Goal: Task Accomplishment & Management: Use online tool/utility

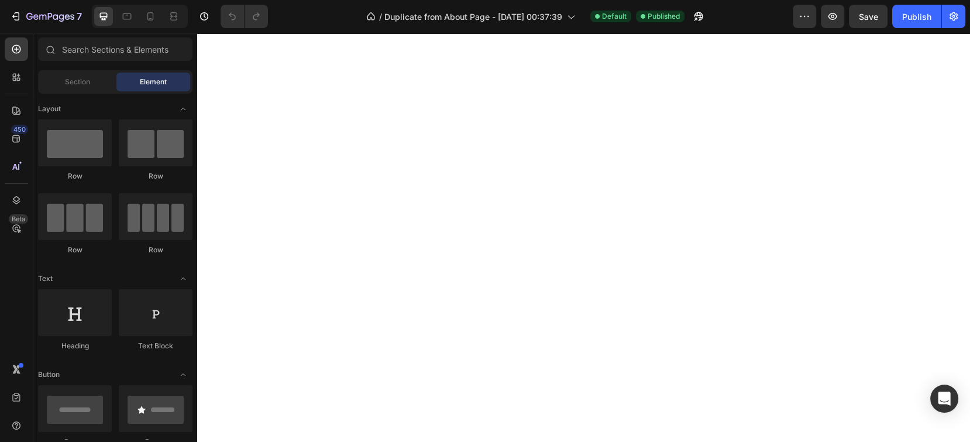
scroll to position [468, 0]
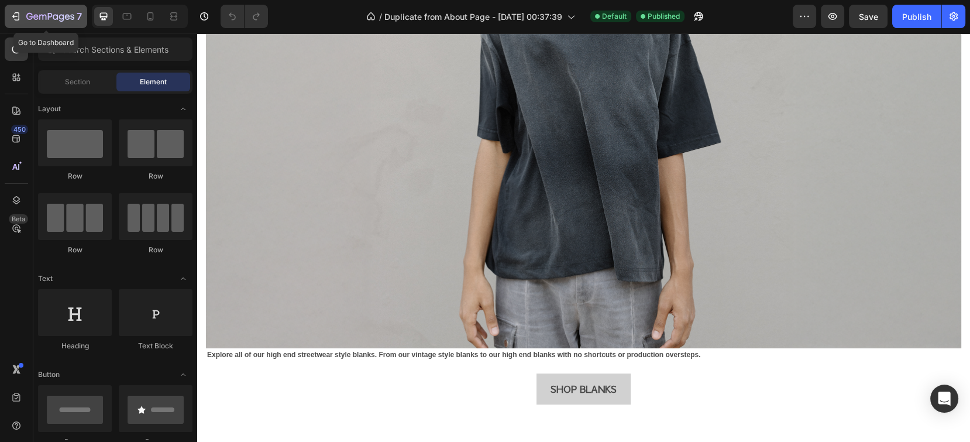
click at [7, 13] on button "7" at bounding box center [46, 16] width 82 height 23
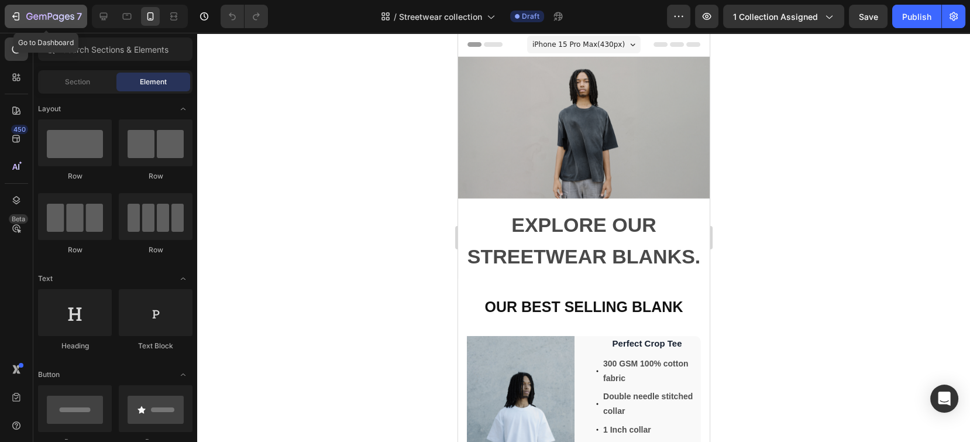
click at [13, 12] on icon "button" at bounding box center [16, 17] width 12 height 12
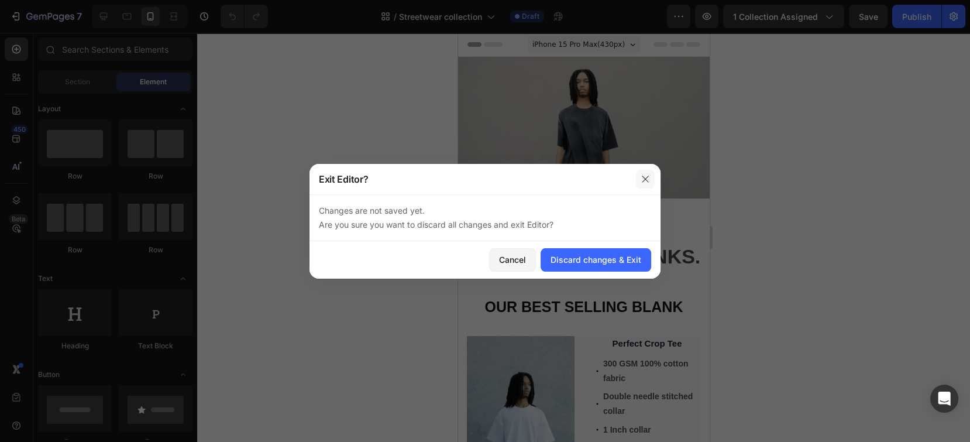
click at [648, 185] on button "button" at bounding box center [645, 179] width 19 height 19
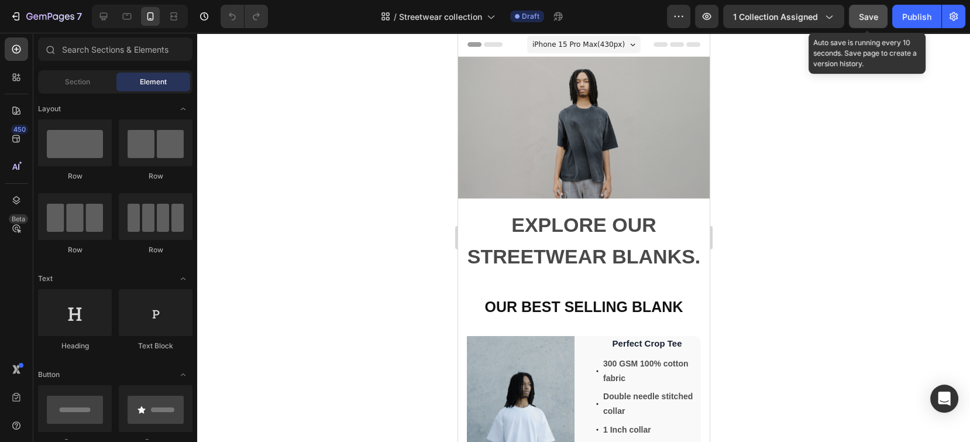
click at [876, 17] on span "Save" at bounding box center [868, 17] width 19 height 10
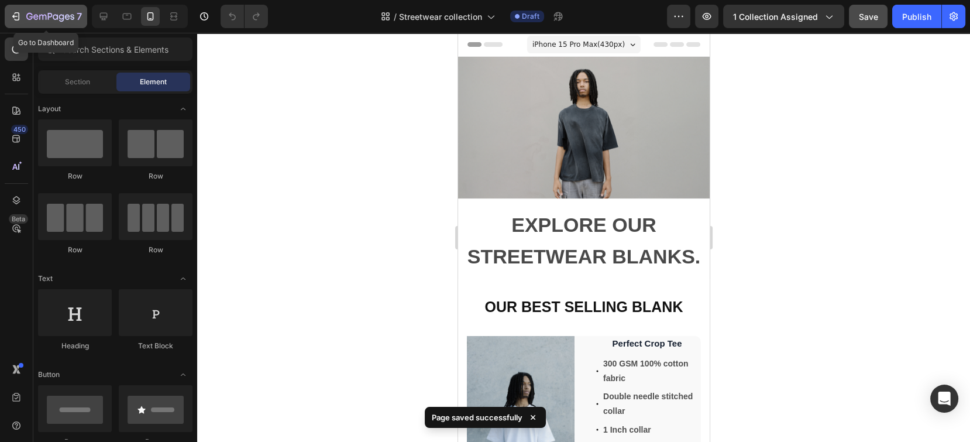
click at [21, 18] on icon "button" at bounding box center [16, 17] width 12 height 12
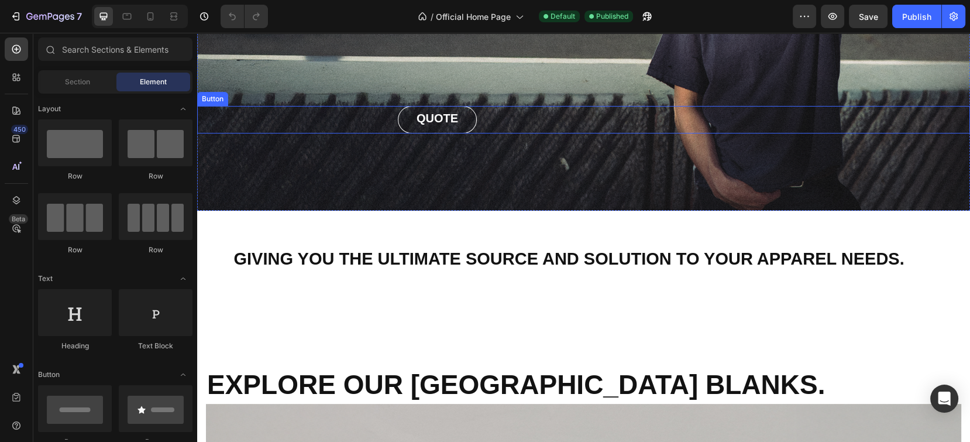
scroll to position [468, 0]
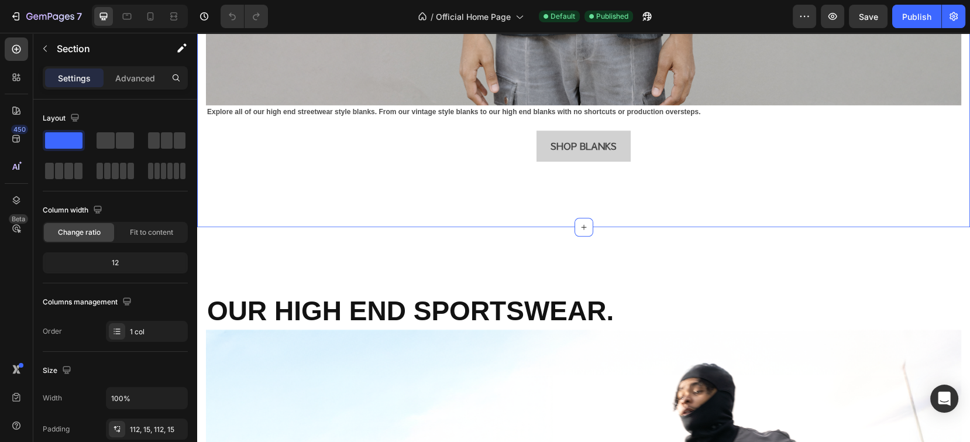
scroll to position [1170, 0]
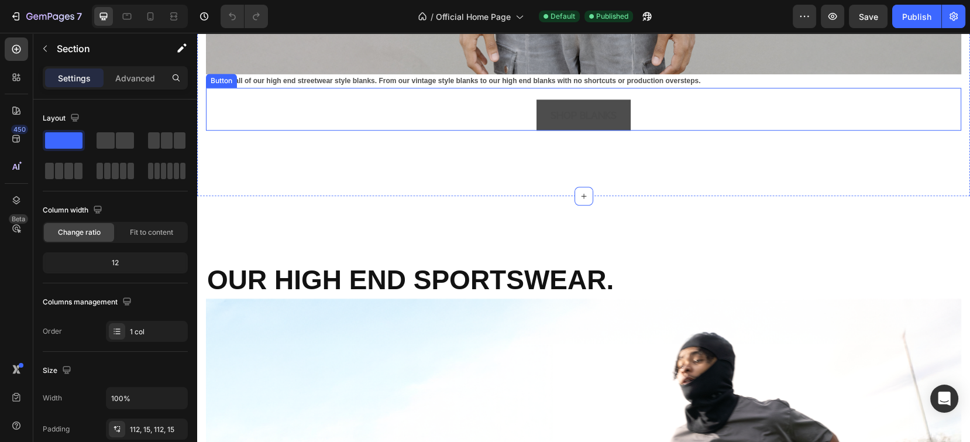
click at [581, 116] on button "SHOP BLANKS" at bounding box center [584, 114] width 94 height 31
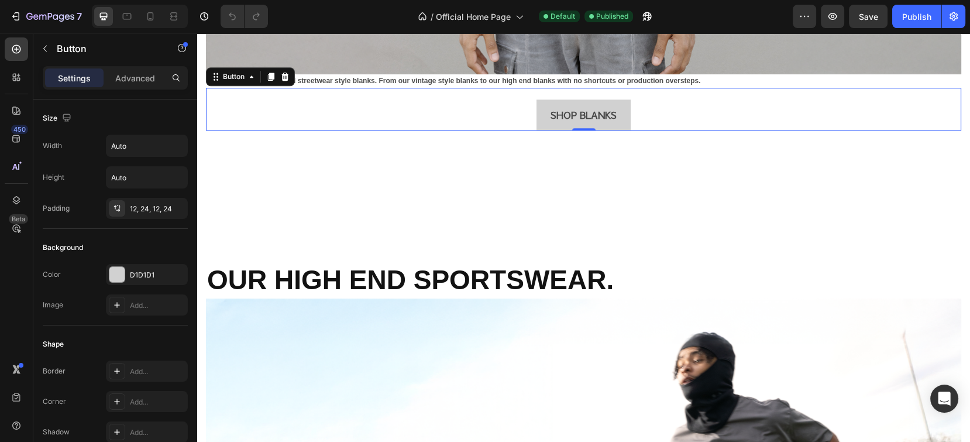
click at [488, 104] on div "SHOP BLANKS Button 0" at bounding box center [583, 109] width 755 height 43
click at [227, 71] on div "Button" at bounding box center [234, 76] width 26 height 11
click at [240, 73] on div "Button" at bounding box center [234, 77] width 50 height 14
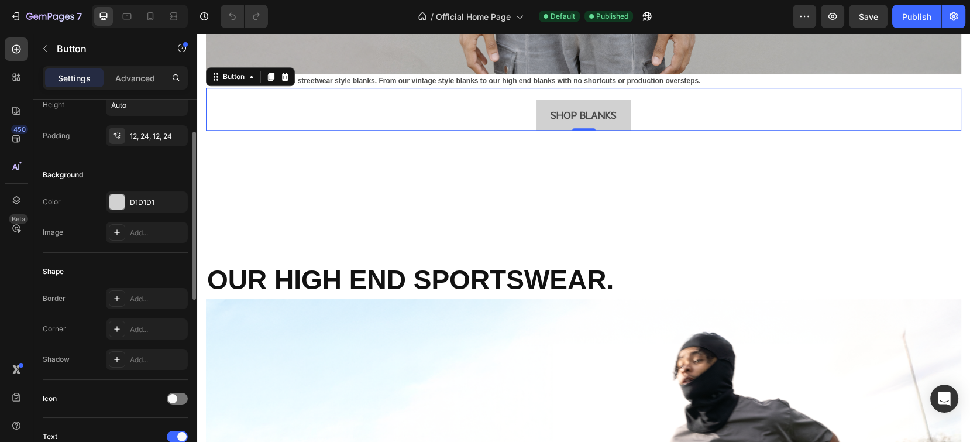
scroll to position [0, 0]
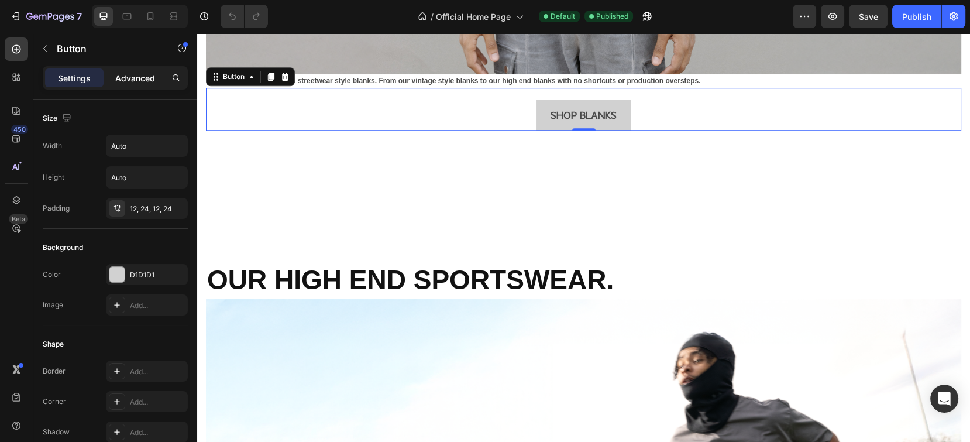
click at [129, 83] on p "Advanced" at bounding box center [135, 78] width 40 height 12
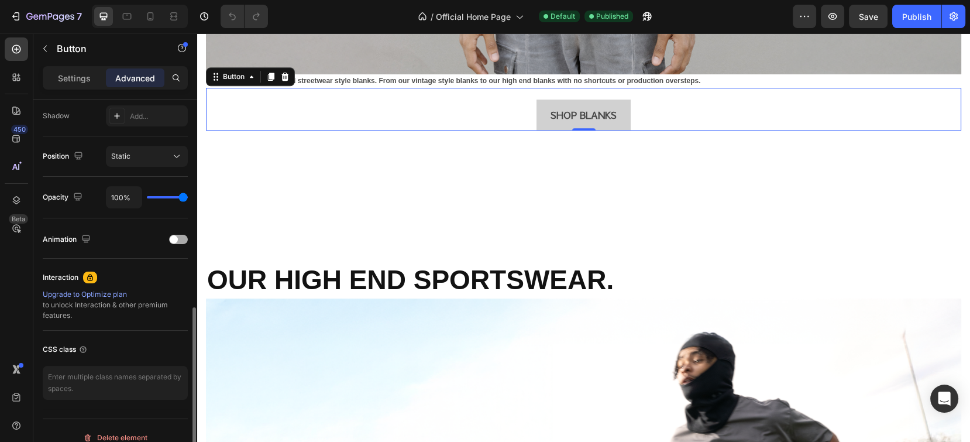
scroll to position [404, 0]
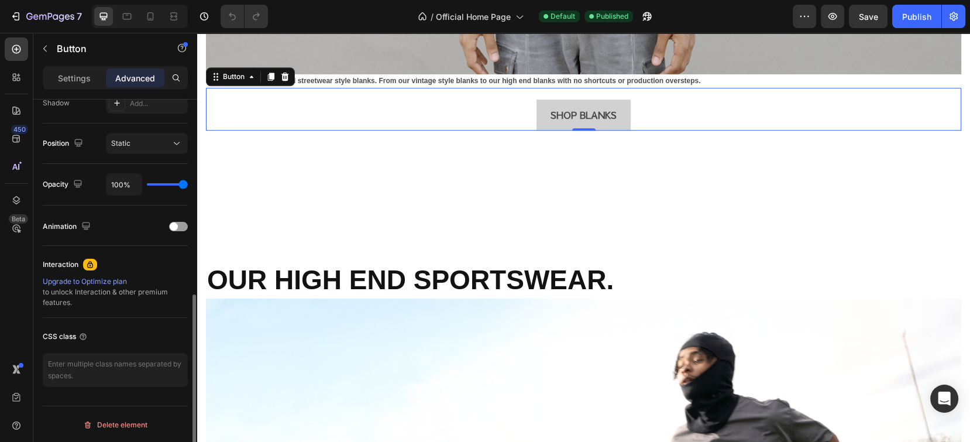
click at [102, 282] on div "Upgrade to Optimize plan" at bounding box center [115, 281] width 145 height 11
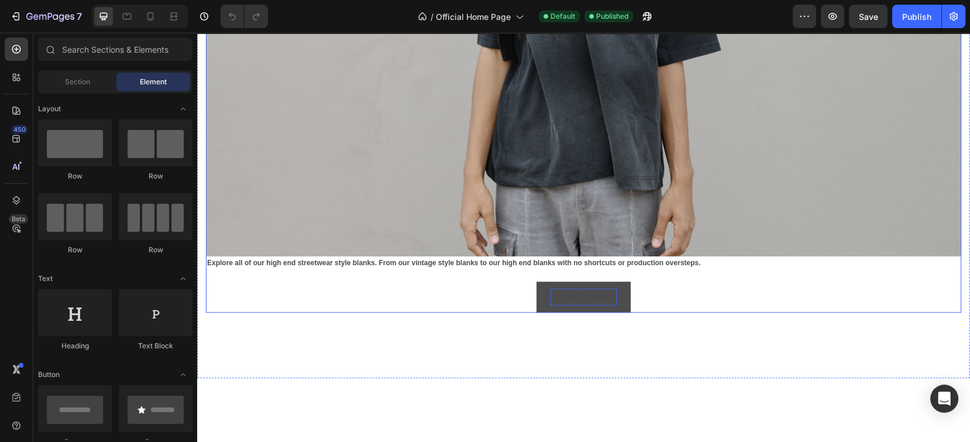
scroll to position [1092, 0]
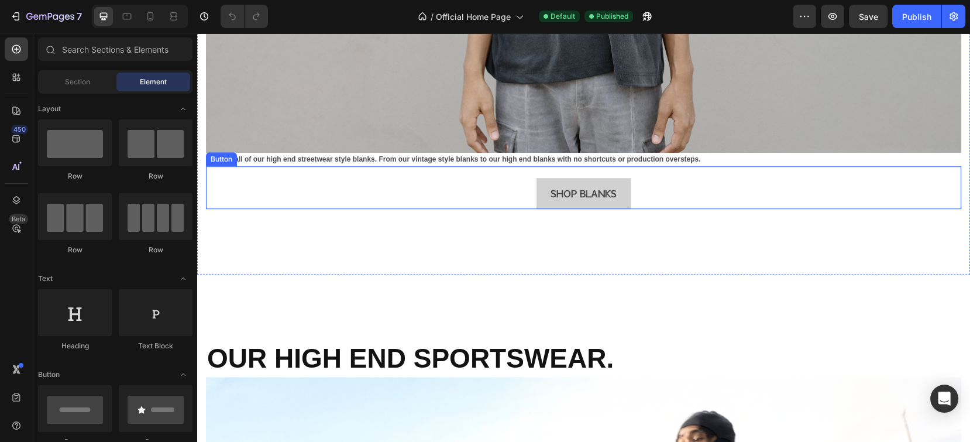
click at [645, 190] on div "SHOP BLANKS Button" at bounding box center [583, 187] width 755 height 43
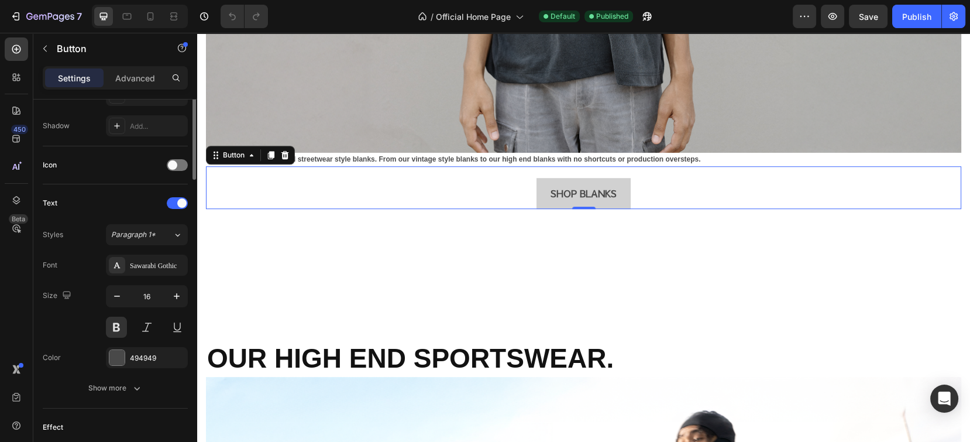
scroll to position [151, 0]
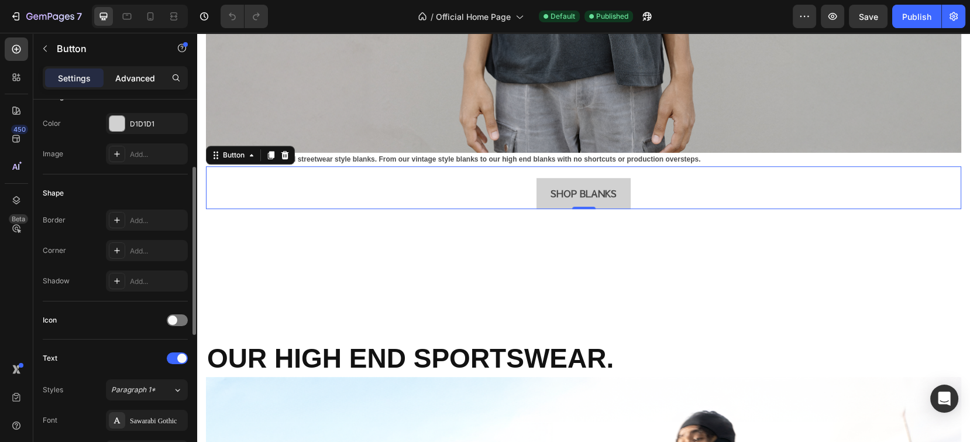
click at [130, 76] on p "Advanced" at bounding box center [135, 78] width 40 height 12
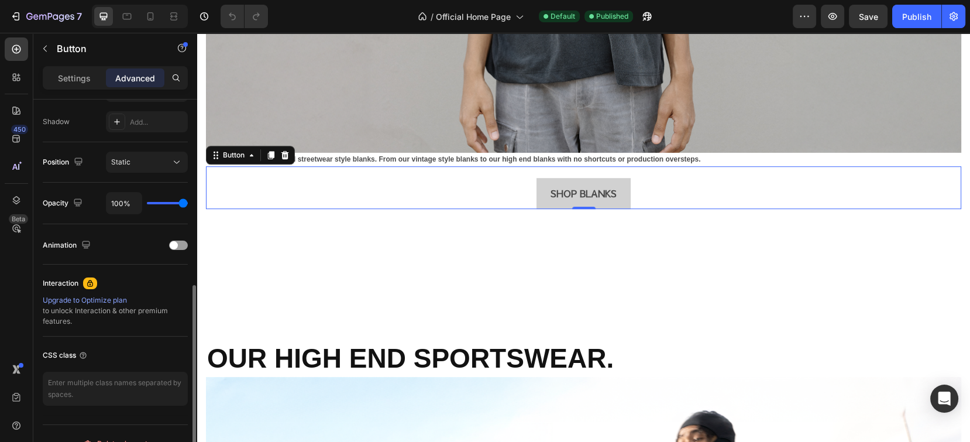
scroll to position [404, 0]
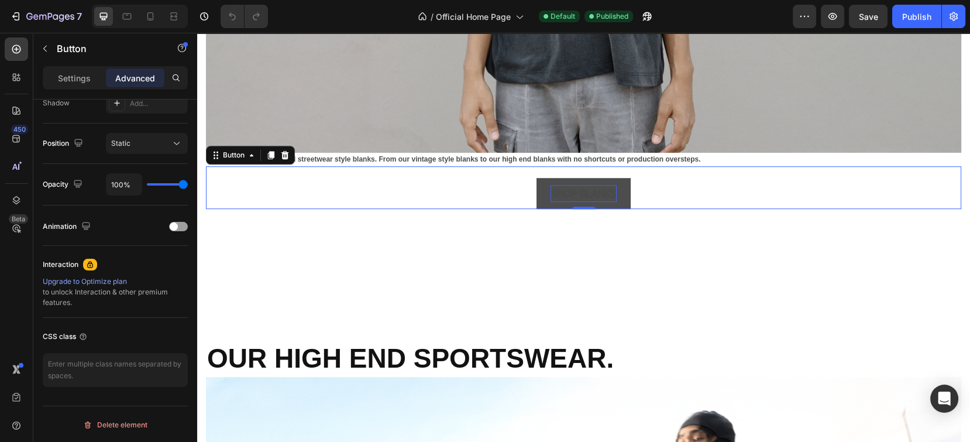
click at [575, 185] on p "SHOP BLANKS" at bounding box center [584, 193] width 66 height 17
click at [537, 179] on button "SHOP BLANKS" at bounding box center [584, 193] width 94 height 31
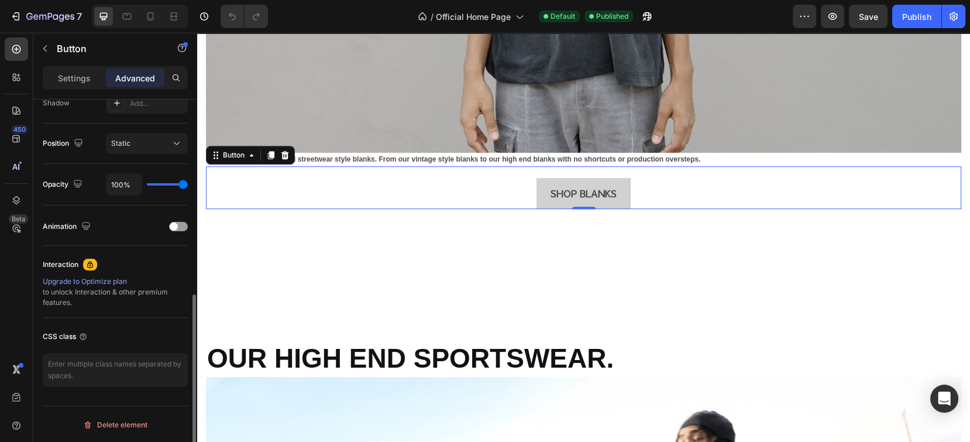
click at [94, 300] on div "Upgrade to Optimize plan to unlock Interaction & other premium features." at bounding box center [115, 292] width 145 height 32
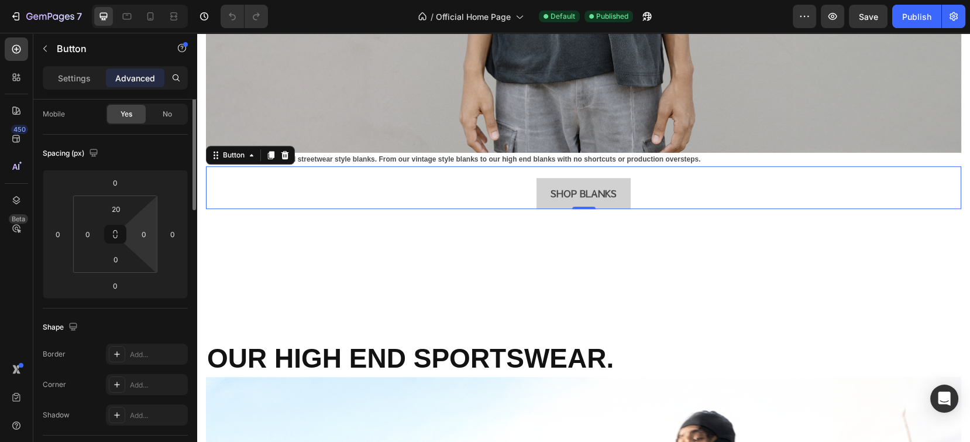
scroll to position [0, 0]
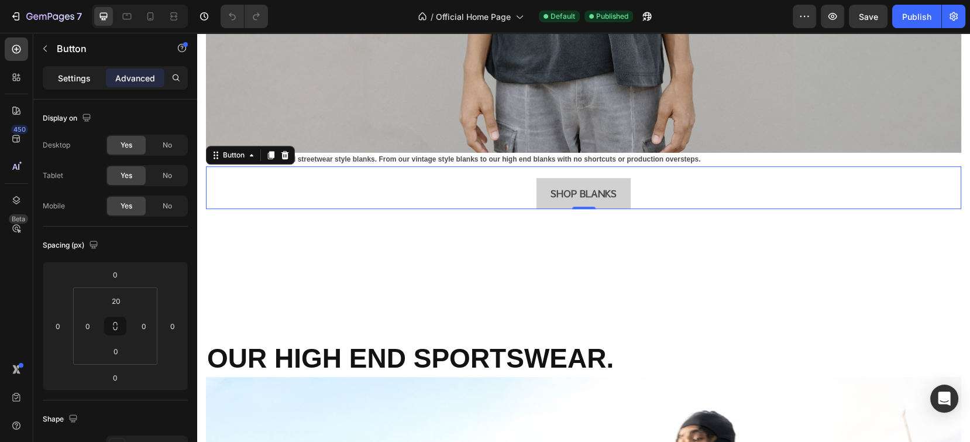
click at [57, 74] on div "Settings" at bounding box center [74, 77] width 59 height 19
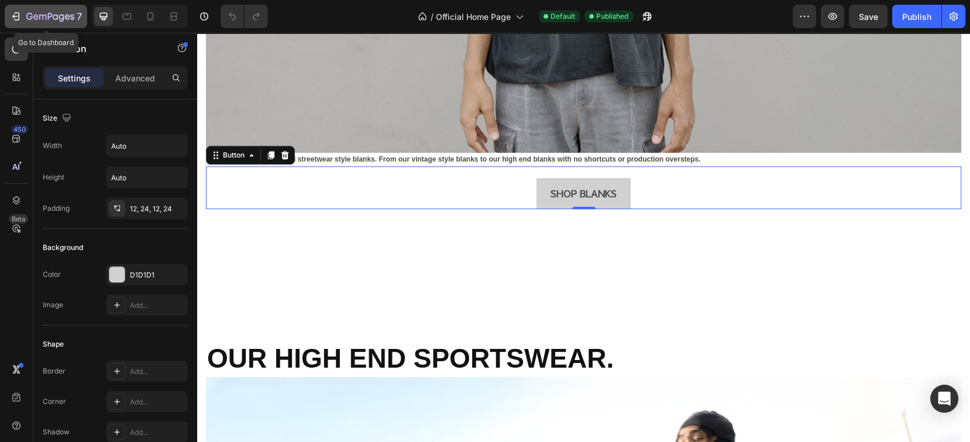
click at [16, 14] on icon "button" at bounding box center [16, 17] width 12 height 12
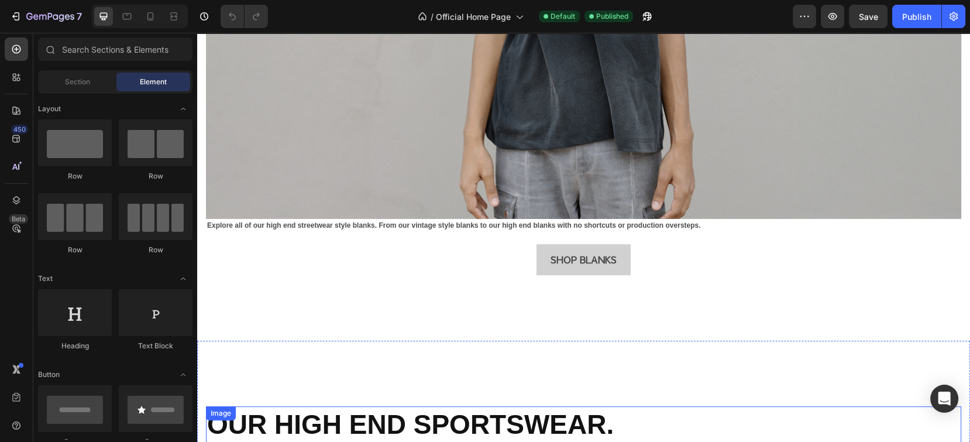
scroll to position [1014, 0]
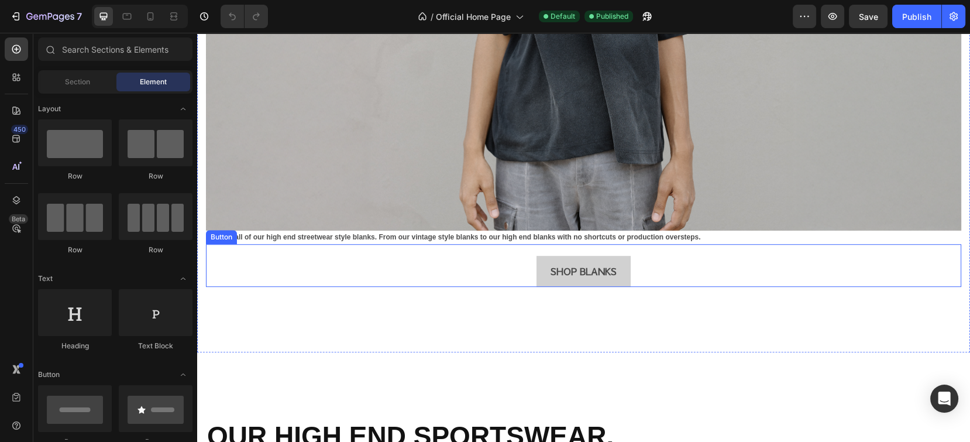
click at [499, 249] on div "SHOP BLANKS Button" at bounding box center [583, 265] width 755 height 43
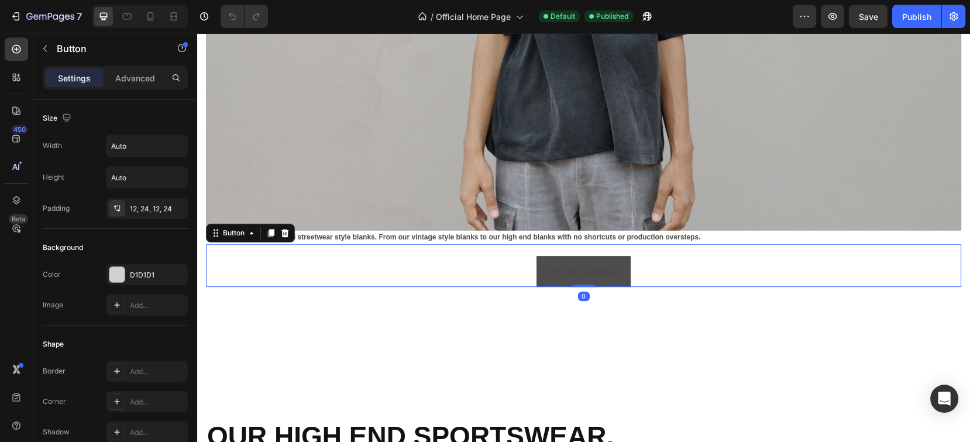
click at [615, 256] on button "SHOP BLANKS" at bounding box center [584, 271] width 94 height 31
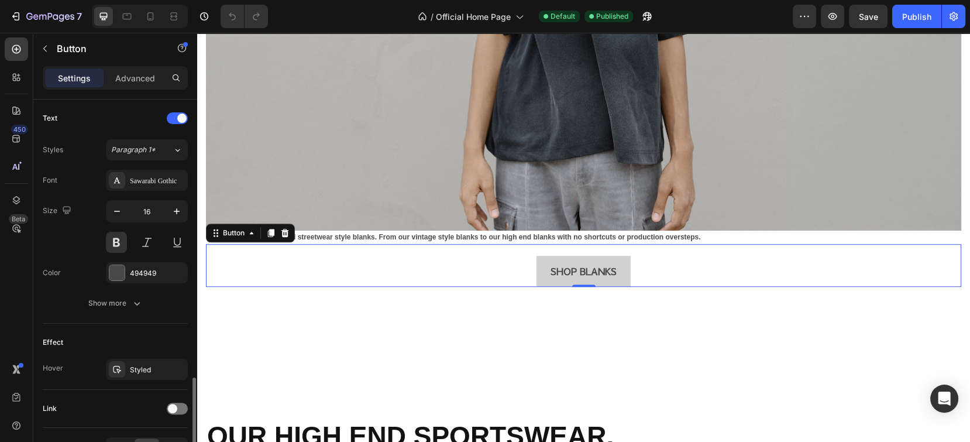
scroll to position [462, 0]
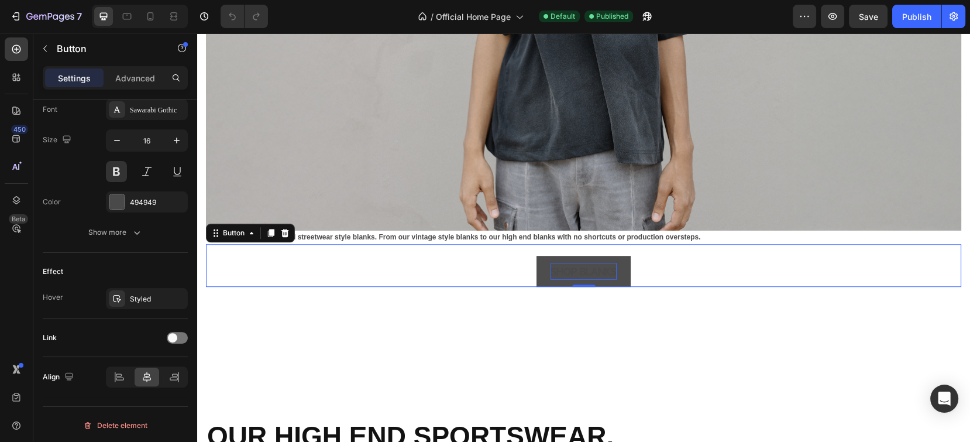
click at [590, 263] on p "SHOP BLANKS" at bounding box center [584, 271] width 66 height 17
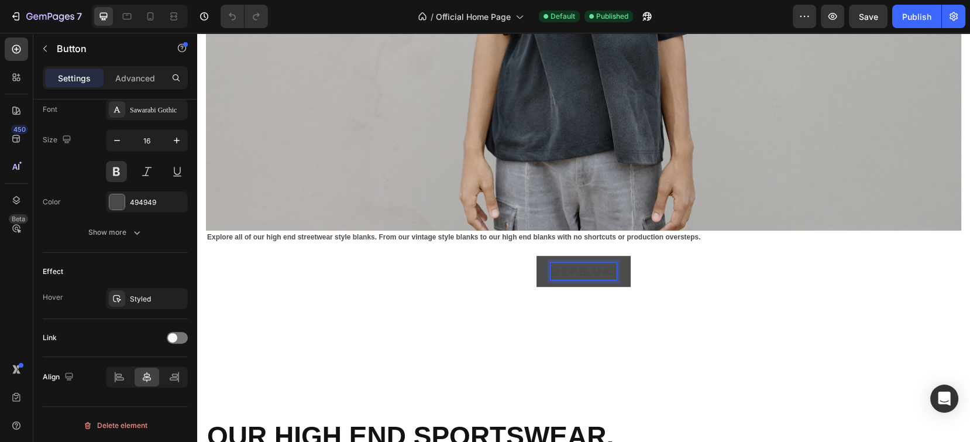
click at [618, 258] on button "SHOP BLANKS" at bounding box center [584, 271] width 94 height 31
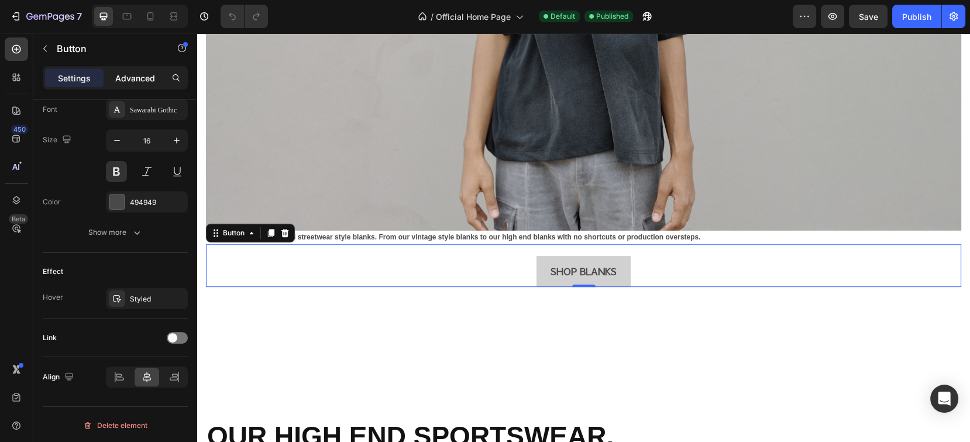
click at [147, 79] on p "Advanced" at bounding box center [135, 78] width 40 height 12
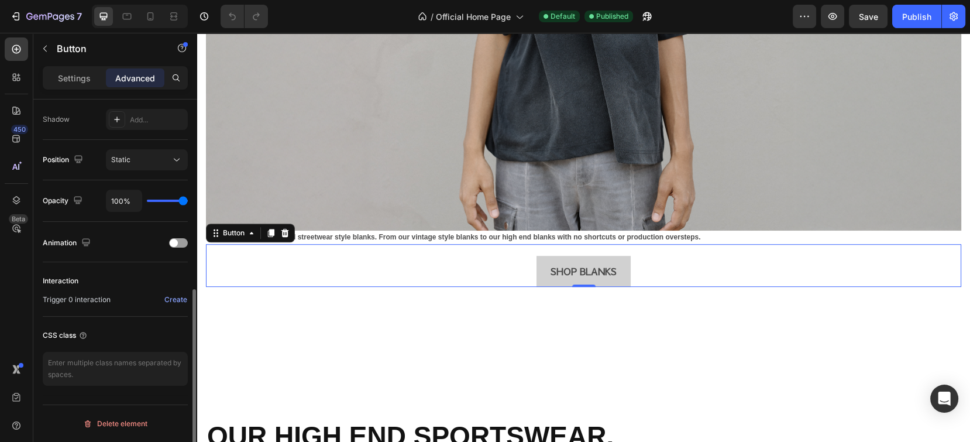
scroll to position [386, 0]
click at [173, 298] on div "Create" at bounding box center [175, 300] width 23 height 11
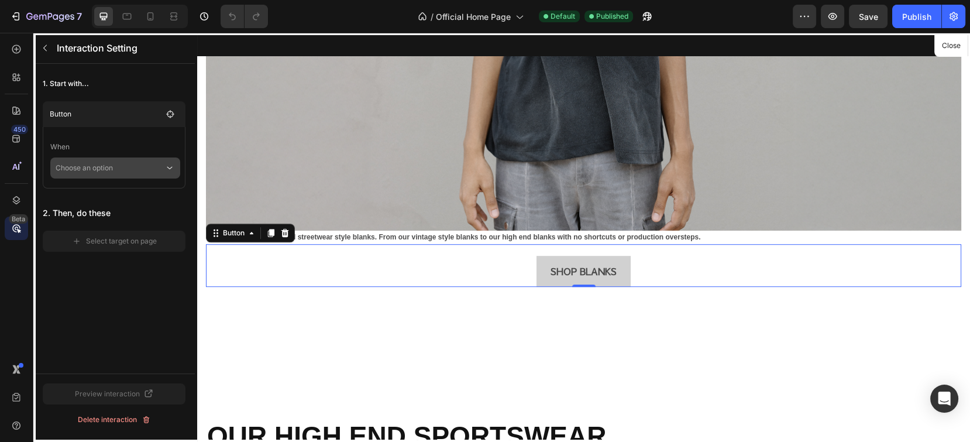
click at [91, 173] on p "Choose an option" at bounding box center [110, 167] width 109 height 21
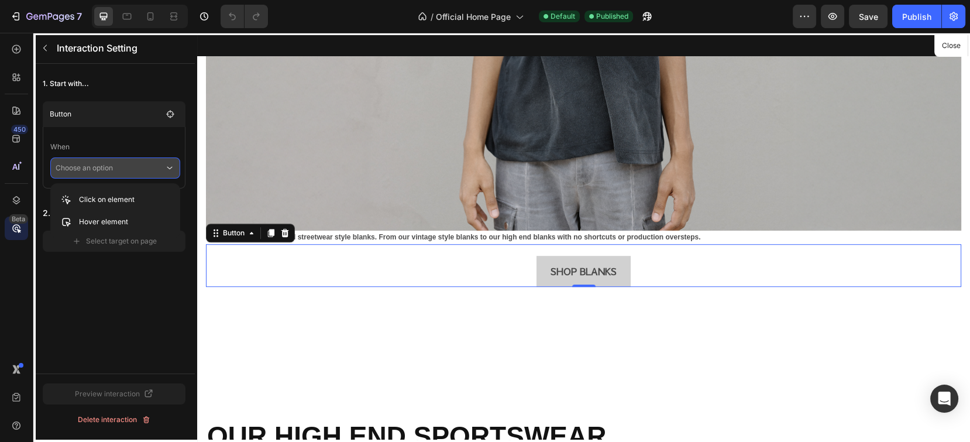
click at [75, 330] on div "1. Start with... Button When Choose an option 2. Then, do these Select target o…" at bounding box center [113, 219] width 161 height 310
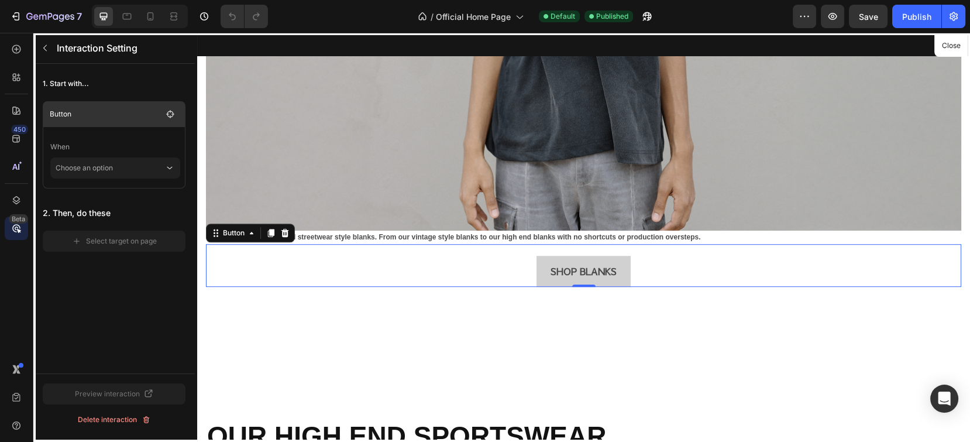
click at [89, 112] on p "Button" at bounding box center [106, 114] width 112 height 12
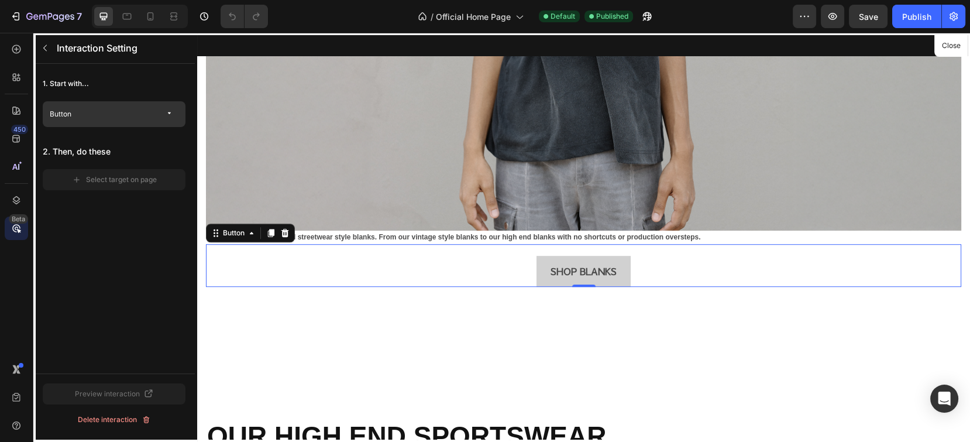
click at [89, 112] on p "Button" at bounding box center [106, 114] width 112 height 12
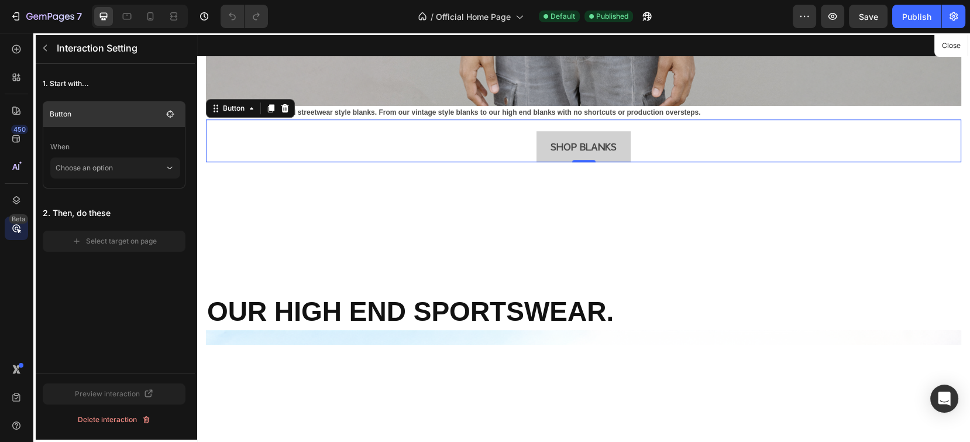
scroll to position [1175, 0]
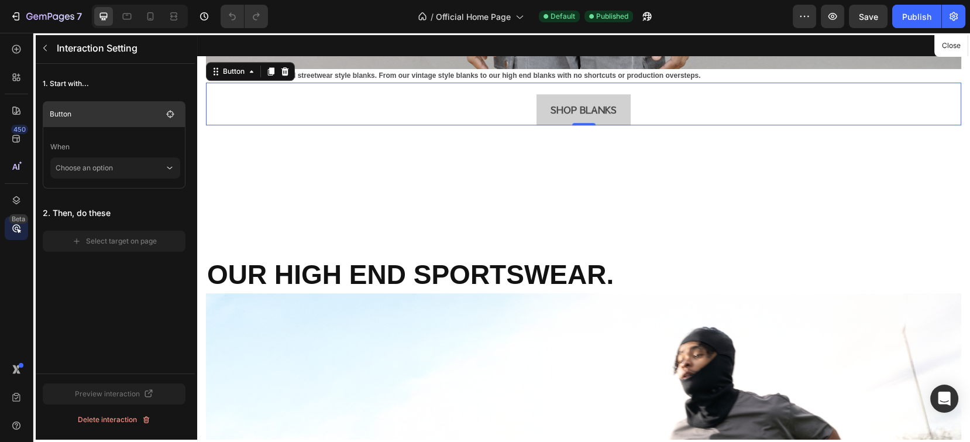
click at [89, 112] on p "Button" at bounding box center [106, 114] width 112 height 12
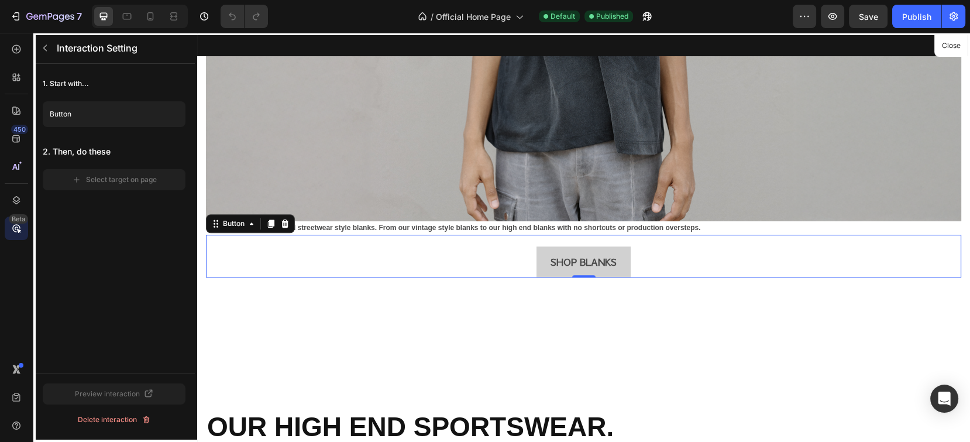
scroll to position [1019, 0]
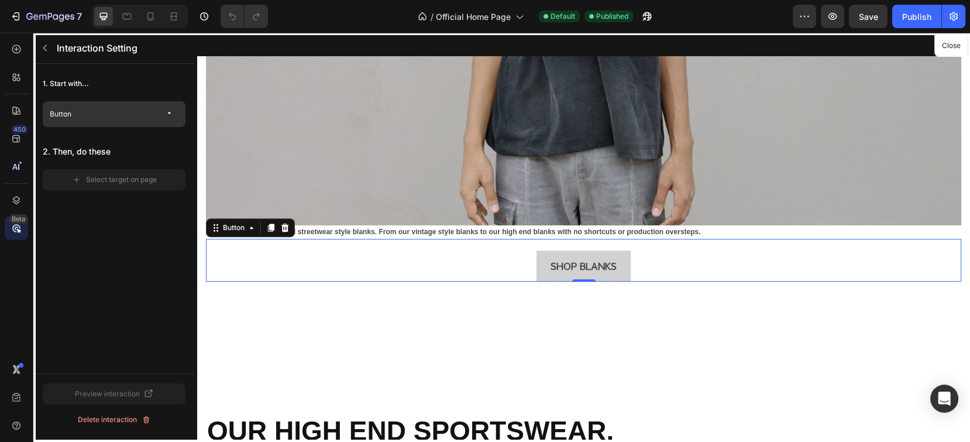
click at [170, 112] on icon "button" at bounding box center [170, 113] width 9 height 9
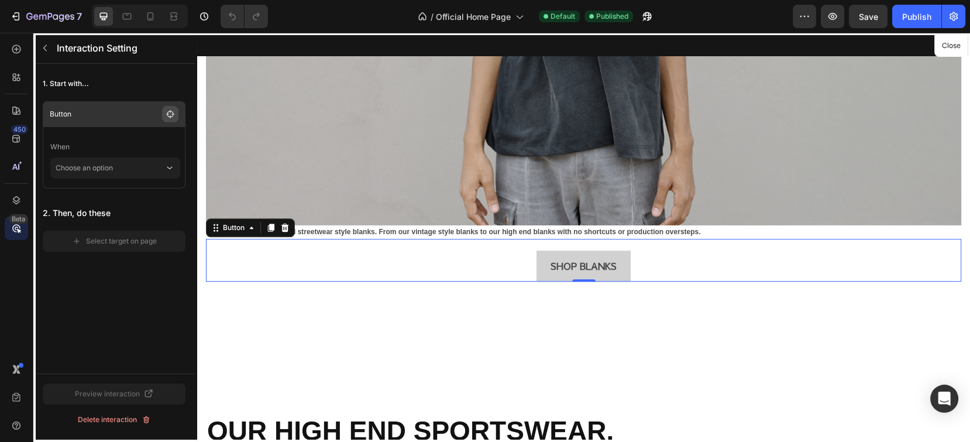
scroll to position [1175, 0]
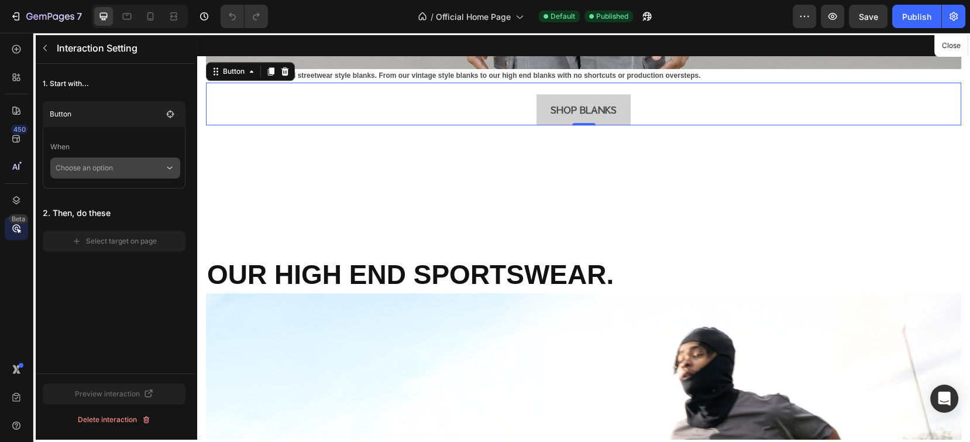
click at [167, 165] on icon at bounding box center [169, 168] width 11 height 12
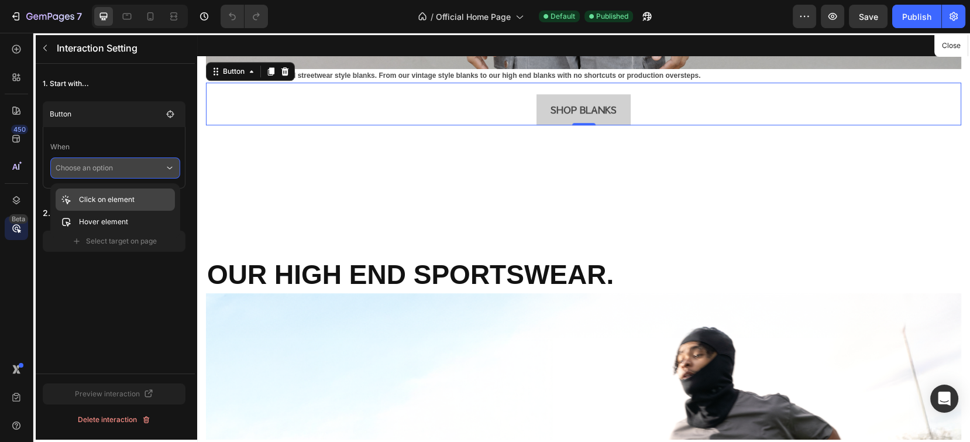
click at [113, 197] on p "Click on element" at bounding box center [107, 200] width 56 height 12
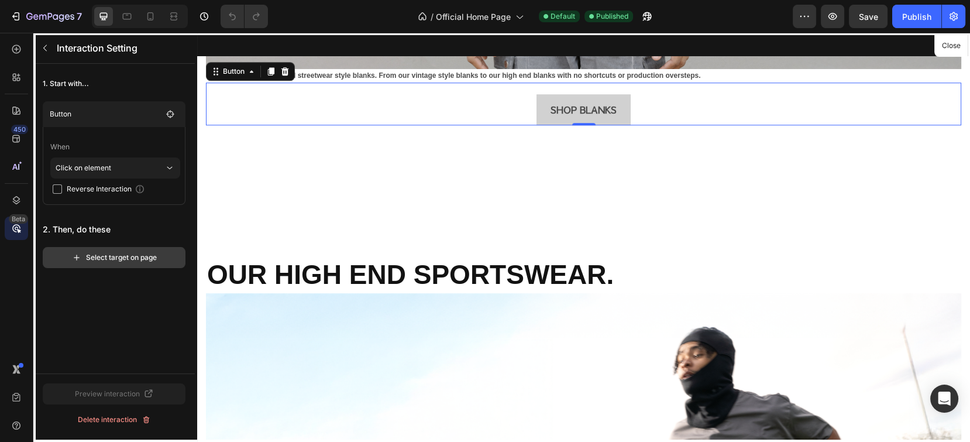
click at [92, 256] on div "Select target on page" at bounding box center [114, 257] width 85 height 11
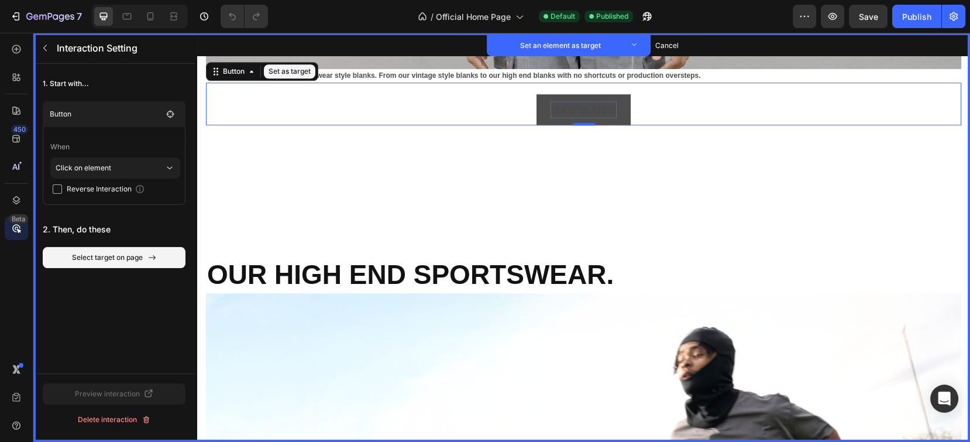
click at [592, 101] on p "SHOP BLANKS" at bounding box center [584, 109] width 66 height 17
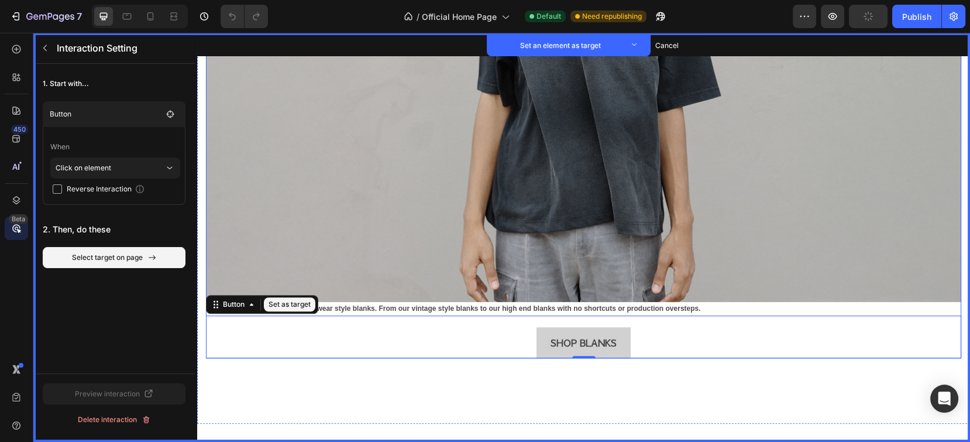
scroll to position [941, 0]
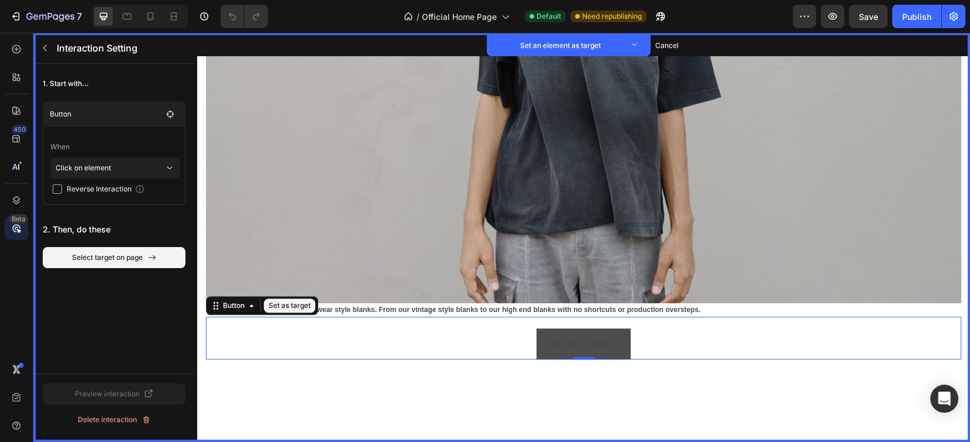
click at [537, 336] on button "SHOP BLANKS" at bounding box center [584, 343] width 94 height 31
click at [281, 298] on button "Set as target" at bounding box center [289, 305] width 51 height 14
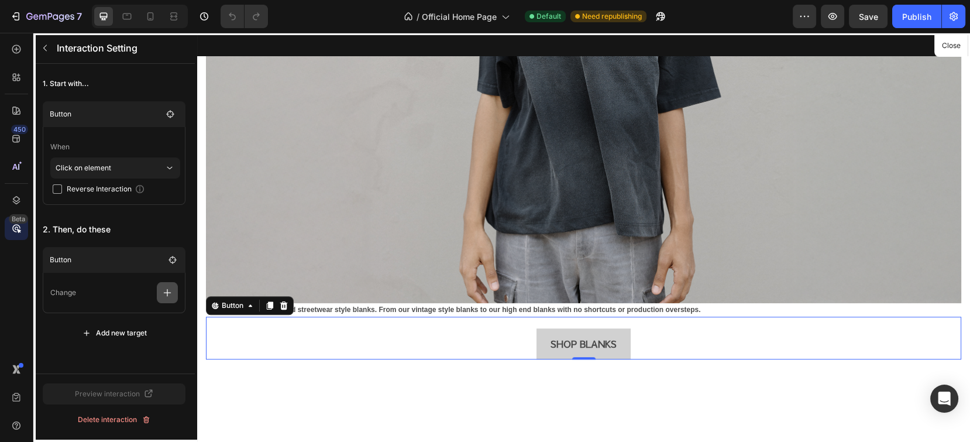
click at [166, 288] on icon "button" at bounding box center [167, 293] width 12 height 12
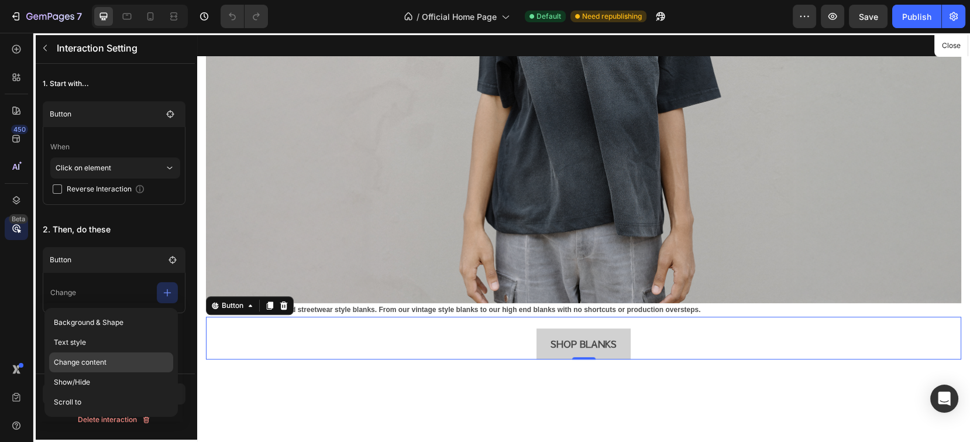
click at [93, 372] on p "Change content" at bounding box center [111, 382] width 124 height 20
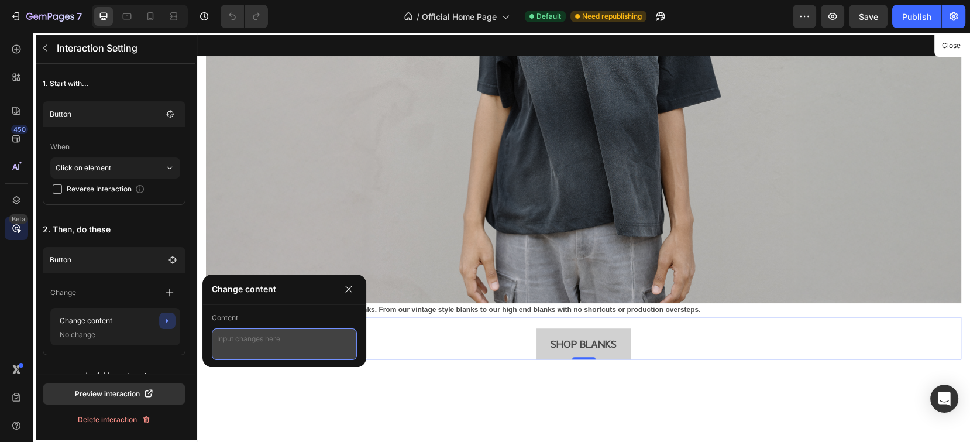
click at [255, 349] on textarea at bounding box center [284, 344] width 145 height 32
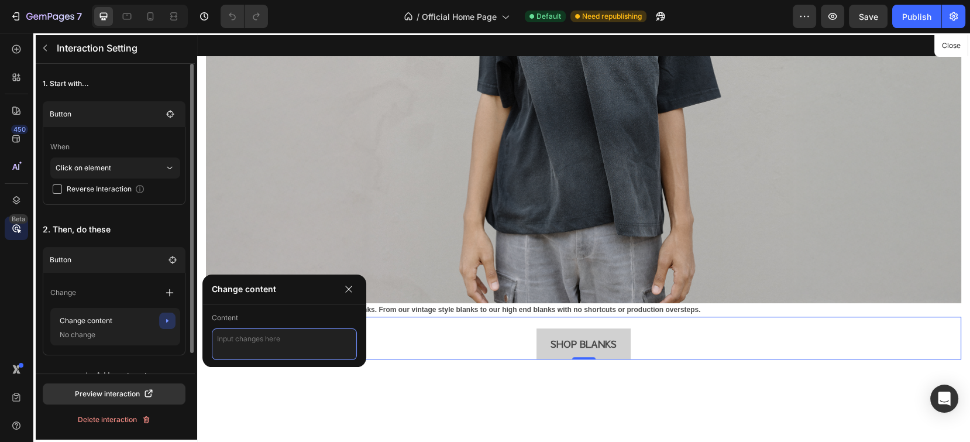
scroll to position [21, 0]
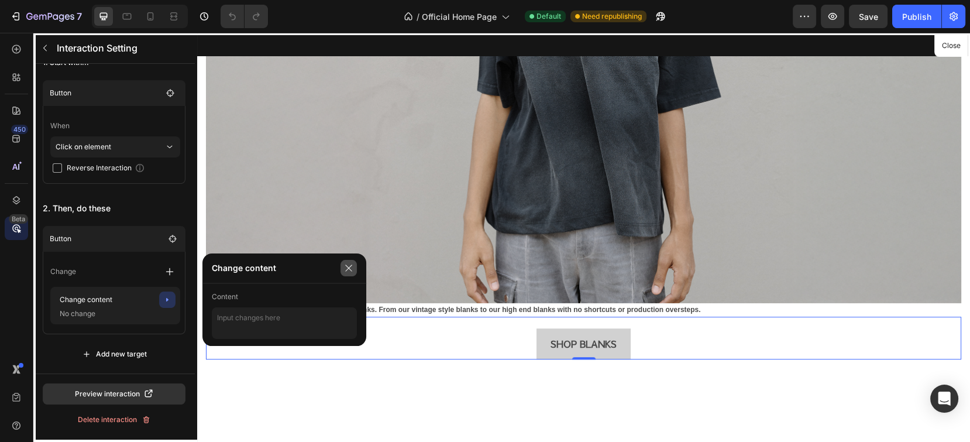
click at [346, 263] on icon "button" at bounding box center [348, 267] width 9 height 9
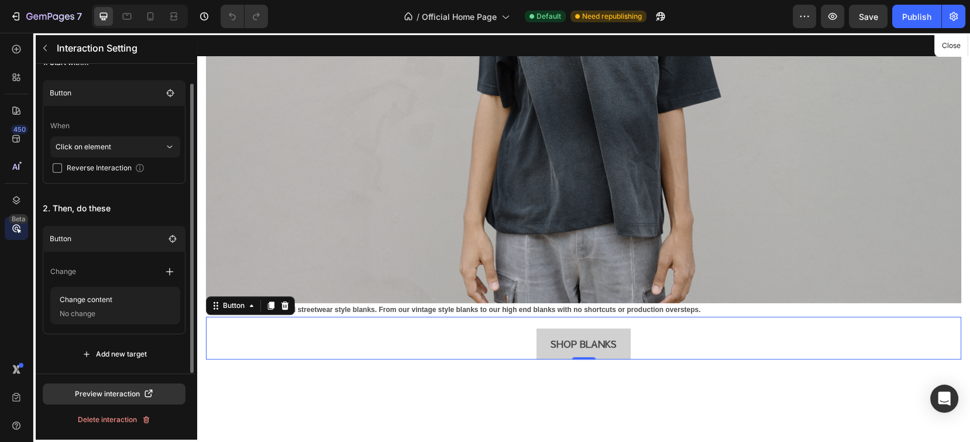
scroll to position [0, 0]
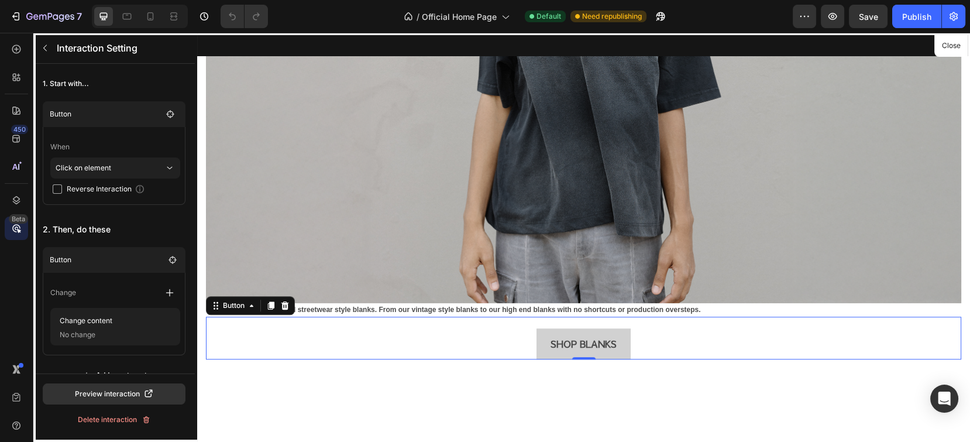
click at [610, 334] on div at bounding box center [583, 237] width 773 height 409
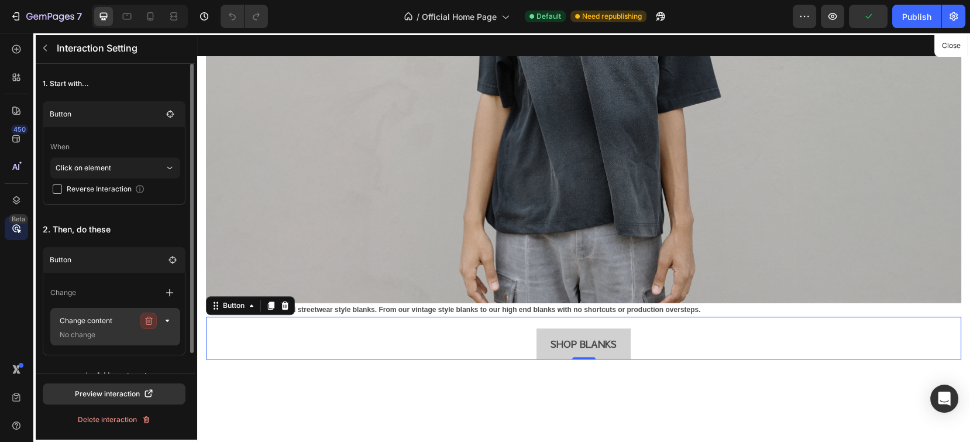
click at [150, 318] on icon "button" at bounding box center [149, 321] width 8 height 8
click at [150, 318] on div "Delete" at bounding box center [160, 320] width 22 height 11
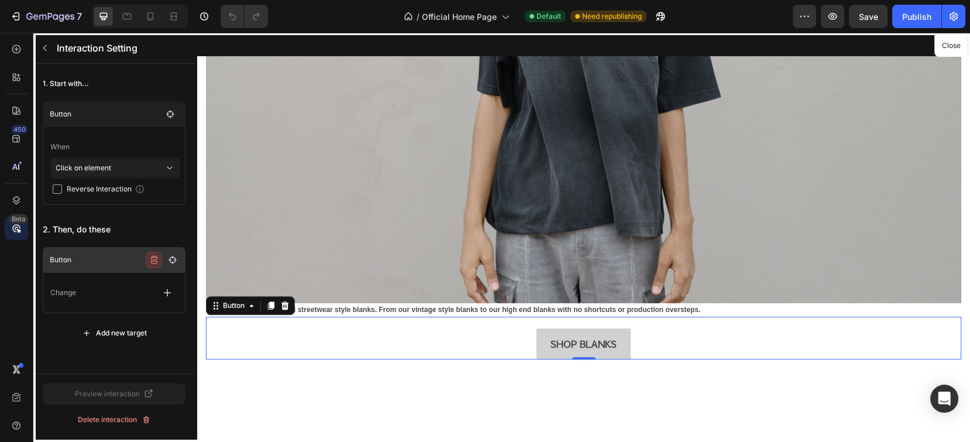
click at [155, 259] on icon "button" at bounding box center [153, 259] width 9 height 9
click at [154, 259] on div "Delete" at bounding box center [165, 260] width 22 height 11
click at [144, 216] on div "1. Start with... Button When Click on element Reverse Interaction 2. Then, do t…" at bounding box center [113, 171] width 161 height 214
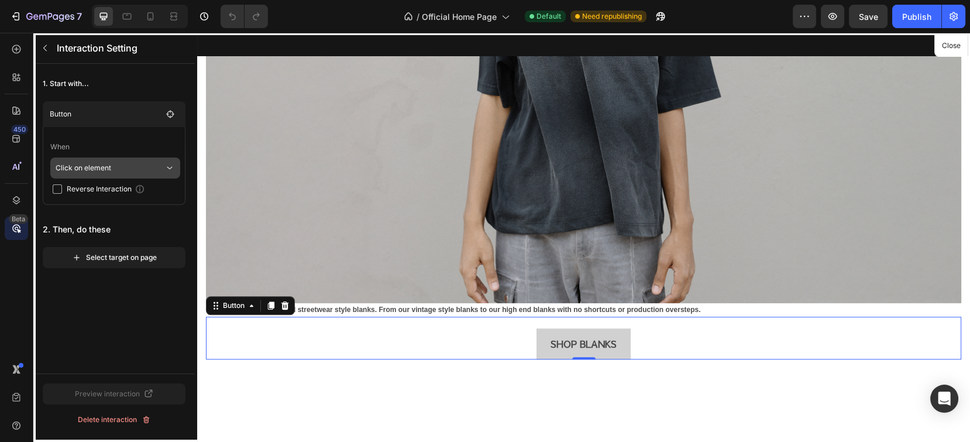
click at [134, 164] on p "Click on element" at bounding box center [110, 167] width 109 height 21
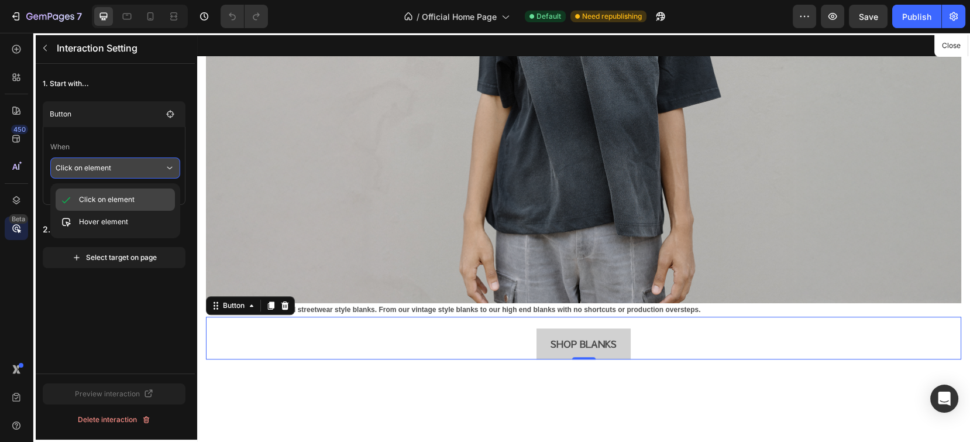
click at [110, 203] on p "Click on element" at bounding box center [107, 200] width 56 height 12
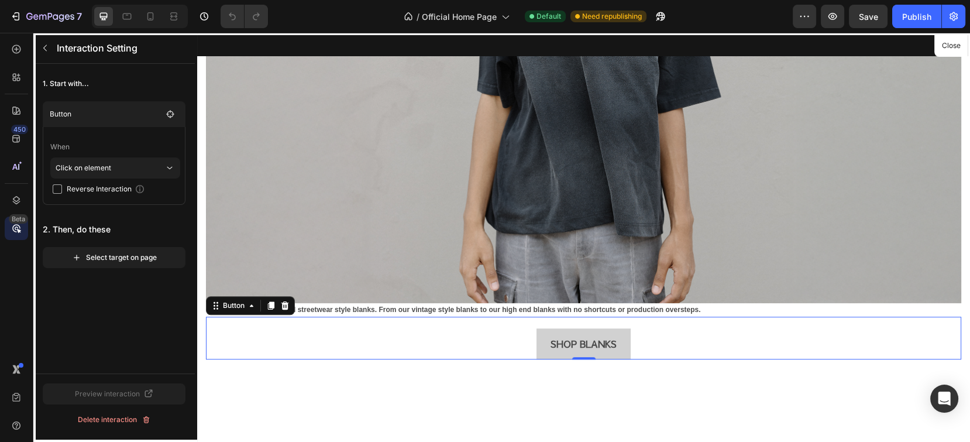
click at [144, 213] on div "1. Start with... Button When Click on element Reverse Interaction 2. Then, do t…" at bounding box center [113, 171] width 161 height 214
click at [150, 104] on header "Button" at bounding box center [114, 114] width 143 height 26
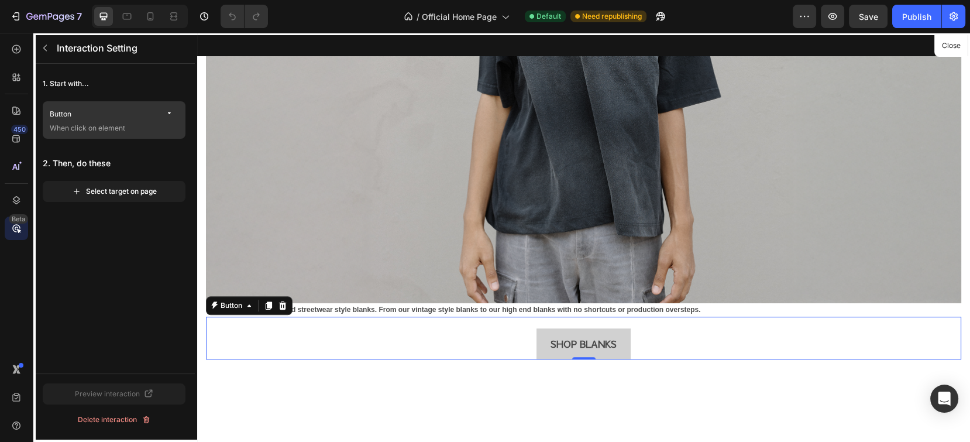
click at [145, 110] on p "Button" at bounding box center [106, 114] width 112 height 12
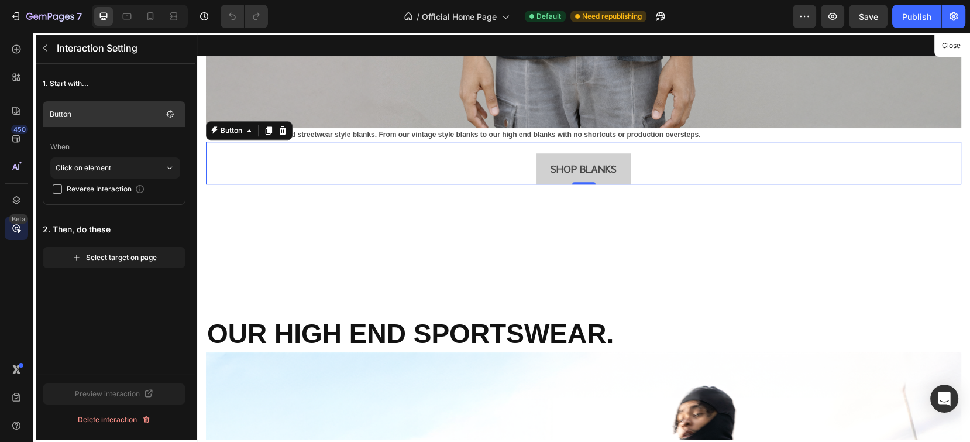
scroll to position [1175, 0]
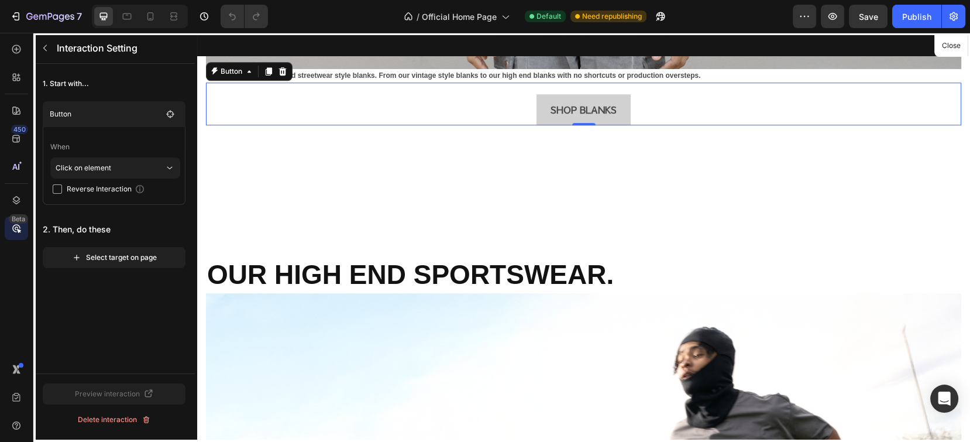
click at [547, 94] on div at bounding box center [583, 237] width 773 height 409
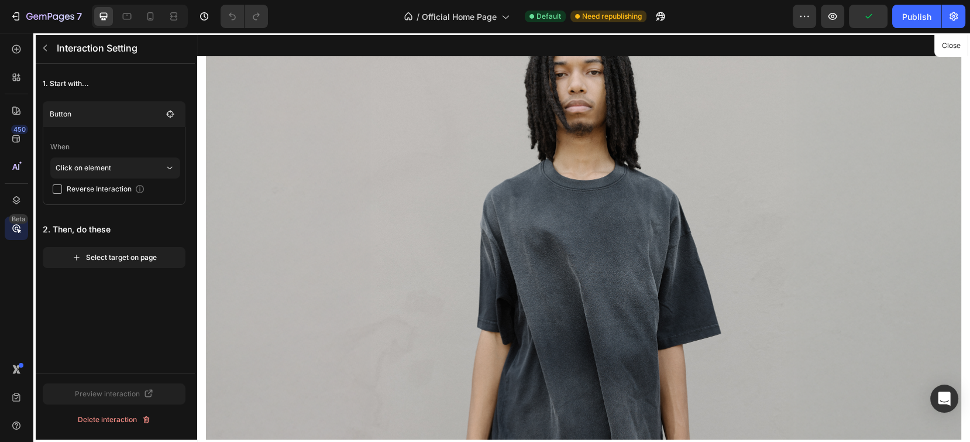
scroll to position [551, 0]
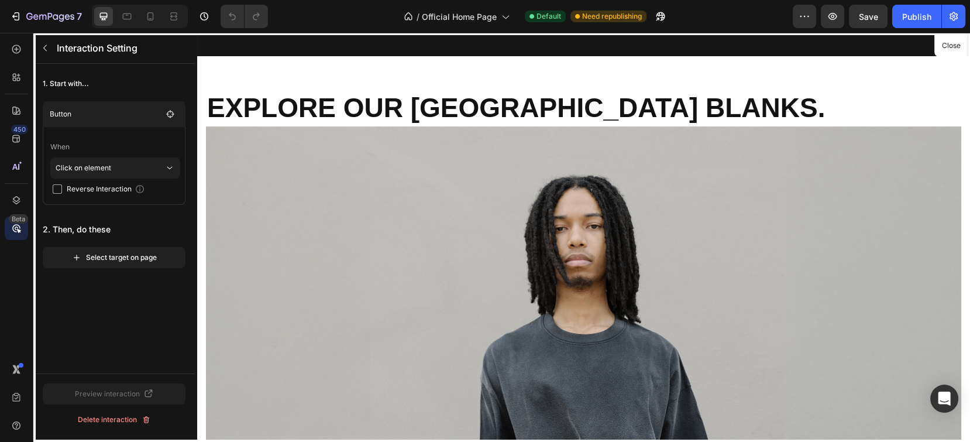
click at [70, 187] on span "Reverse Interaction" at bounding box center [99, 189] width 65 height 12
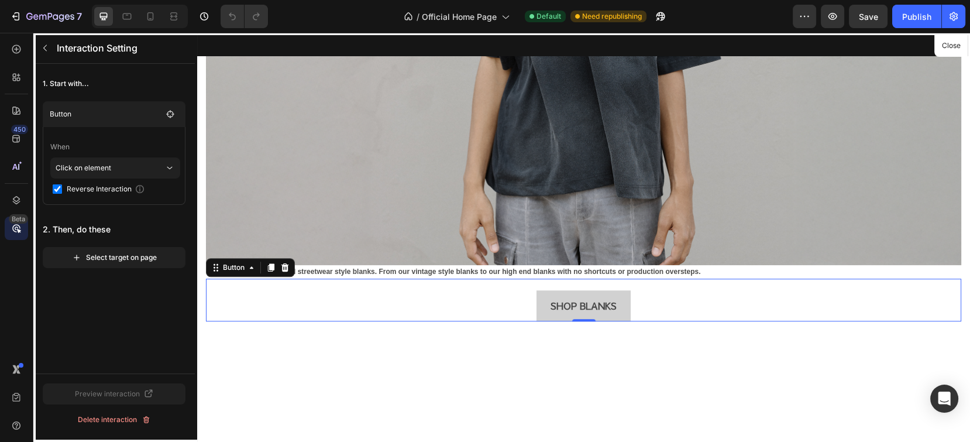
scroll to position [1019, 0]
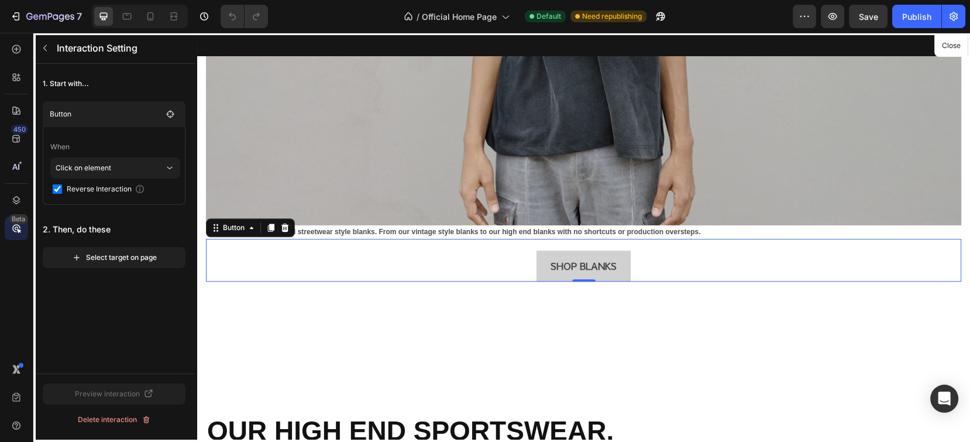
drag, startPoint x: 556, startPoint y: 243, endPoint x: 557, endPoint y: 256, distance: 12.9
click at [556, 244] on div at bounding box center [583, 237] width 773 height 409
click at [557, 256] on div at bounding box center [583, 237] width 773 height 409
click at [73, 185] on span "Reverse Interaction" at bounding box center [99, 189] width 65 height 12
click at [96, 257] on div "Select target on page" at bounding box center [114, 257] width 85 height 11
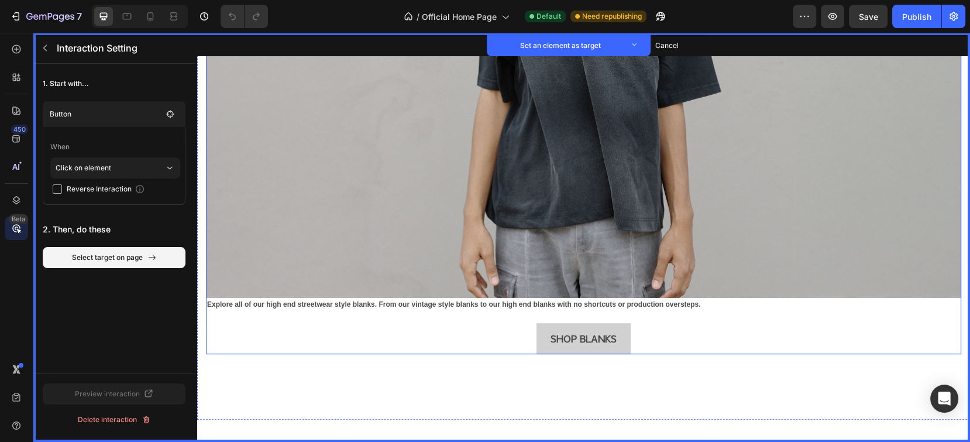
scroll to position [941, 0]
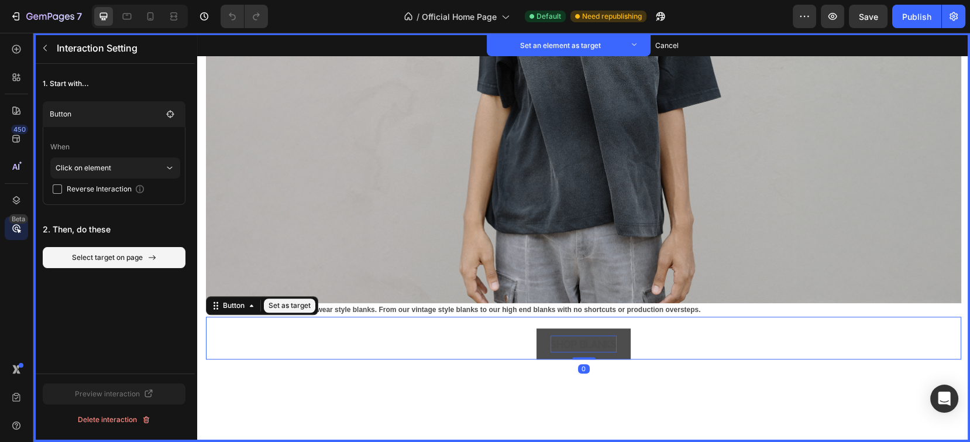
click at [565, 341] on p "SHOP BLANKS" at bounding box center [584, 343] width 66 height 17
click at [249, 301] on icon at bounding box center [251, 305] width 9 height 9
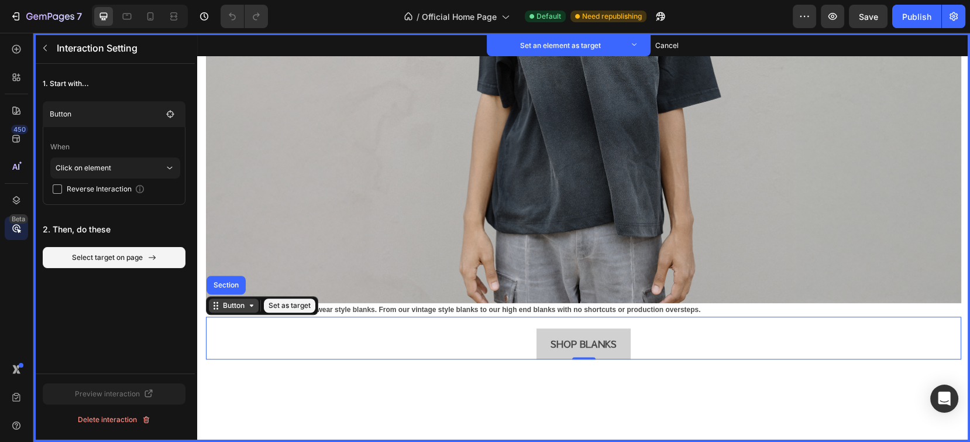
click at [249, 301] on icon at bounding box center [251, 305] width 9 height 9
click at [298, 298] on button "Set as target" at bounding box center [289, 305] width 51 height 14
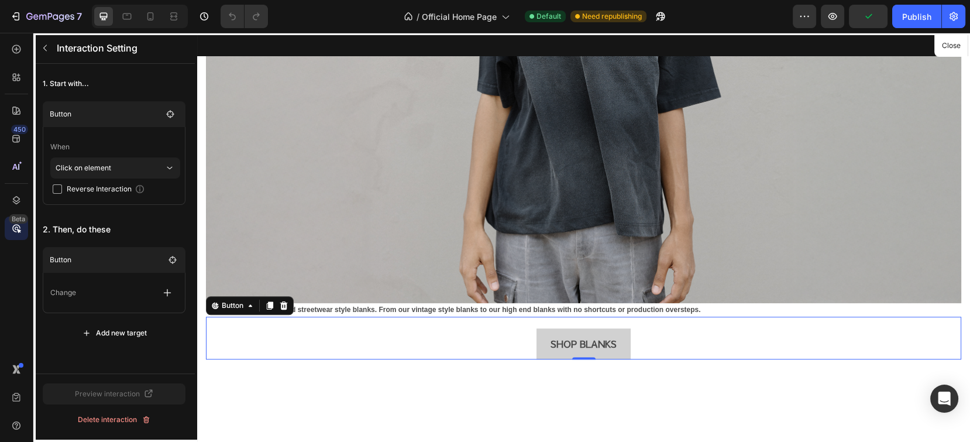
click at [104, 300] on div "Change" at bounding box center [114, 292] width 128 height 21
click at [166, 297] on icon "button" at bounding box center [167, 293] width 12 height 12
click at [575, 330] on div at bounding box center [583, 237] width 773 height 409
click at [574, 330] on div at bounding box center [583, 237] width 773 height 409
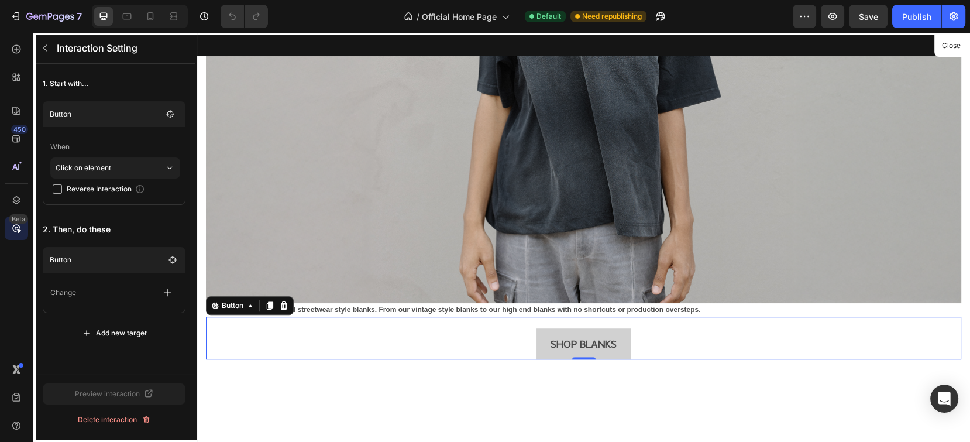
click at [580, 336] on div at bounding box center [583, 237] width 773 height 409
click at [130, 334] on div "Add new target" at bounding box center [114, 333] width 65 height 11
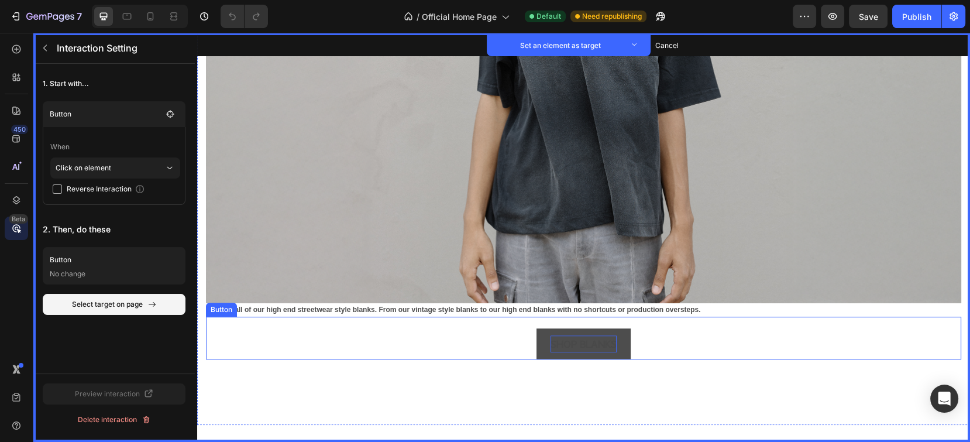
click at [586, 335] on p "SHOP BLANKS" at bounding box center [584, 343] width 66 height 17
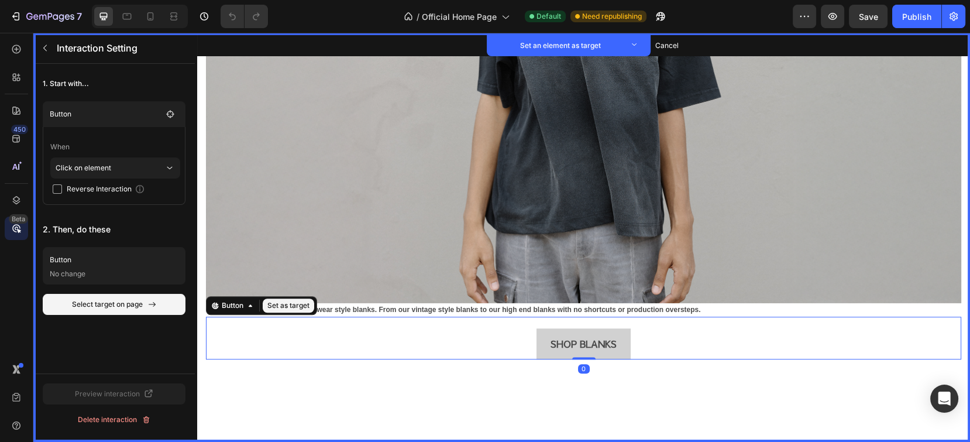
click at [283, 298] on button "Set as target" at bounding box center [288, 305] width 51 height 14
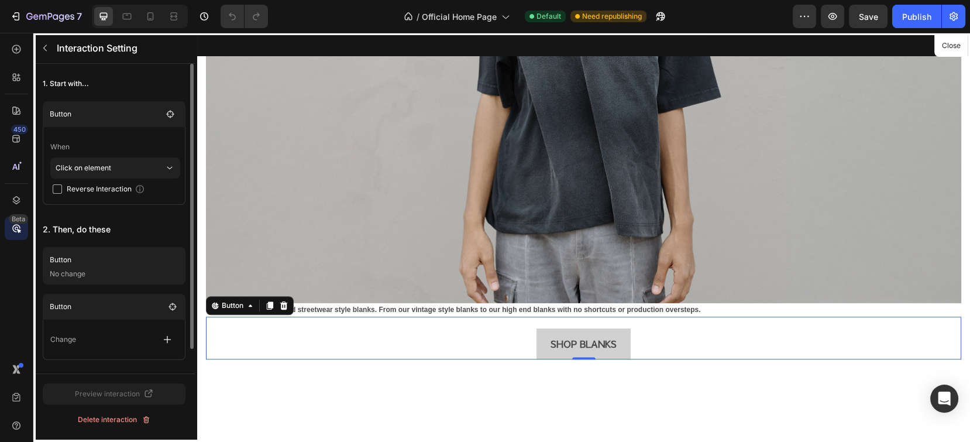
click at [63, 344] on p "Change" at bounding box center [63, 340] width 26 height 12
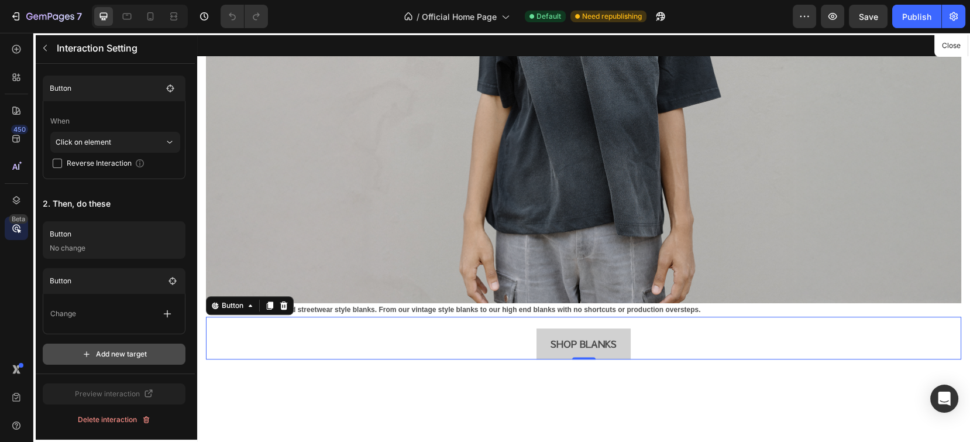
click at [139, 351] on div "Add new target" at bounding box center [114, 354] width 65 height 11
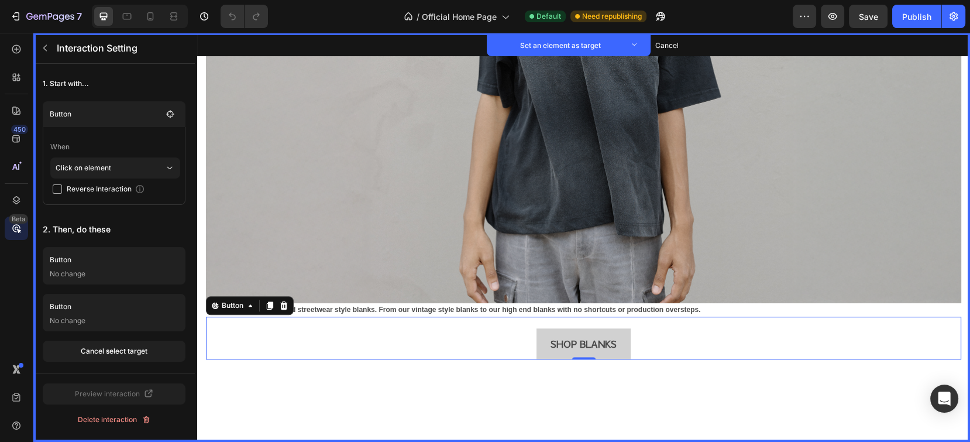
scroll to position [0, 0]
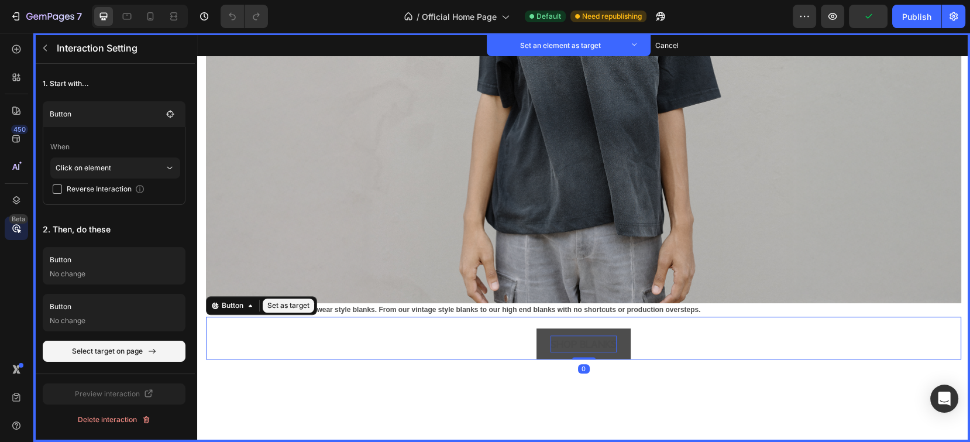
click at [592, 339] on p "SHOP BLANKS" at bounding box center [584, 343] width 66 height 17
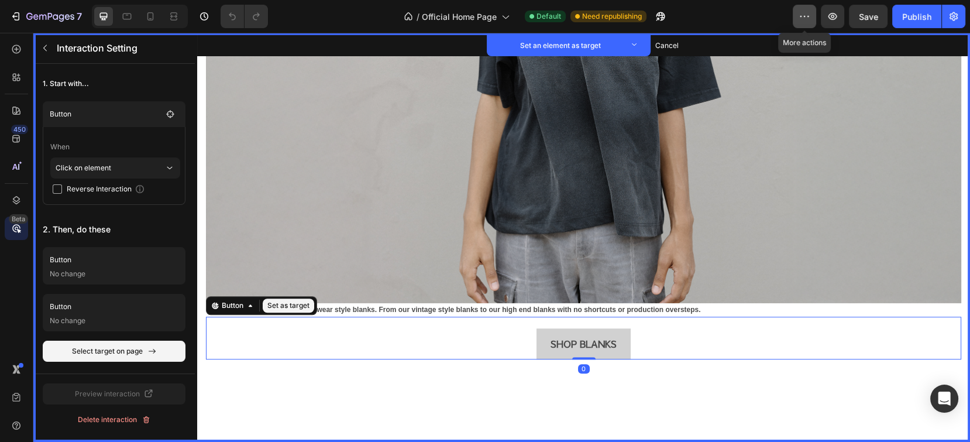
click at [806, 16] on icon "button" at bounding box center [805, 16] width 2 height 1
click at [50, 87] on p "1. Start with..." at bounding box center [114, 83] width 143 height 21
click at [112, 116] on p "Button" at bounding box center [106, 114] width 112 height 12
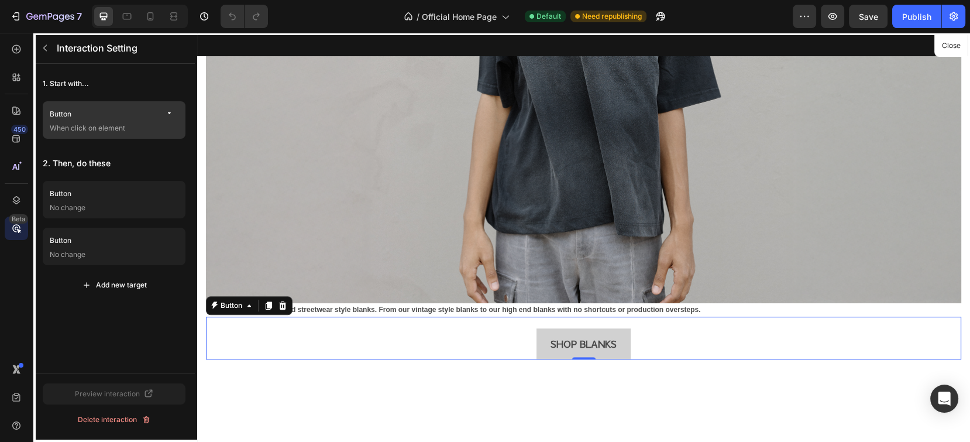
click at [108, 101] on header "Button When click on element" at bounding box center [114, 119] width 143 height 37
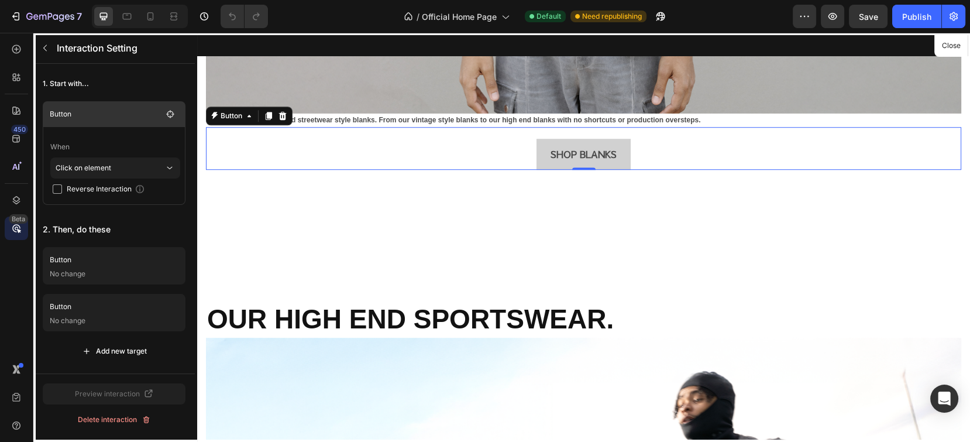
scroll to position [1175, 0]
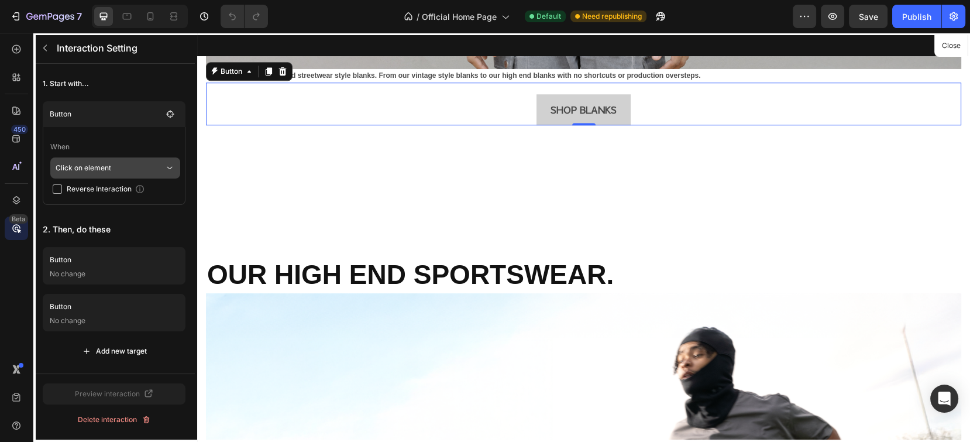
click at [114, 171] on p "Click on element" at bounding box center [110, 167] width 109 height 21
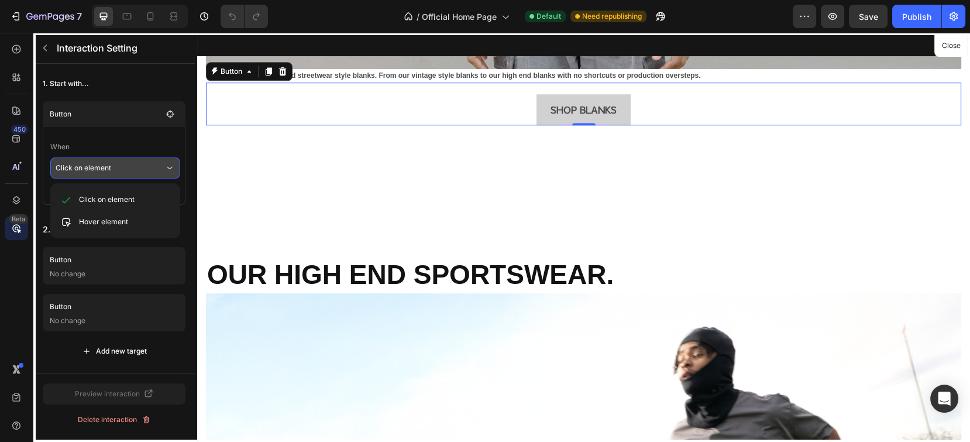
click at [150, 135] on main "When Click on element Reverse Interaction" at bounding box center [114, 166] width 143 height 78
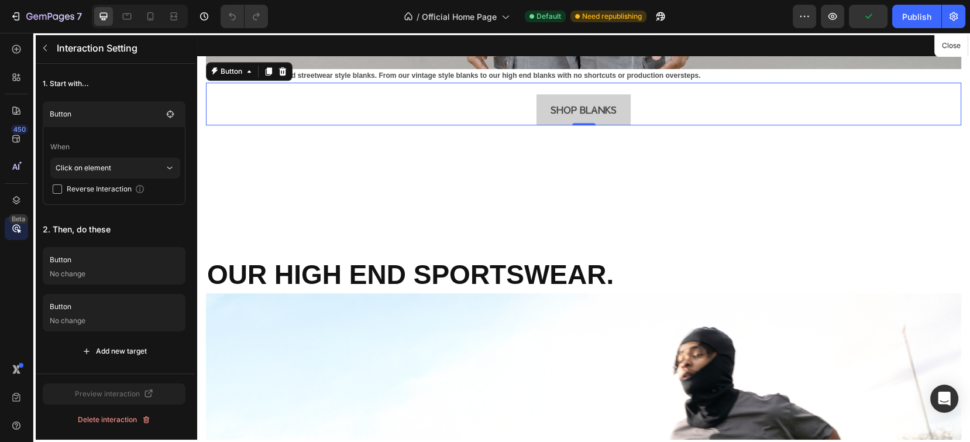
click at [104, 186] on span "Reverse Interaction" at bounding box center [99, 189] width 65 height 12
checkbox input "true"
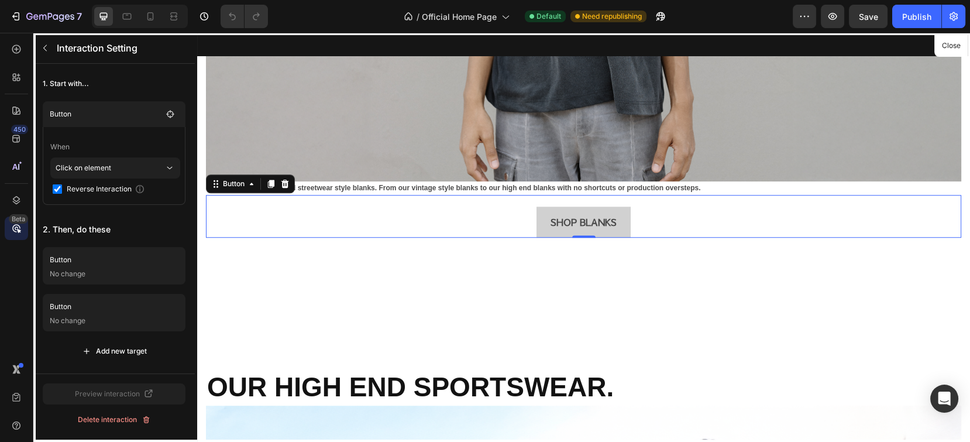
scroll to position [1019, 0]
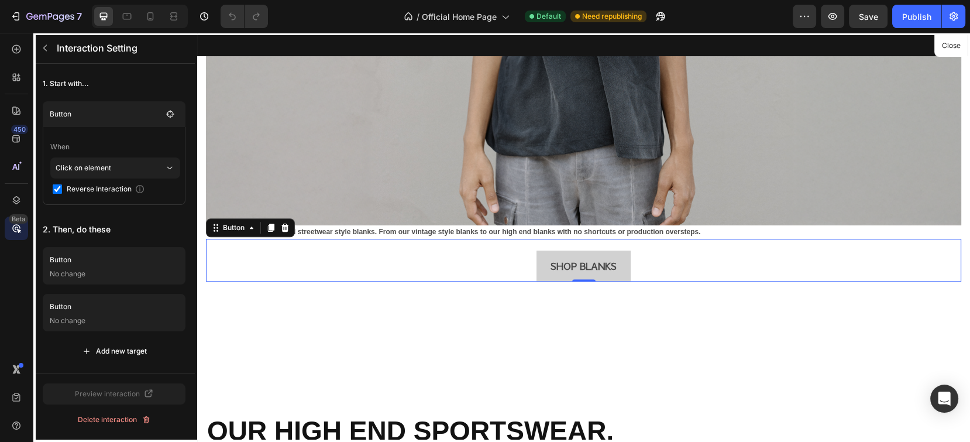
click at [573, 261] on div at bounding box center [583, 237] width 773 height 409
click at [154, 261] on icon "button" at bounding box center [153, 259] width 9 height 9
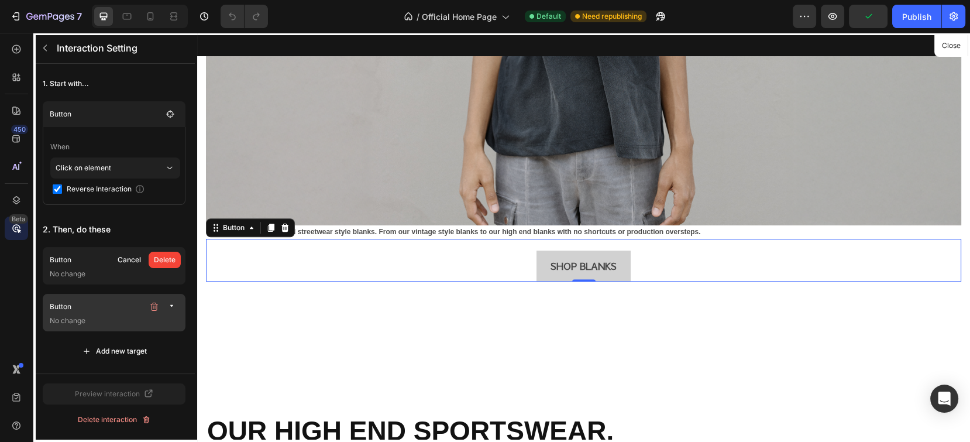
click at [166, 256] on div "Delete" at bounding box center [165, 260] width 22 height 11
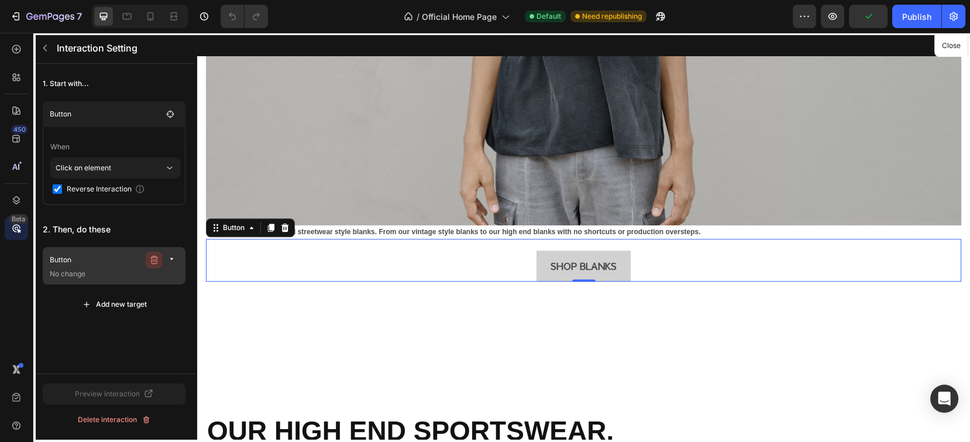
click at [151, 254] on button "button" at bounding box center [154, 260] width 16 height 16
click at [175, 256] on div "Delete" at bounding box center [165, 260] width 22 height 11
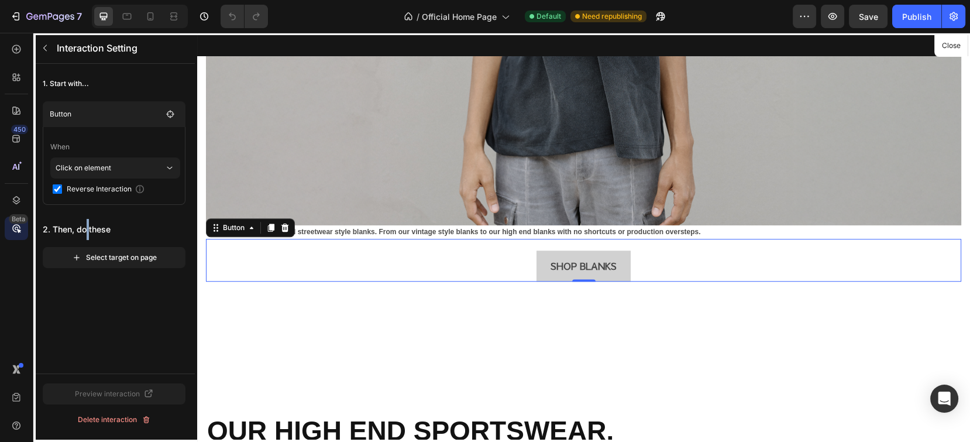
click at [88, 224] on p "2. Then, do these" at bounding box center [114, 229] width 143 height 21
click at [155, 221] on p "2. Then, do these" at bounding box center [114, 229] width 143 height 21
click at [575, 253] on div at bounding box center [583, 237] width 773 height 409
click at [93, 229] on p "2. Then, do these" at bounding box center [114, 229] width 143 height 21
drag, startPoint x: 148, startPoint y: 231, endPoint x: 142, endPoint y: 232, distance: 6.5
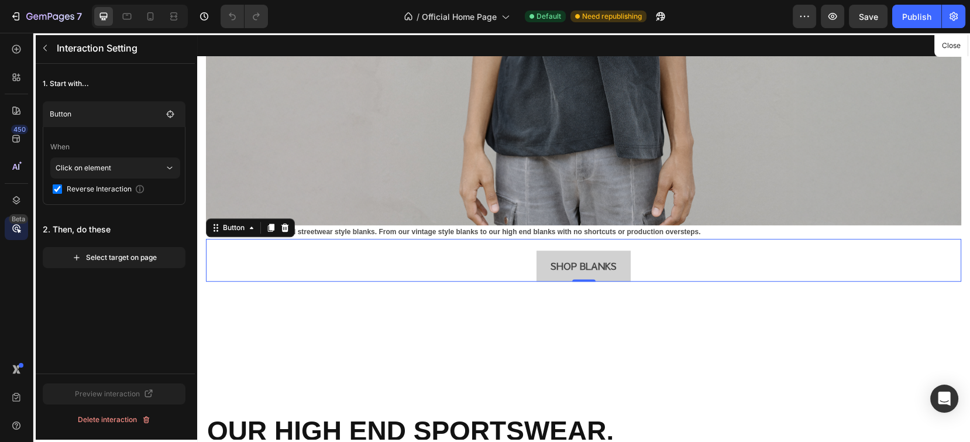
click at [147, 231] on p "2. Then, do these" at bounding box center [114, 229] width 143 height 21
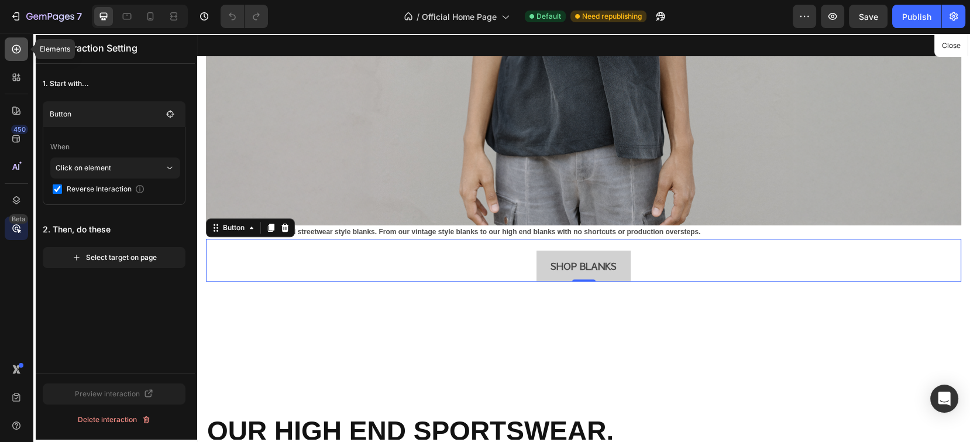
click at [11, 46] on icon at bounding box center [17, 49] width 12 height 12
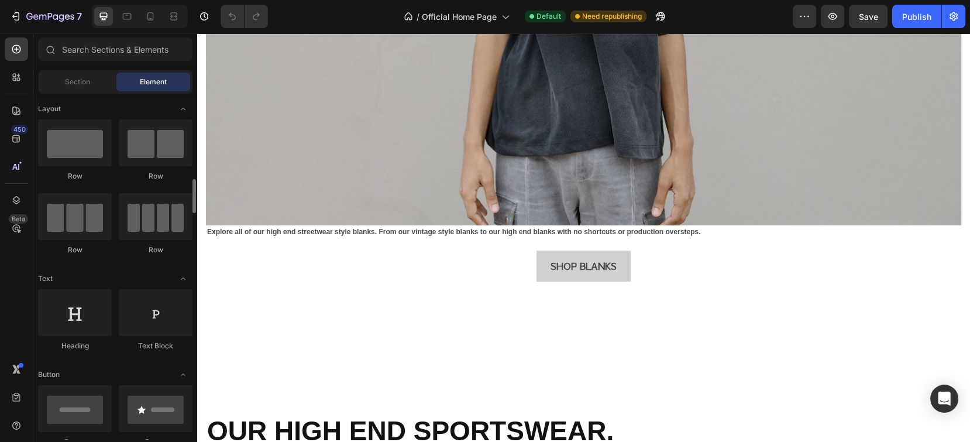
scroll to position [78, 0]
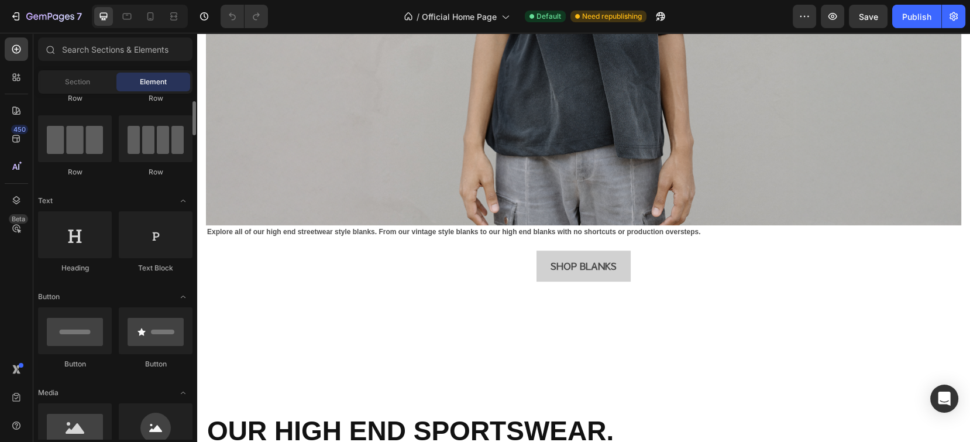
drag, startPoint x: 140, startPoint y: 236, endPoint x: 111, endPoint y: 288, distance: 59.7
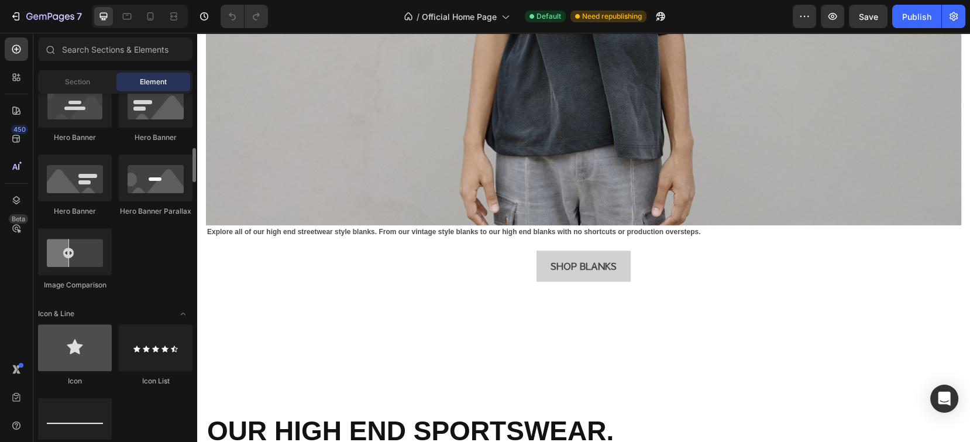
scroll to position [626, 0]
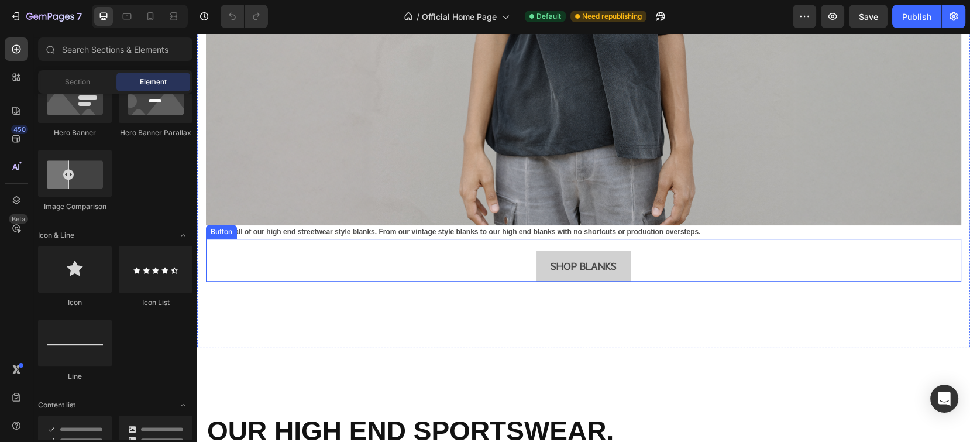
click at [654, 245] on div "SHOP BLANKS Button" at bounding box center [583, 260] width 755 height 43
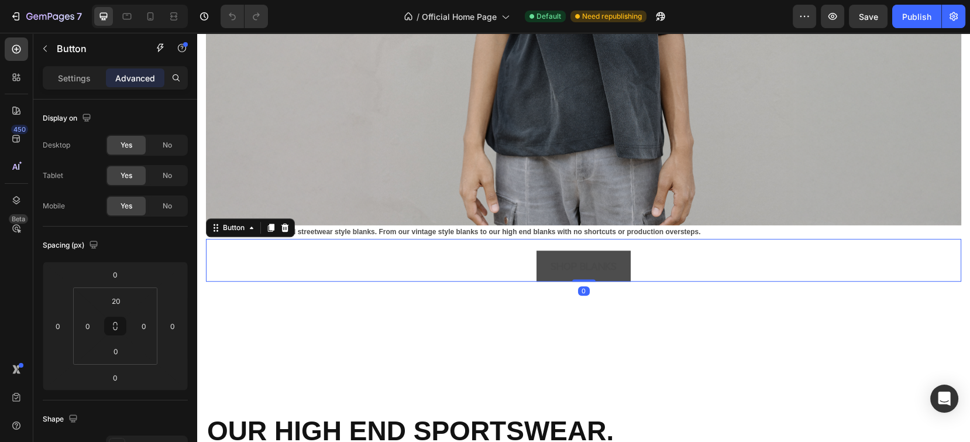
click at [576, 250] on button "SHOP BLANKS" at bounding box center [584, 265] width 94 height 31
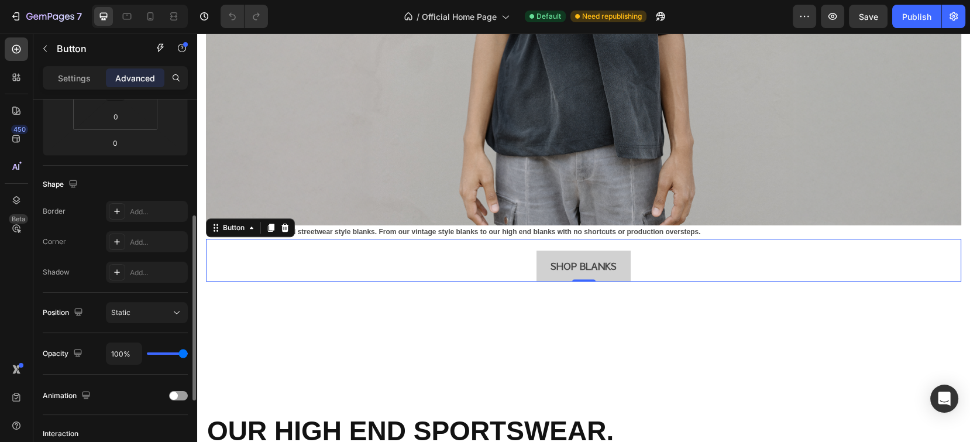
scroll to position [386, 0]
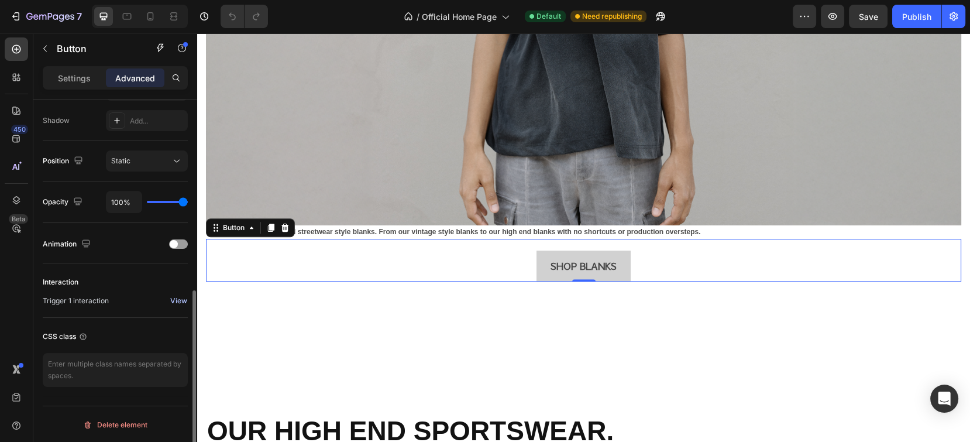
click at [175, 297] on div "View" at bounding box center [178, 300] width 17 height 11
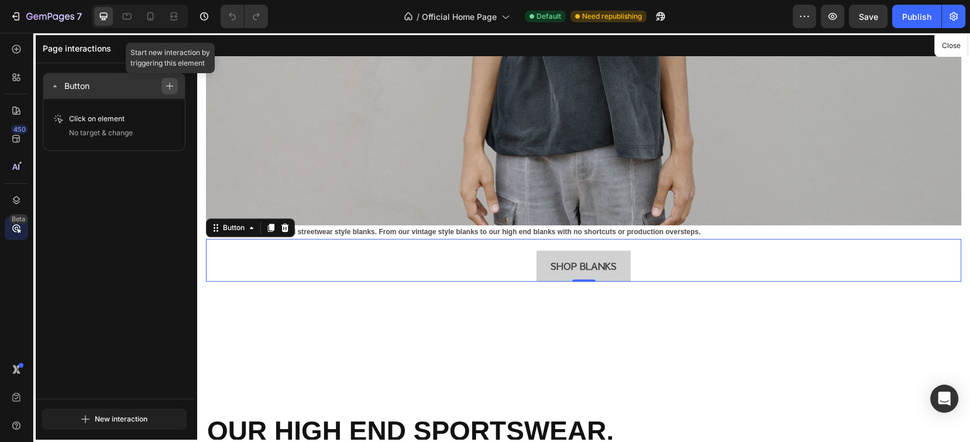
click at [170, 85] on icon "button" at bounding box center [170, 86] width 8 height 8
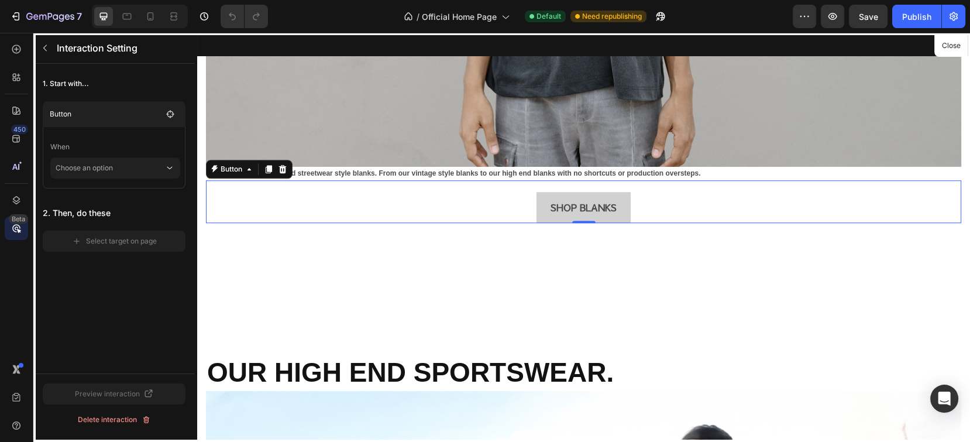
scroll to position [1175, 0]
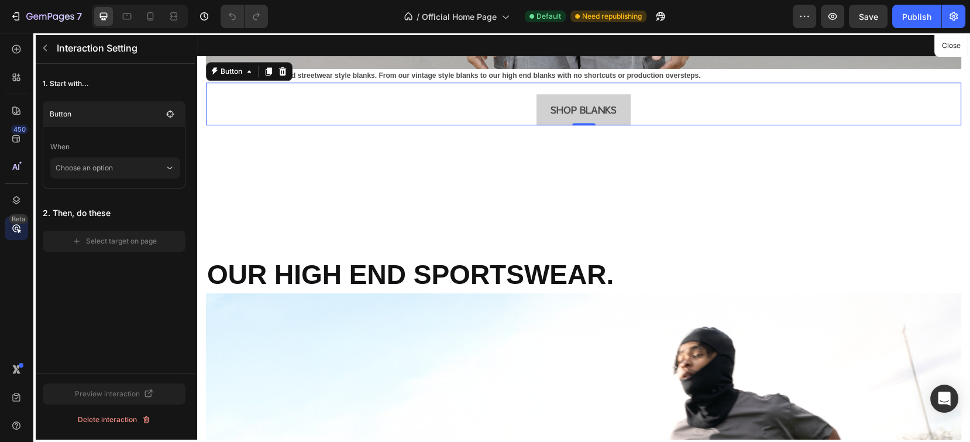
click at [562, 95] on div at bounding box center [583, 237] width 773 height 409
drag, startPoint x: 212, startPoint y: 431, endPoint x: 348, endPoint y: 323, distance: 173.3
click at [348, 323] on div at bounding box center [583, 237] width 773 height 409
click at [591, 99] on div at bounding box center [583, 237] width 773 height 409
click at [99, 167] on p "Choose an option" at bounding box center [110, 167] width 109 height 21
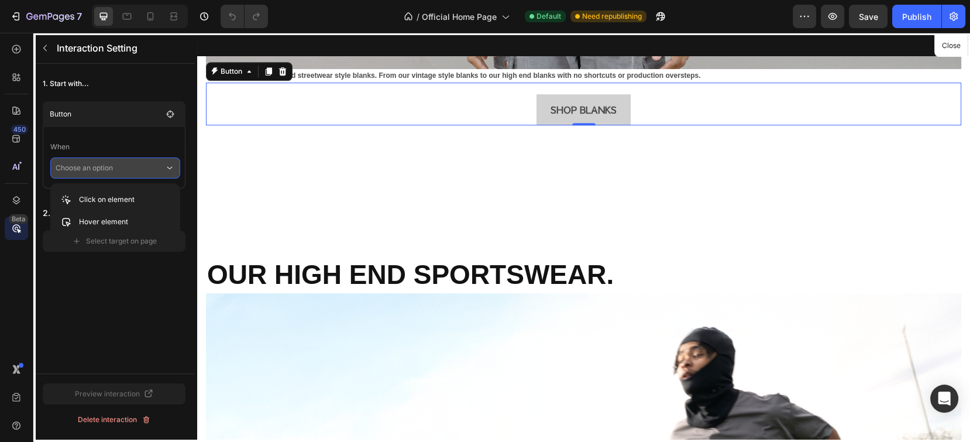
click at [133, 288] on div "1. Start with... Button When Choose an option 2. Then, do these Select target o…" at bounding box center [113, 219] width 161 height 310
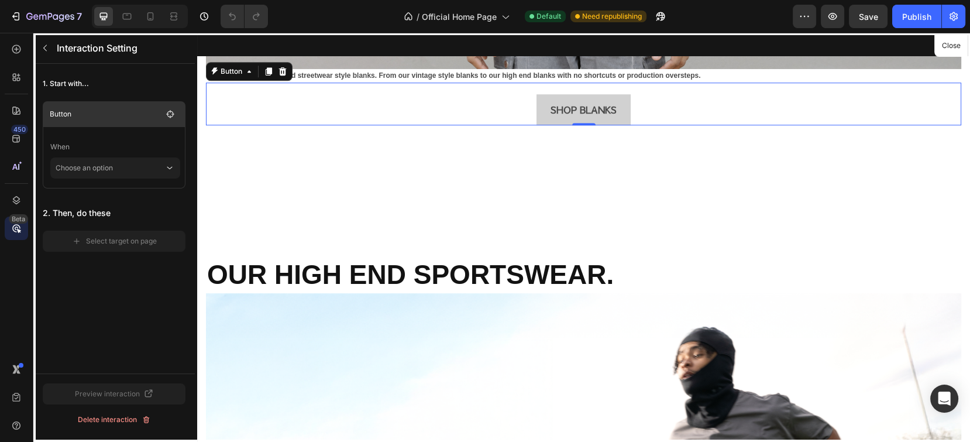
click at [116, 115] on p "Button" at bounding box center [106, 114] width 112 height 12
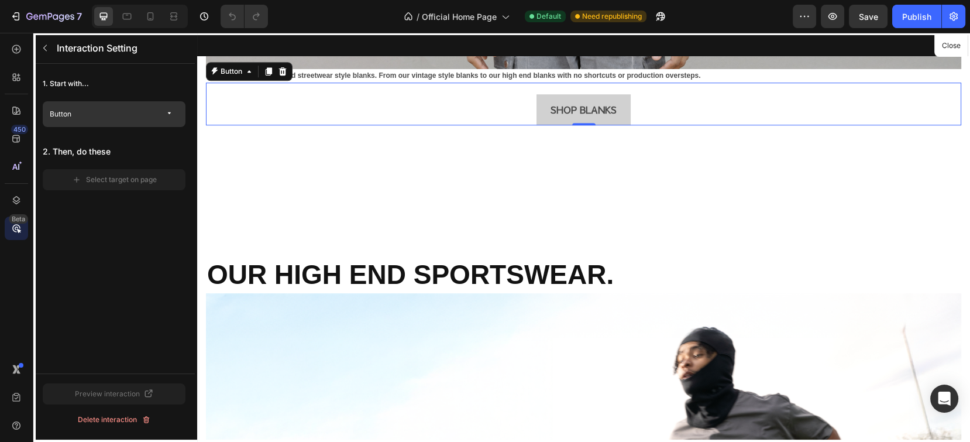
click at [126, 114] on p "Button" at bounding box center [106, 114] width 112 height 12
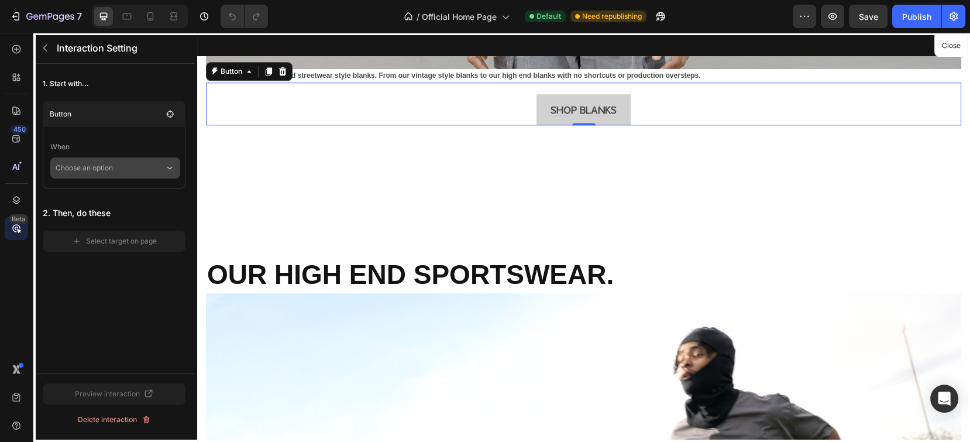
click at [123, 166] on p "Choose an option" at bounding box center [110, 167] width 109 height 21
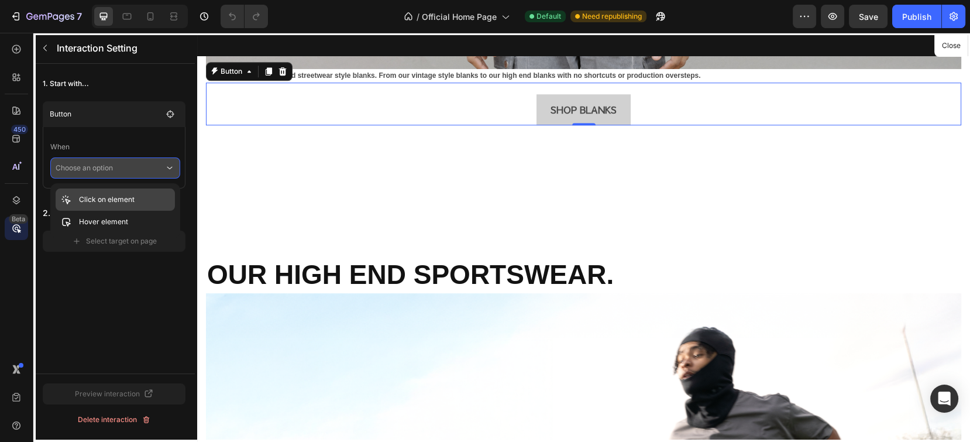
click at [121, 211] on div "Click on element" at bounding box center [115, 222] width 119 height 22
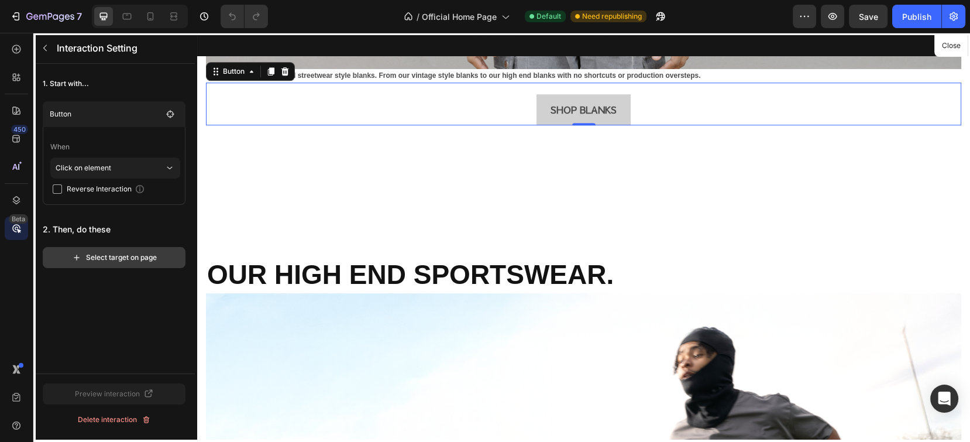
click at [117, 256] on div "Select target on page" at bounding box center [114, 257] width 85 height 11
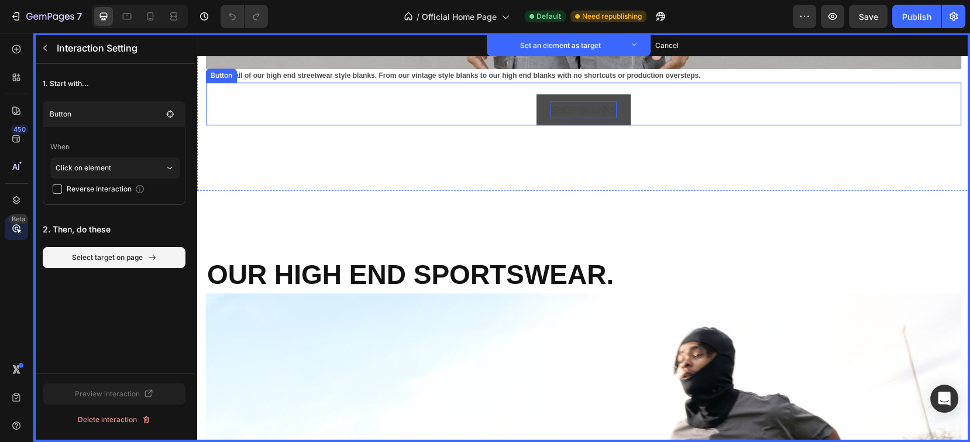
click at [569, 101] on p "SHOP BLANKS" at bounding box center [584, 109] width 66 height 17
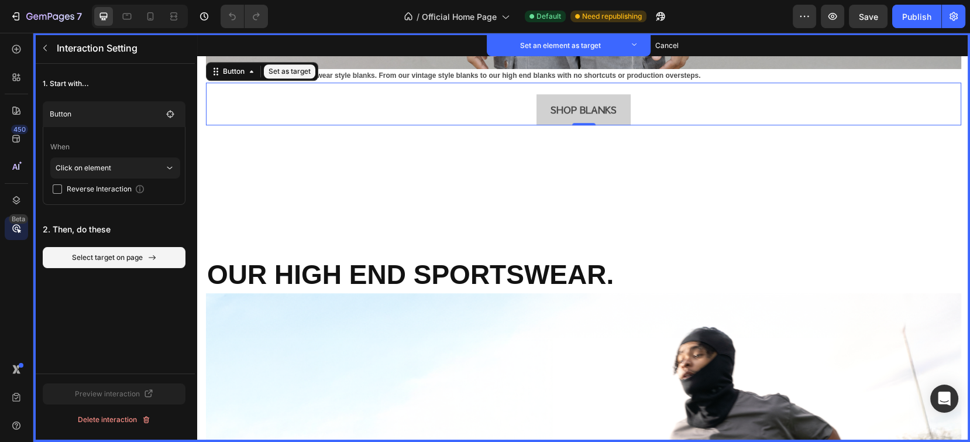
click at [288, 64] on button "Set as target" at bounding box center [289, 71] width 51 height 14
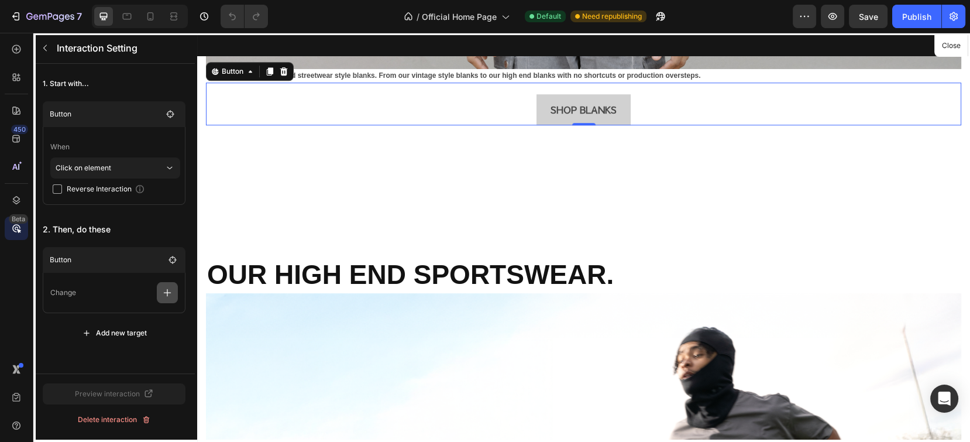
click at [164, 293] on icon "button" at bounding box center [167, 293] width 12 height 12
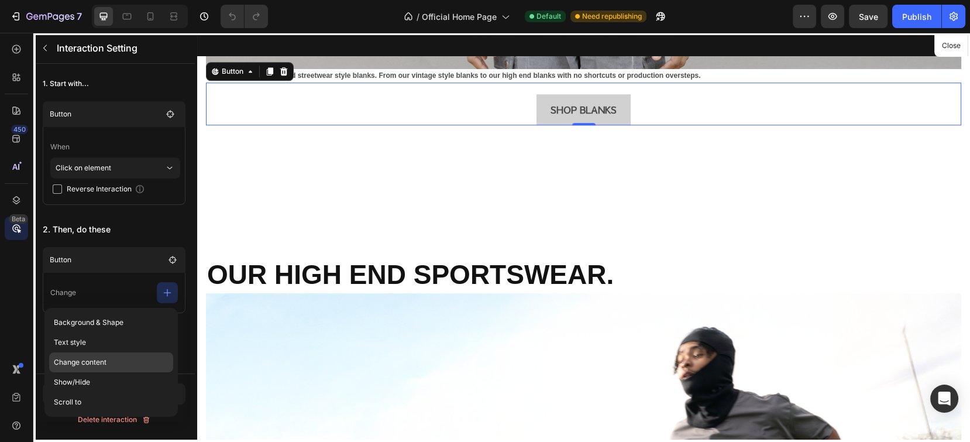
click at [109, 372] on p "Change content" at bounding box center [111, 382] width 124 height 20
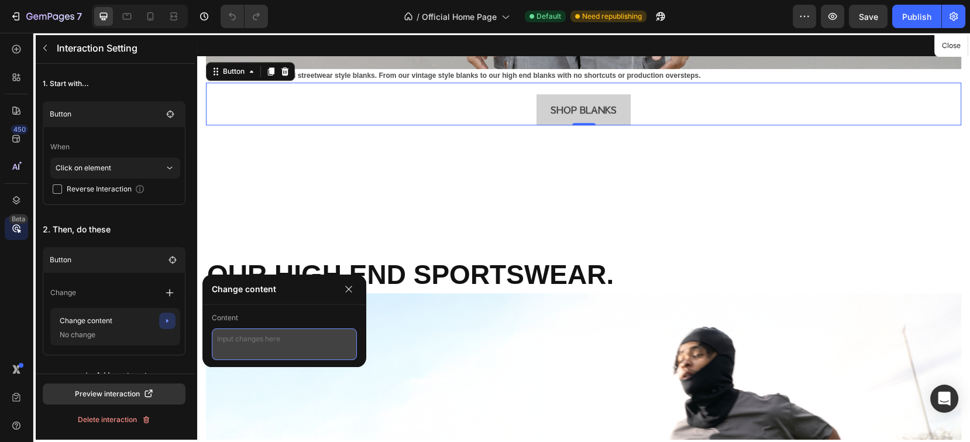
click at [265, 348] on textarea at bounding box center [284, 344] width 145 height 32
click at [265, 346] on textarea at bounding box center [284, 344] width 145 height 32
type textarea "take to new page"
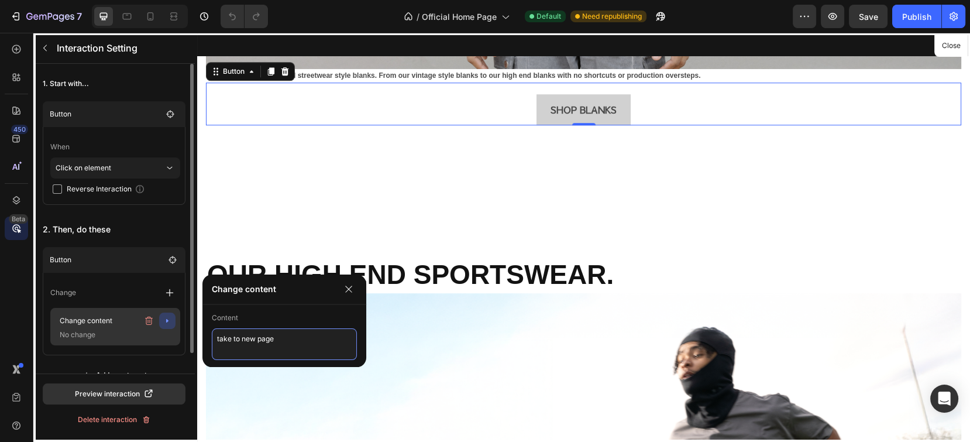
scroll to position [21, 0]
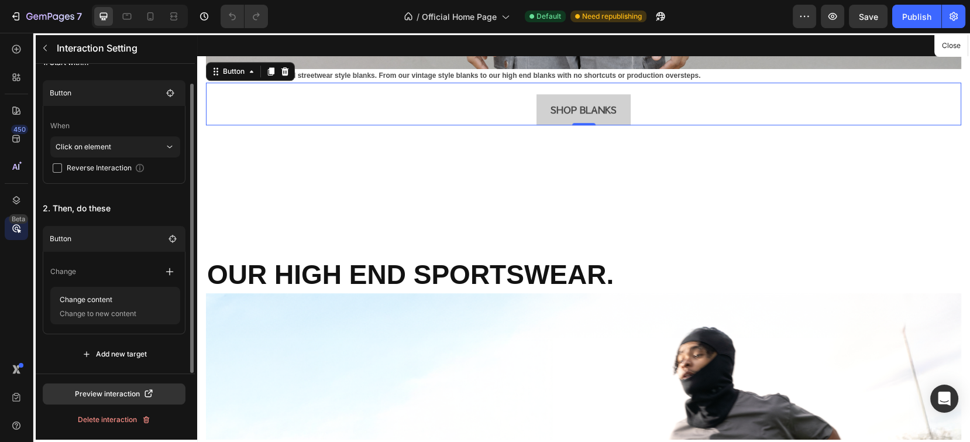
click at [164, 335] on div "Button Change Change content Change to new content Add new target" at bounding box center [114, 295] width 143 height 139
click at [131, 314] on p "Change to new content" at bounding box center [113, 314] width 117 height 12
click at [171, 338] on div "Button Change Change content Change to new content Add new target" at bounding box center [114, 295] width 143 height 139
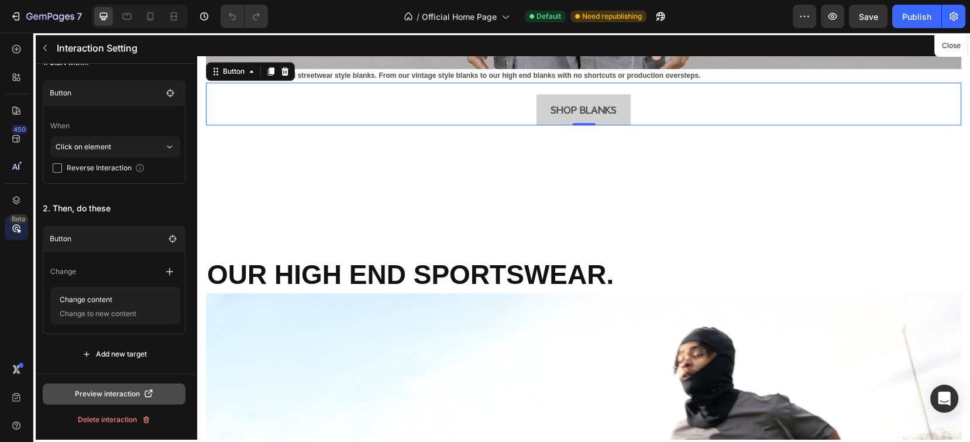
click at [129, 387] on button "Preview interaction" at bounding box center [114, 393] width 143 height 21
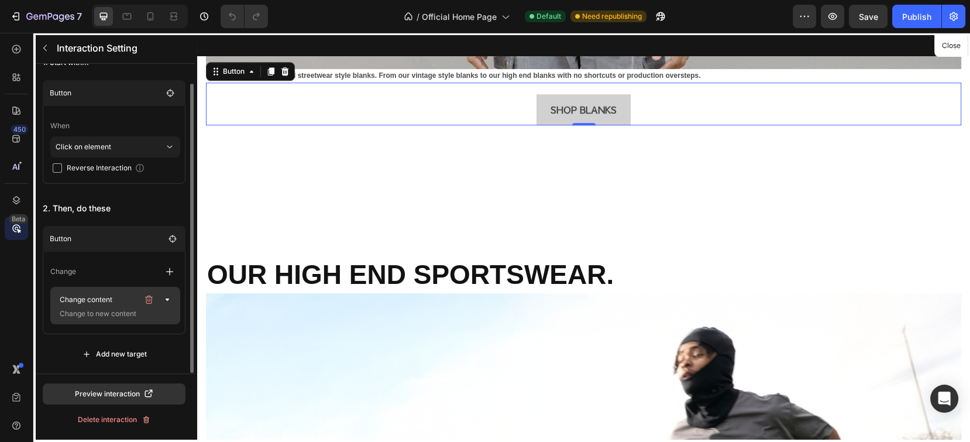
click at [141, 312] on p "Change to new content" at bounding box center [113, 314] width 117 height 12
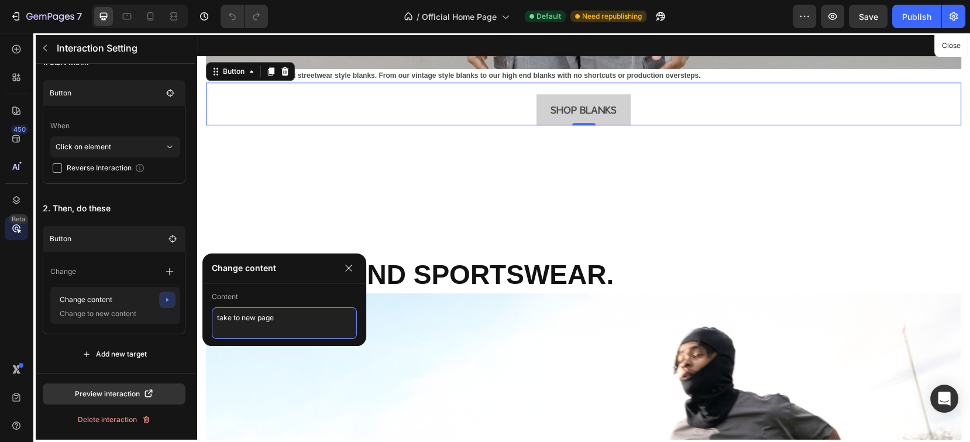
drag, startPoint x: 284, startPoint y: 318, endPoint x: 199, endPoint y: 319, distance: 85.4
click at [199, 319] on div "Change content Content take to new page" at bounding box center [284, 300] width 173 height 102
click at [342, 267] on button "button" at bounding box center [349, 268] width 16 height 16
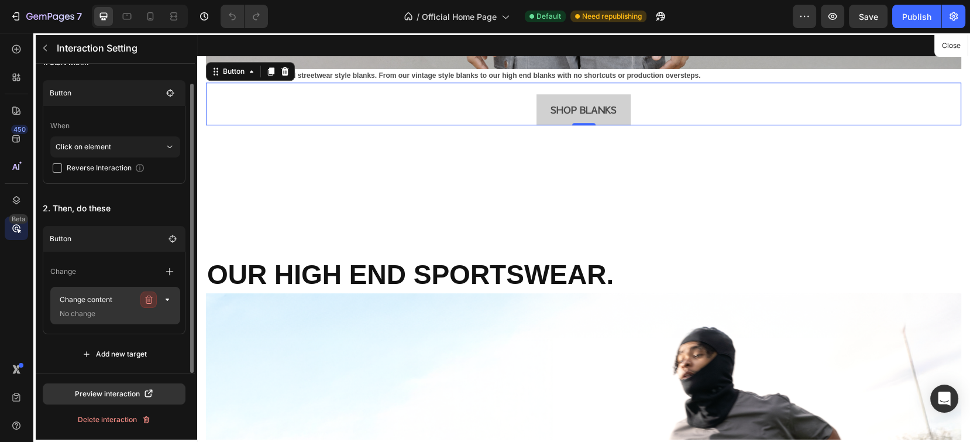
click at [145, 298] on icon "button" at bounding box center [148, 299] width 9 height 9
click at [154, 297] on div "Delete" at bounding box center [160, 299] width 22 height 11
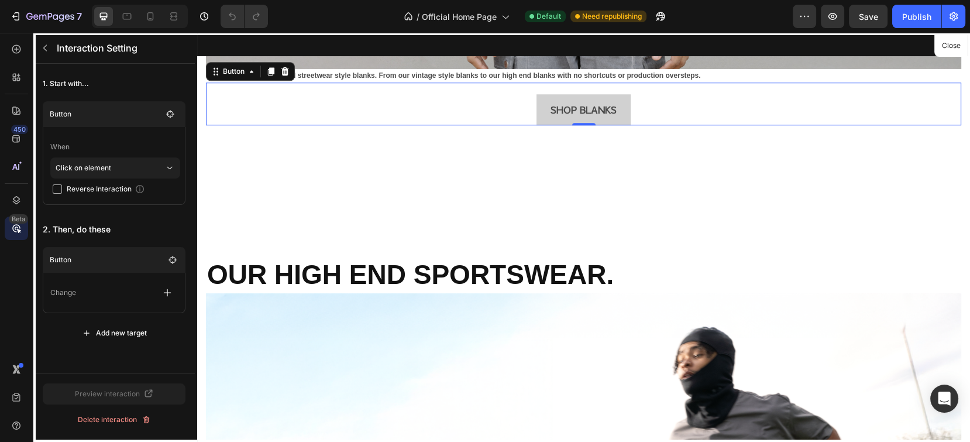
scroll to position [0, 0]
click at [593, 97] on div at bounding box center [583, 237] width 773 height 409
click at [155, 260] on icon "button" at bounding box center [155, 261] width 1 height 4
click at [171, 256] on div "Delete" at bounding box center [165, 260] width 22 height 11
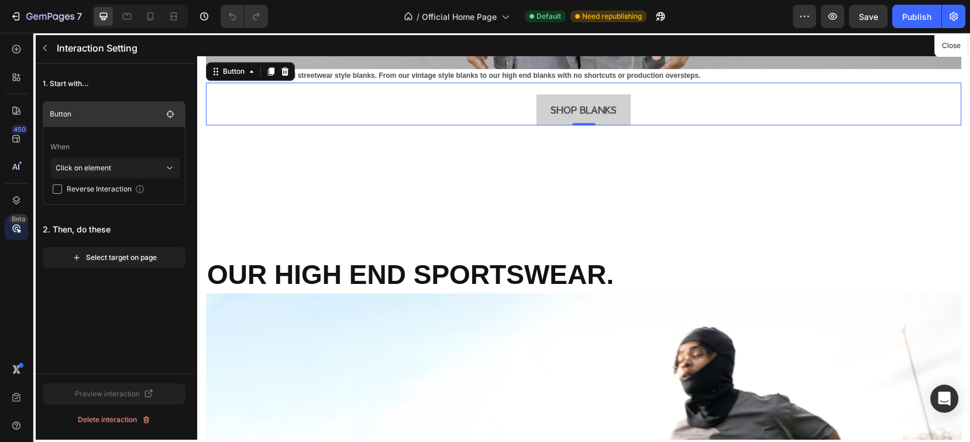
click at [103, 112] on p "Button" at bounding box center [106, 114] width 112 height 12
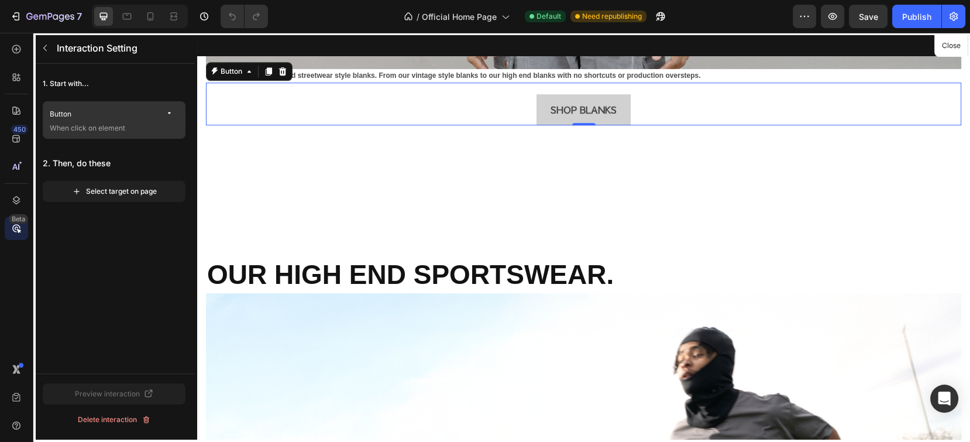
click at [103, 113] on p "Button" at bounding box center [106, 114] width 112 height 12
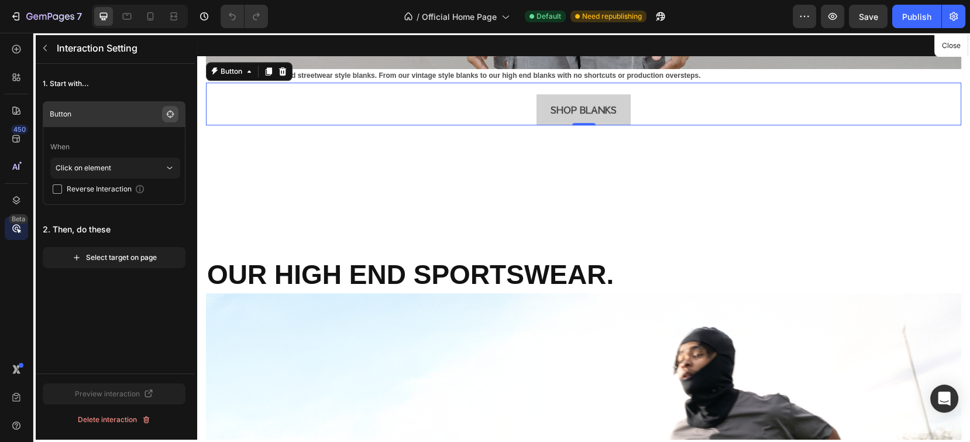
click at [166, 109] on icon "button" at bounding box center [170, 113] width 9 height 9
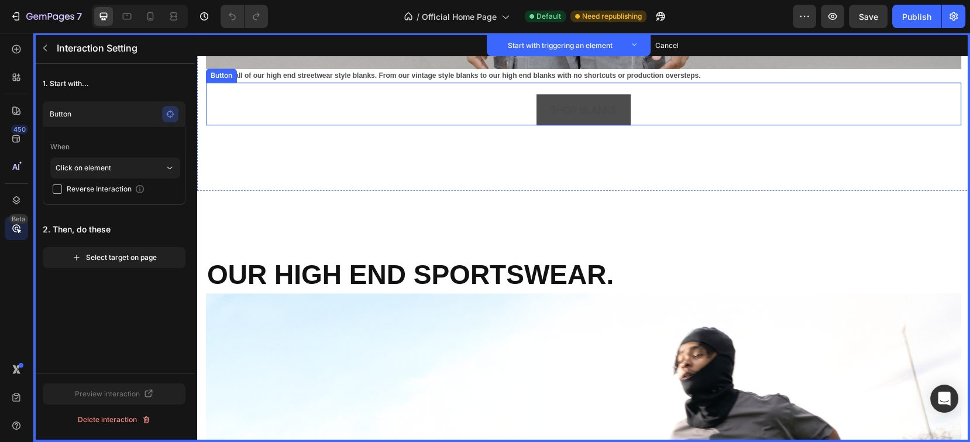
click at [615, 102] on button "SHOP BLANKS" at bounding box center [584, 109] width 94 height 31
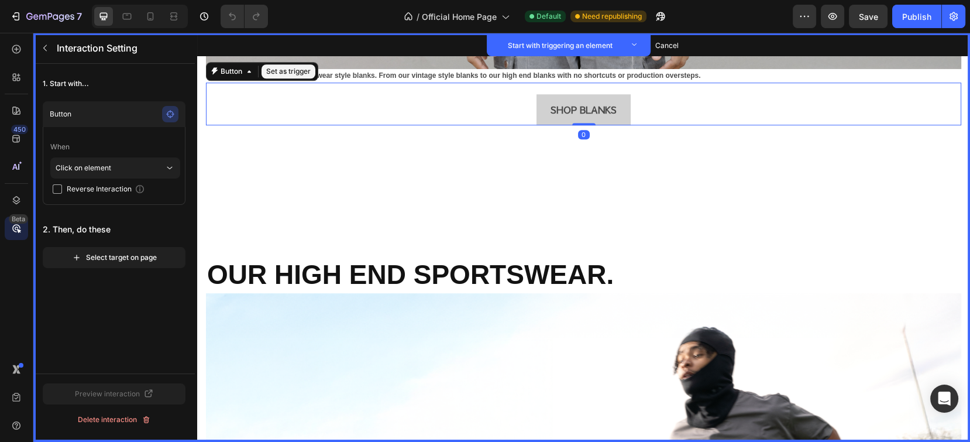
click at [291, 64] on button "Set as trigger" at bounding box center [289, 71] width 54 height 14
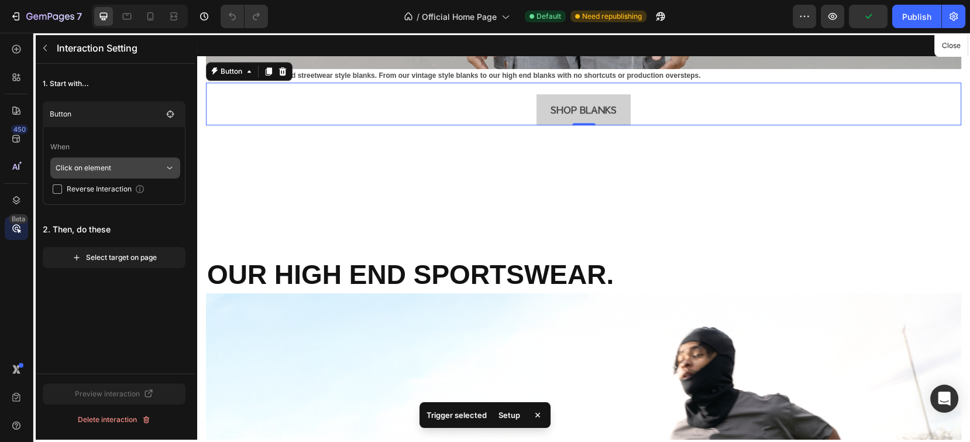
click at [134, 169] on p "Click on element" at bounding box center [110, 167] width 109 height 21
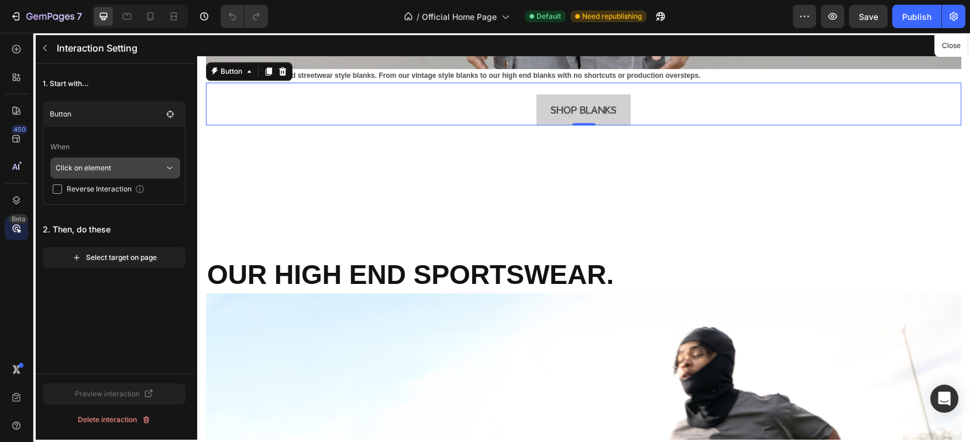
click at [134, 169] on p "Click on element" at bounding box center [110, 167] width 109 height 21
click at [164, 321] on div "1. Start with... Button When Click on element Reverse Interaction 2. Then, do t…" at bounding box center [113, 219] width 161 height 310
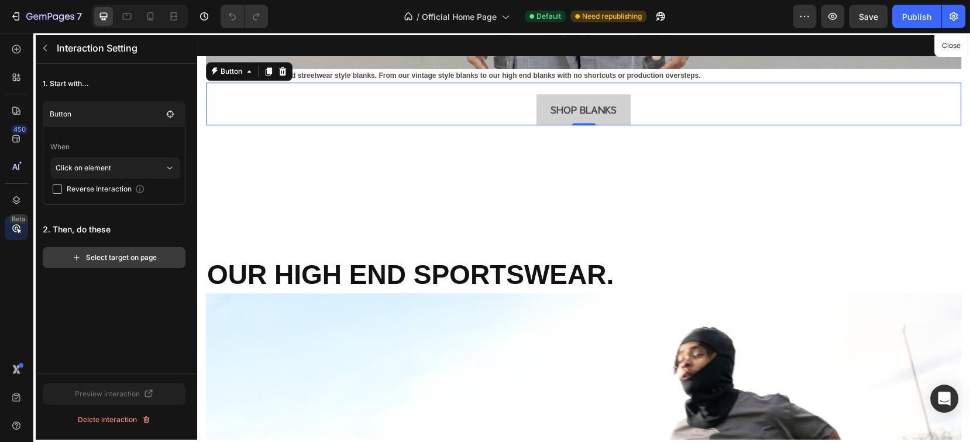
click at [137, 257] on div "Select target on page" at bounding box center [114, 257] width 85 height 11
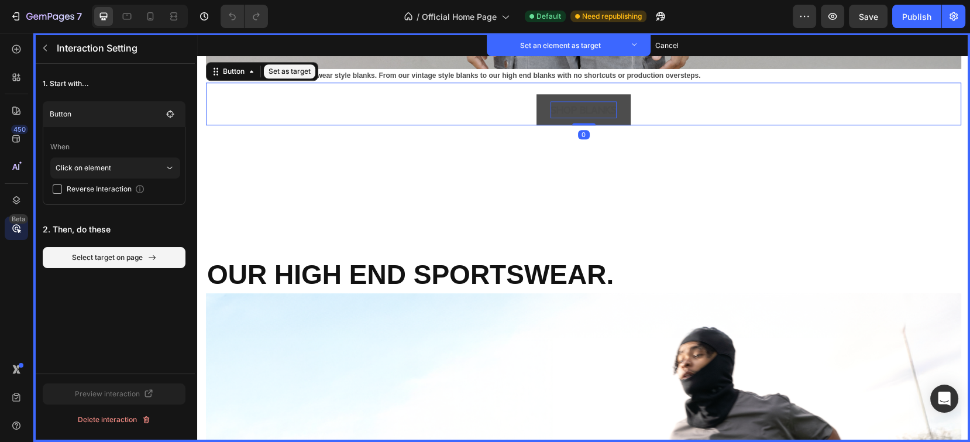
click at [579, 109] on p "SHOP BLANKS" at bounding box center [584, 109] width 66 height 17
click at [279, 64] on button "Set as target" at bounding box center [289, 71] width 51 height 14
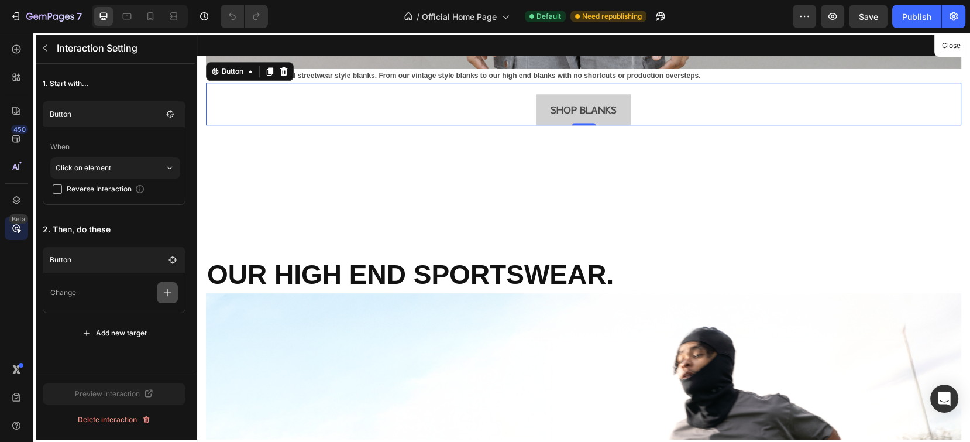
click at [169, 294] on icon "button" at bounding box center [167, 293] width 12 height 12
click at [173, 214] on div "1. Start with... Button When Click on element Reverse Interaction 2. Then, do t…" at bounding box center [113, 208] width 161 height 289
click at [49, 48] on icon "button" at bounding box center [44, 47] width 9 height 9
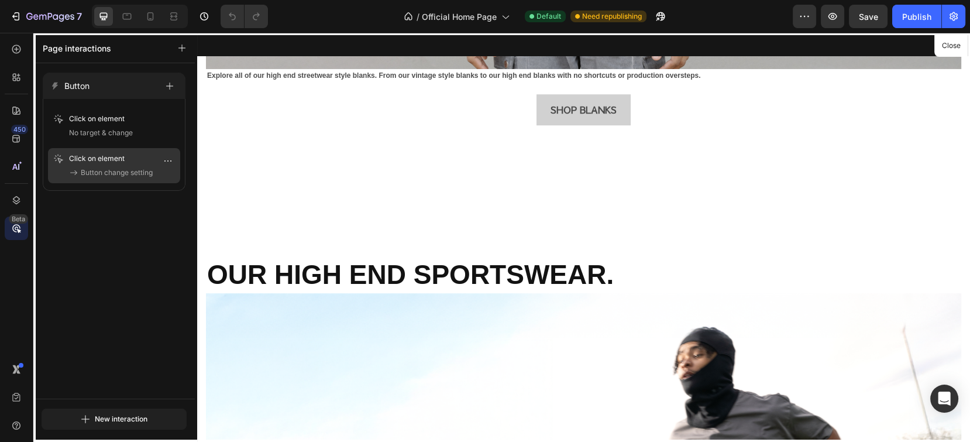
click at [116, 169] on span "Button change setting" at bounding box center [117, 173] width 72 height 12
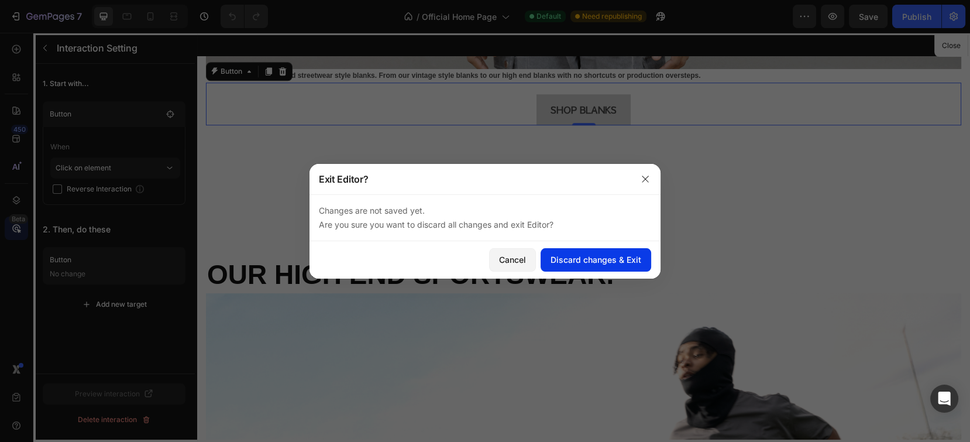
click at [566, 257] on div "Discard changes & Exit" at bounding box center [596, 259] width 91 height 12
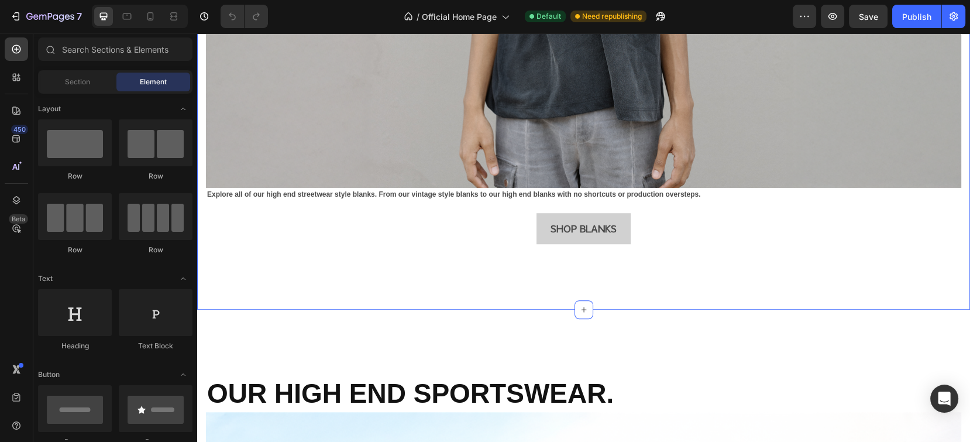
scroll to position [1092, 0]
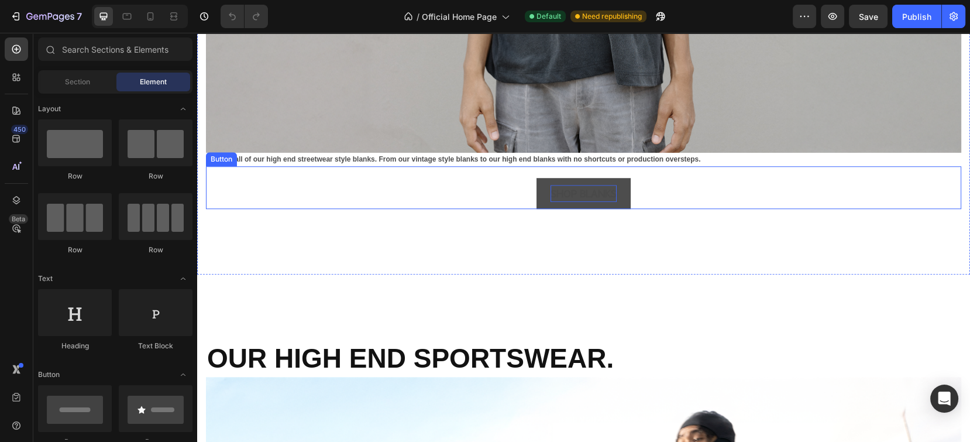
click at [604, 190] on p "SHOP BLANKS" at bounding box center [584, 193] width 66 height 17
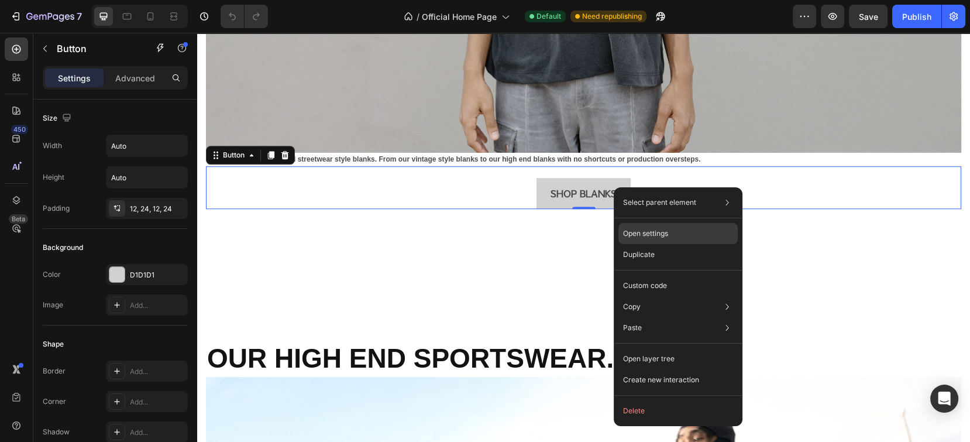
click at [645, 233] on p "Open settings" at bounding box center [645, 233] width 45 height 11
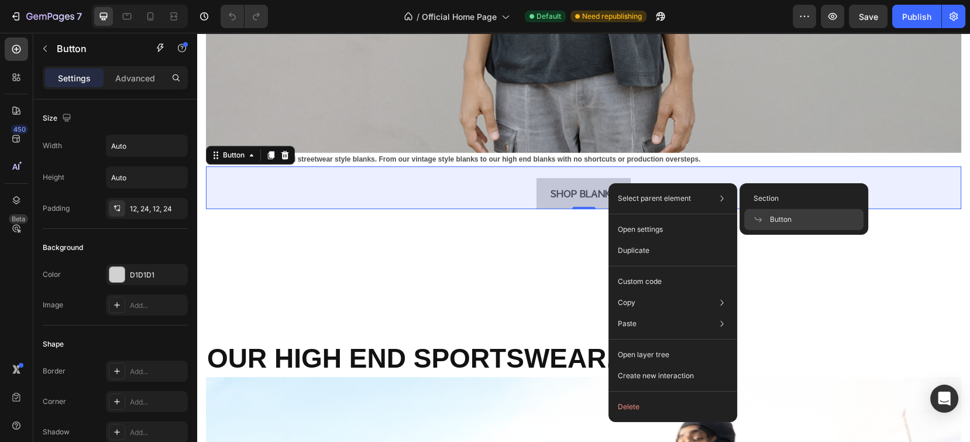
click at [789, 219] on span "Button" at bounding box center [781, 219] width 22 height 11
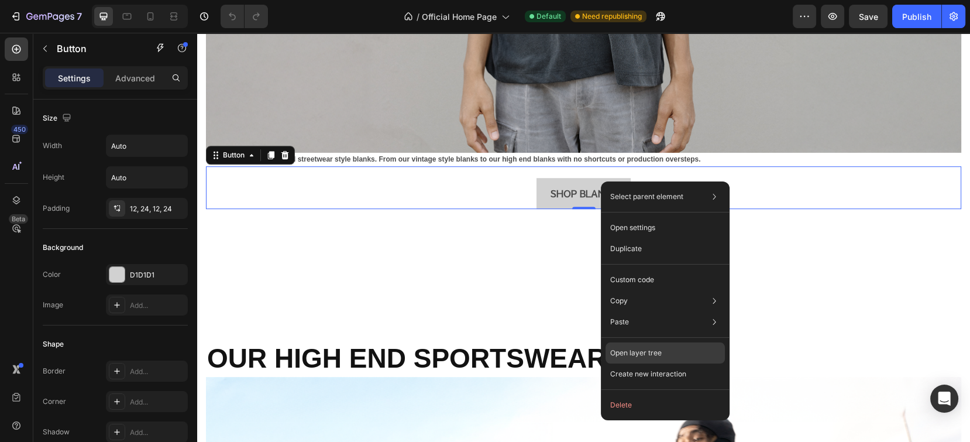
click at [678, 353] on div "Open layer tree" at bounding box center [665, 352] width 119 height 21
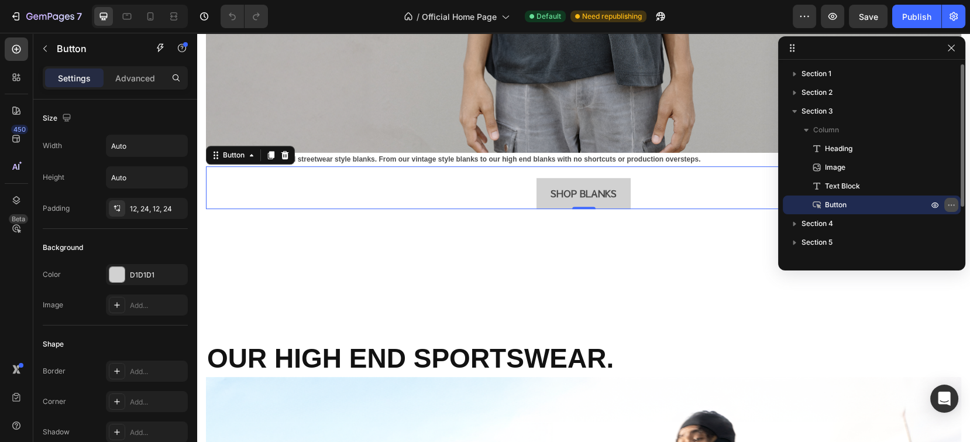
click at [949, 204] on icon "button" at bounding box center [951, 204] width 9 height 9
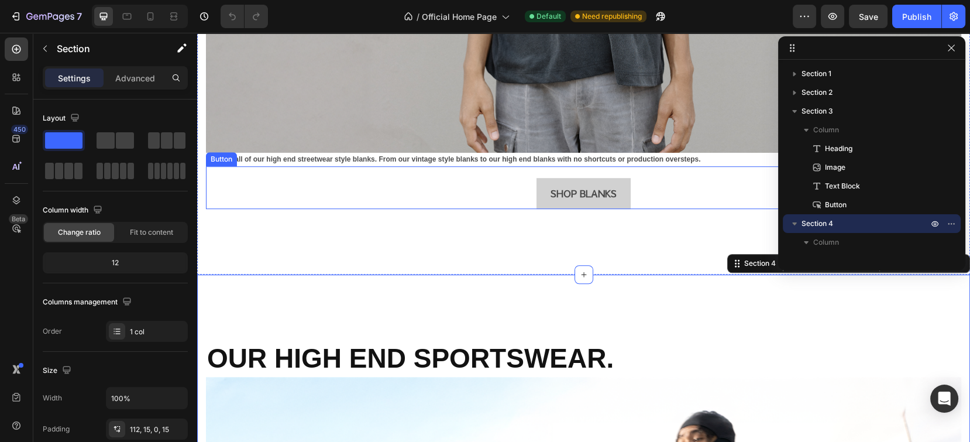
click at [625, 183] on div "SHOP BLANKS Button" at bounding box center [583, 187] width 755 height 43
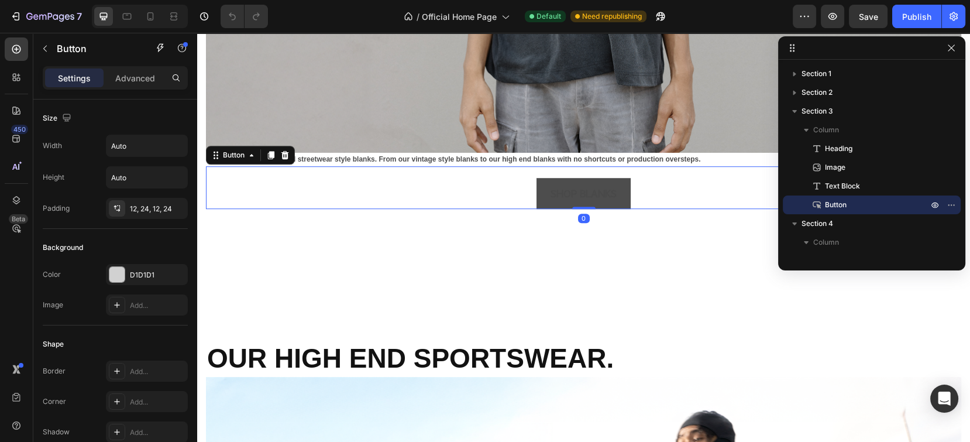
click at [612, 188] on button "SHOP BLANKS" at bounding box center [584, 193] width 94 height 31
click at [952, 53] on button "button" at bounding box center [951, 48] width 14 height 14
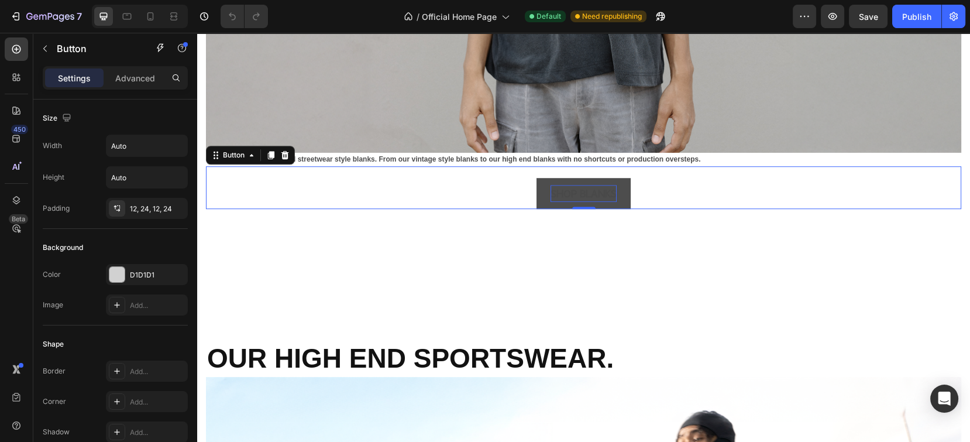
click at [604, 185] on p "SHOP BLANKS" at bounding box center [584, 193] width 66 height 17
click at [619, 181] on button "SHOP BLANKS" at bounding box center [584, 193] width 94 height 31
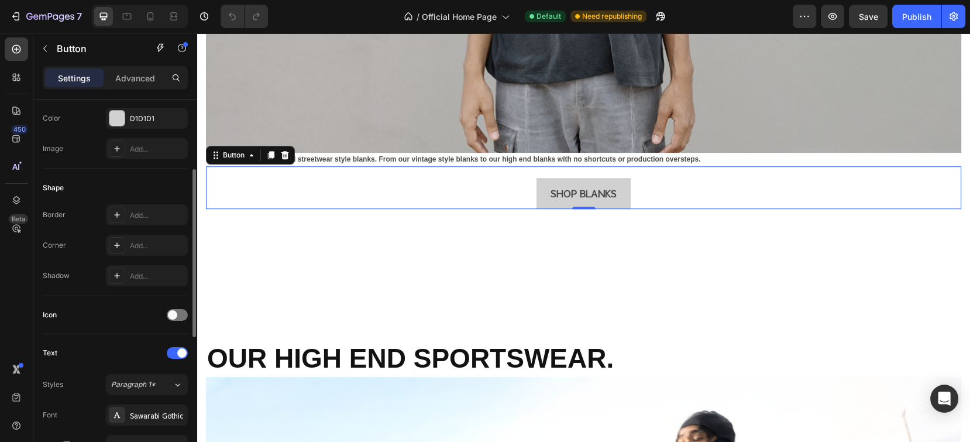
scroll to position [235, 0]
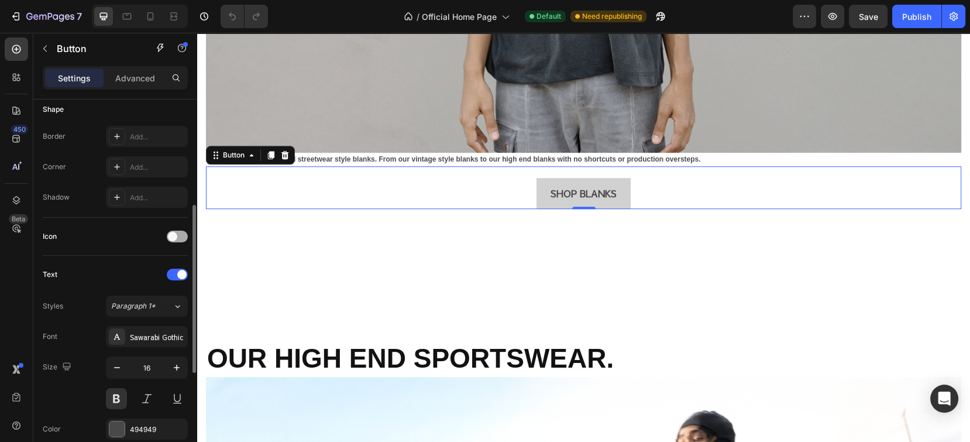
click at [169, 234] on span at bounding box center [172, 236] width 9 height 9
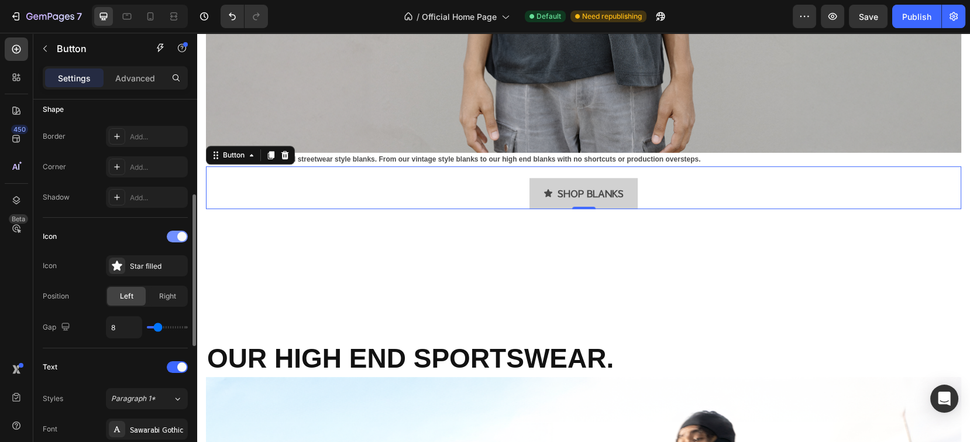
click at [172, 235] on div at bounding box center [177, 237] width 21 height 12
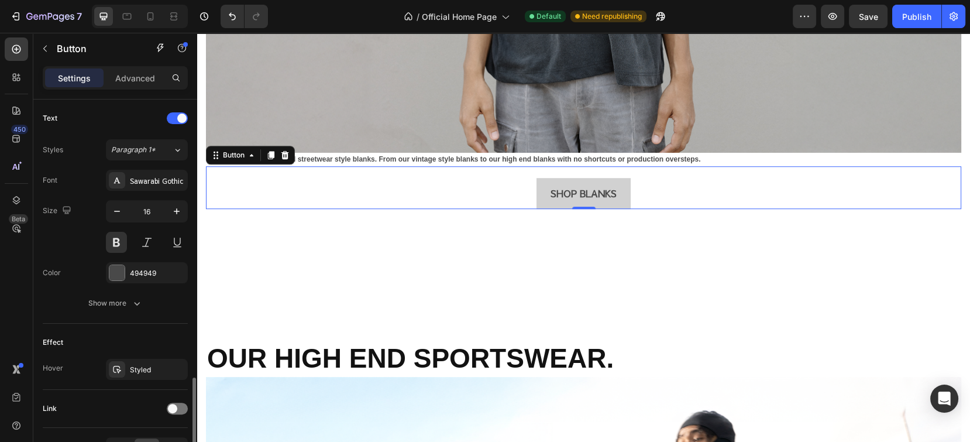
scroll to position [462, 0]
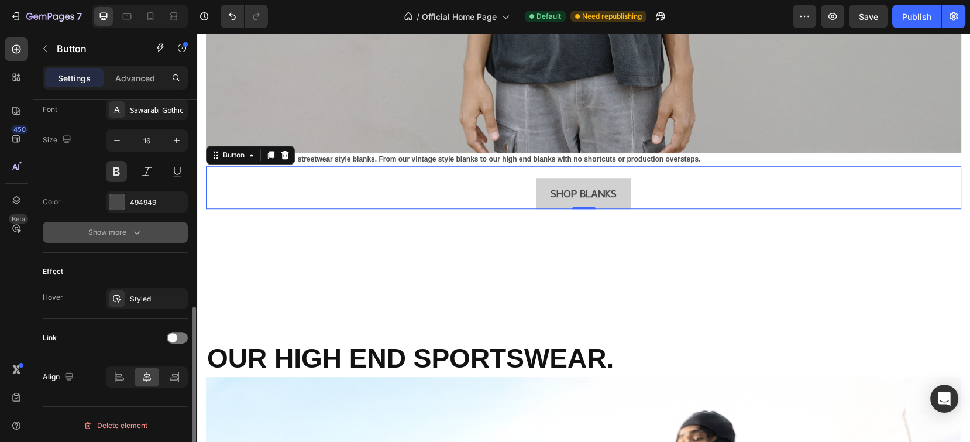
click at [150, 230] on button "Show more" at bounding box center [115, 232] width 145 height 21
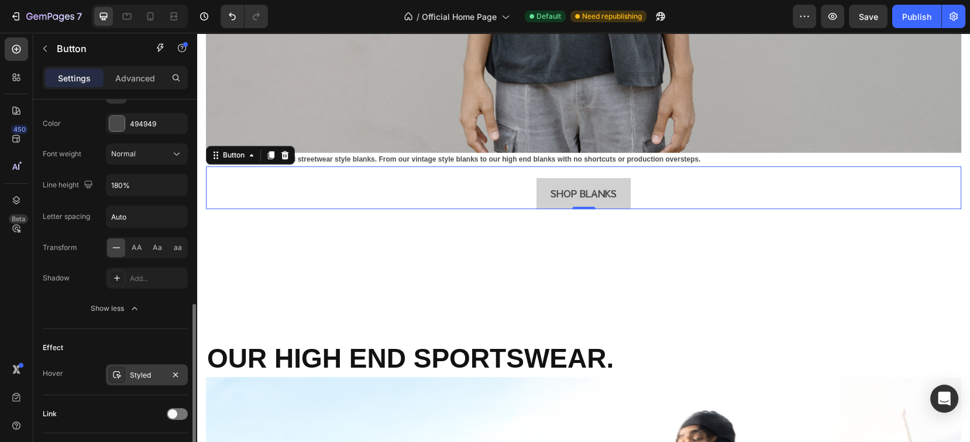
scroll to position [616, 0]
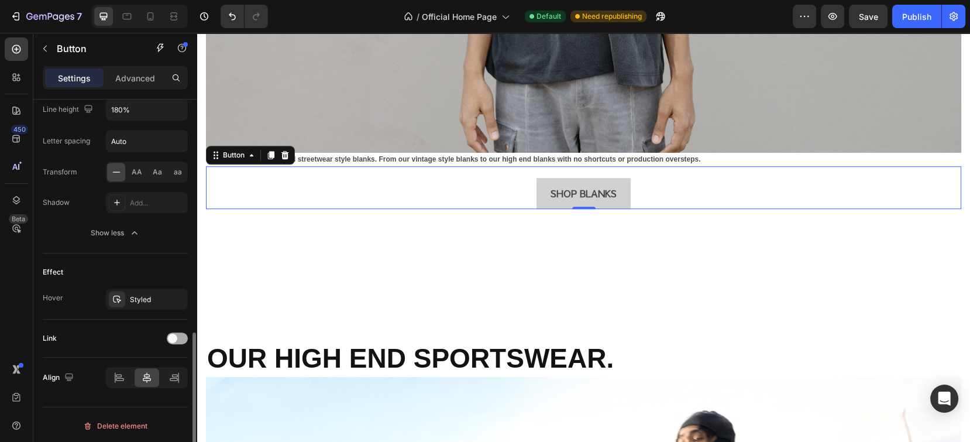
click at [177, 341] on div "Link" at bounding box center [115, 338] width 145 height 19
click at [176, 338] on span at bounding box center [172, 338] width 9 height 9
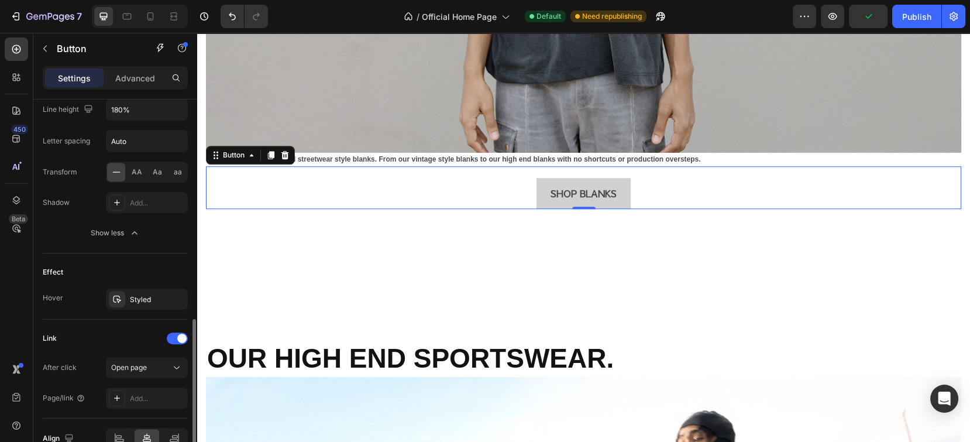
scroll to position [677, 0]
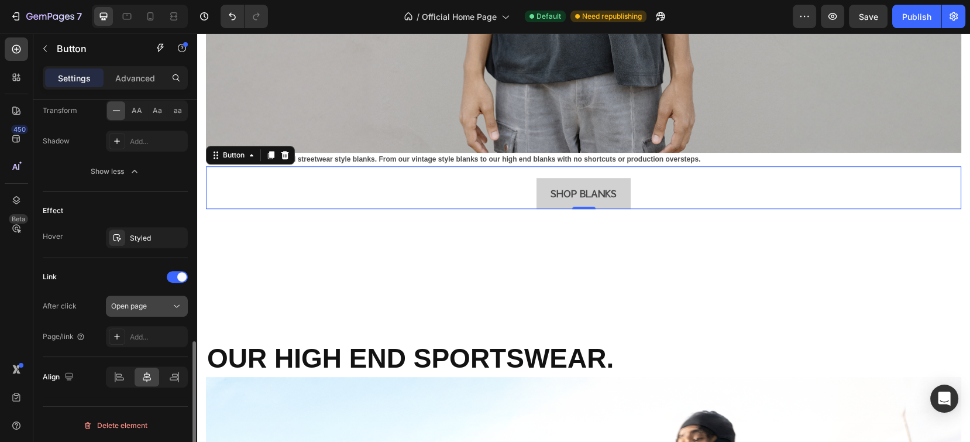
click at [141, 303] on span "Open page" at bounding box center [129, 305] width 36 height 9
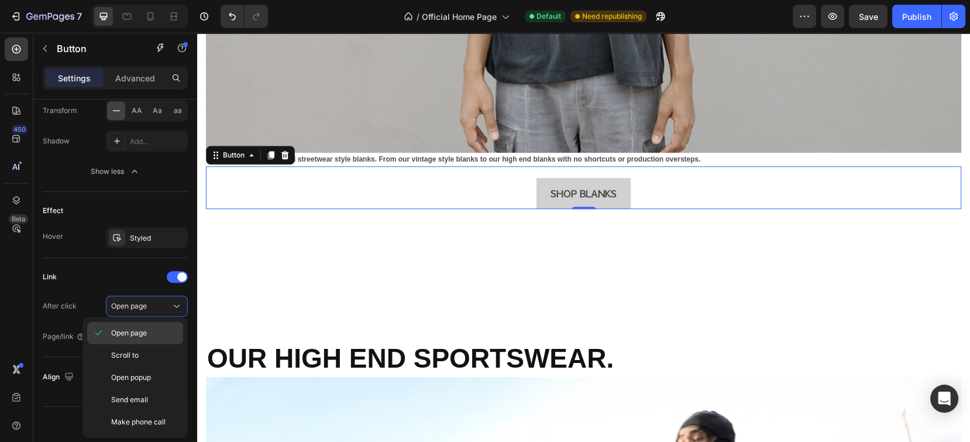
click at [149, 344] on div "Open page" at bounding box center [135, 355] width 96 height 22
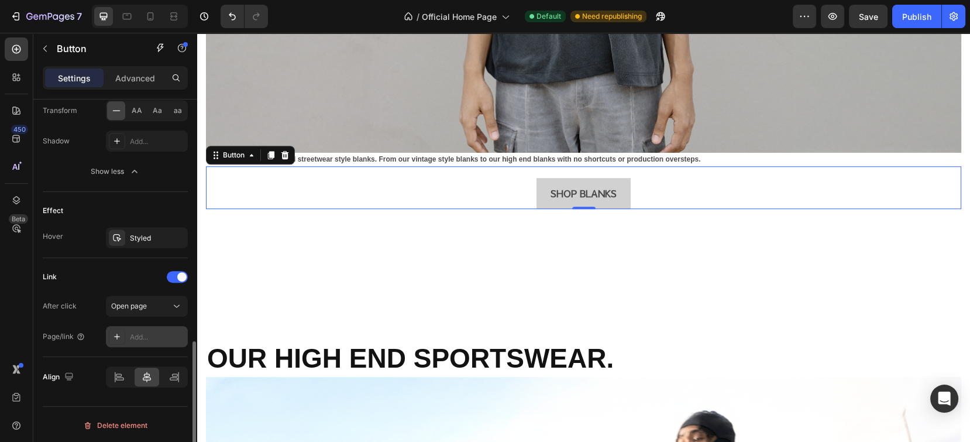
click at [130, 333] on div "Add..." at bounding box center [157, 337] width 55 height 11
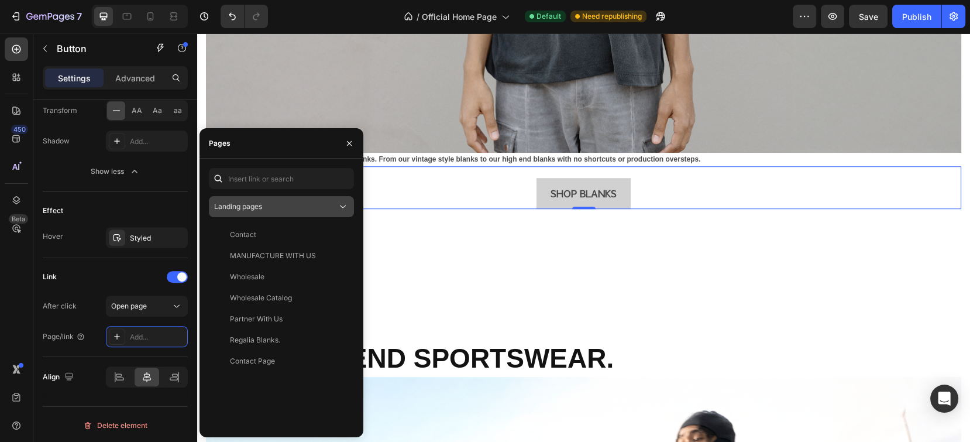
click at [270, 205] on div "Landing pages" at bounding box center [275, 206] width 123 height 11
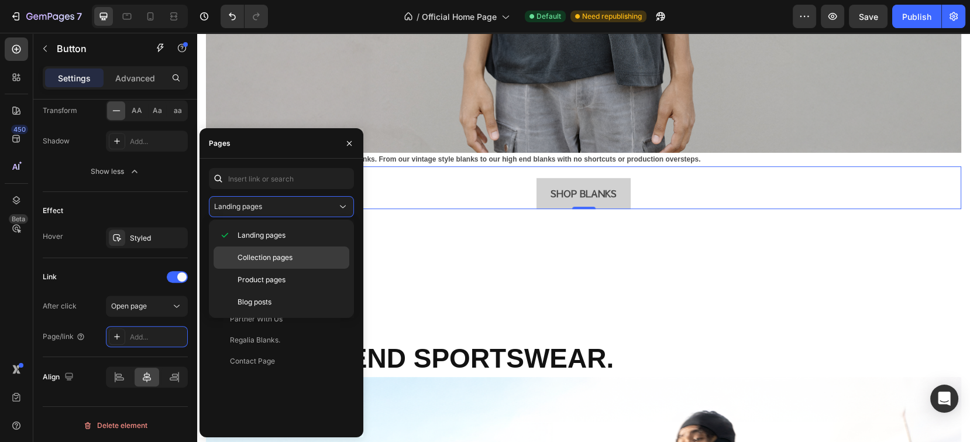
click at [279, 254] on span "Collection pages" at bounding box center [265, 257] width 55 height 11
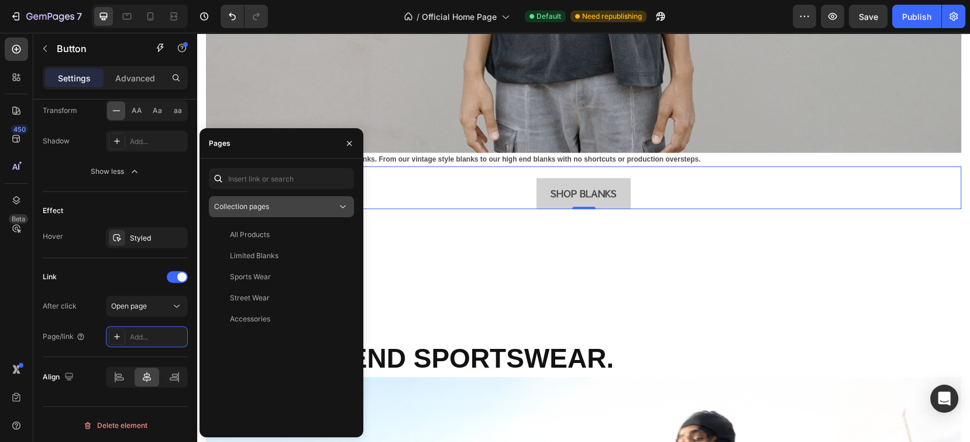
click at [282, 204] on div "Collection pages" at bounding box center [275, 206] width 123 height 11
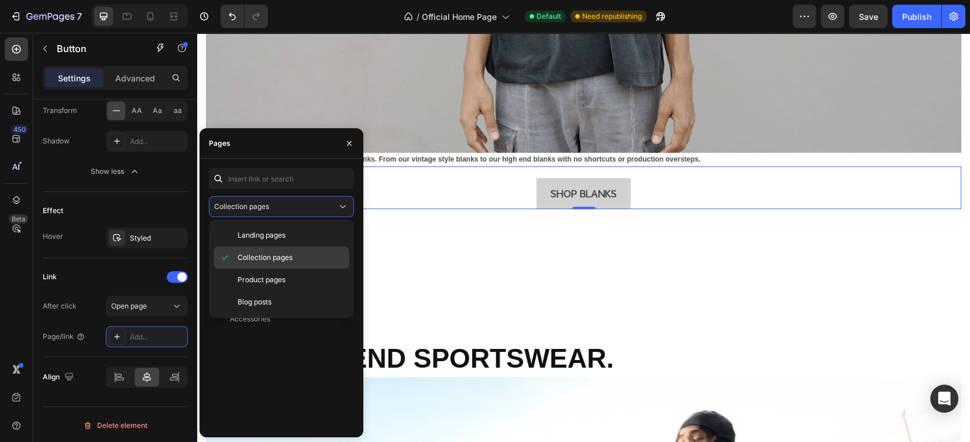
click at [282, 259] on span "Collection pages" at bounding box center [265, 257] width 55 height 11
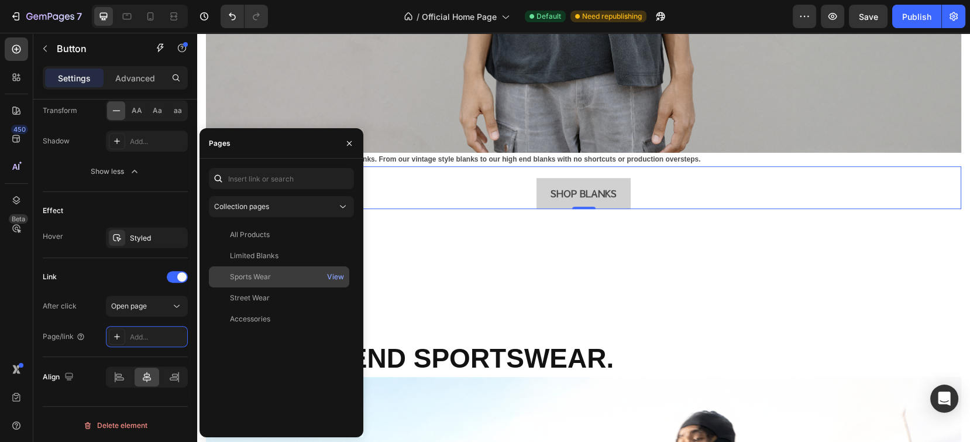
click at [291, 287] on div "Sports Wear View" at bounding box center [279, 297] width 140 height 21
click at [339, 275] on div "View" at bounding box center [335, 276] width 17 height 11
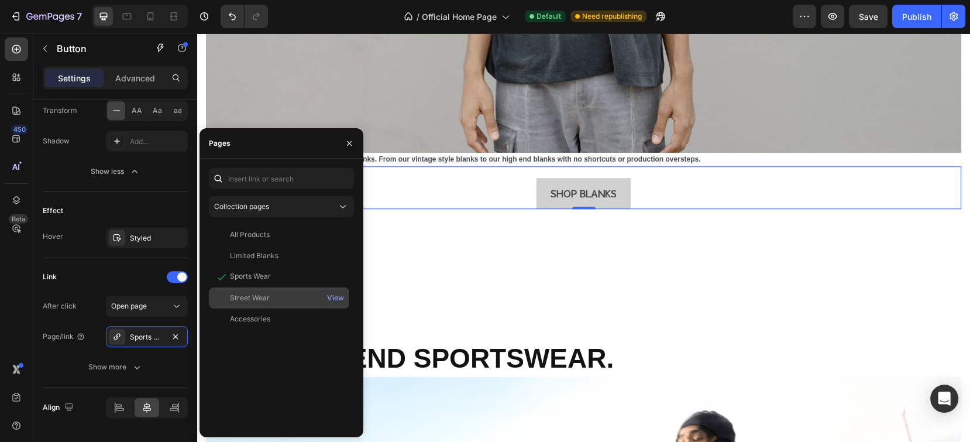
click at [284, 295] on div "Street Wear" at bounding box center [279, 298] width 131 height 11
click at [341, 300] on div "View" at bounding box center [335, 298] width 17 height 11
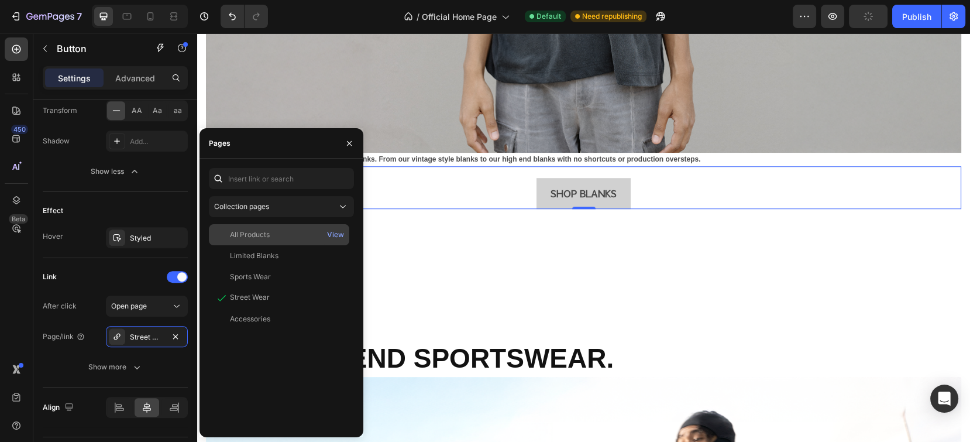
click at [274, 235] on div "All Products" at bounding box center [279, 234] width 131 height 11
click at [338, 235] on div "View" at bounding box center [335, 234] width 17 height 11
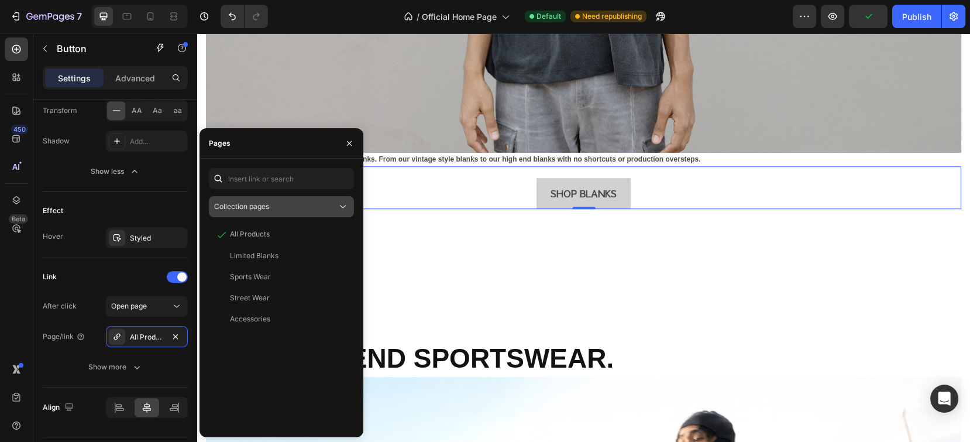
click at [271, 209] on div "Collection pages" at bounding box center [275, 206] width 123 height 11
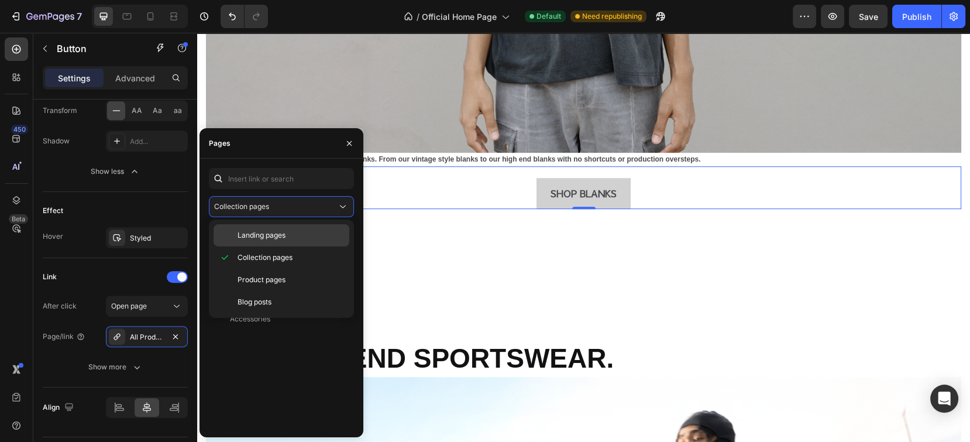
click at [284, 240] on span "Landing pages" at bounding box center [262, 235] width 48 height 11
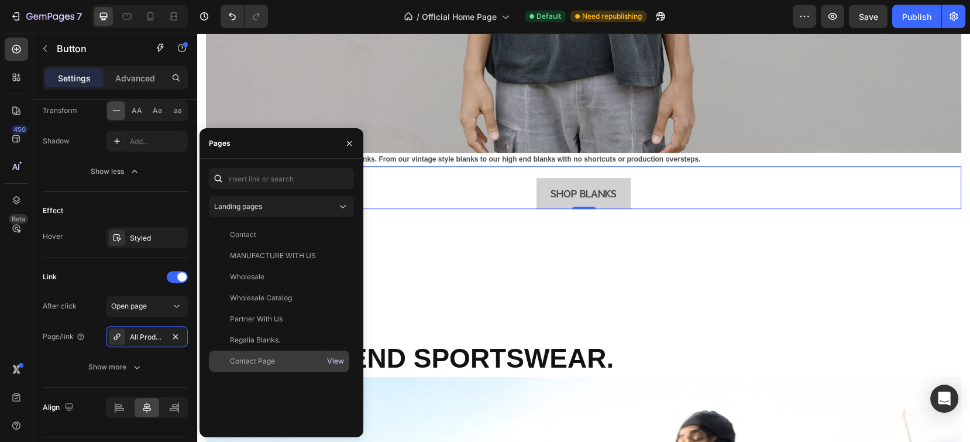
click at [335, 361] on div "View" at bounding box center [335, 361] width 17 height 11
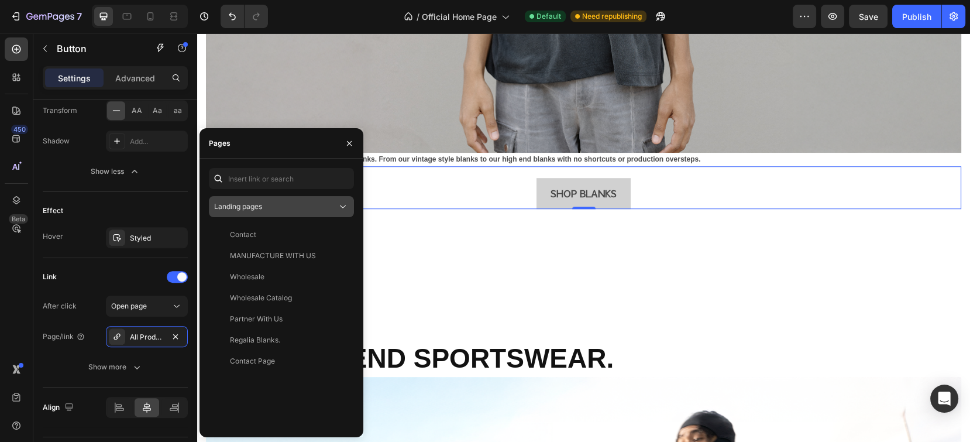
click at [305, 204] on div "Landing pages" at bounding box center [275, 206] width 123 height 11
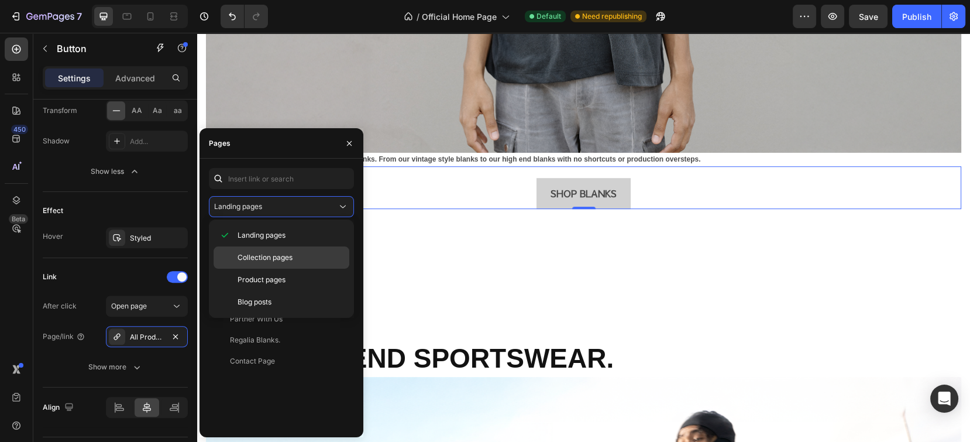
click at [296, 253] on p "Collection pages" at bounding box center [291, 257] width 106 height 11
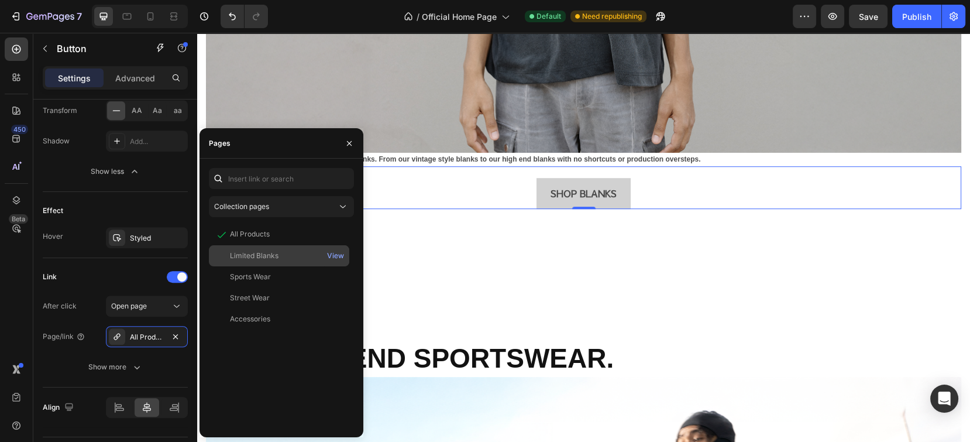
click at [273, 257] on div "Limited Blanks" at bounding box center [254, 255] width 49 height 11
click at [333, 254] on div "View" at bounding box center [335, 255] width 17 height 11
click at [334, 277] on div "View" at bounding box center [335, 276] width 17 height 11
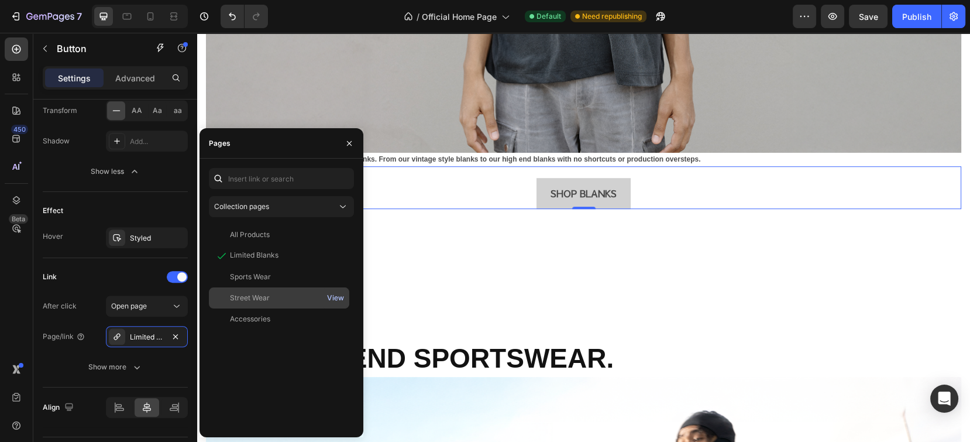
click at [334, 297] on div "View" at bounding box center [335, 298] width 17 height 11
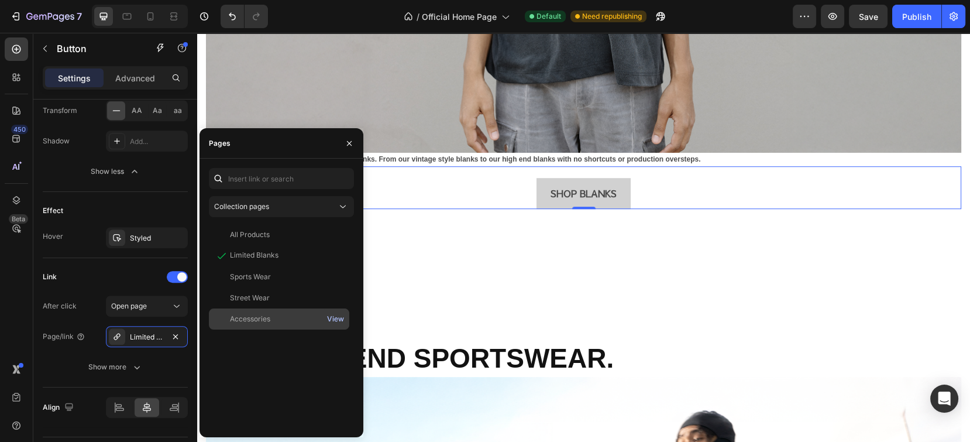
click at [328, 319] on div "View" at bounding box center [335, 319] width 17 height 11
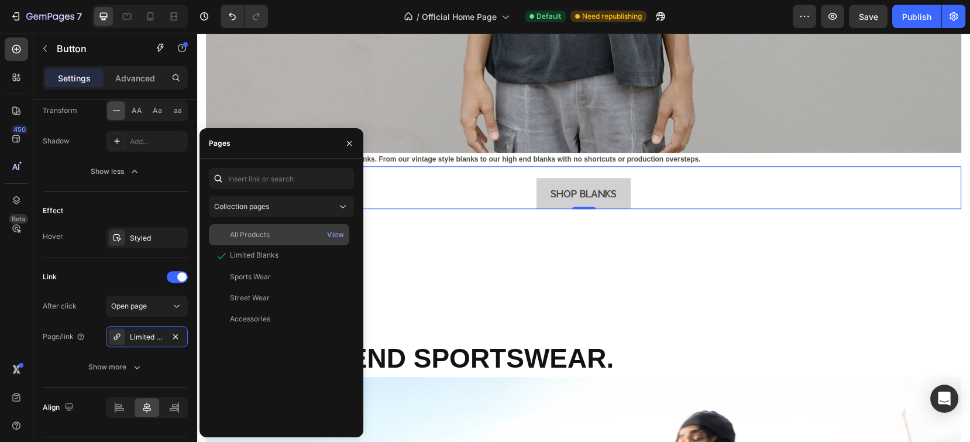
click at [265, 234] on div "All Products" at bounding box center [250, 234] width 40 height 11
click at [343, 235] on div "View" at bounding box center [335, 234] width 17 height 11
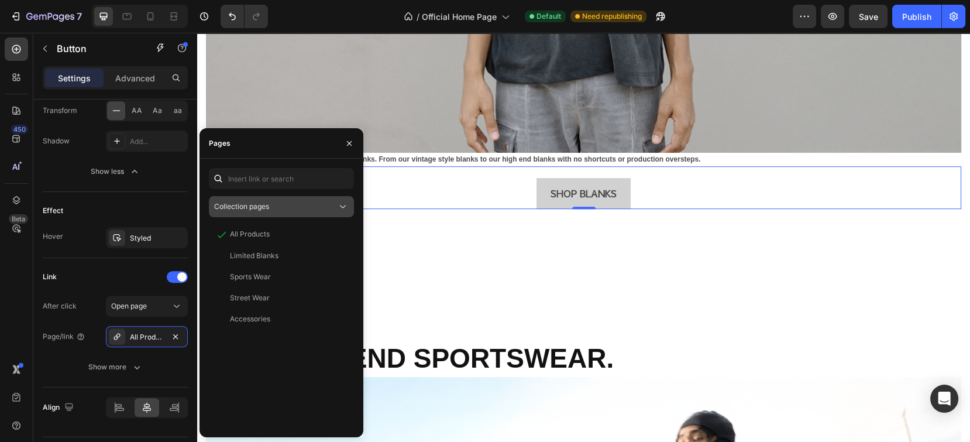
click at [267, 204] on span "Collection pages" at bounding box center [241, 206] width 55 height 9
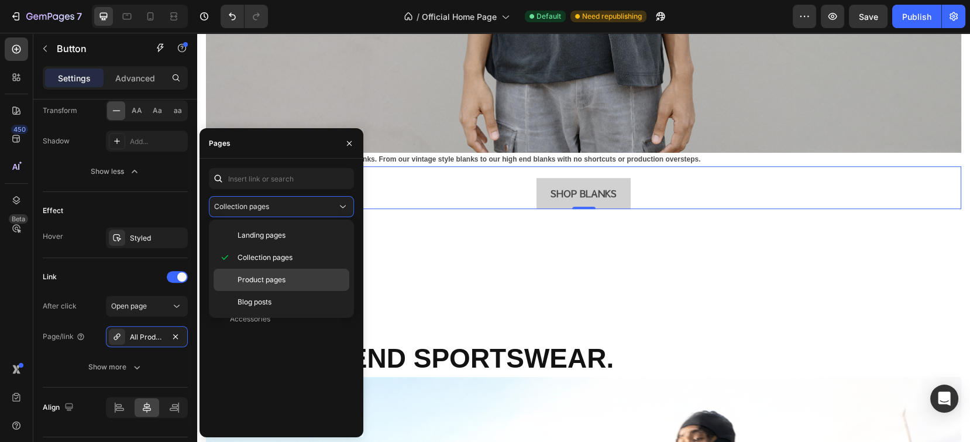
click at [290, 278] on p "Product pages" at bounding box center [291, 279] width 106 height 11
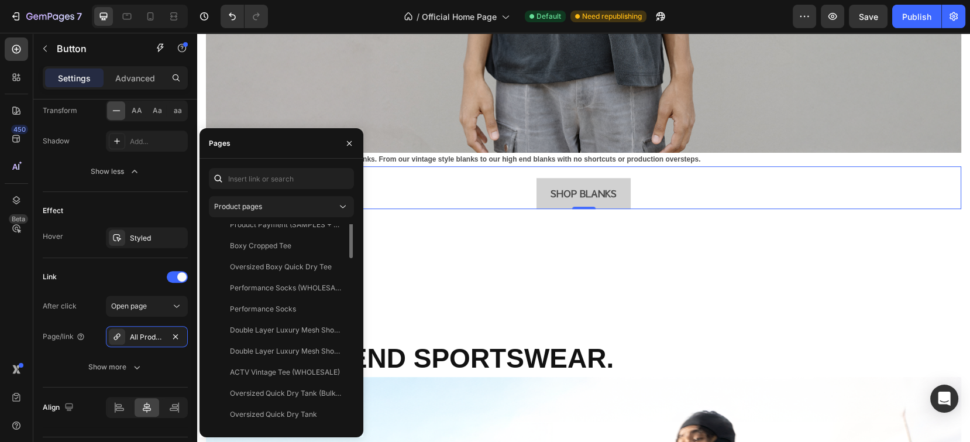
scroll to position [0, 0]
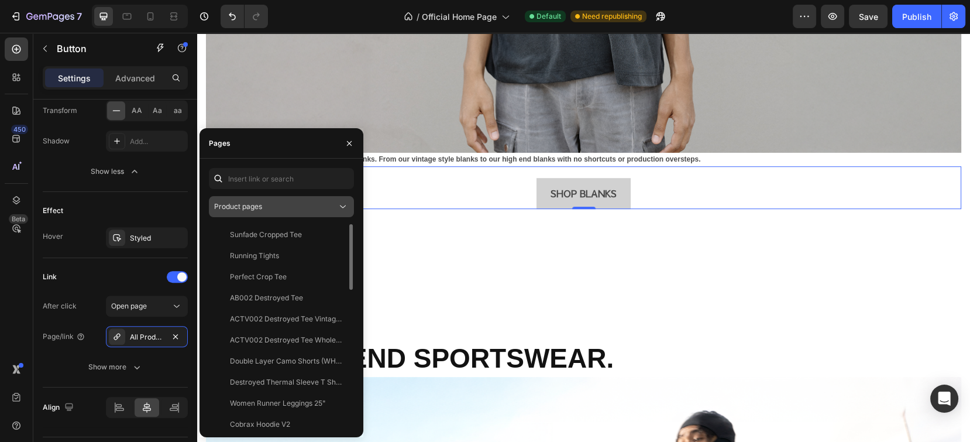
click at [302, 196] on button "Product pages" at bounding box center [281, 206] width 145 height 21
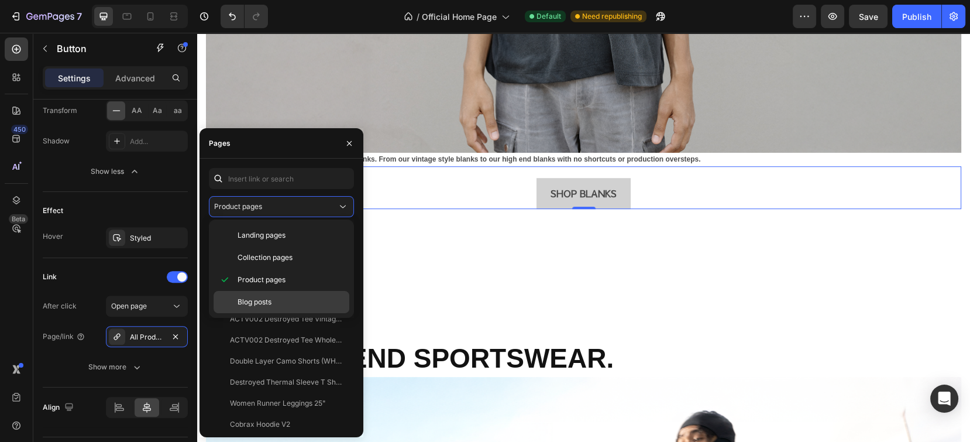
click at [257, 304] on span "Blog posts" at bounding box center [255, 302] width 34 height 11
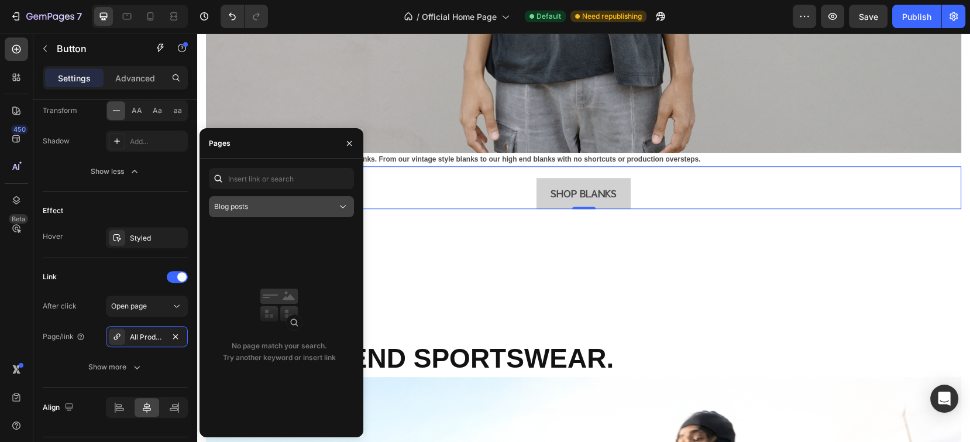
click at [295, 212] on button "Blog posts" at bounding box center [281, 206] width 145 height 21
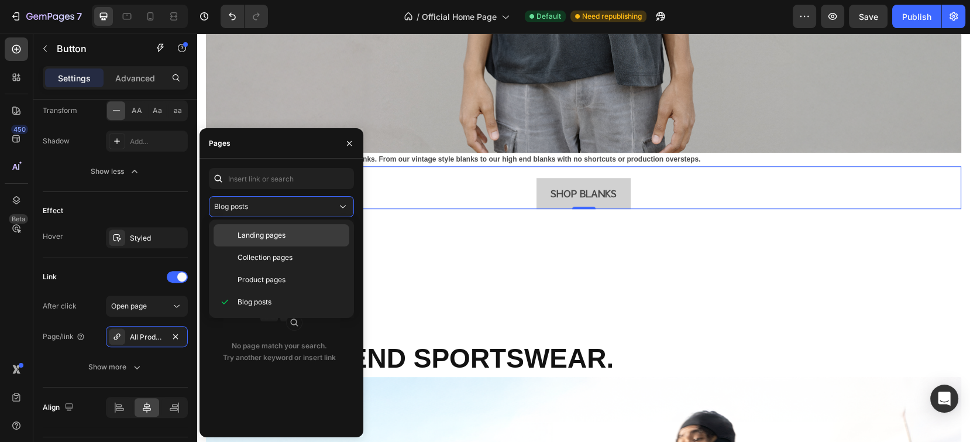
click at [280, 233] on span "Landing pages" at bounding box center [262, 235] width 48 height 11
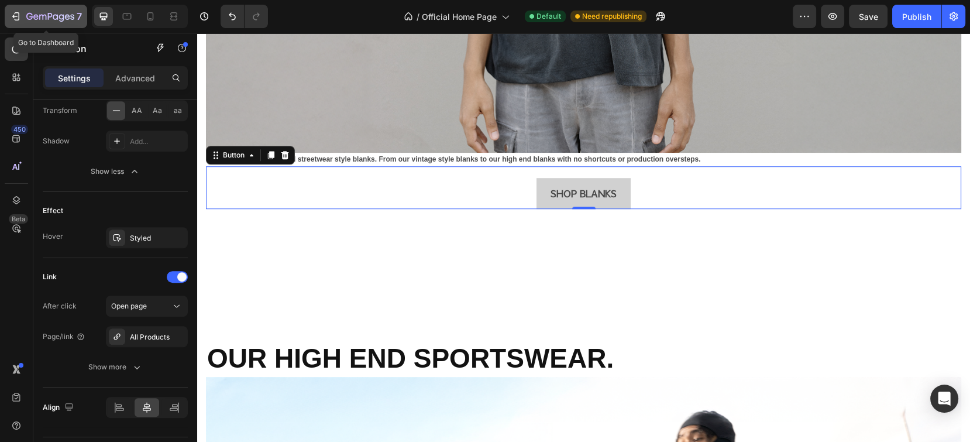
click at [16, 13] on icon "button" at bounding box center [16, 17] width 12 height 12
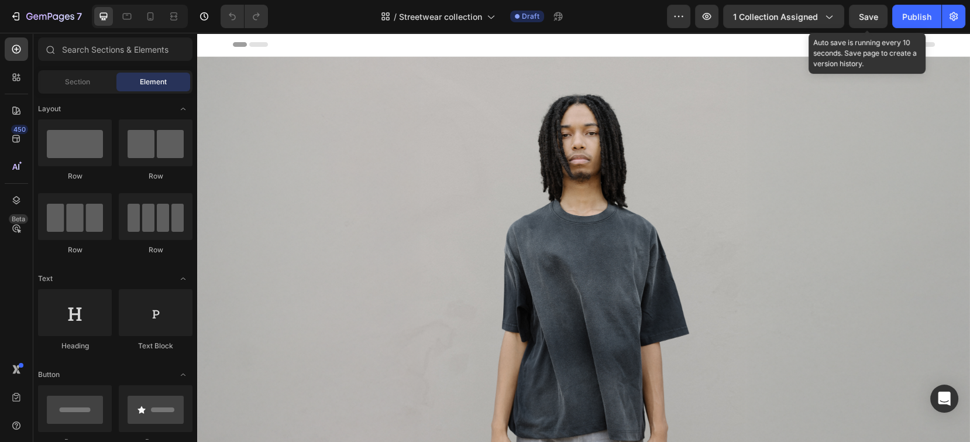
click at [867, 15] on span "Save" at bounding box center [868, 17] width 19 height 10
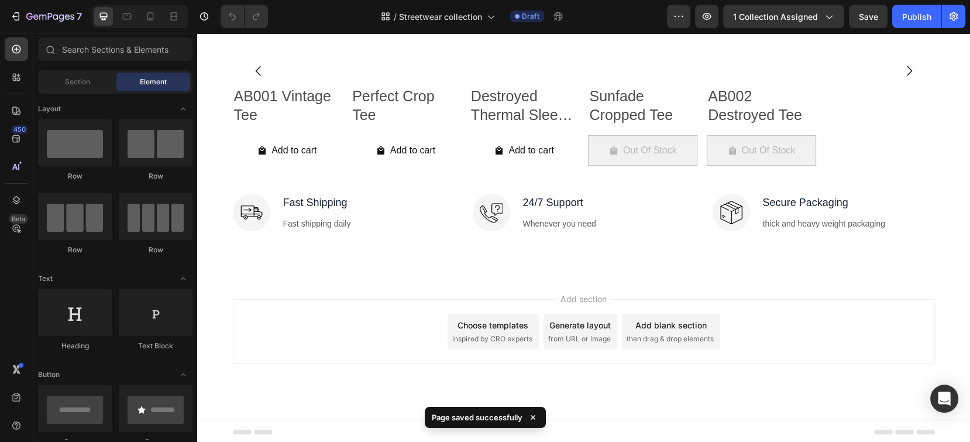
scroll to position [1094, 0]
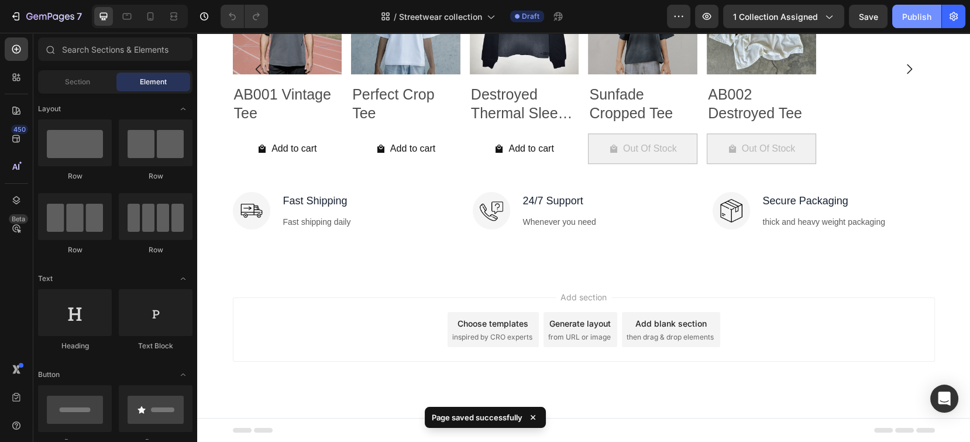
click at [908, 18] on div "Publish" at bounding box center [916, 17] width 29 height 12
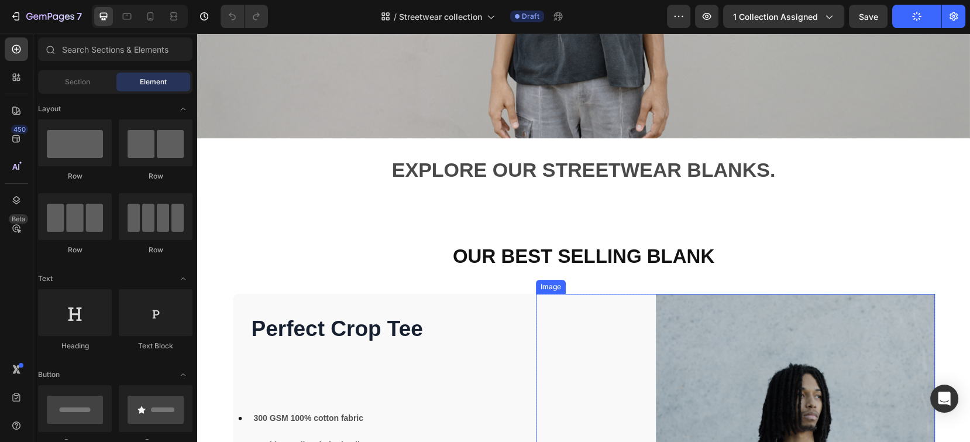
scroll to position [312, 0]
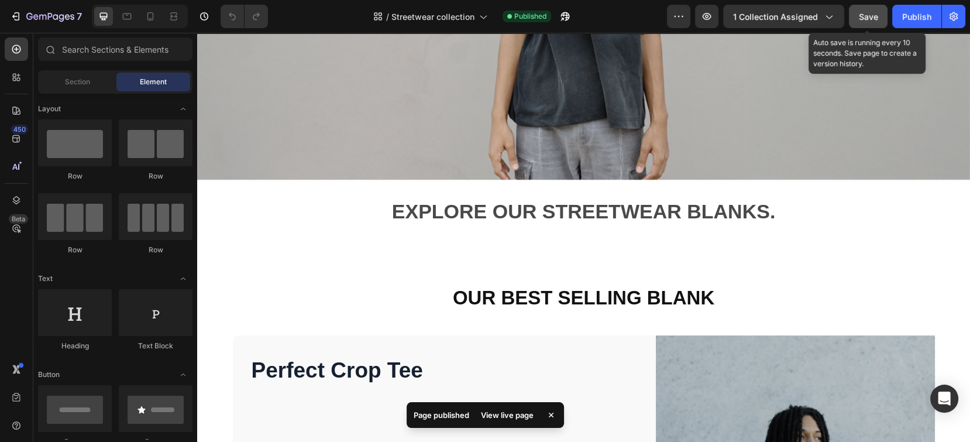
click at [865, 9] on button "Save" at bounding box center [868, 16] width 39 height 23
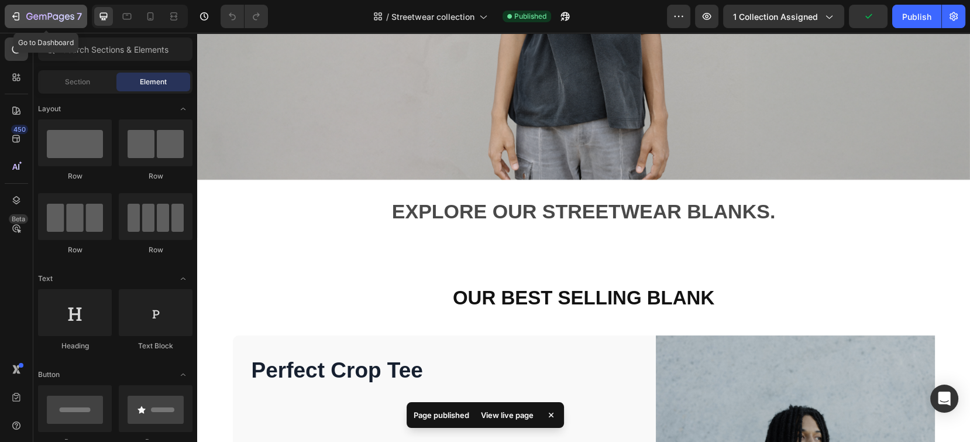
click at [11, 20] on icon "button" at bounding box center [16, 17] width 12 height 12
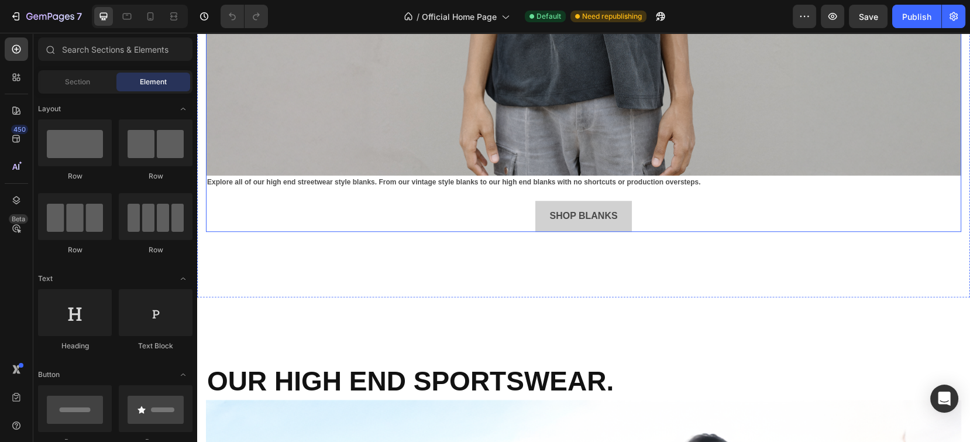
scroll to position [1092, 0]
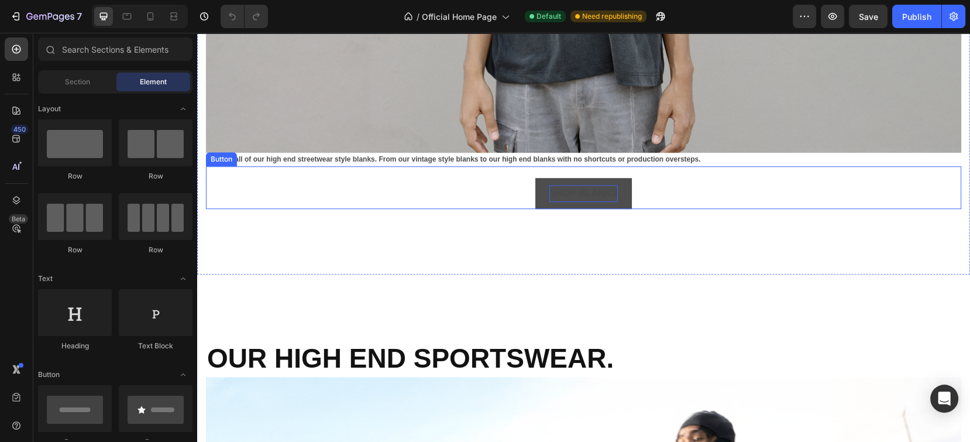
click at [662, 187] on div "SHOP BLANKS Button" at bounding box center [583, 187] width 755 height 43
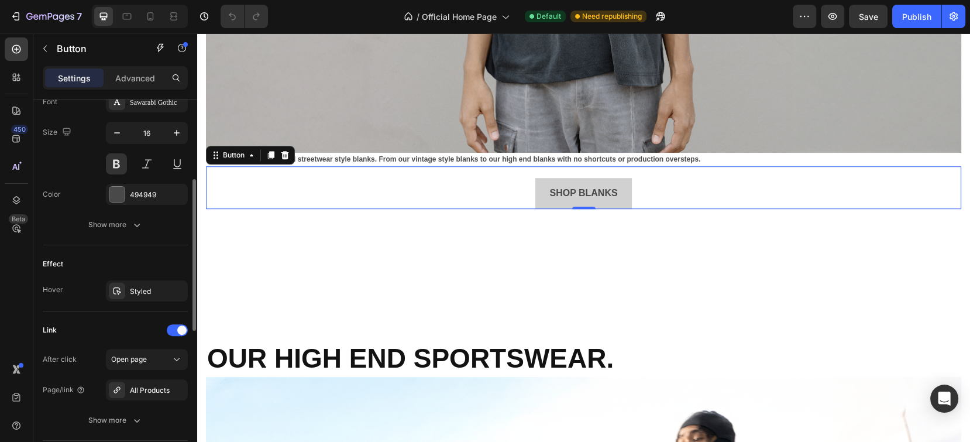
scroll to position [553, 0]
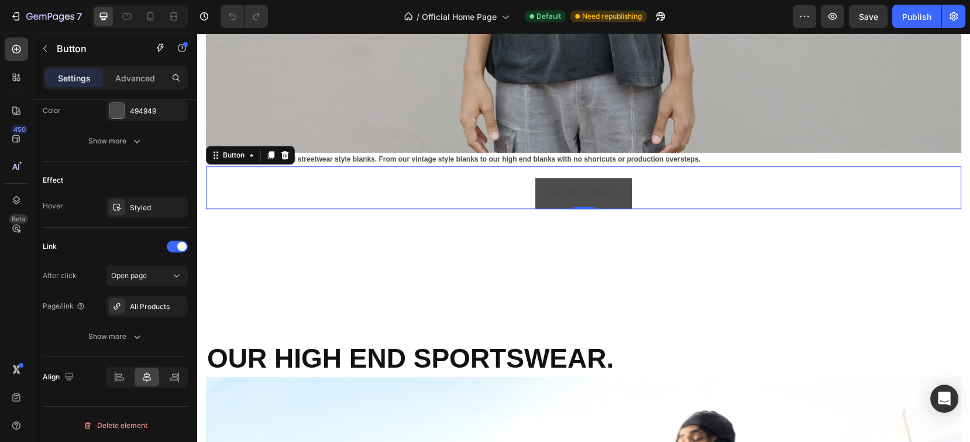
click at [617, 178] on link "SHOP BLANKS" at bounding box center [583, 193] width 96 height 31
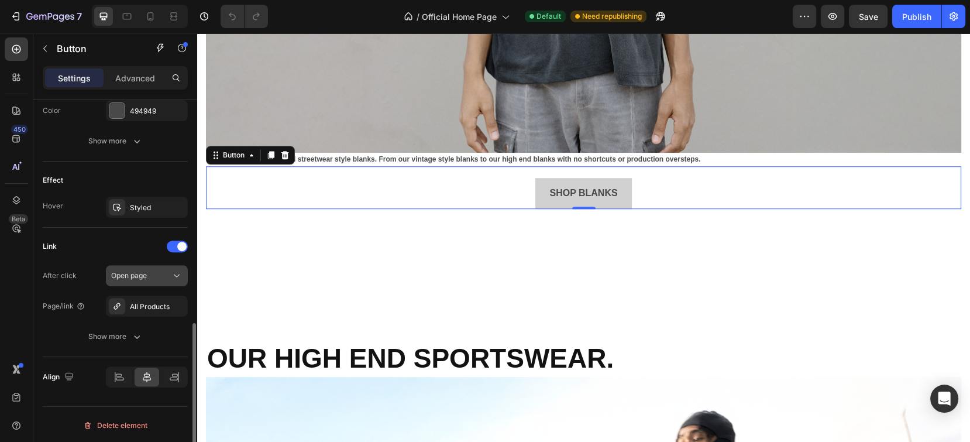
click at [178, 271] on icon at bounding box center [177, 276] width 12 height 12
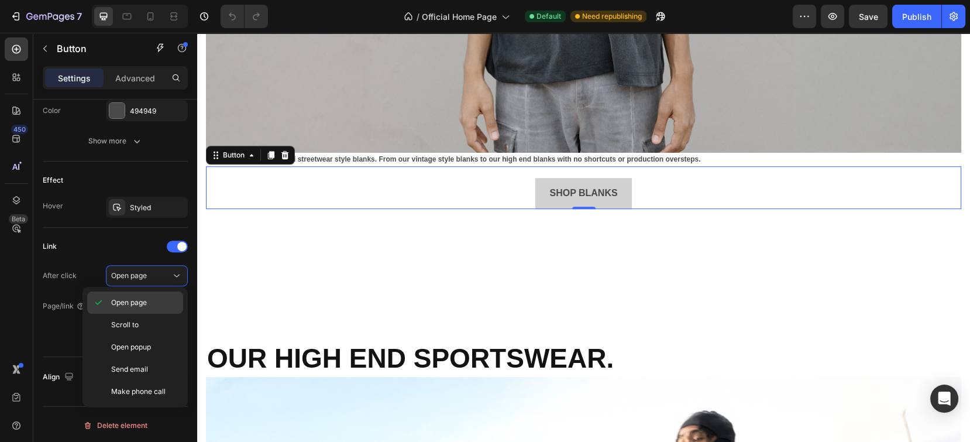
click at [145, 301] on span "Open page" at bounding box center [129, 302] width 36 height 11
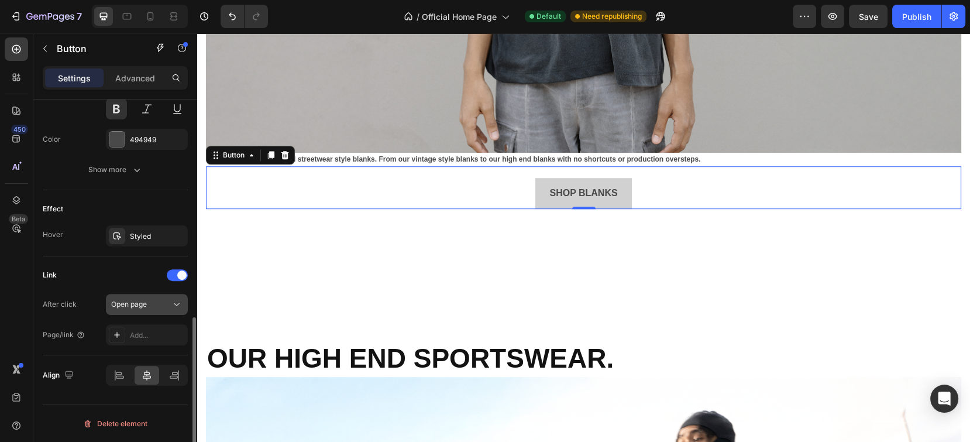
scroll to position [523, 0]
click at [147, 333] on div "Add..." at bounding box center [157, 336] width 55 height 11
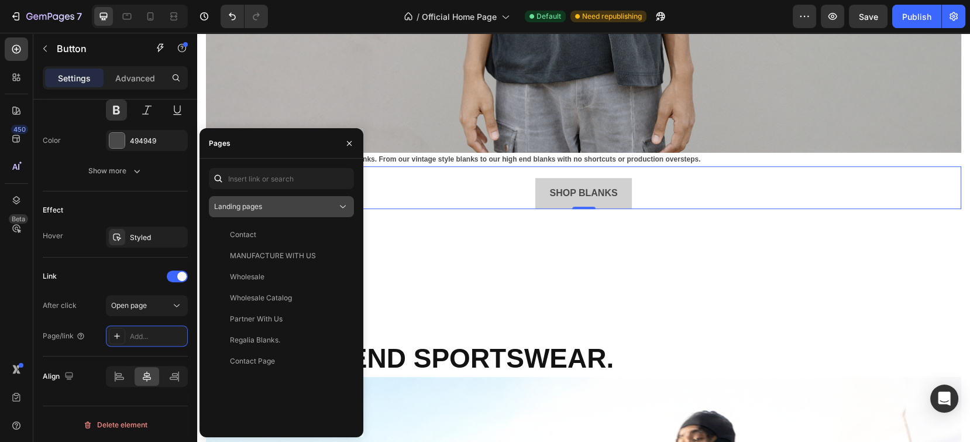
click at [266, 203] on div "Landing pages" at bounding box center [275, 206] width 123 height 11
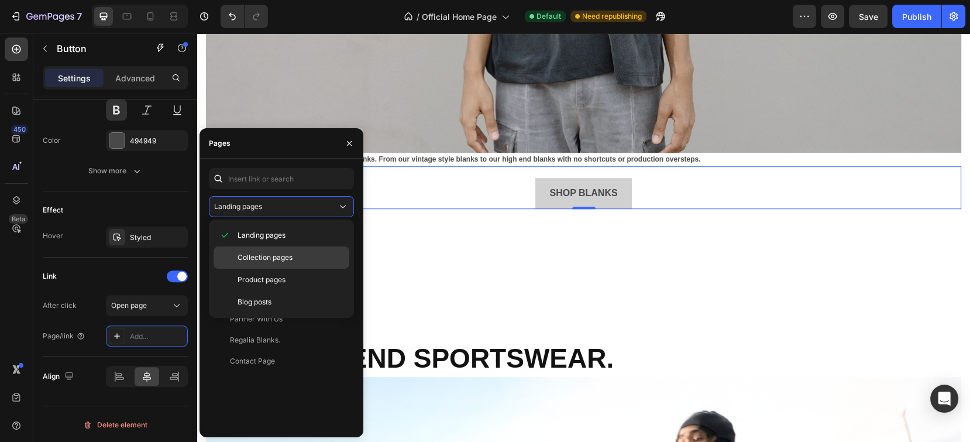
click at [271, 259] on span "Collection pages" at bounding box center [265, 257] width 55 height 11
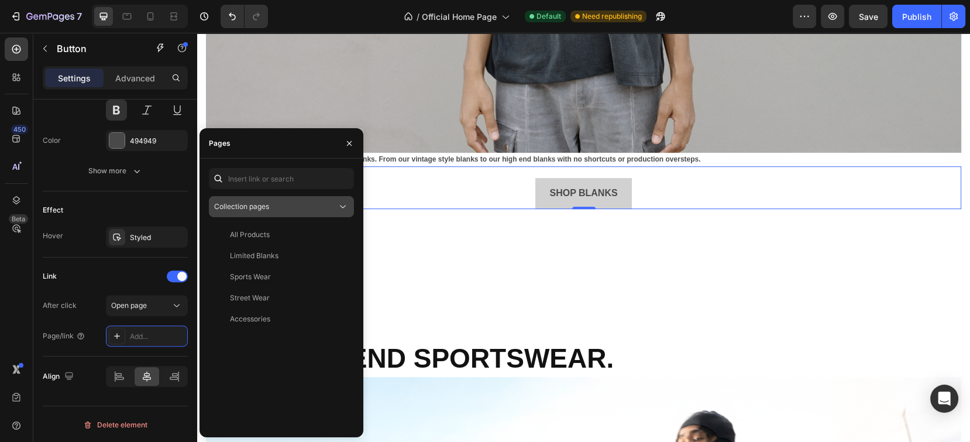
click at [279, 197] on button "Collection pages" at bounding box center [281, 206] width 145 height 21
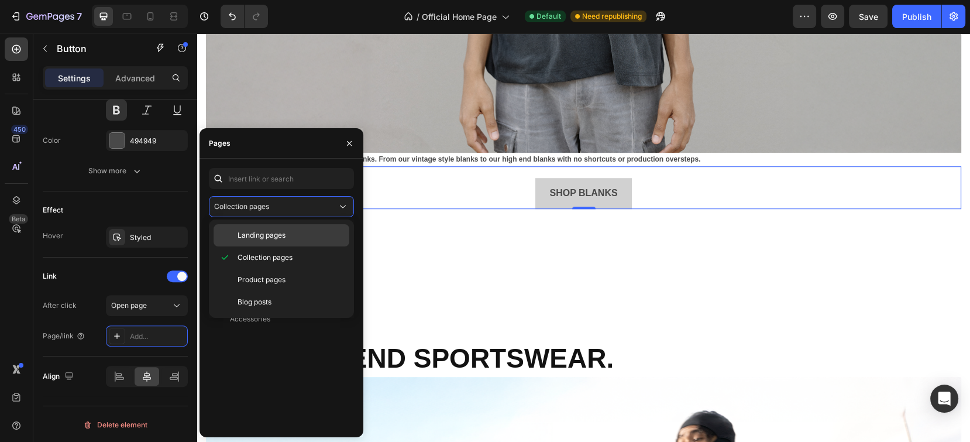
click at [270, 238] on span "Landing pages" at bounding box center [262, 235] width 48 height 11
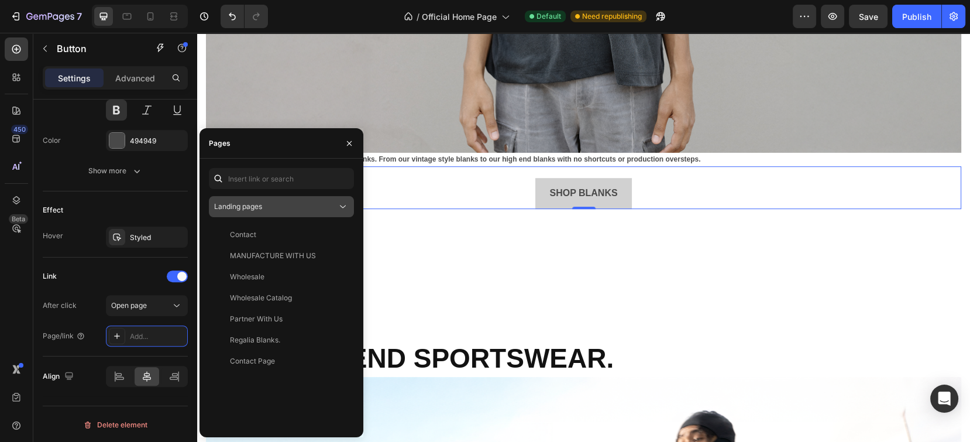
click at [285, 212] on div "Landing pages" at bounding box center [281, 207] width 135 height 12
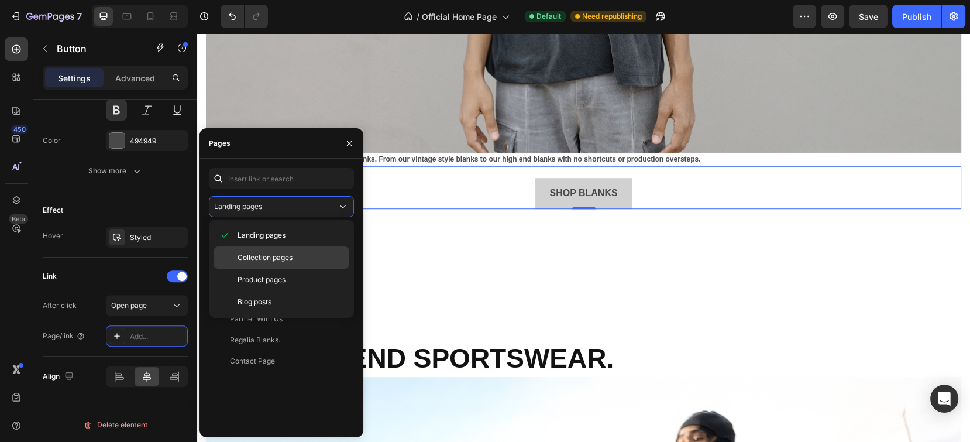
click at [294, 253] on p "Collection pages" at bounding box center [291, 257] width 106 height 11
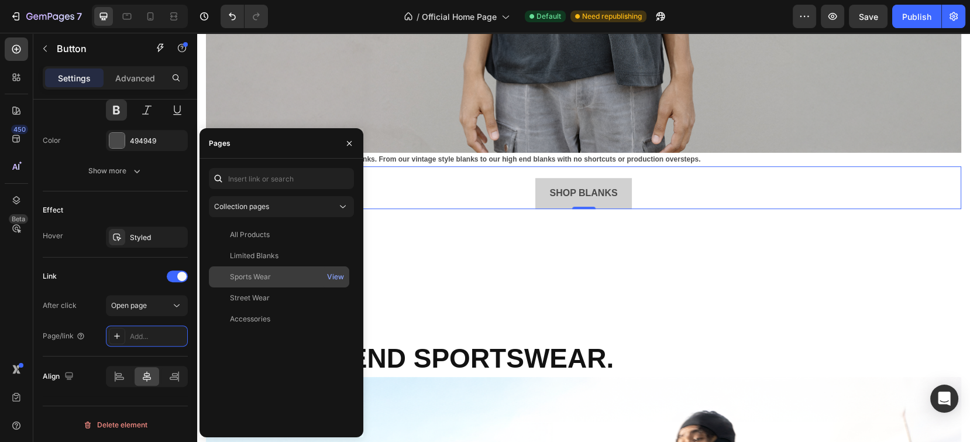
click at [293, 272] on div "Sports Wear" at bounding box center [279, 276] width 131 height 11
click at [335, 274] on div "View" at bounding box center [335, 276] width 17 height 11
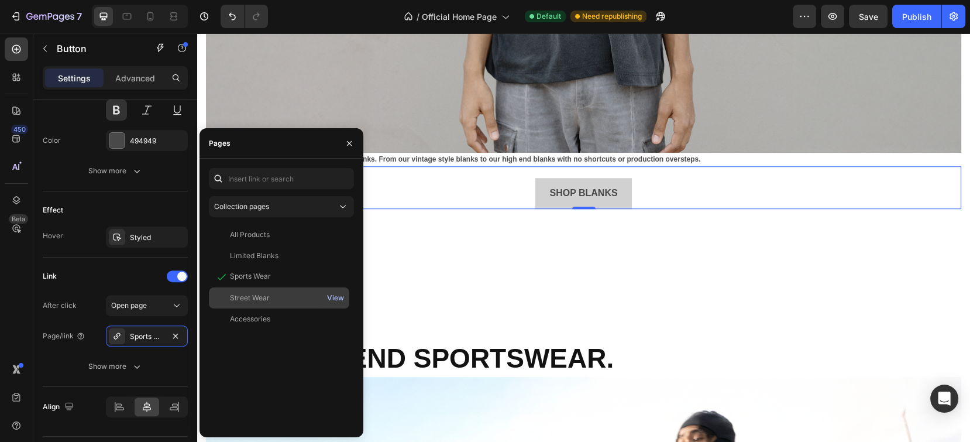
click at [335, 295] on div "View" at bounding box center [335, 298] width 17 height 11
click at [338, 275] on div "View" at bounding box center [335, 276] width 17 height 11
click at [266, 297] on div "Street Wear" at bounding box center [250, 298] width 40 height 11
click at [332, 297] on div "View" at bounding box center [335, 298] width 17 height 11
click at [286, 297] on div "Street Wear" at bounding box center [279, 298] width 131 height 12
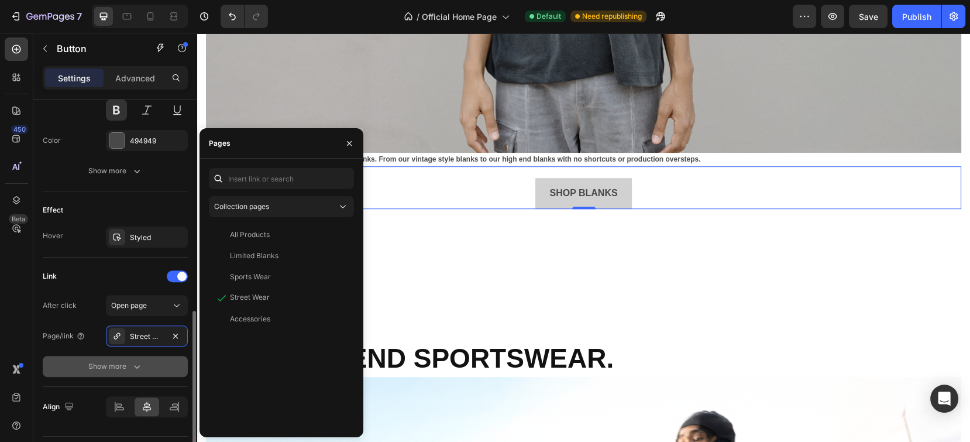
click at [122, 365] on div "Show more" at bounding box center [115, 366] width 54 height 12
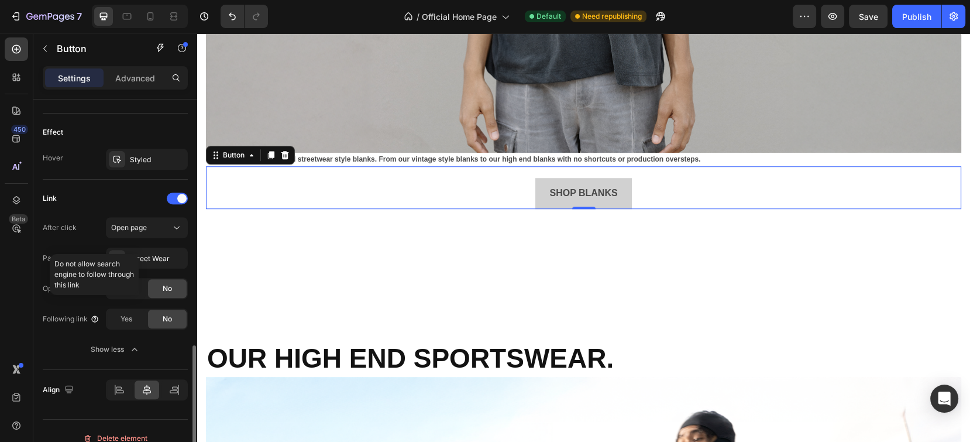
scroll to position [614, 0]
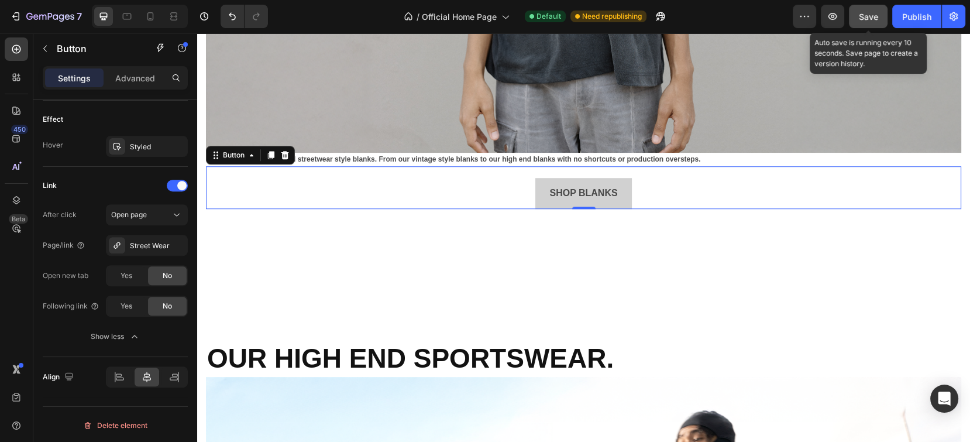
click at [871, 15] on span "Save" at bounding box center [868, 17] width 19 height 10
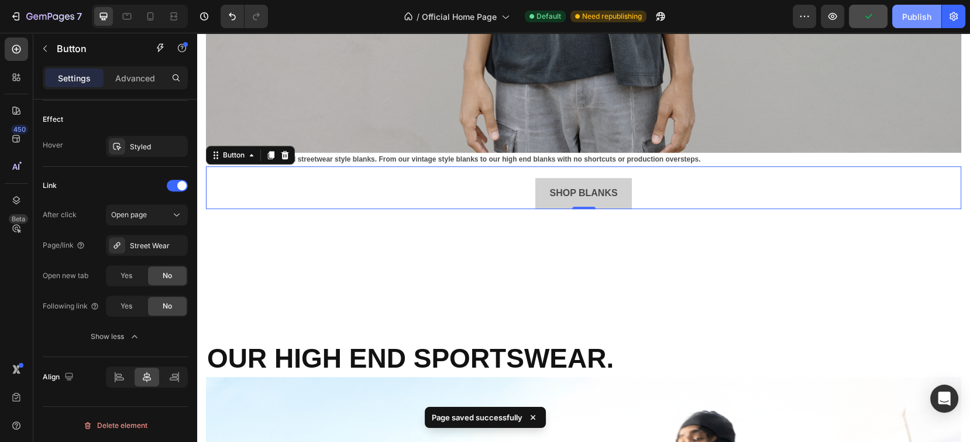
click at [906, 12] on div "Publish" at bounding box center [916, 17] width 29 height 12
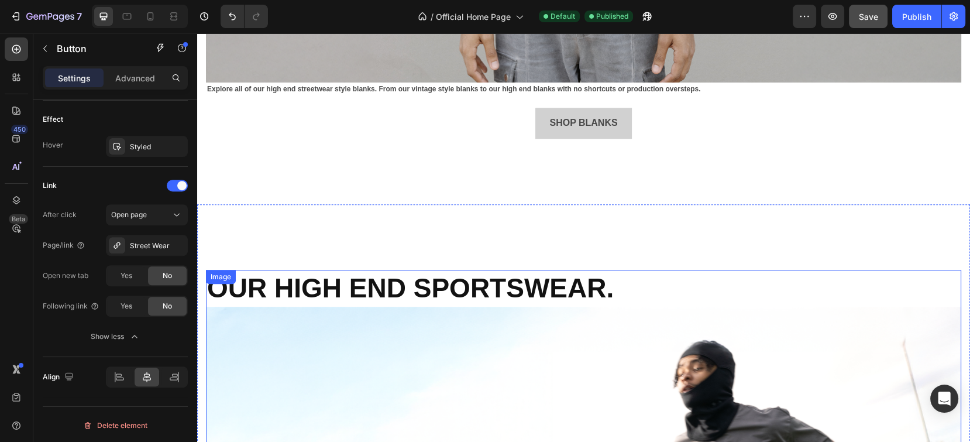
scroll to position [1092, 0]
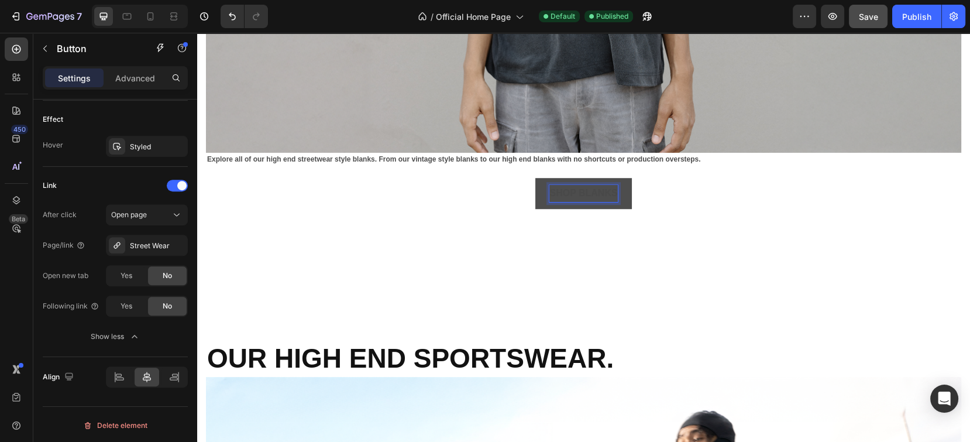
click at [593, 190] on p "SHOP BLANKS" at bounding box center [583, 193] width 68 height 17
click at [617, 182] on link "SHOP BLANKS" at bounding box center [583, 193] width 96 height 31
click at [790, 176] on div "SHOP BLANKS Button" at bounding box center [583, 187] width 755 height 43
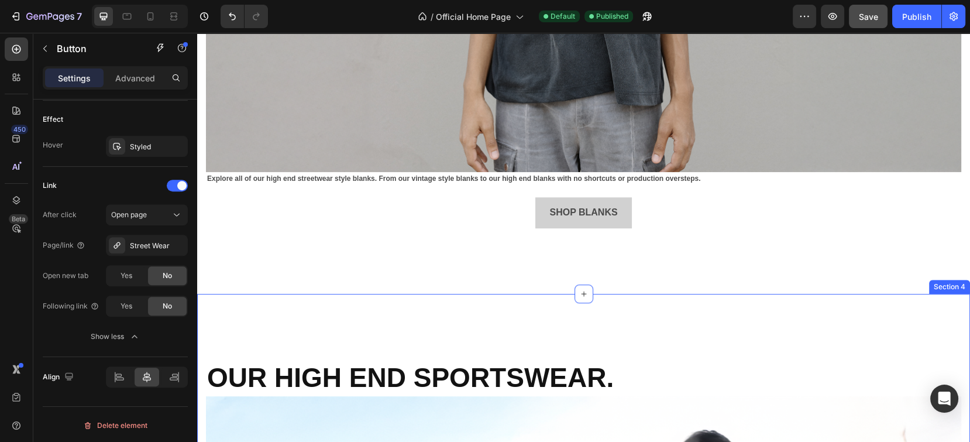
scroll to position [1014, 0]
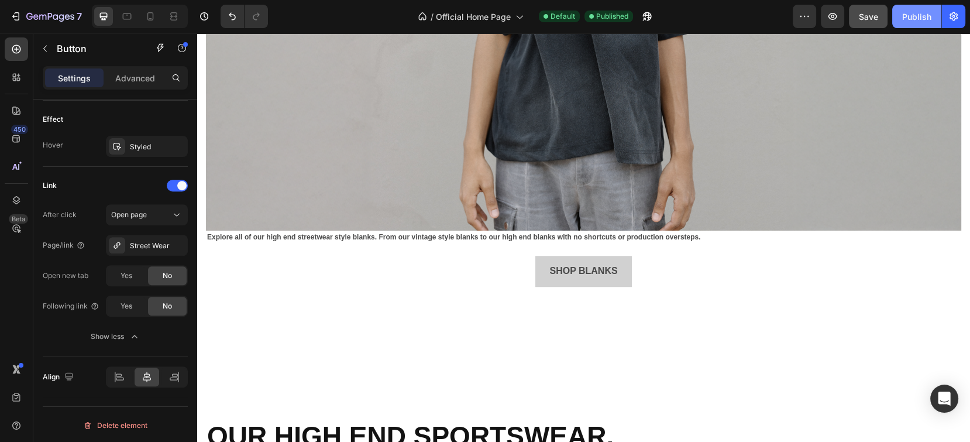
click at [913, 24] on button "Publish" at bounding box center [916, 16] width 49 height 23
drag, startPoint x: 992, startPoint y: 37, endPoint x: 926, endPoint y: 249, distance: 221.9
click at [926, 249] on div "SHOP BLANKS Button" at bounding box center [583, 265] width 755 height 43
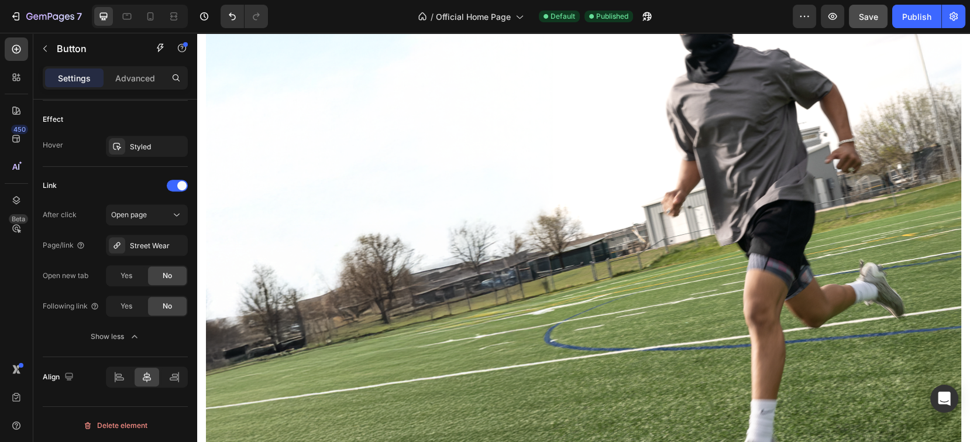
scroll to position [1052, 0]
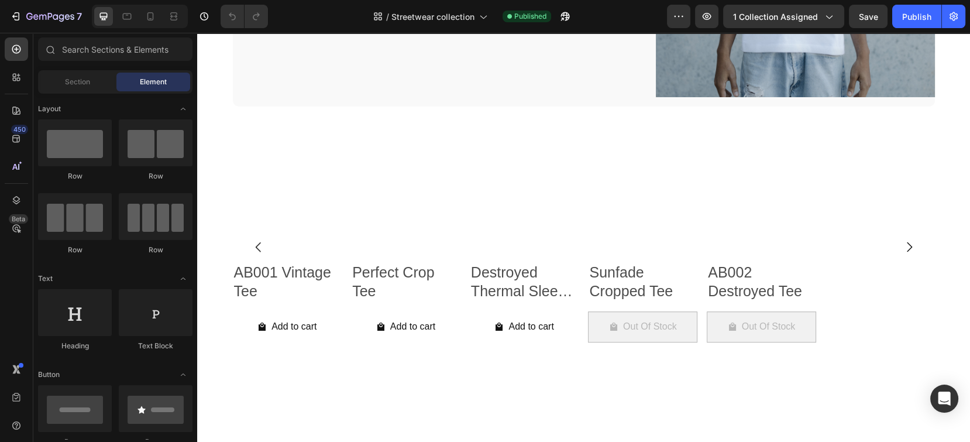
scroll to position [936, 0]
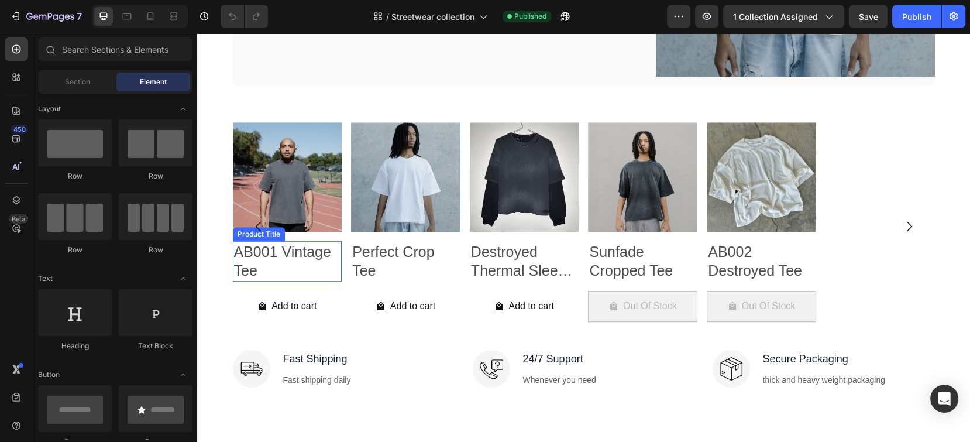
click at [305, 263] on h2 "AB001 Vintage Tee" at bounding box center [287, 261] width 109 height 40
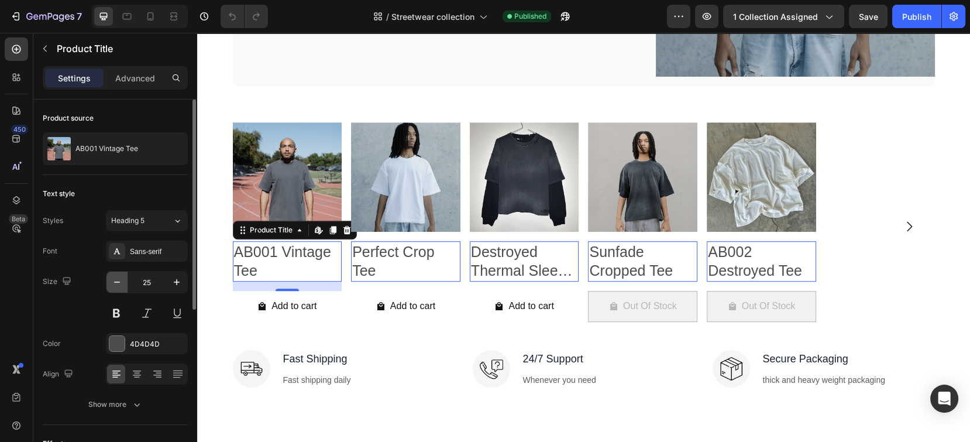
click at [123, 283] on button "button" at bounding box center [116, 281] width 21 height 21
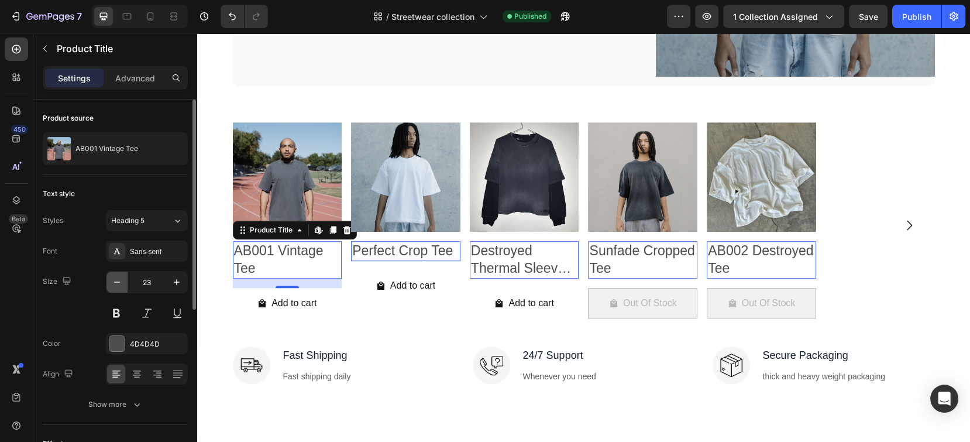
click at [123, 283] on button "button" at bounding box center [116, 281] width 21 height 21
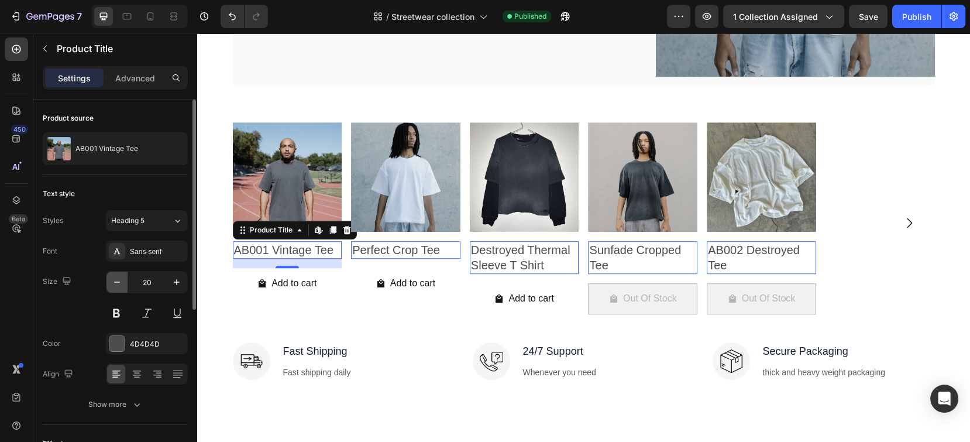
click at [123, 283] on button "button" at bounding box center [116, 281] width 21 height 21
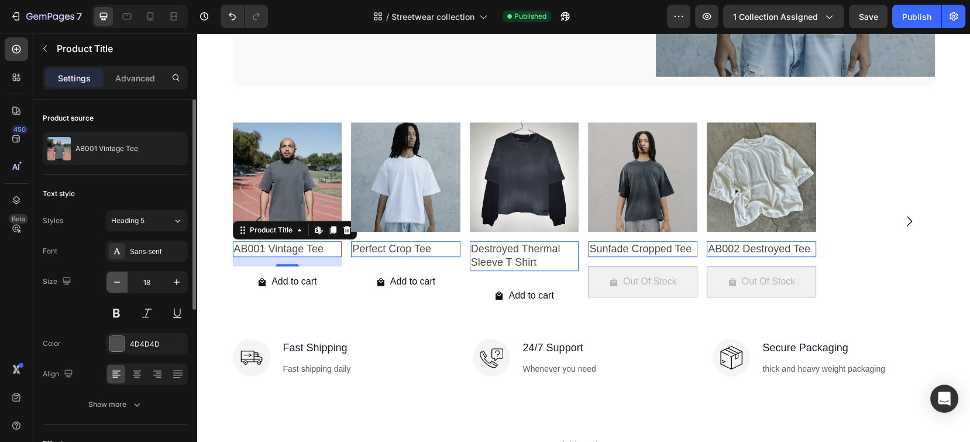
click at [123, 283] on button "button" at bounding box center [116, 281] width 21 height 21
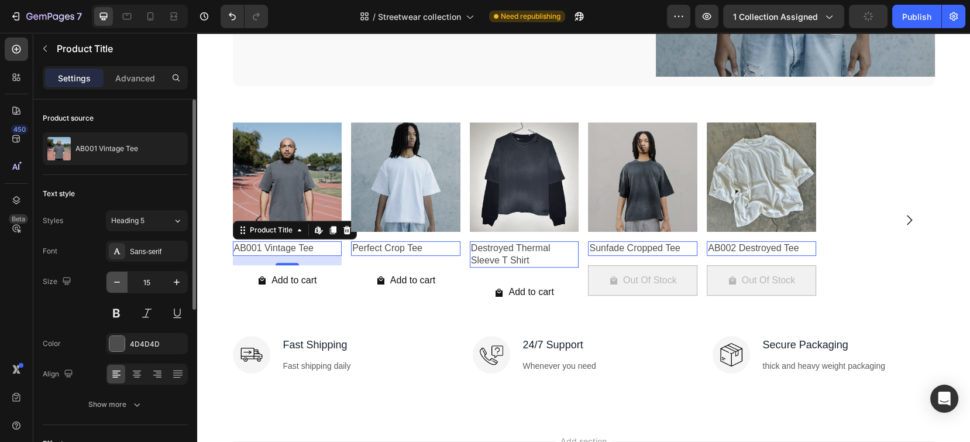
click at [123, 283] on button "button" at bounding box center [116, 281] width 21 height 21
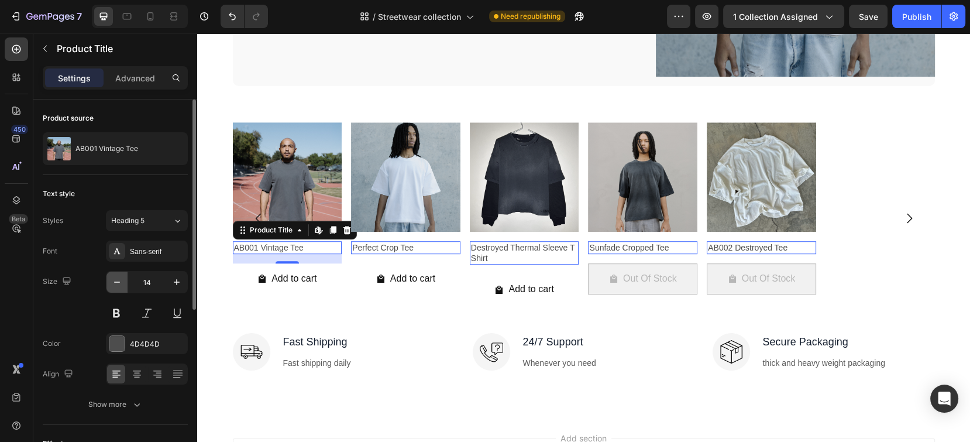
click at [123, 283] on button "button" at bounding box center [116, 281] width 21 height 21
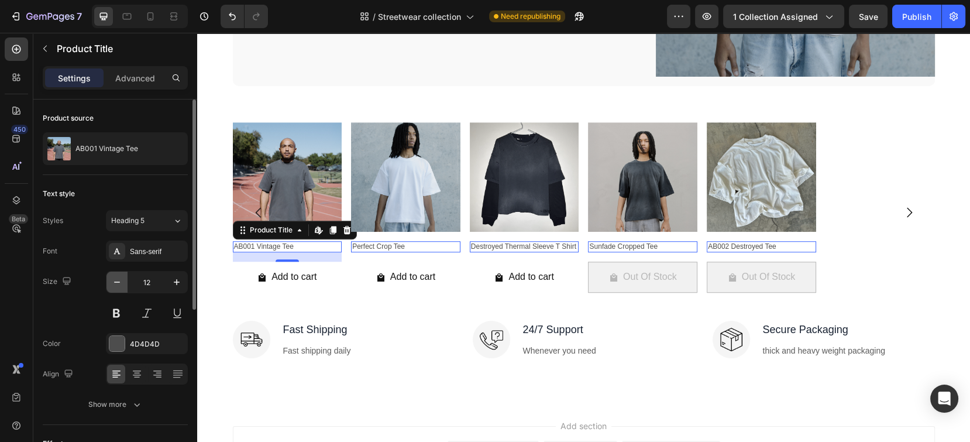
click at [123, 283] on button "button" at bounding box center [116, 281] width 21 height 21
click at [171, 282] on icon "button" at bounding box center [177, 282] width 12 height 12
type input "12"
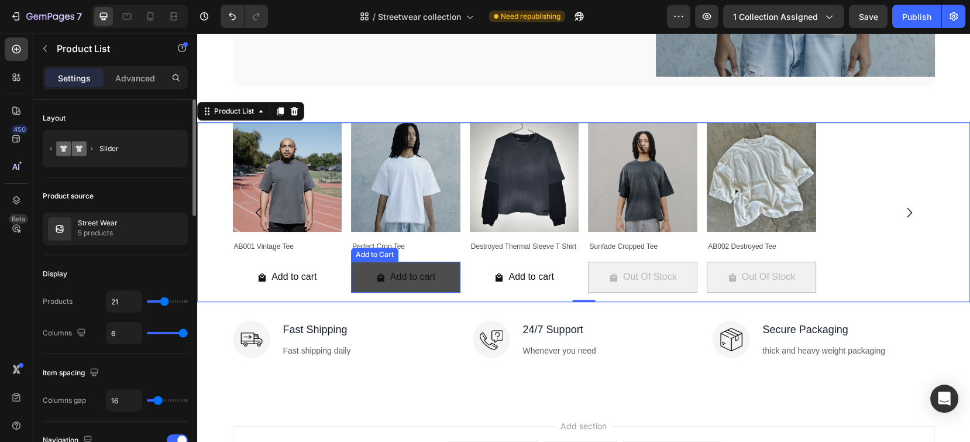
click at [342, 279] on button "Add to cart" at bounding box center [287, 277] width 109 height 31
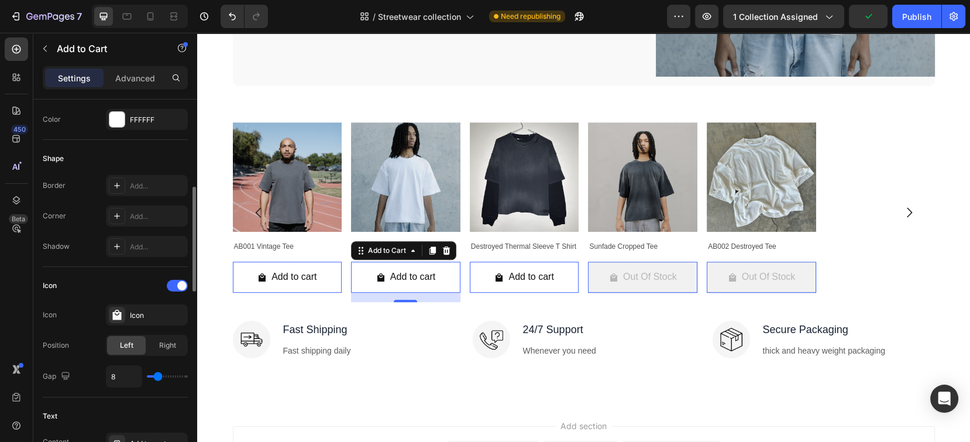
scroll to position [157, 0]
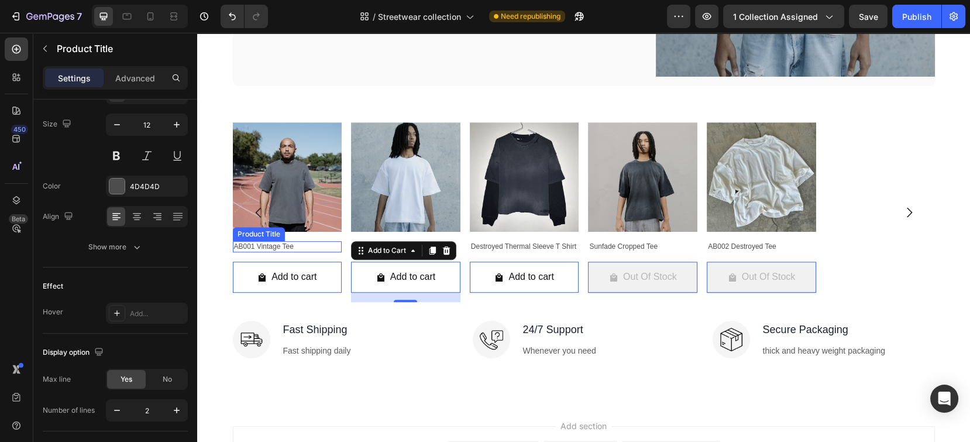
click at [312, 244] on h2 "AB001 Vintage Tee" at bounding box center [287, 247] width 109 height 12
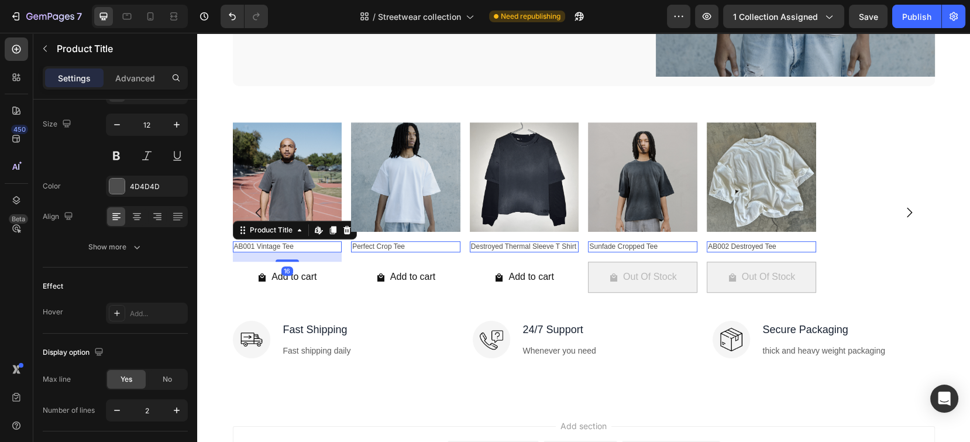
scroll to position [0, 0]
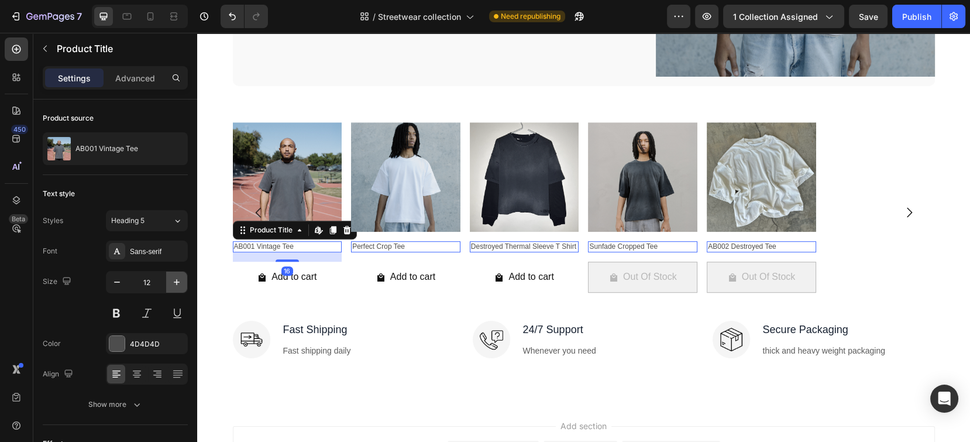
click at [174, 274] on button "button" at bounding box center [176, 281] width 21 height 21
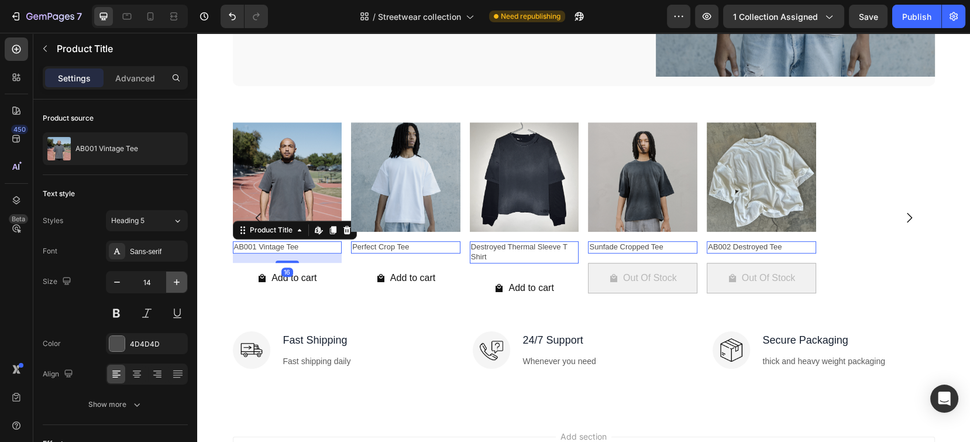
click at [174, 274] on button "button" at bounding box center [176, 281] width 21 height 21
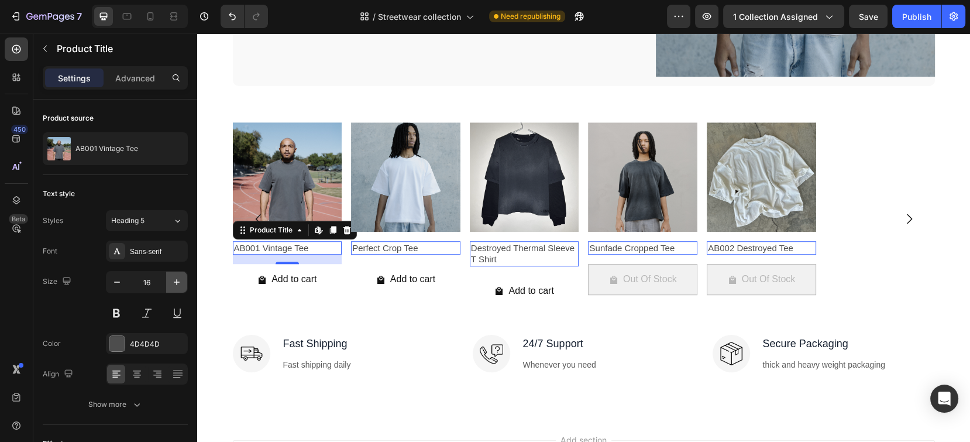
click at [174, 274] on button "button" at bounding box center [176, 281] width 21 height 21
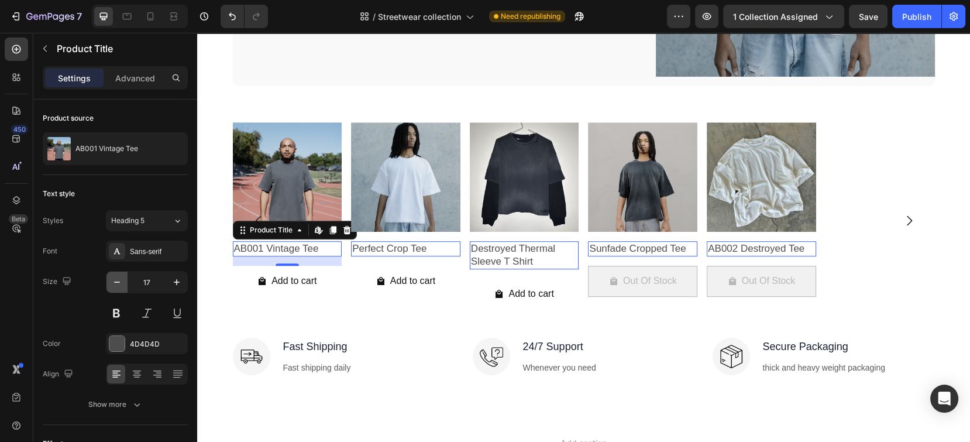
click at [116, 280] on icon "button" at bounding box center [117, 282] width 12 height 12
type input "16"
click at [166, 187] on div "Text style" at bounding box center [115, 193] width 145 height 19
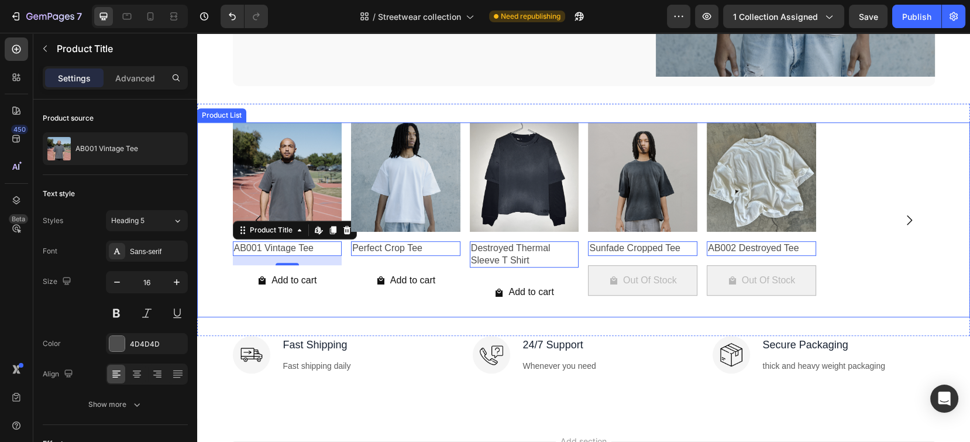
click at [339, 263] on div "Product Images AB001 Vintage Tee Product Title Edit content in Shopify 16 Add t…" at bounding box center [584, 219] width 702 height 195
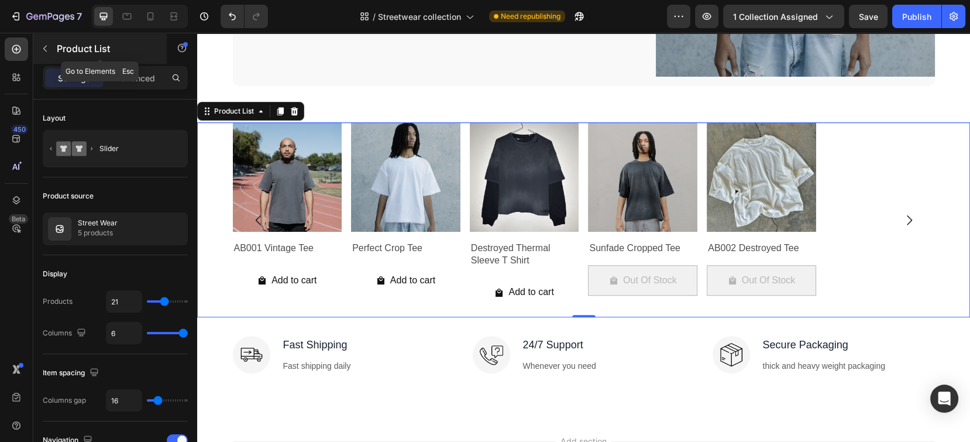
click at [54, 49] on button "button" at bounding box center [45, 48] width 19 height 19
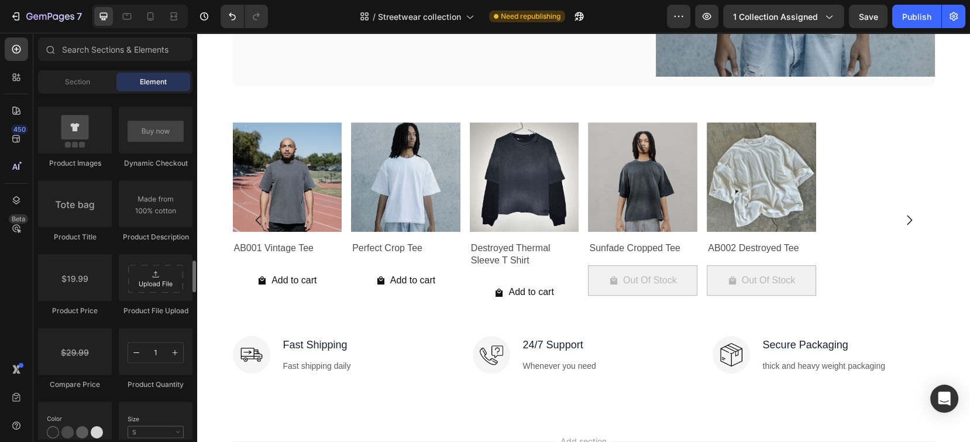
scroll to position [1876, 0]
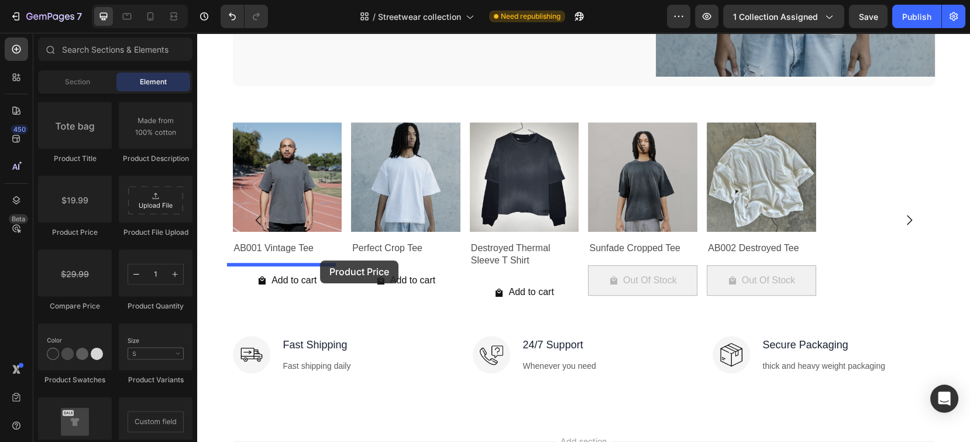
drag, startPoint x: 288, startPoint y: 235, endPoint x: 320, endPoint y: 260, distance: 41.2
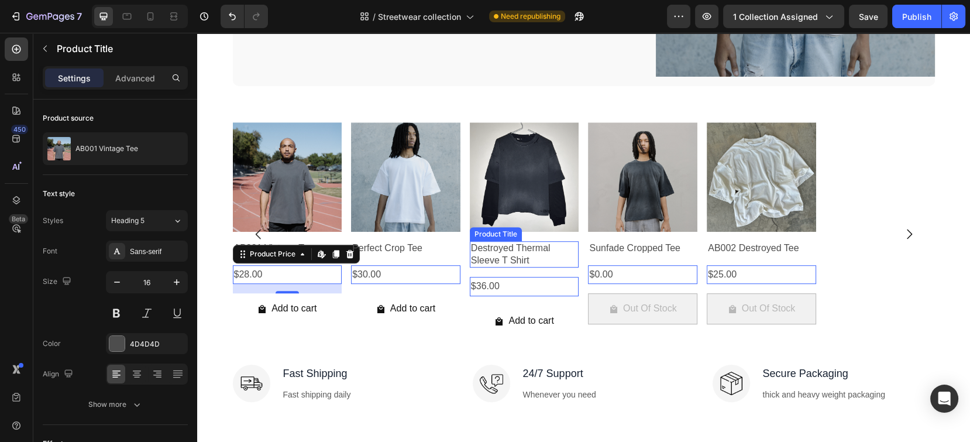
click at [342, 256] on h2 "Destroyed Thermal Sleeve T Shirt" at bounding box center [287, 248] width 109 height 15
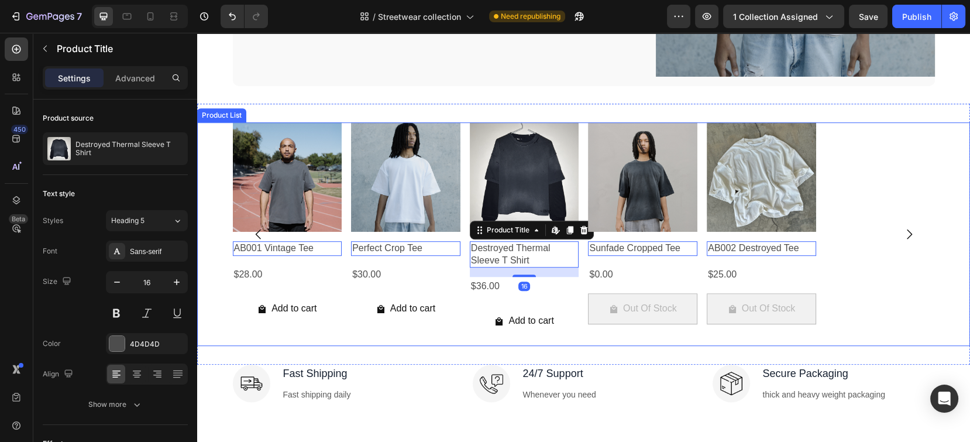
click at [849, 268] on div "Product Images AB001 Vintage Tee Product Title Edit content in Shopify 0 $28.00…" at bounding box center [584, 234] width 702 height 224
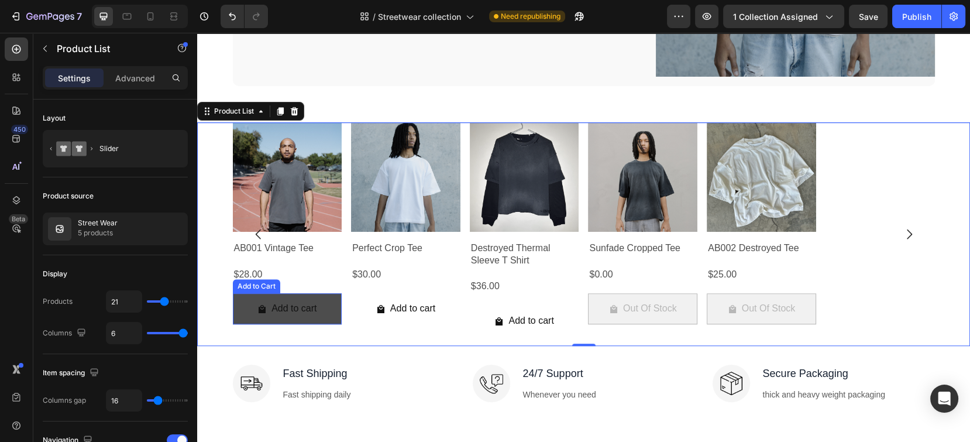
click at [325, 304] on button "Add to cart" at bounding box center [287, 308] width 109 height 31
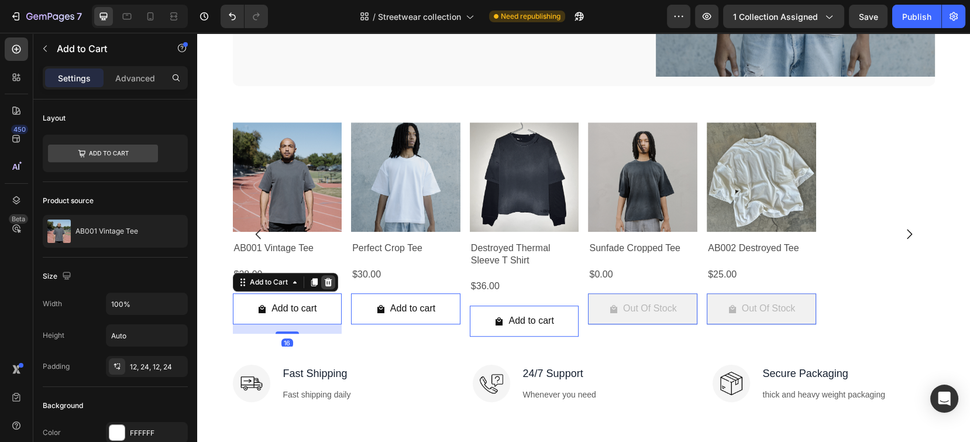
click at [325, 279] on icon at bounding box center [328, 281] width 9 height 9
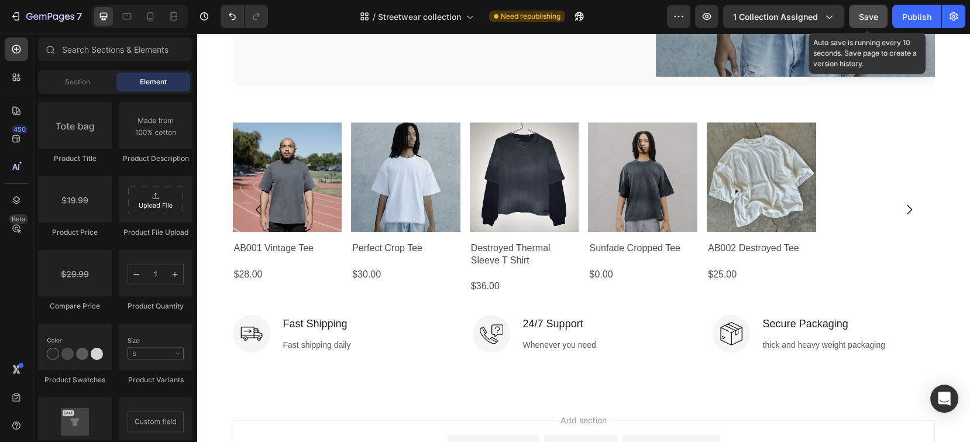
click at [868, 11] on div "Save" at bounding box center [868, 17] width 19 height 12
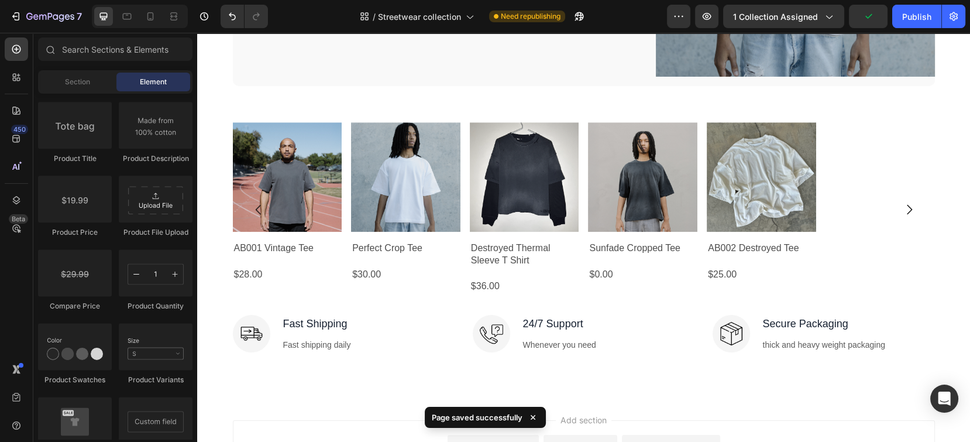
click at [914, 27] on div "Preview 1 collection assigned Publish" at bounding box center [816, 16] width 298 height 23
click at [917, 19] on div "Publish" at bounding box center [916, 17] width 29 height 12
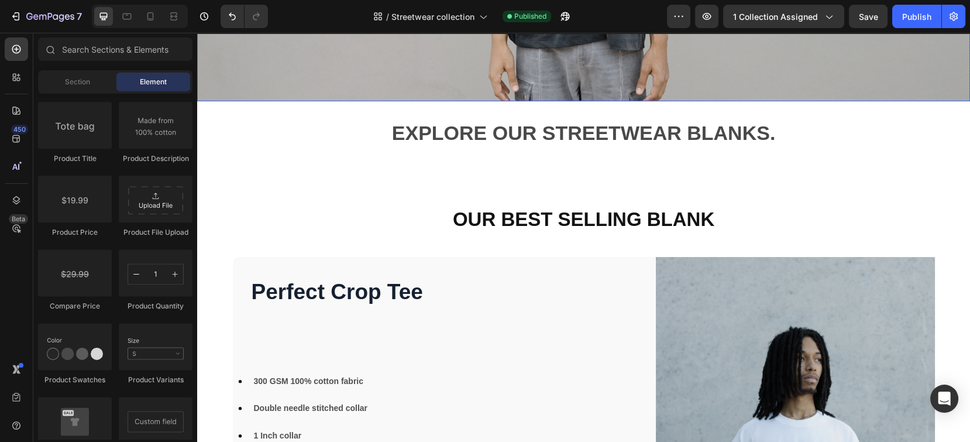
scroll to position [0, 0]
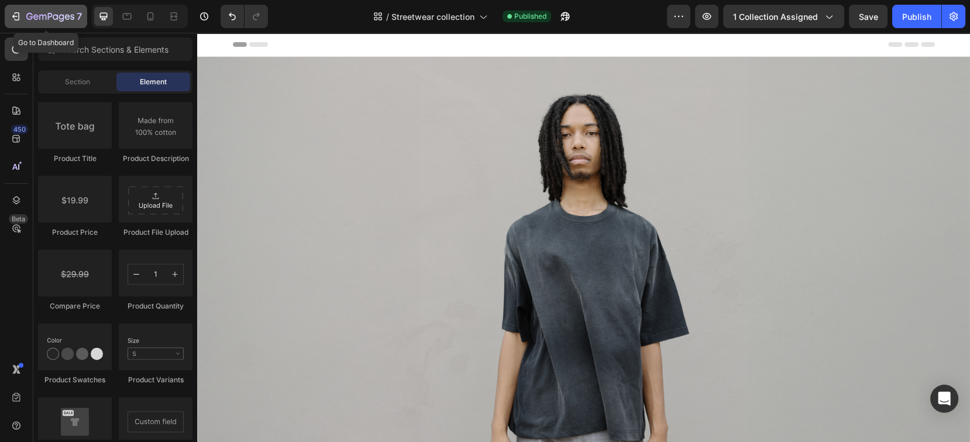
click at [20, 12] on icon "button" at bounding box center [16, 17] width 12 height 12
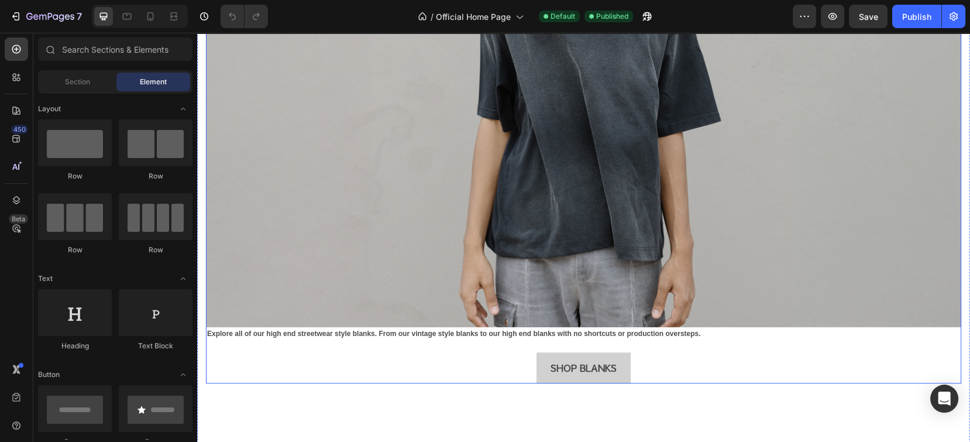
scroll to position [1014, 0]
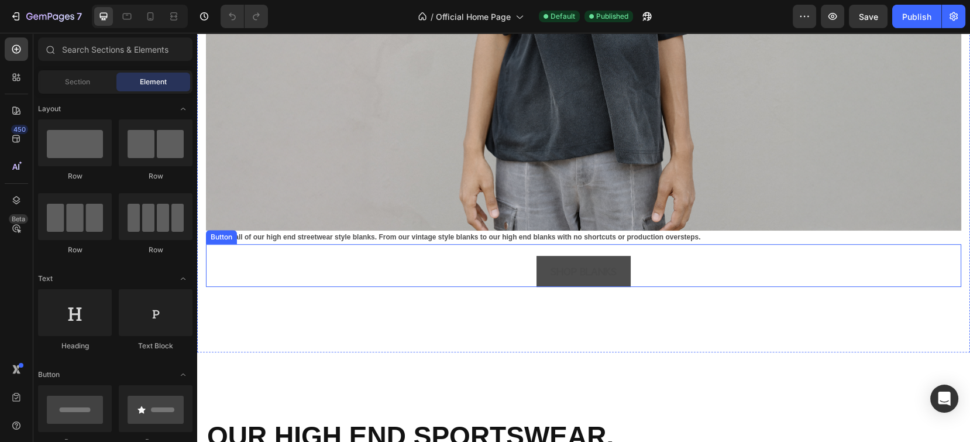
click at [623, 264] on link "SHOP BLANKS" at bounding box center [584, 271] width 94 height 31
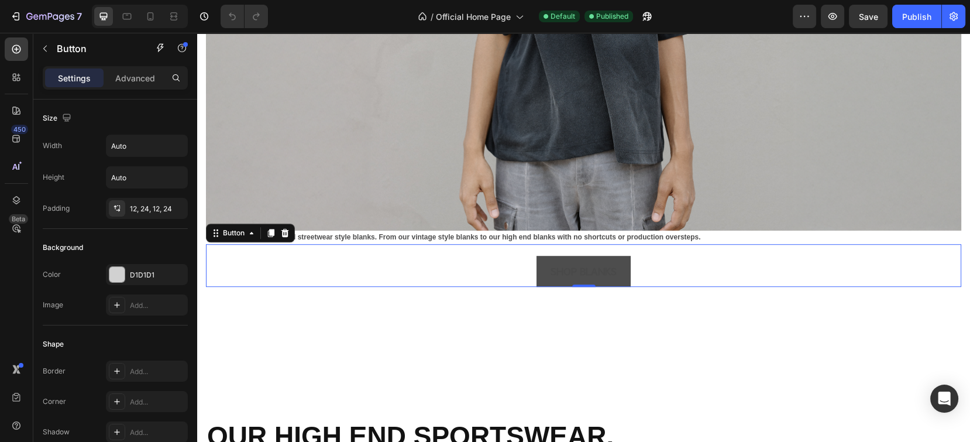
click at [592, 256] on link "SHOP BLANKS" at bounding box center [584, 271] width 94 height 31
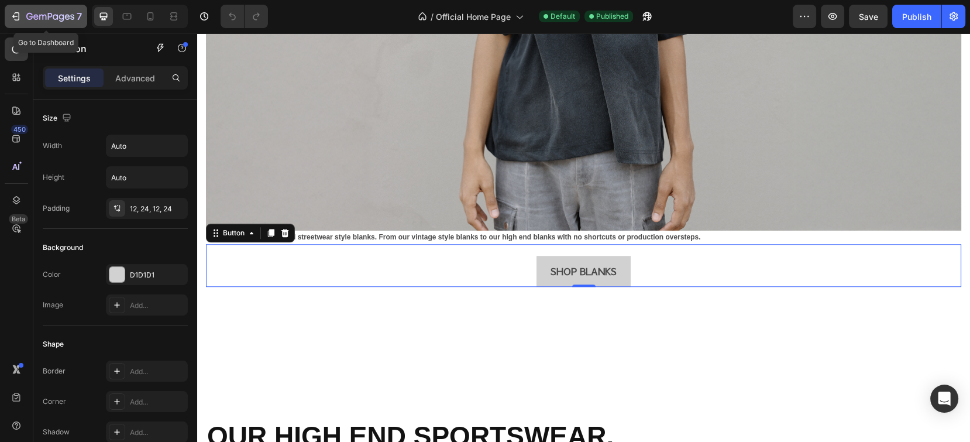
click at [19, 16] on icon "button" at bounding box center [17, 16] width 5 height 8
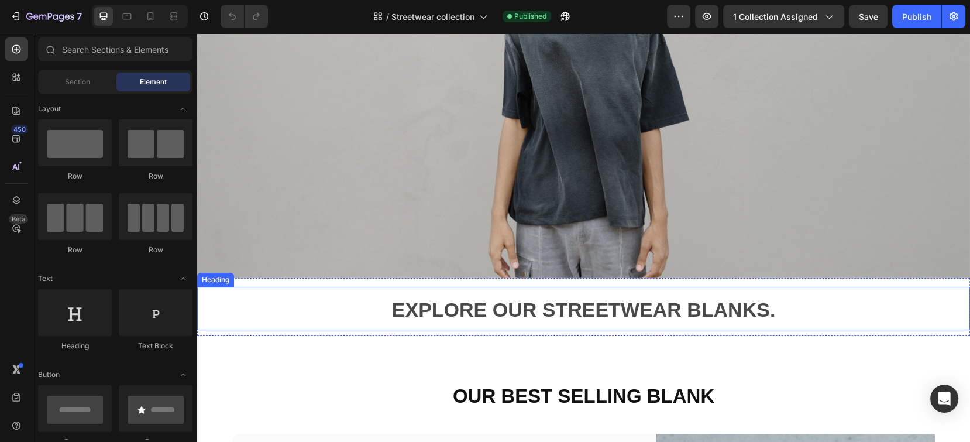
scroll to position [468, 0]
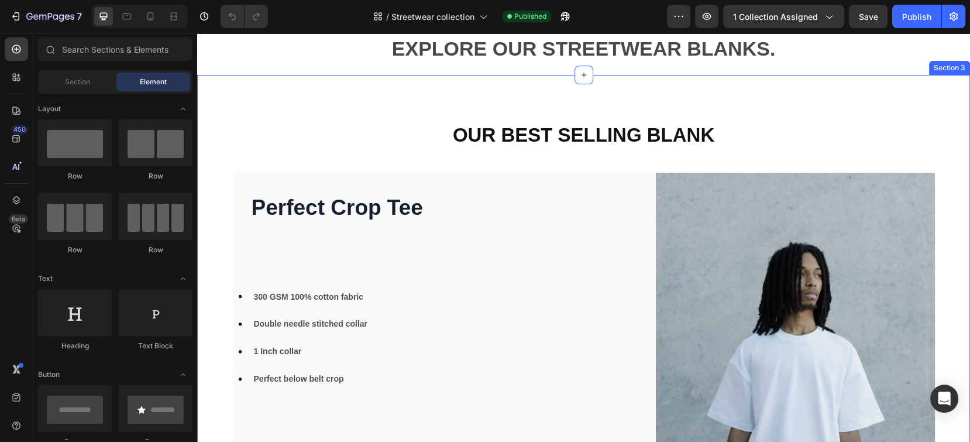
click at [288, 116] on div "OUR BEST SELLING BLANK Heading Row Perfect Crop Tee Product Title Product 300 G…" at bounding box center [583, 323] width 773 height 497
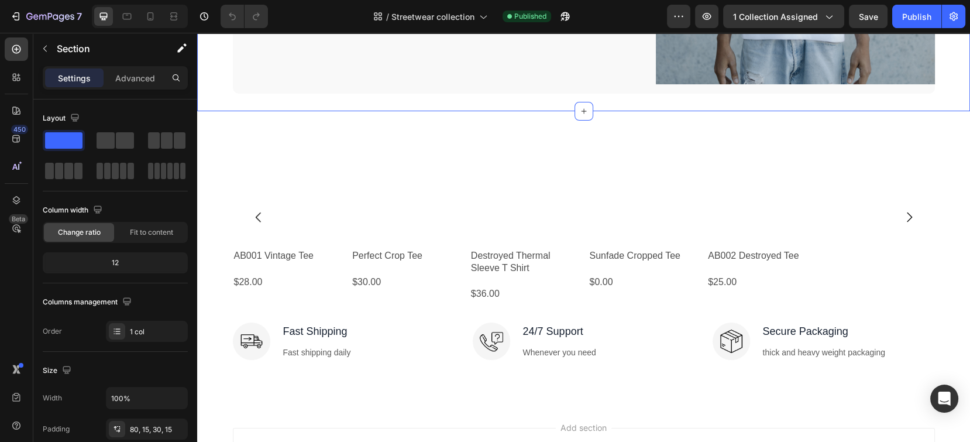
scroll to position [936, 0]
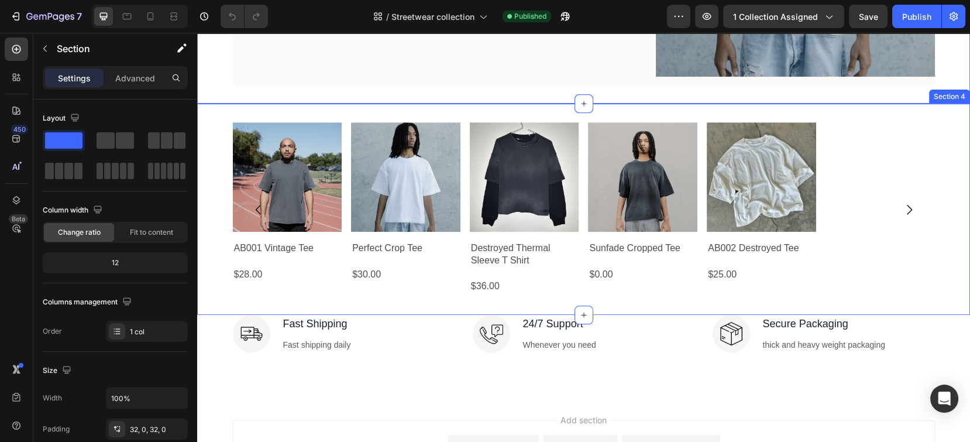
click at [650, 309] on div "Product Images AB001 Vintage Tee Product Title $28.00 Product Price Product Pri…" at bounding box center [583, 209] width 773 height 211
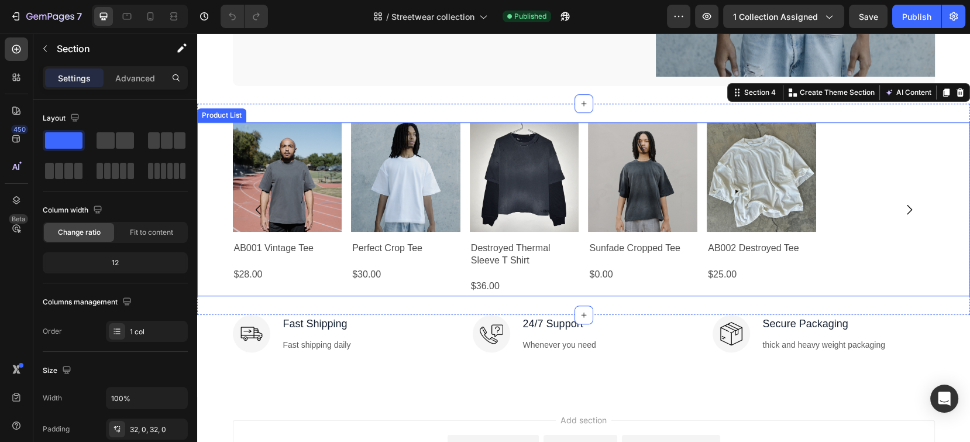
click at [909, 284] on div "Product Images AB001 Vintage Tee Product Title $28.00 Product Price Product Pri…" at bounding box center [584, 209] width 702 height 174
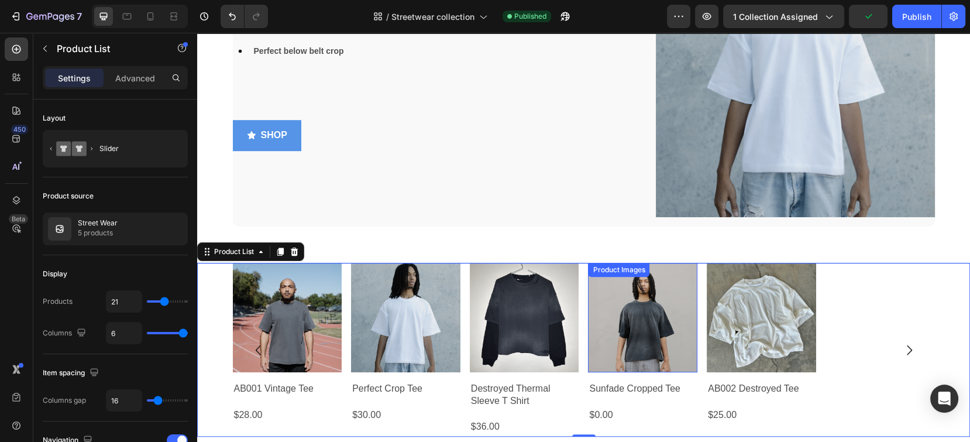
scroll to position [780, 0]
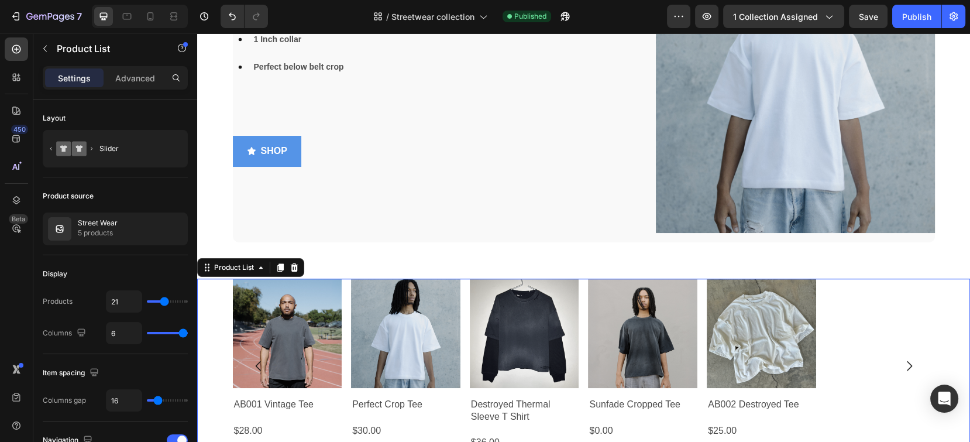
click at [884, 293] on div "Product Images AB001 Vintage Tee Product Title $28.00 Product Price Product Pri…" at bounding box center [584, 366] width 702 height 174
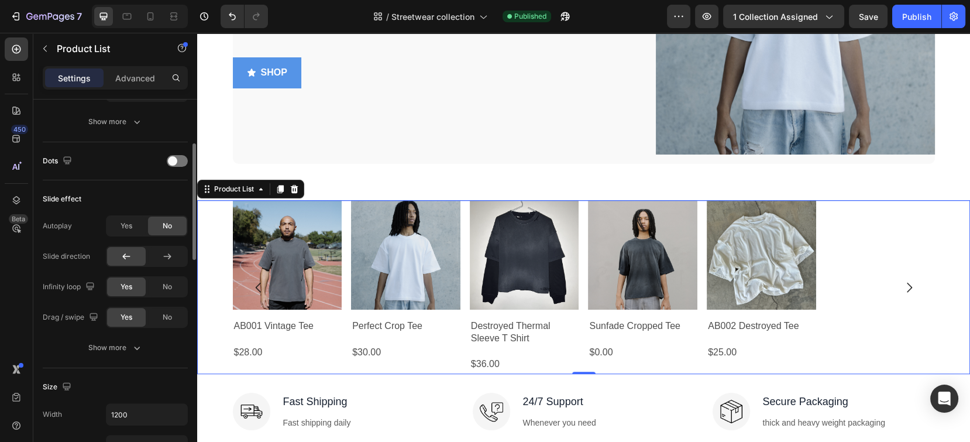
scroll to position [314, 0]
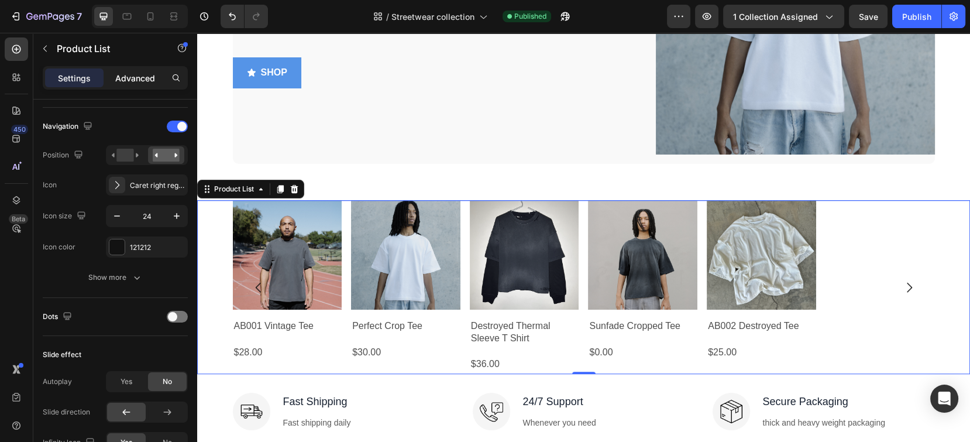
click at [132, 80] on p "Advanced" at bounding box center [135, 78] width 40 height 12
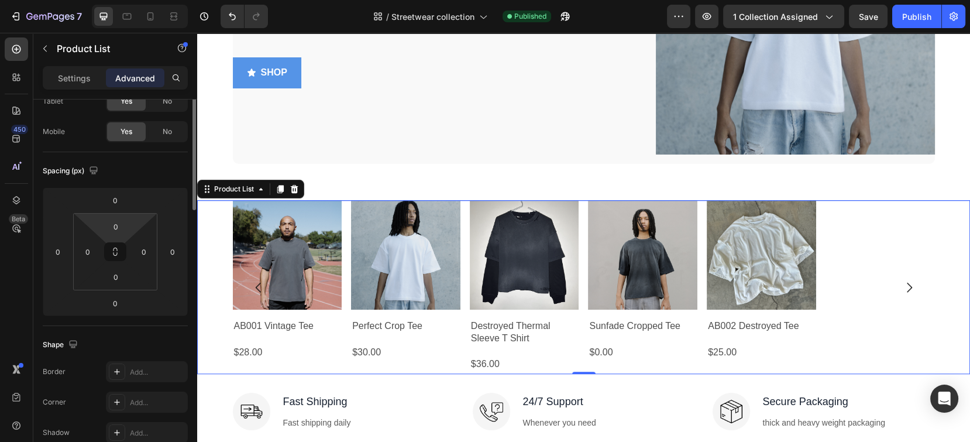
scroll to position [0, 0]
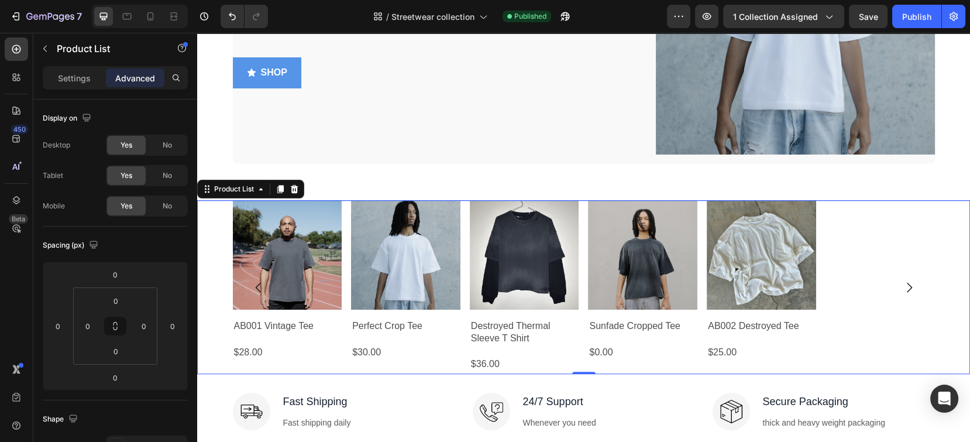
click at [882, 215] on div "Product Images AB001 Vintage Tee Product Title $28.00 Product Price Product Pri…" at bounding box center [584, 287] width 702 height 174
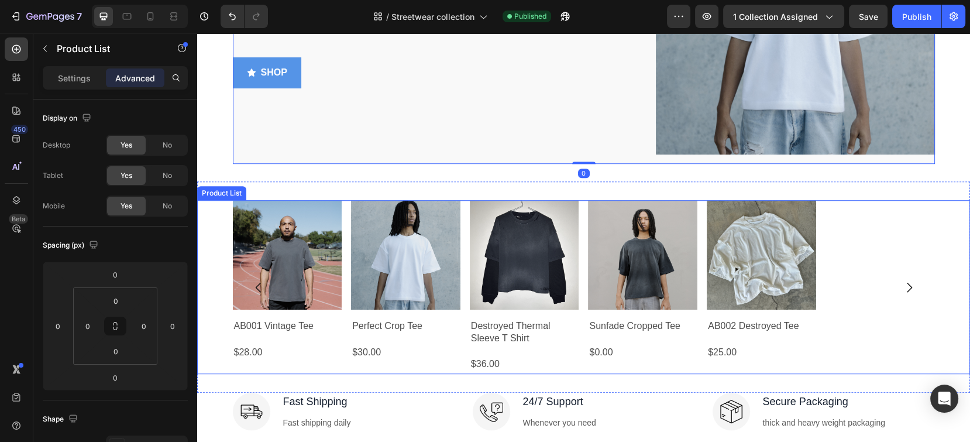
click at [895, 226] on div "Product Images AB001 Vintage Tee Product Title $28.00 Product Price Product Pri…" at bounding box center [584, 287] width 702 height 174
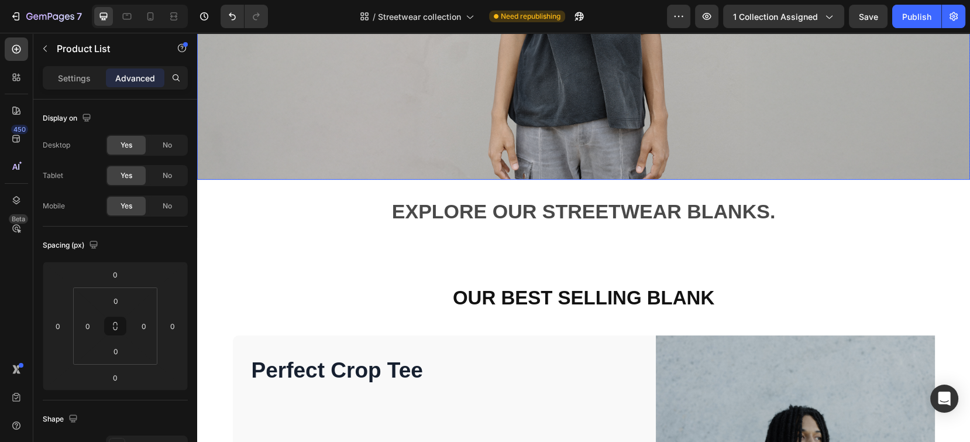
scroll to position [78, 0]
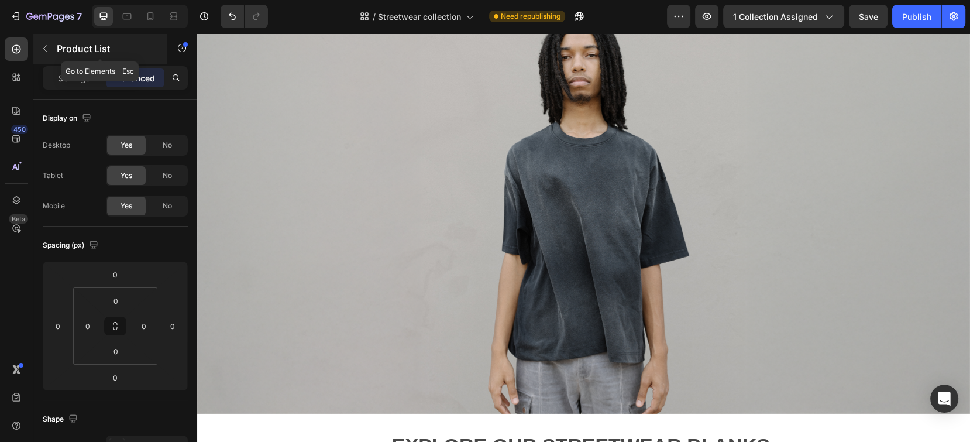
click at [53, 42] on button "button" at bounding box center [45, 48] width 19 height 19
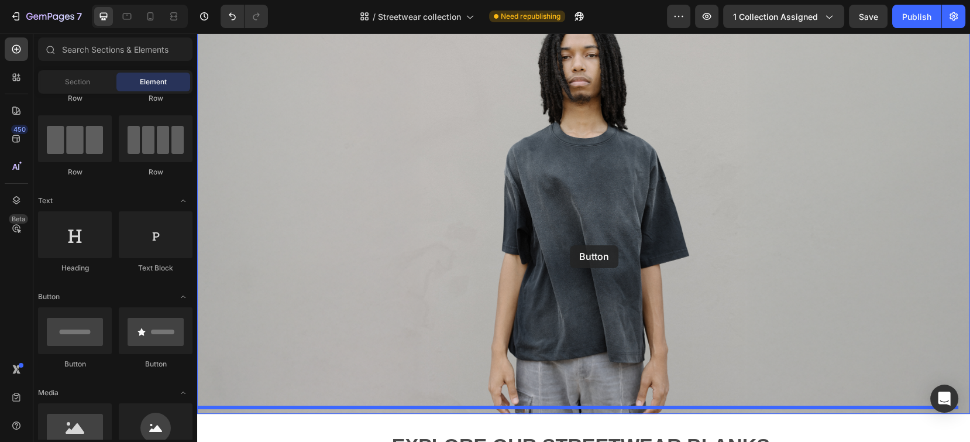
drag, startPoint x: 284, startPoint y: 377, endPoint x: 570, endPoint y: 245, distance: 314.9
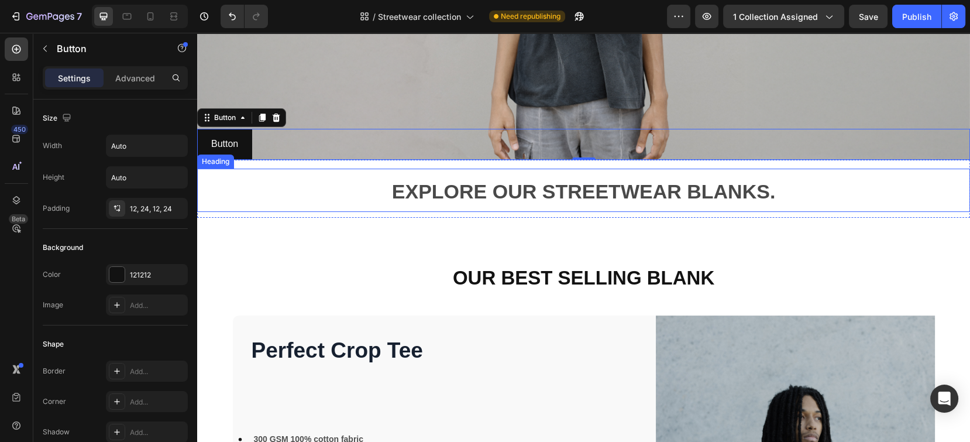
scroll to position [312, 0]
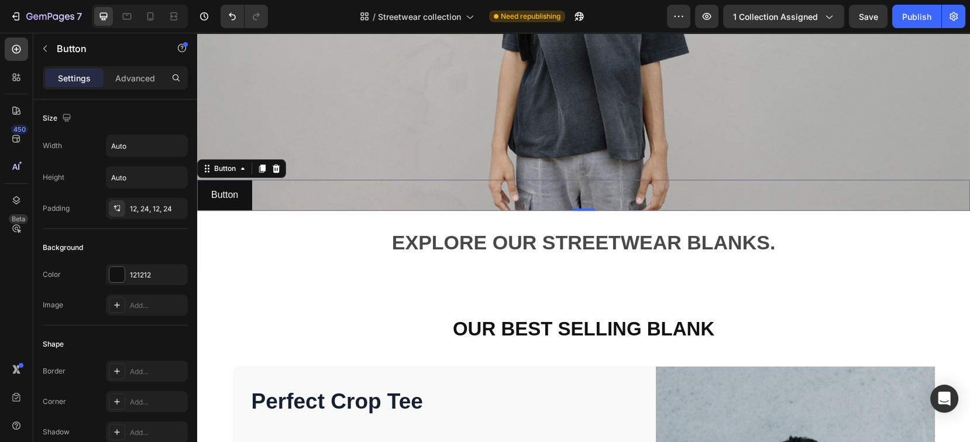
click at [298, 188] on div "Button Button 0" at bounding box center [583, 195] width 773 height 31
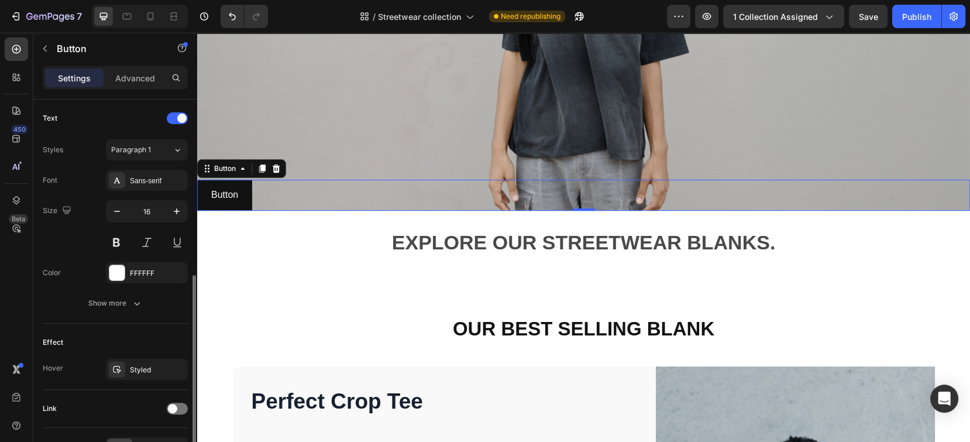
scroll to position [462, 0]
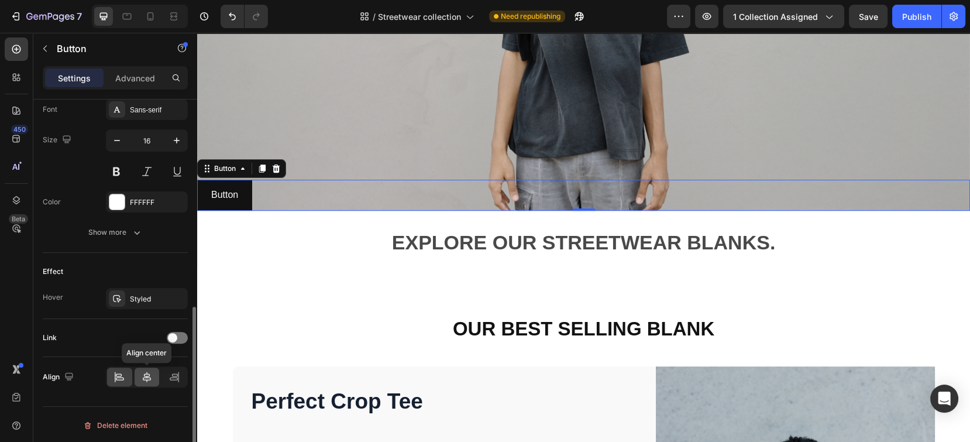
click at [147, 374] on icon at bounding box center [147, 377] width 8 height 11
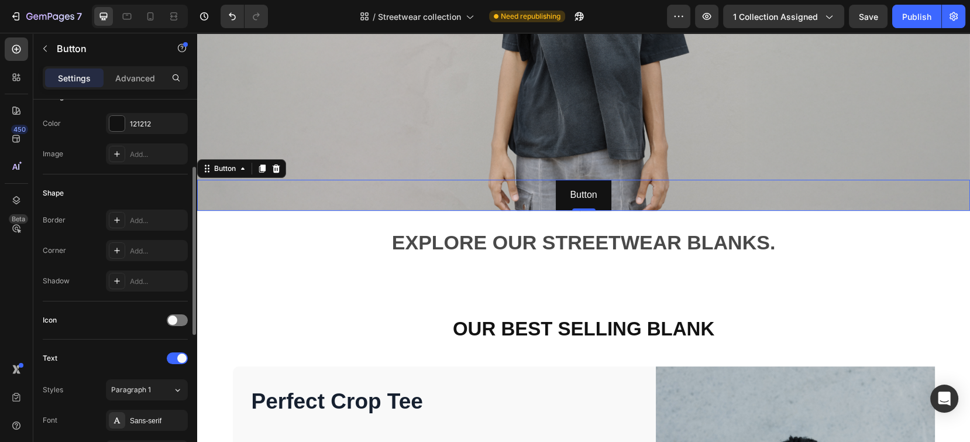
scroll to position [0, 0]
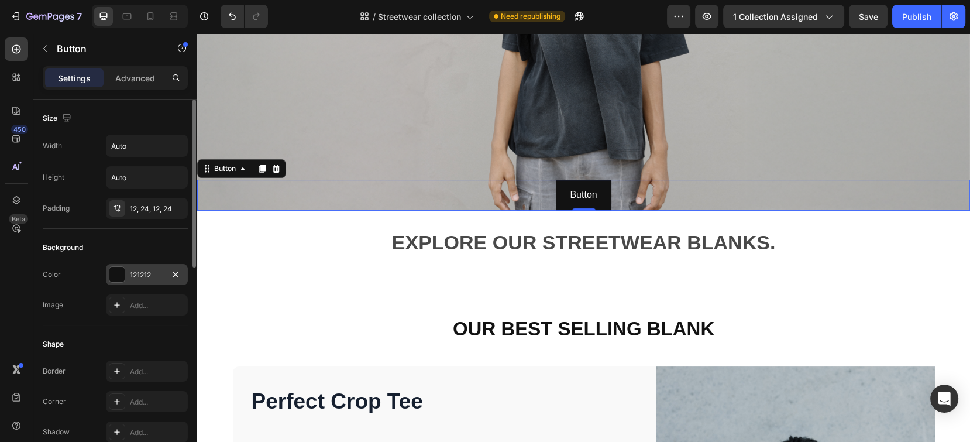
click at [164, 276] on div "121212" at bounding box center [147, 274] width 82 height 21
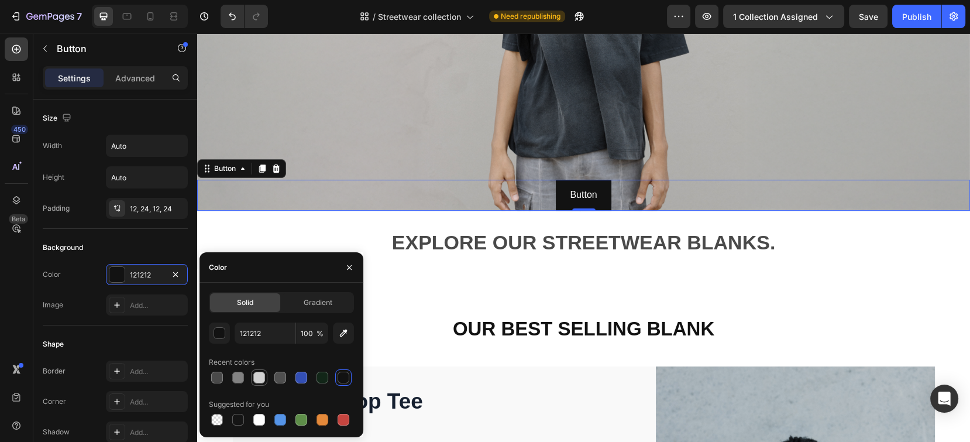
click at [262, 378] on div at bounding box center [259, 378] width 12 height 12
click at [242, 421] on div at bounding box center [238, 420] width 12 height 12
type input "151515"
click at [146, 204] on div "12, 24, 12, 24" at bounding box center [147, 209] width 34 height 11
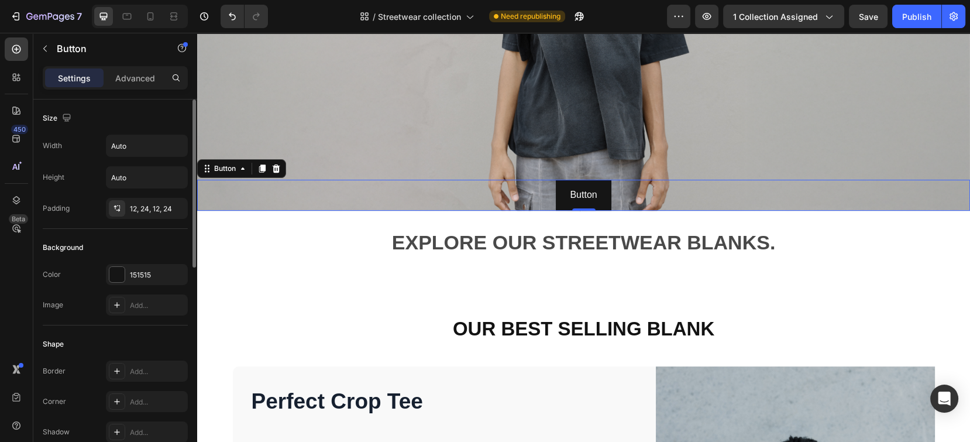
click at [597, 189] on button "Button" at bounding box center [583, 195] width 55 height 31
click at [137, 85] on div "Advanced" at bounding box center [135, 77] width 59 height 19
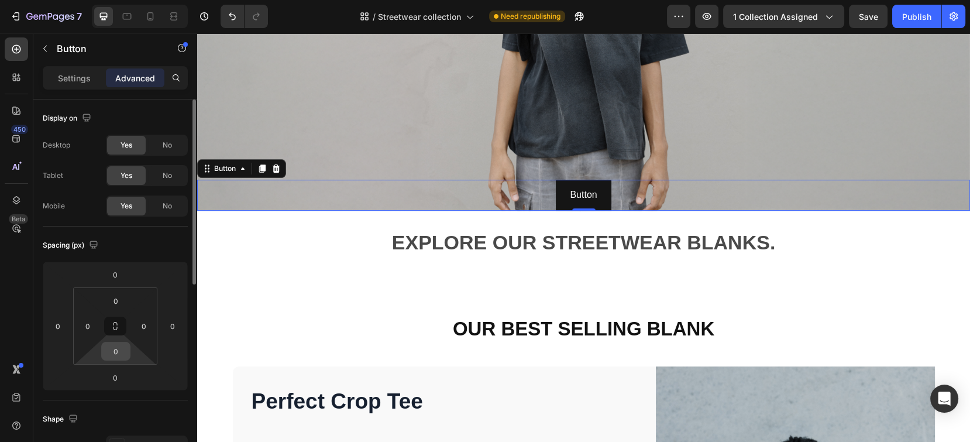
click at [119, 353] on input "0" at bounding box center [115, 351] width 23 height 18
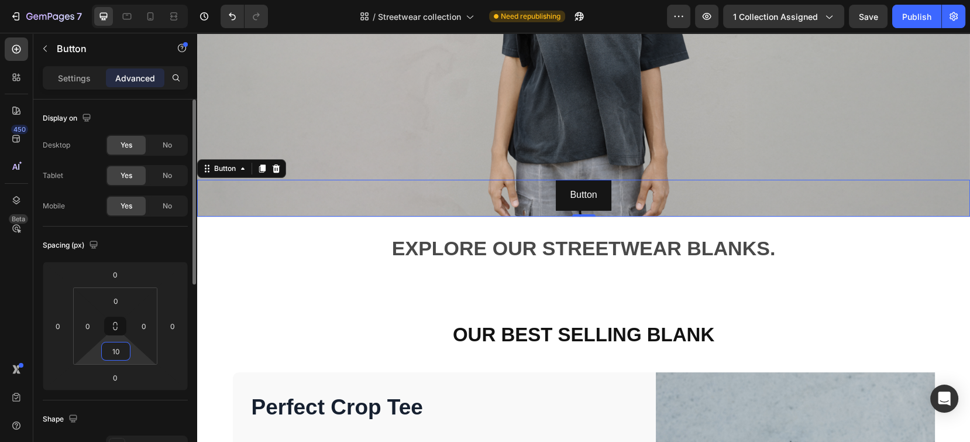
type input "1"
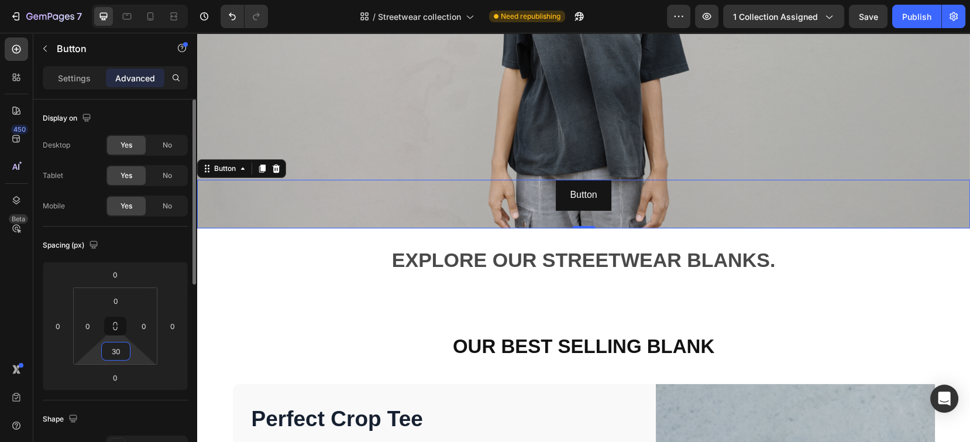
type input "3"
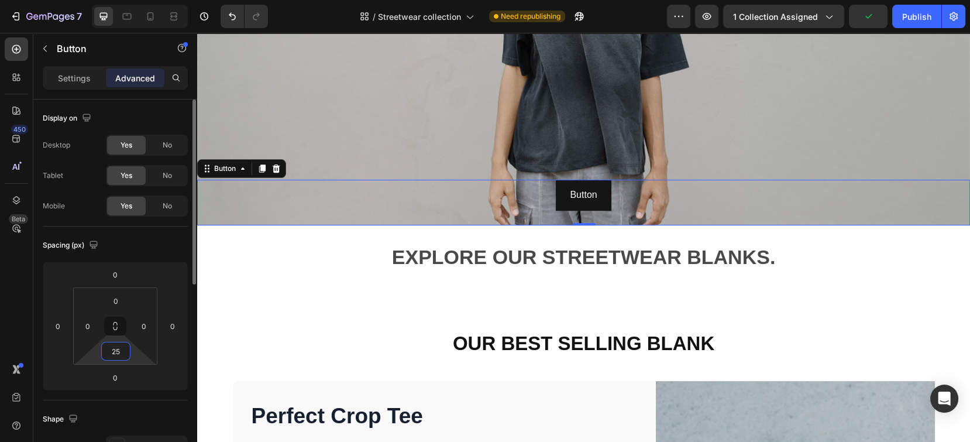
type input "25"
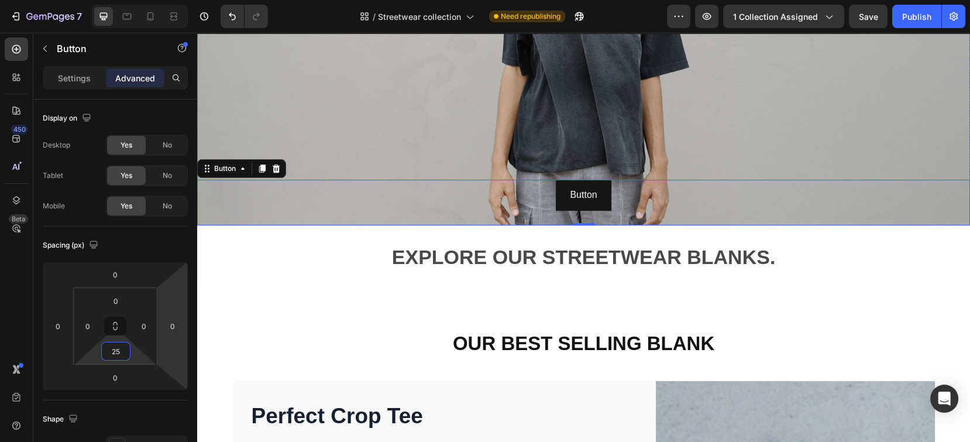
click at [463, 109] on img at bounding box center [583, 8] width 773 height 435
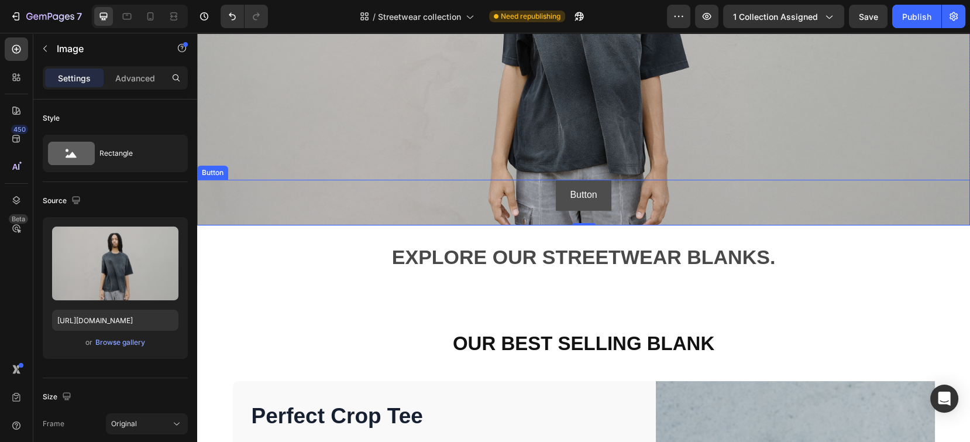
click at [593, 188] on button "Button" at bounding box center [583, 195] width 55 height 31
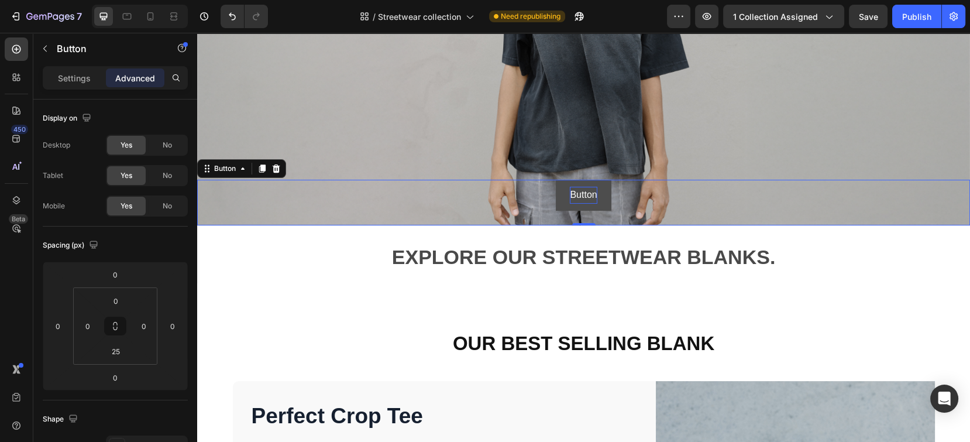
click at [586, 190] on p "Button" at bounding box center [583, 195] width 27 height 17
click at [559, 180] on button "SHIP" at bounding box center [584, 195] width 50 height 31
click at [556, 180] on button "SHOP" at bounding box center [583, 195] width 54 height 31
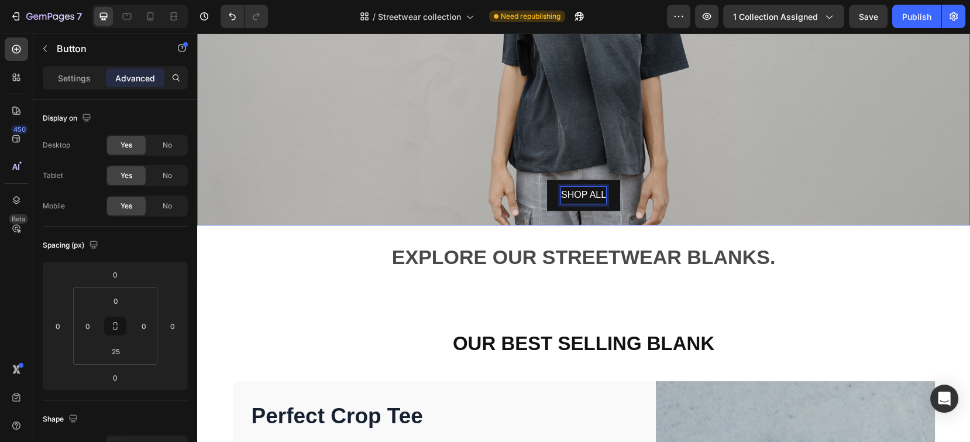
click at [748, 143] on img at bounding box center [583, 8] width 773 height 435
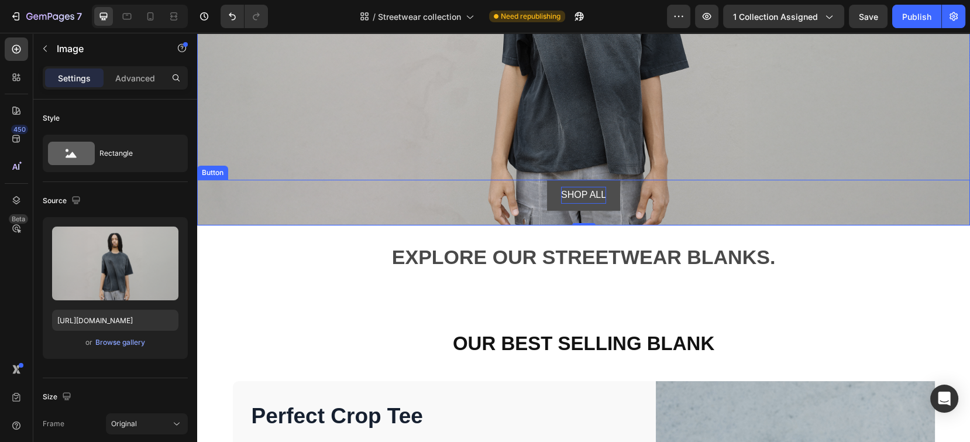
click at [605, 194] on button "SHOP ALL" at bounding box center [583, 195] width 73 height 31
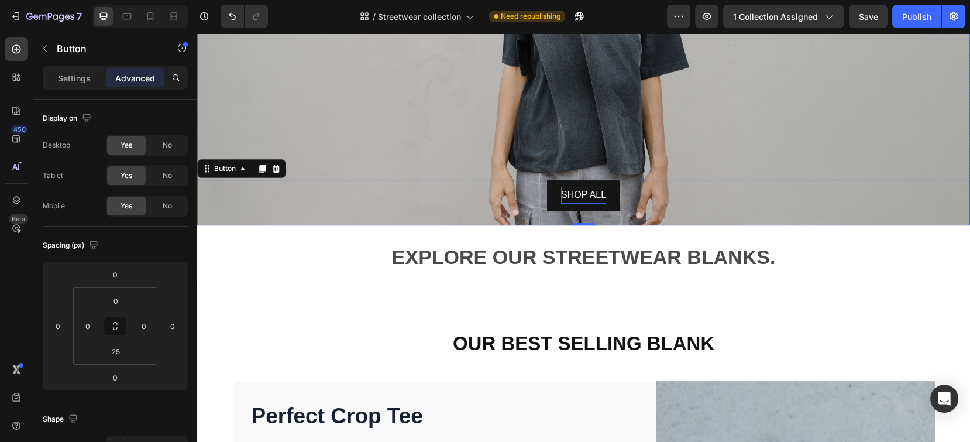
click at [785, 103] on img at bounding box center [583, 8] width 773 height 435
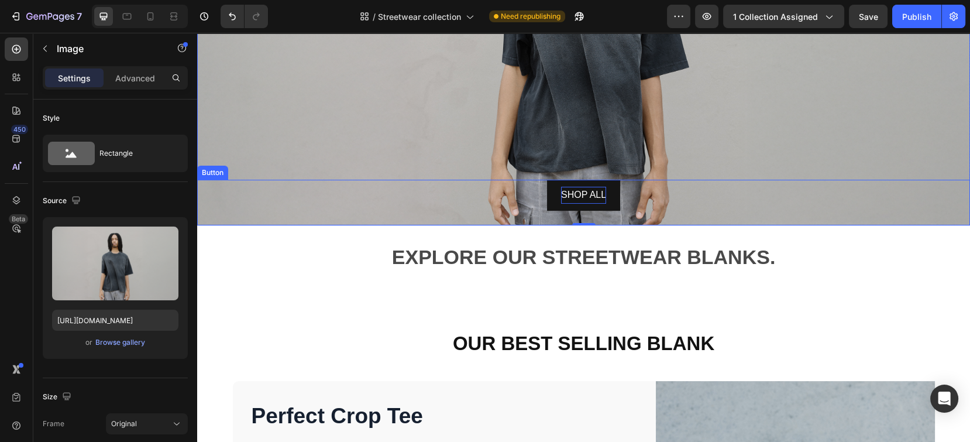
click at [645, 186] on div "SHOP ALL Button" at bounding box center [583, 203] width 773 height 46
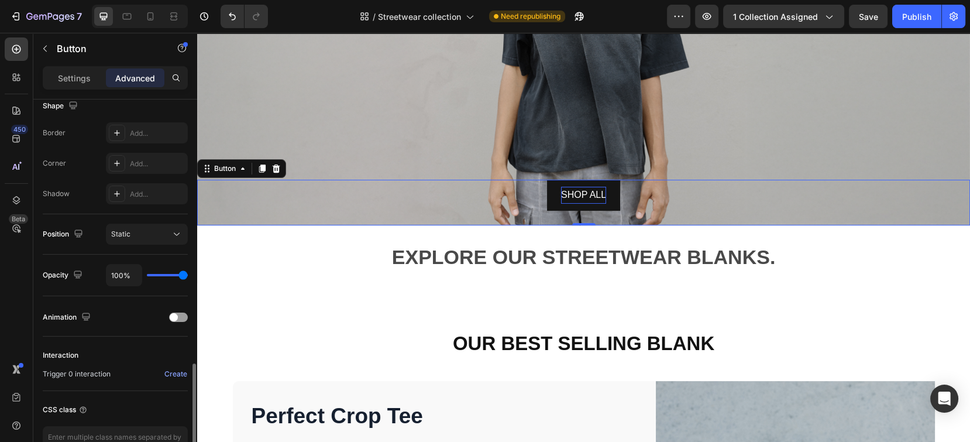
scroll to position [386, 0]
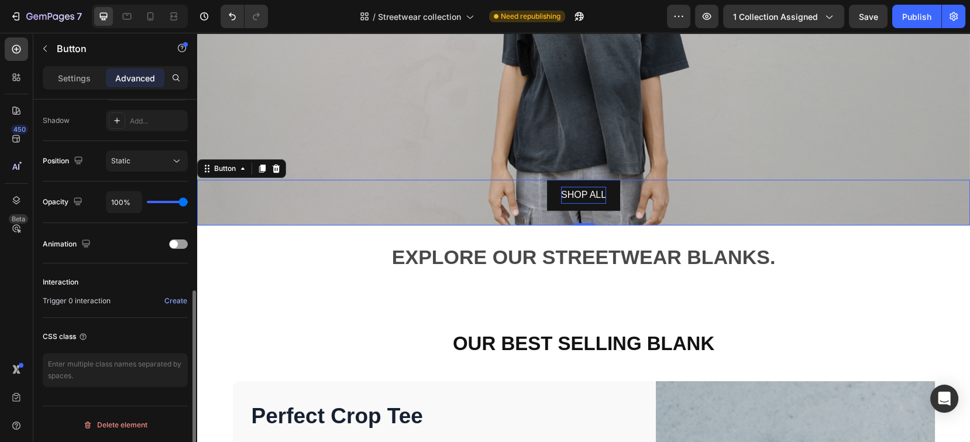
type input "86%"
type input "86"
type input "81%"
type input "81"
type input "57%"
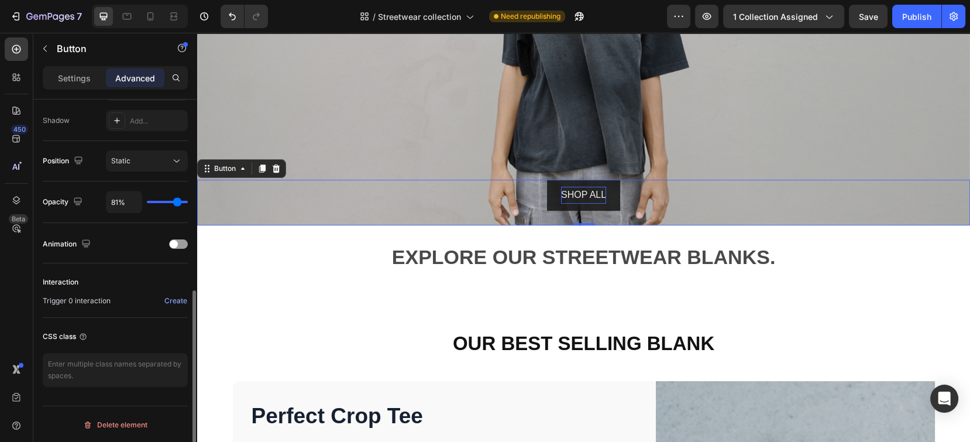
type input "57"
type input "54%"
type input "54"
type input "53%"
type input "53"
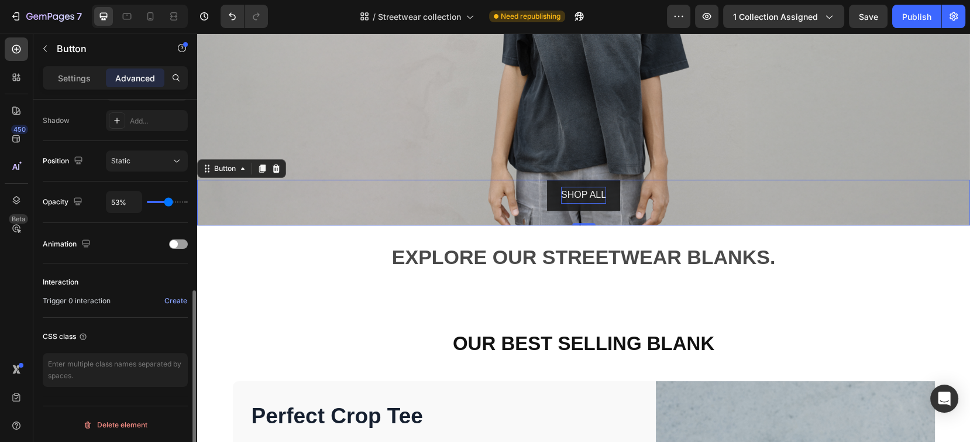
type input "49%"
type input "49"
type input "48%"
type input "48"
type input "45%"
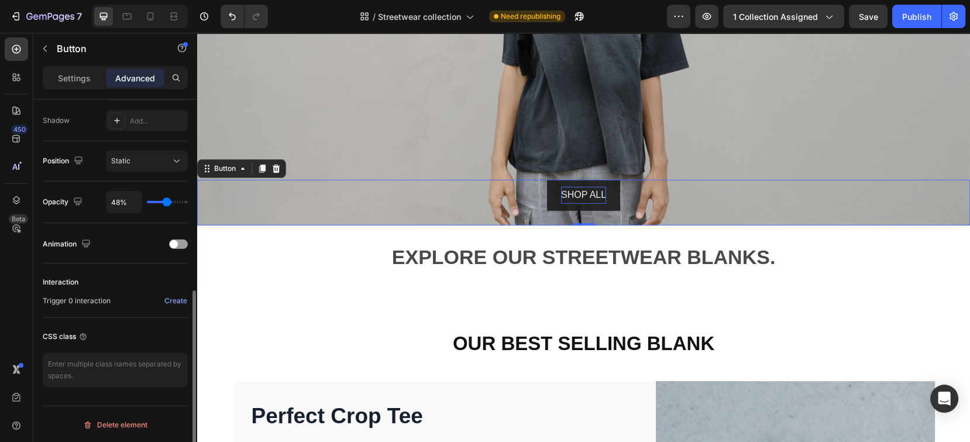
type input "45"
type input "43%"
drag, startPoint x: 171, startPoint y: 202, endPoint x: 165, endPoint y: 204, distance: 6.7
type input "43"
click at [165, 203] on input "range" at bounding box center [167, 202] width 41 height 2
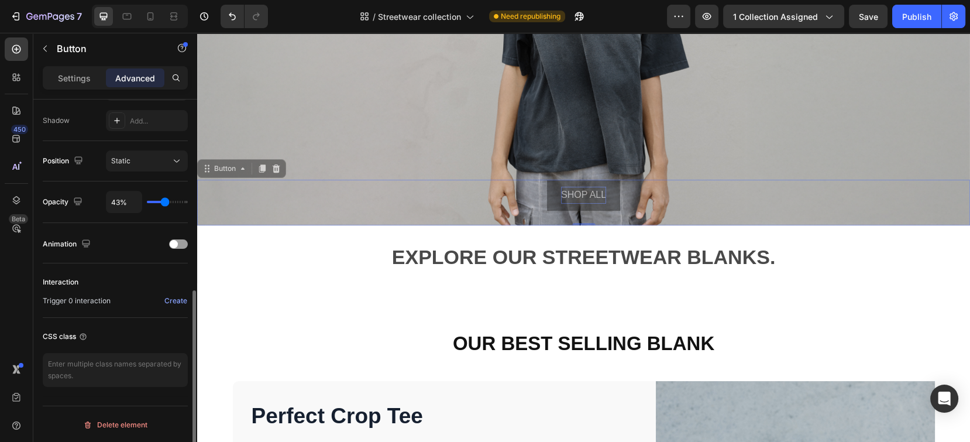
type input "45%"
type input "45"
type input "46%"
type input "46"
type input "49%"
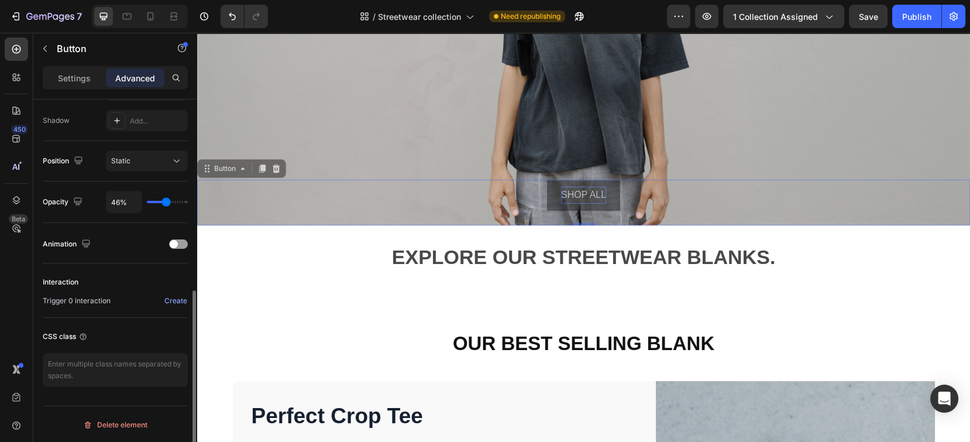
type input "49"
type input "53%"
type input "53"
type input "56%"
type input "56"
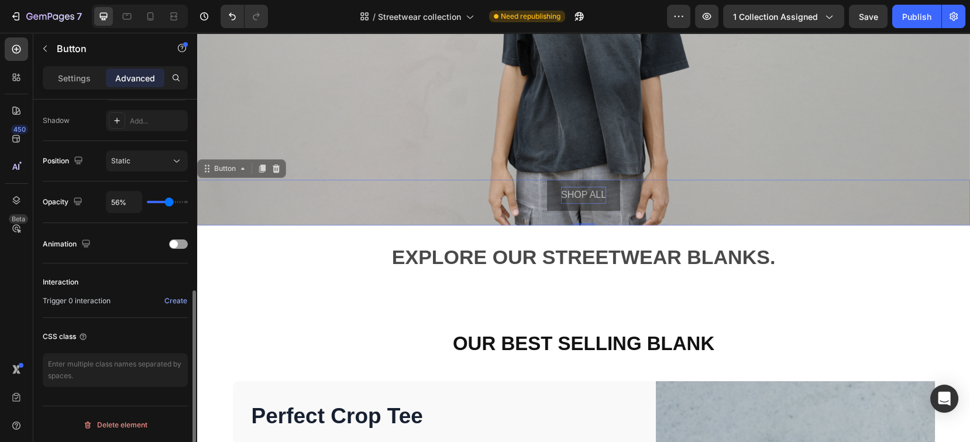
type input "57%"
type input "57"
type input "59%"
type input "59"
type input "62%"
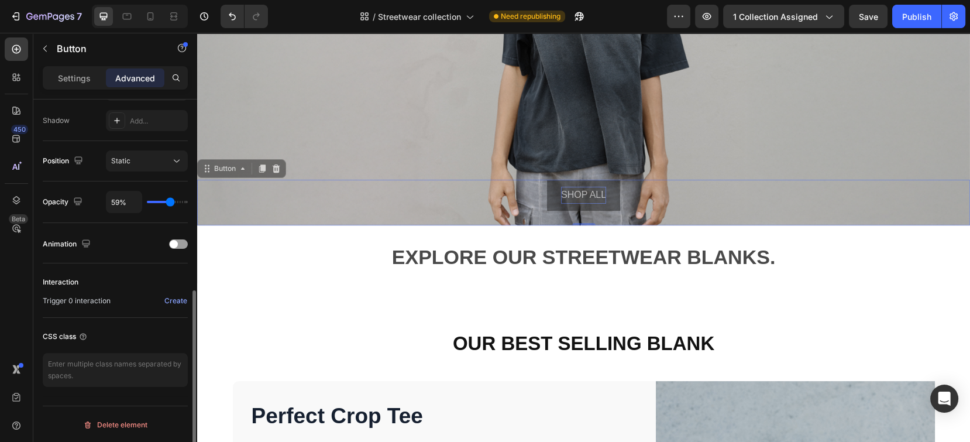
type input "62"
type input "64%"
type input "64"
type input "65%"
type input "65"
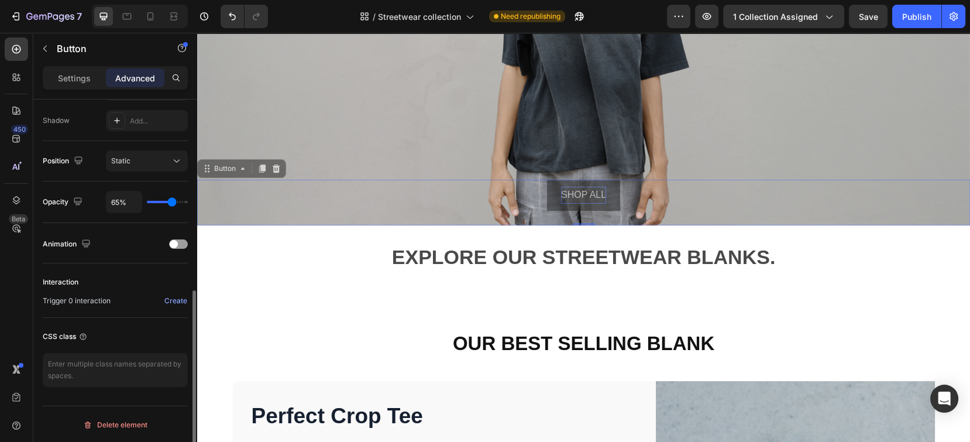
type input "67%"
type input "67"
type input "69%"
type input "69"
type input "70%"
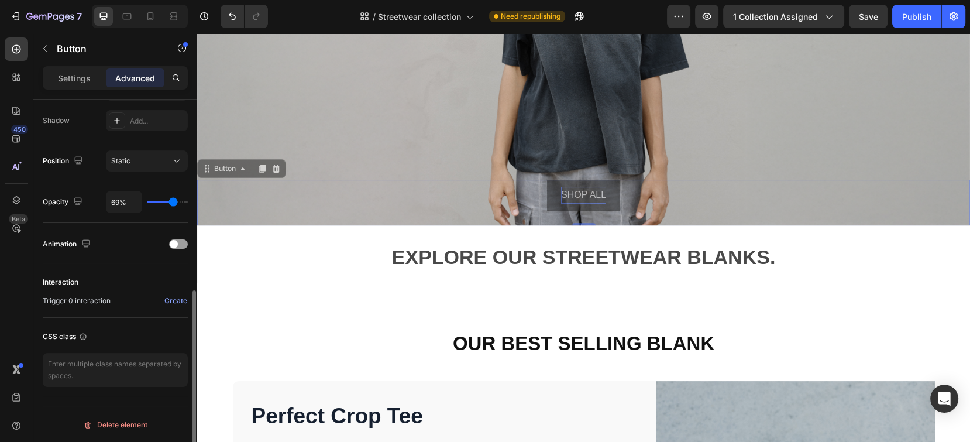
type input "70"
type input "72%"
type input "72"
type input "73%"
type input "73"
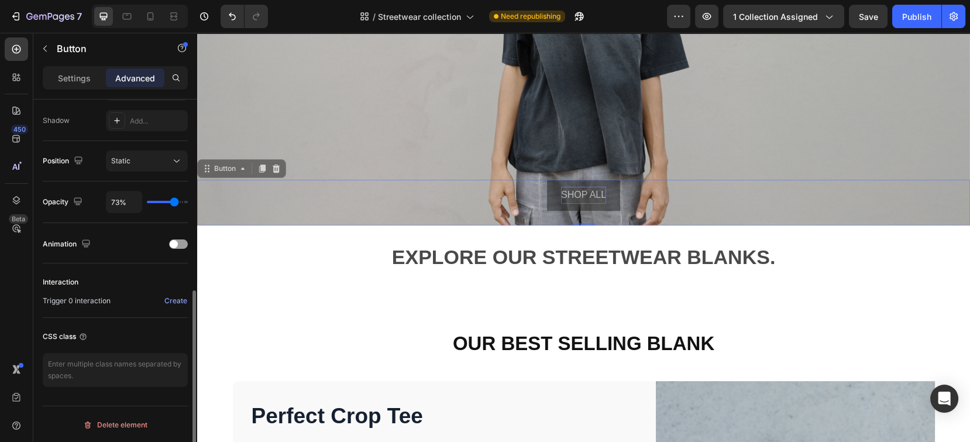
type input "75%"
type input "75"
type input "77%"
type input "77"
type input "78%"
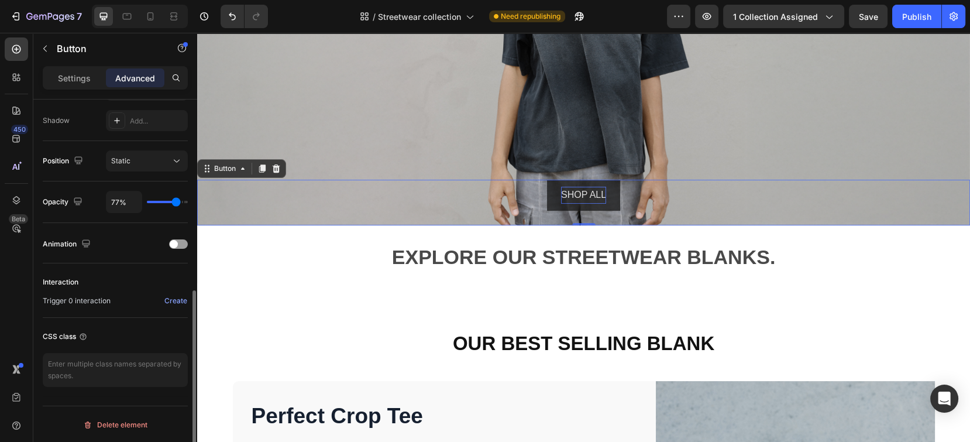
type input "78"
type input "81%"
type input "81"
type input "83%"
type input "83"
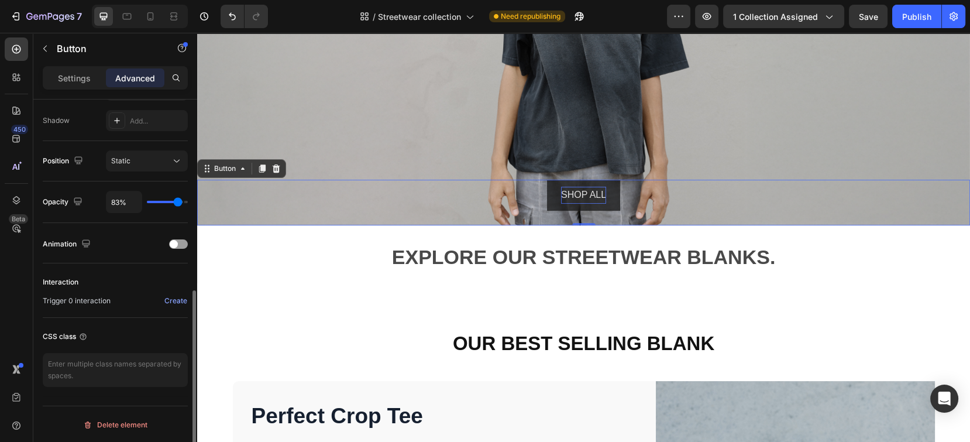
type input "85%"
type input "85"
type input "86%"
type input "86"
type input "88%"
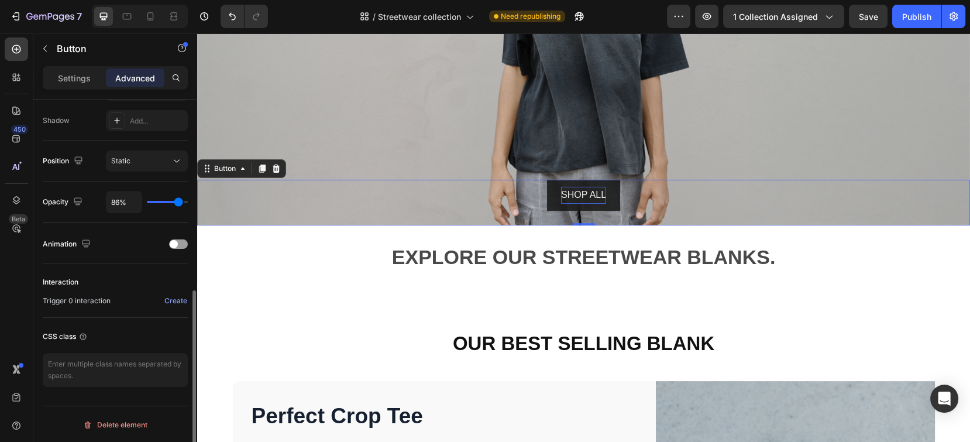
type input "88"
type input "89%"
type input "89"
type input "86%"
type input "86"
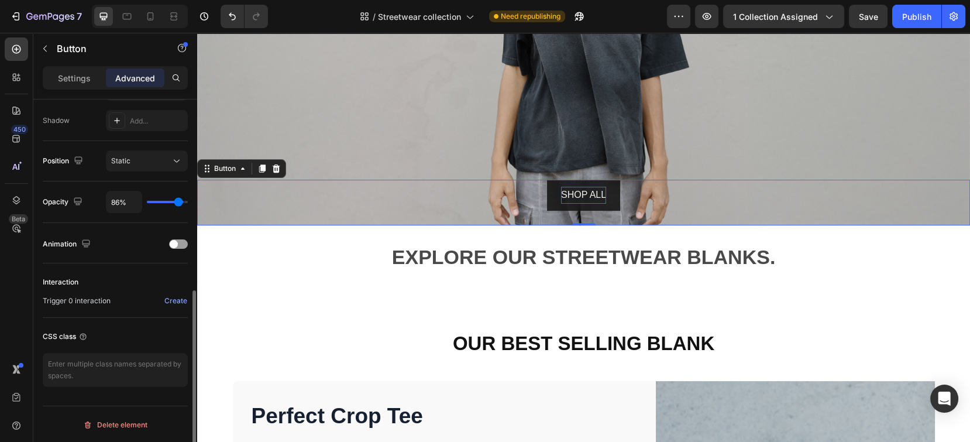
type input "83%"
type input "83"
type input "81%"
type input "81"
type input "80%"
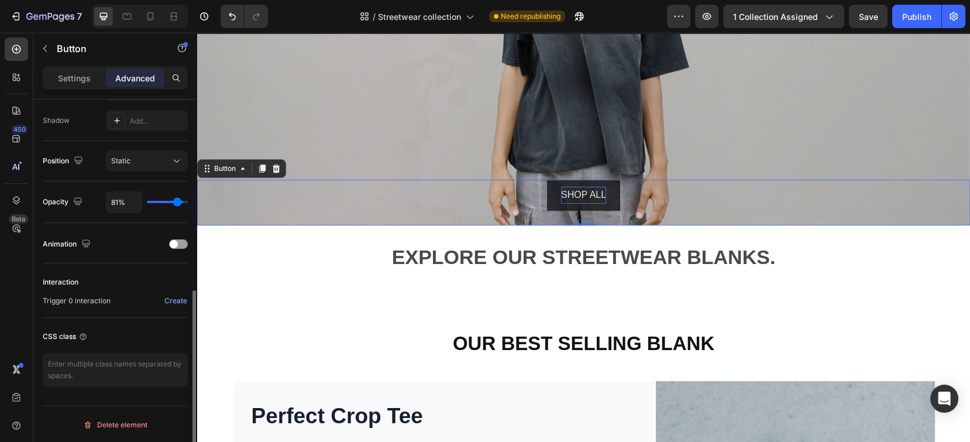
type input "80"
type input "78%"
type input "78"
type input "77%"
type input "77"
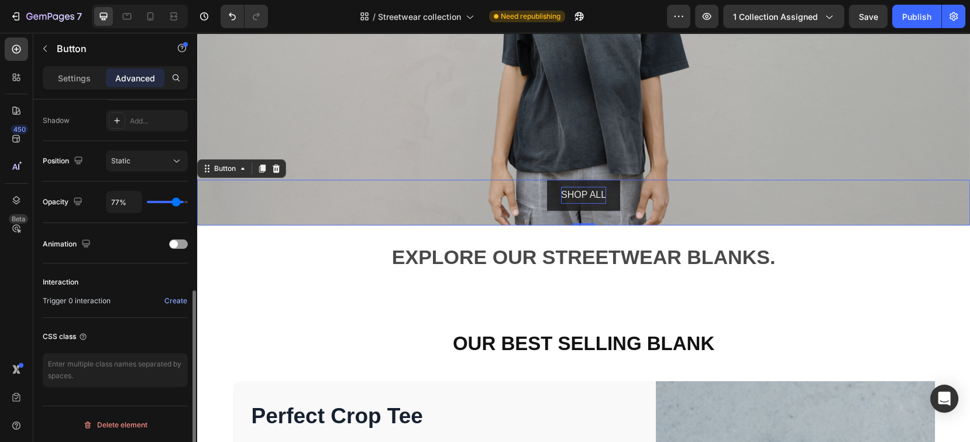
type input "75%"
type input "75"
type input "73%"
type input "73"
type input "72%"
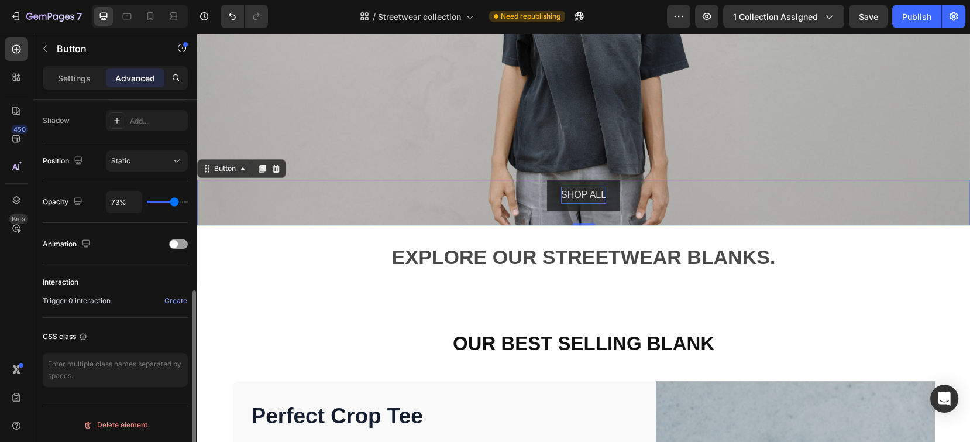
type input "72"
type input "70%"
type input "70"
type input "72%"
type input "72"
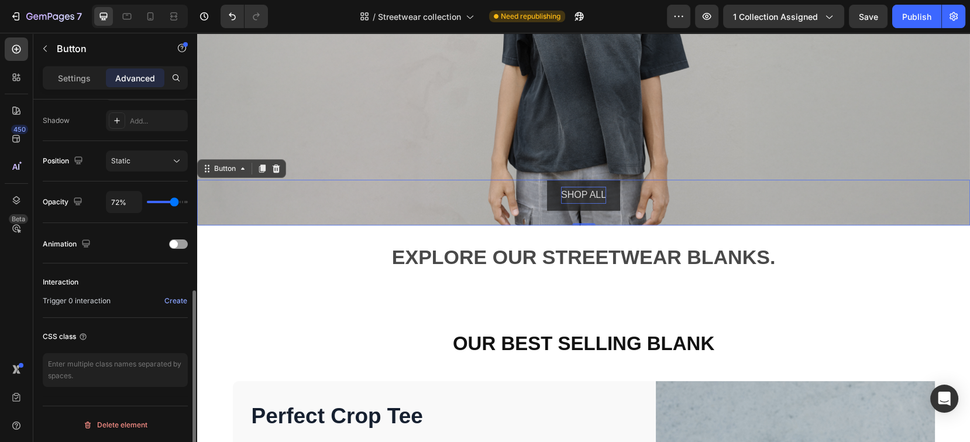
type input "73%"
type input "73"
type input "78%"
type input "78"
type input "80%"
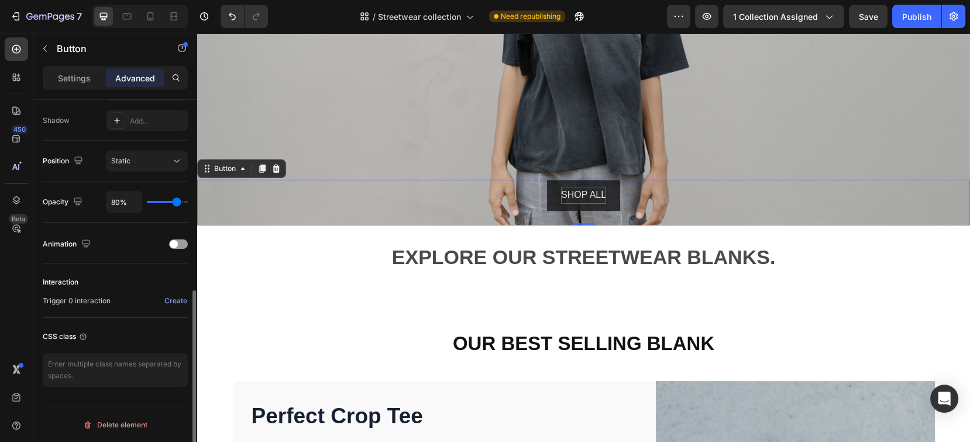
drag, startPoint x: 165, startPoint y: 204, endPoint x: 177, endPoint y: 208, distance: 12.4
type input "80"
click at [177, 203] on input "range" at bounding box center [167, 202] width 41 height 2
click at [387, 109] on img at bounding box center [583, 8] width 773 height 435
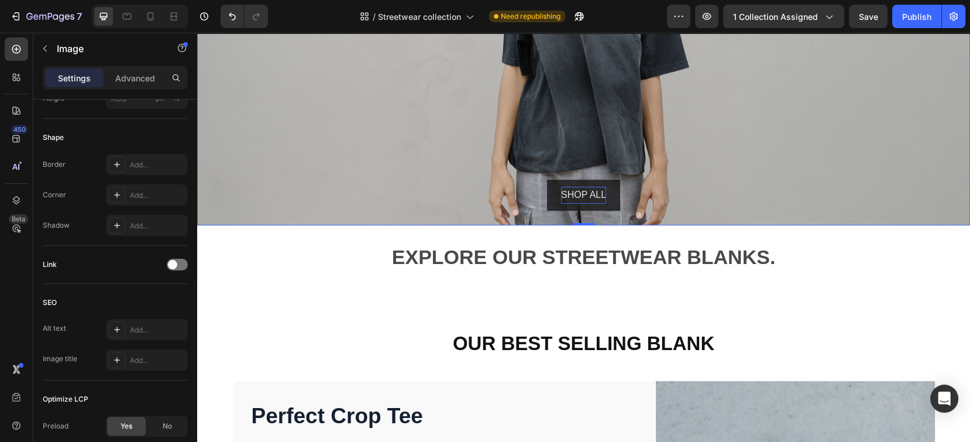
scroll to position [0, 0]
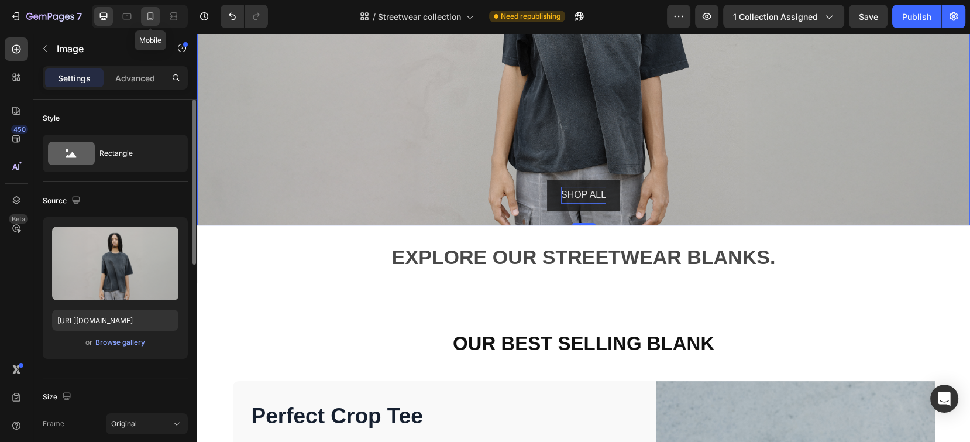
click at [153, 11] on icon at bounding box center [151, 17] width 12 height 12
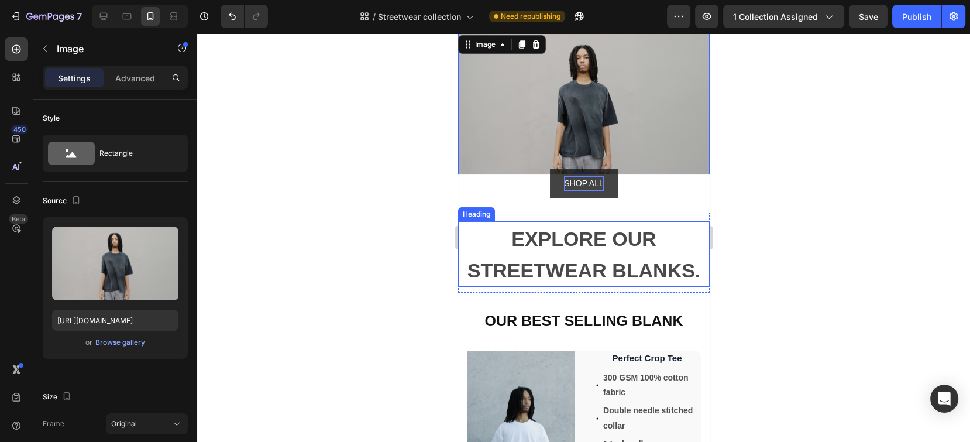
scroll to position [26, 0]
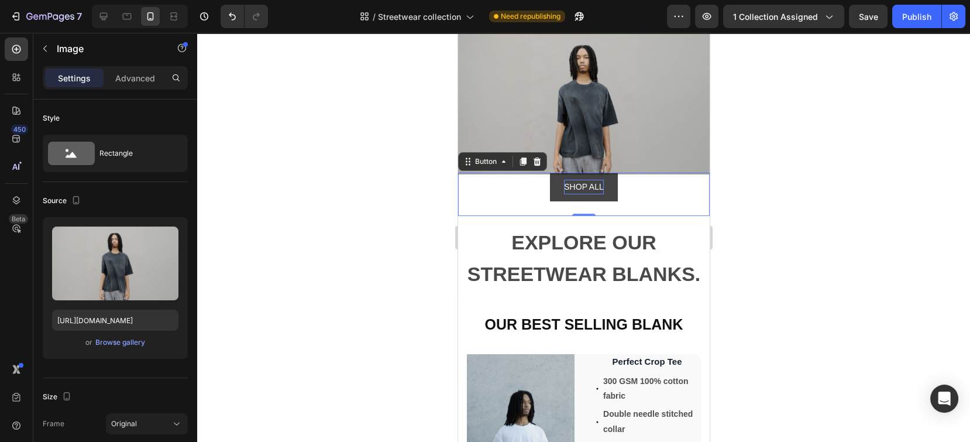
click at [634, 173] on div "SHOP ALL Button 0" at bounding box center [584, 194] width 252 height 43
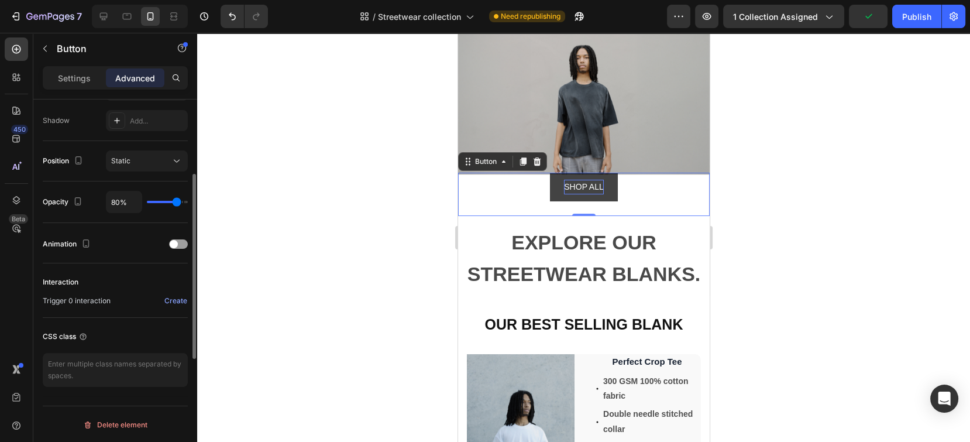
scroll to position [0, 0]
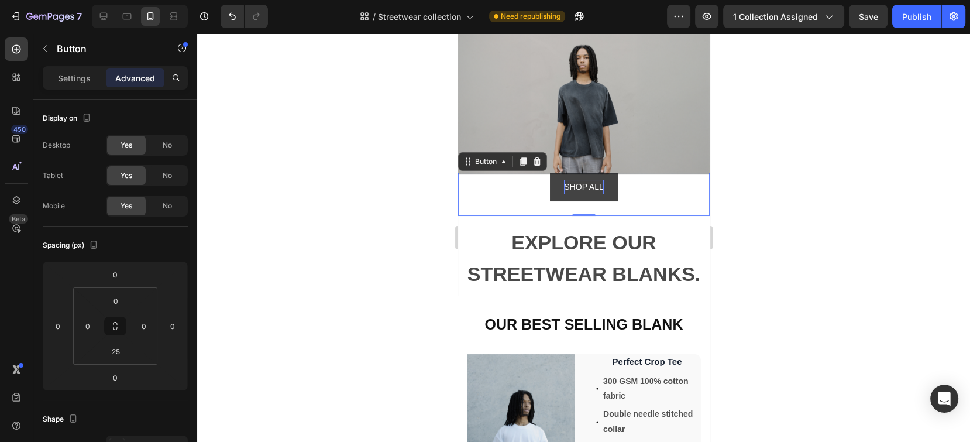
click at [66, 88] on div "Settings Advanced" at bounding box center [115, 77] width 145 height 23
click at [68, 83] on p "Settings" at bounding box center [74, 78] width 33 height 12
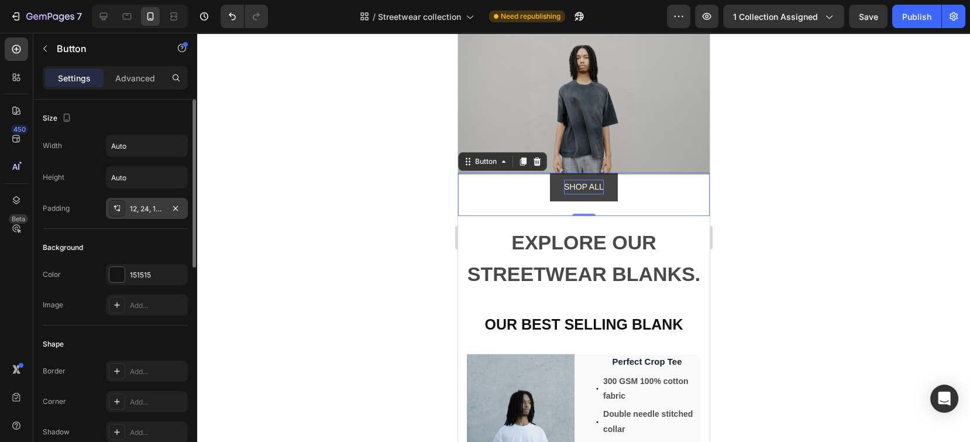
click at [156, 205] on div "12, 24, 12, 24" at bounding box center [147, 209] width 34 height 11
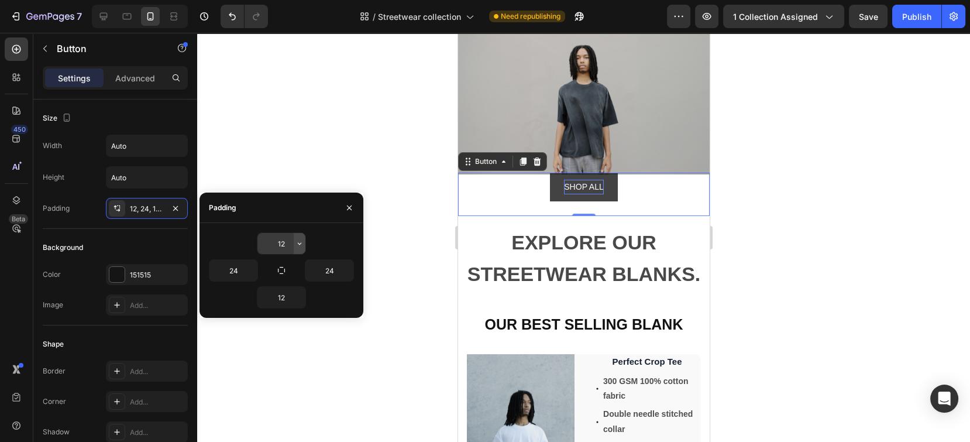
click at [297, 243] on icon "button" at bounding box center [299, 243] width 9 height 9
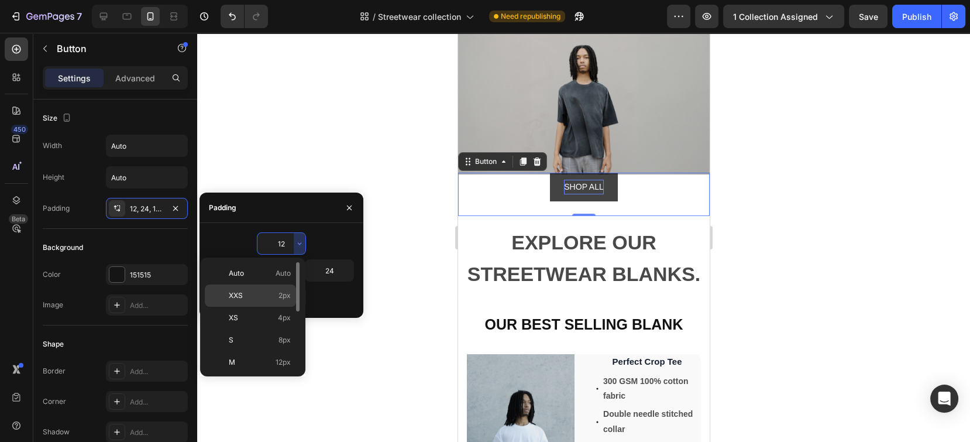
click at [256, 293] on p "XXS 2px" at bounding box center [260, 295] width 62 height 11
type input "2"
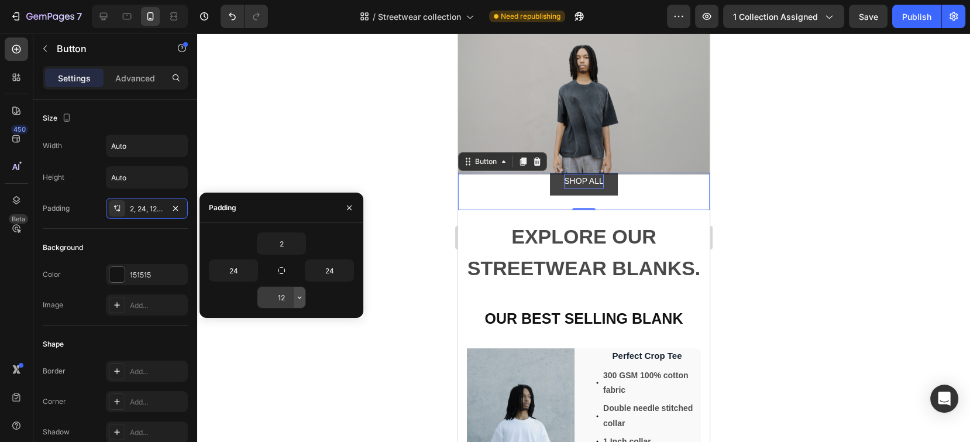
click at [299, 297] on icon "button" at bounding box center [300, 297] width 4 height 2
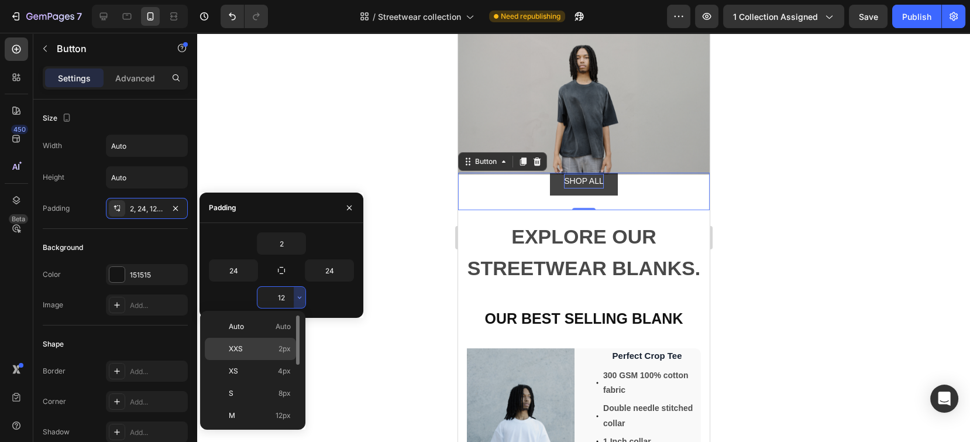
click at [257, 360] on div "XXS 2px" at bounding box center [250, 371] width 91 height 22
type input "2"
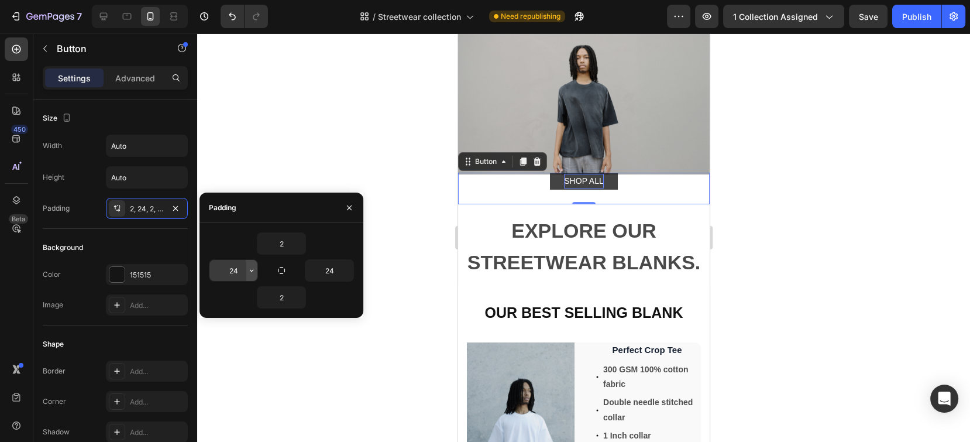
click at [249, 270] on icon "button" at bounding box center [251, 270] width 9 height 9
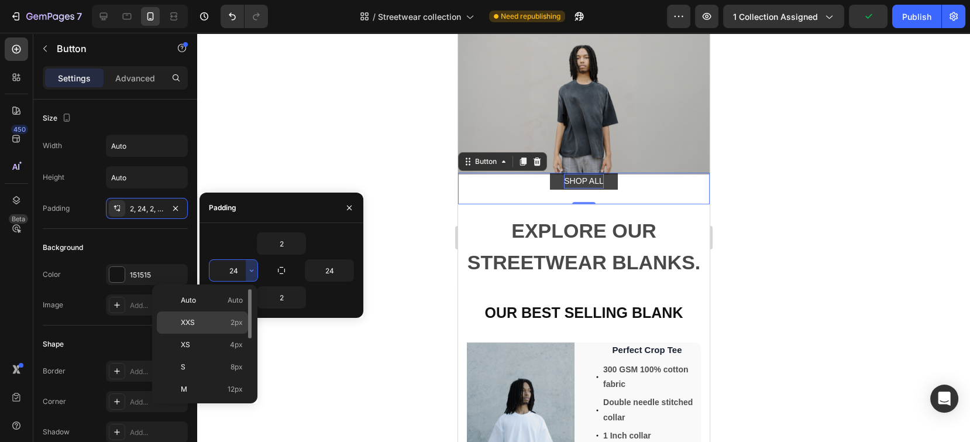
click at [212, 325] on p "XXS 2px" at bounding box center [212, 322] width 62 height 11
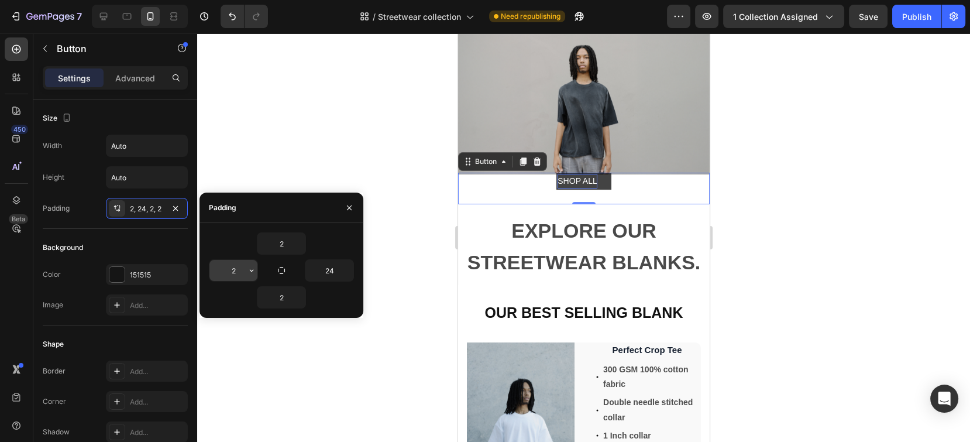
click at [250, 267] on icon "button" at bounding box center [251, 270] width 9 height 9
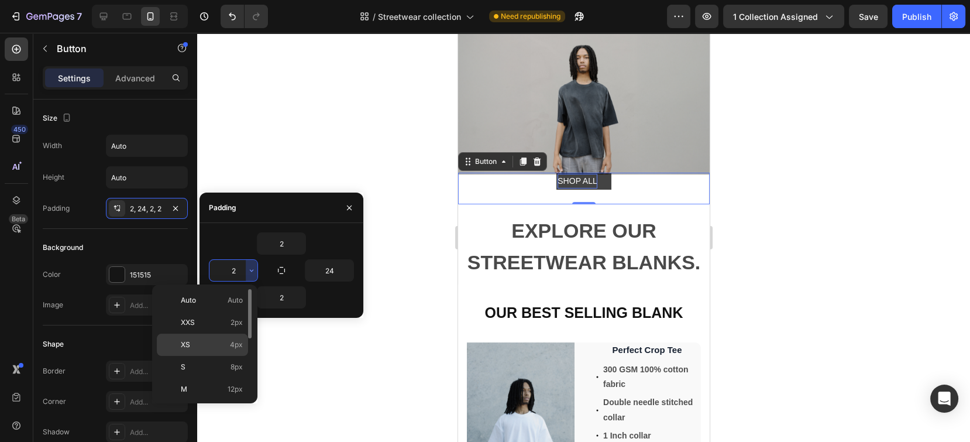
click at [217, 343] on p "XS 4px" at bounding box center [212, 344] width 62 height 11
type input "4"
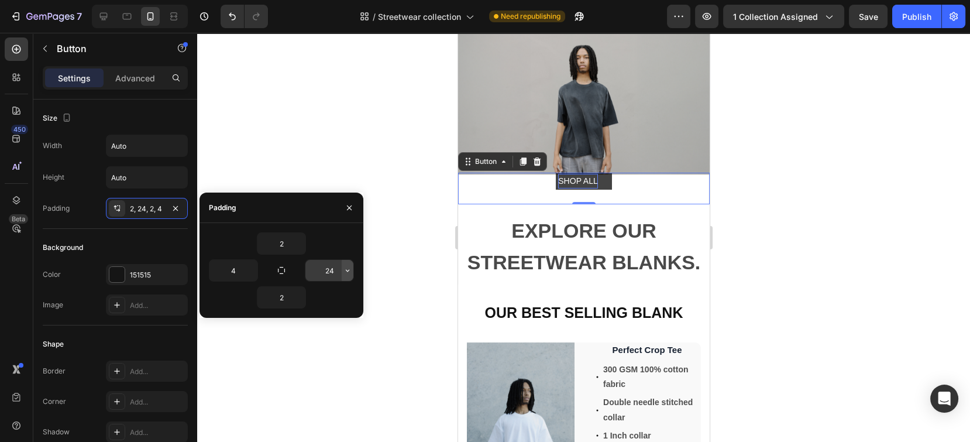
click at [346, 268] on icon "button" at bounding box center [347, 270] width 9 height 9
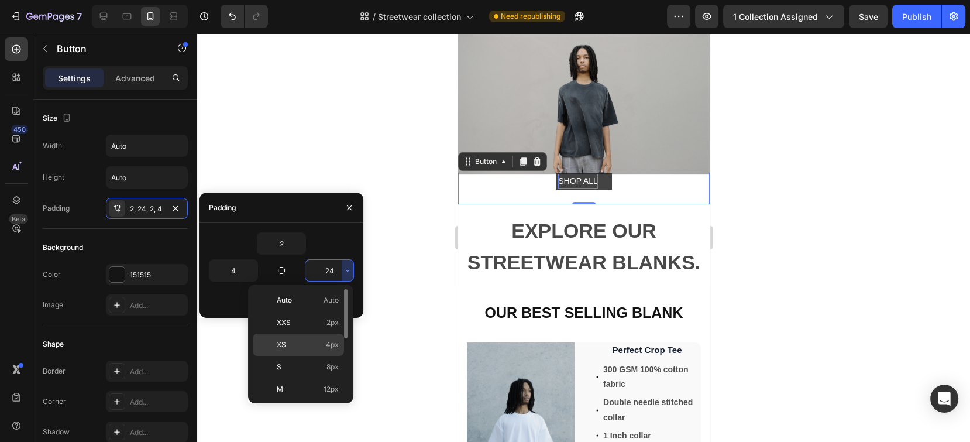
click at [309, 339] on p "XS 4px" at bounding box center [308, 344] width 62 height 11
type input "4"
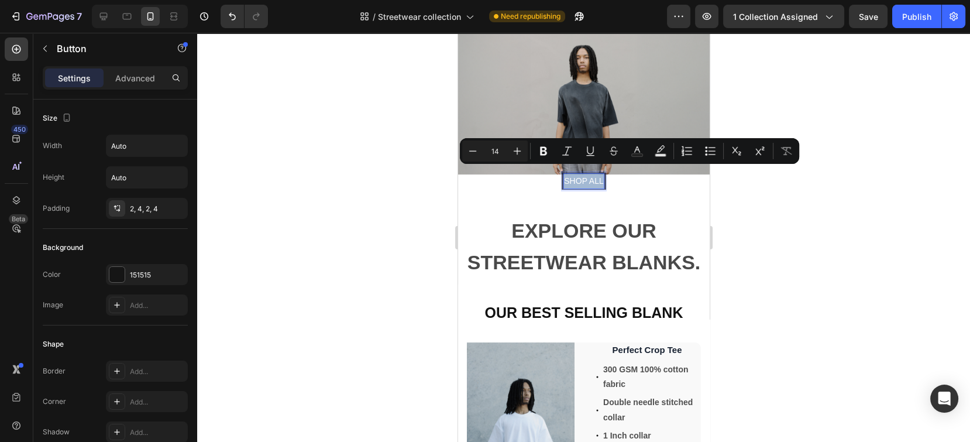
drag, startPoint x: 560, startPoint y: 172, endPoint x: 602, endPoint y: 172, distance: 42.1
click at [602, 173] on div "SHOP ALL Button 0" at bounding box center [584, 189] width 252 height 32
click at [472, 149] on icon "Editor contextual toolbar" at bounding box center [473, 151] width 12 height 12
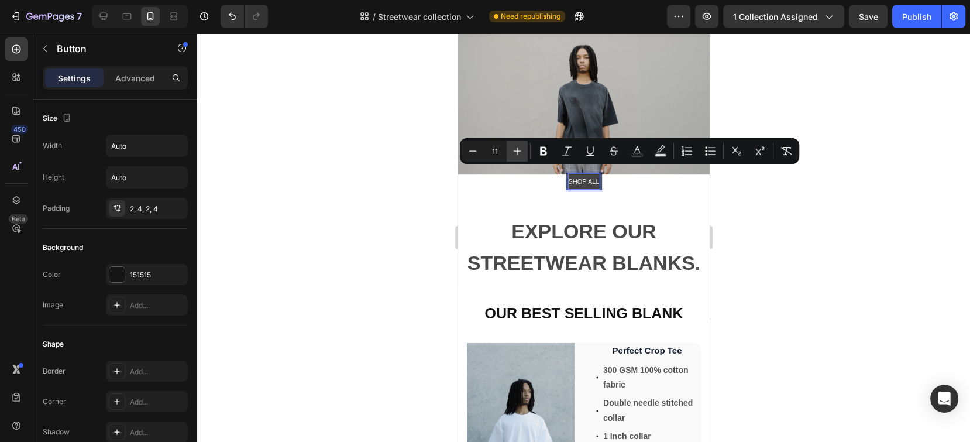
click at [520, 147] on icon "Editor contextual toolbar" at bounding box center [517, 151] width 12 height 12
type input "14"
click at [377, 209] on div at bounding box center [583, 237] width 773 height 409
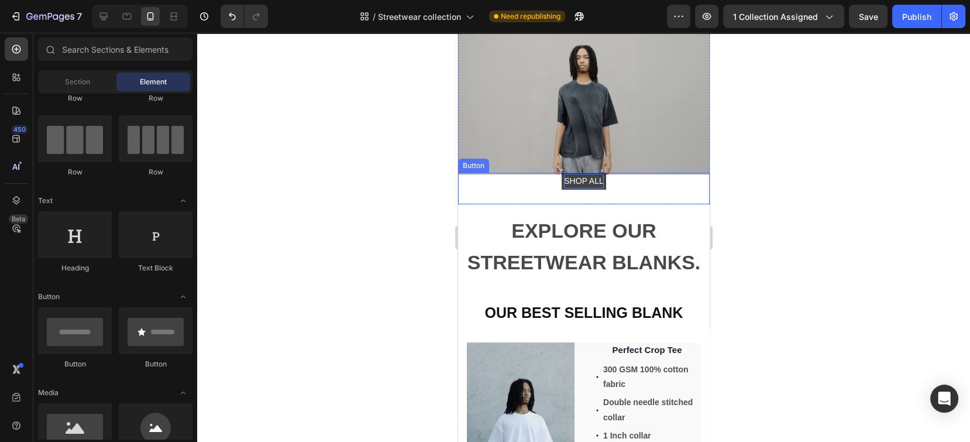
click at [587, 176] on span "SHOP ALL" at bounding box center [582, 180] width 39 height 9
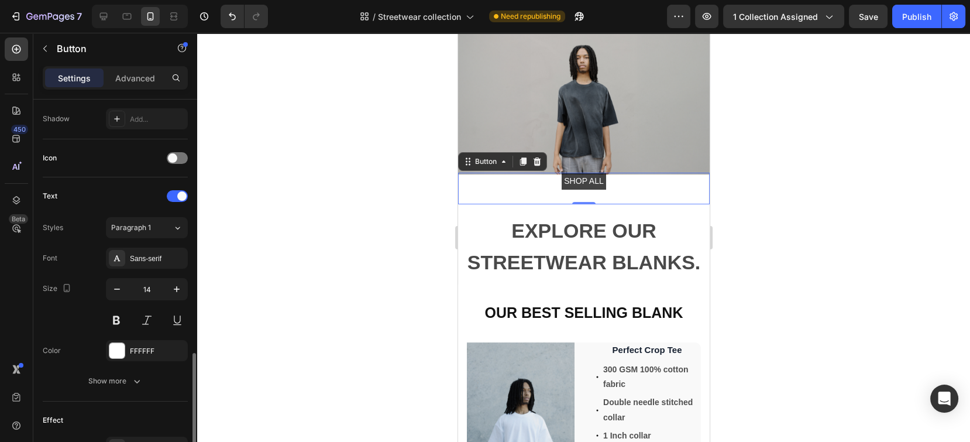
scroll to position [462, 0]
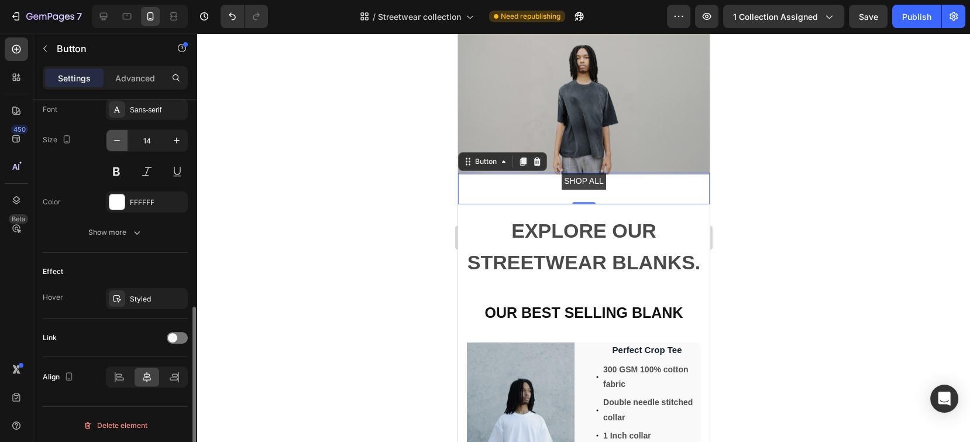
click at [119, 142] on icon "button" at bounding box center [117, 141] width 12 height 12
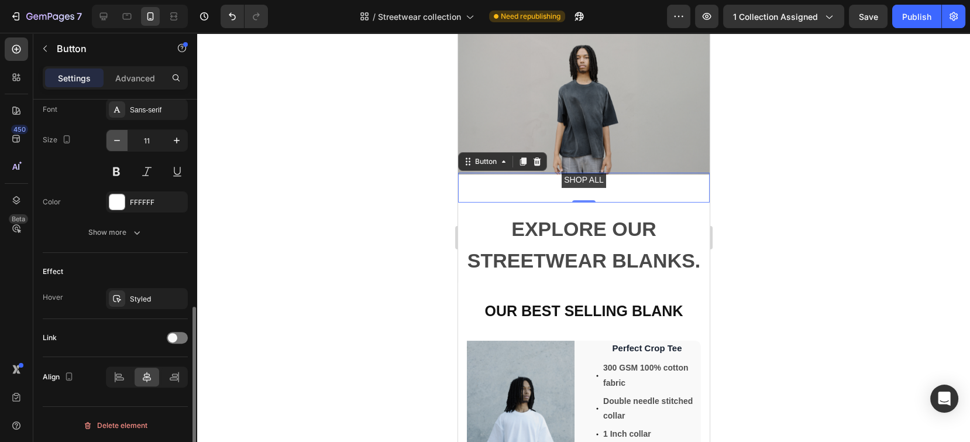
click at [119, 142] on icon "button" at bounding box center [117, 141] width 12 height 12
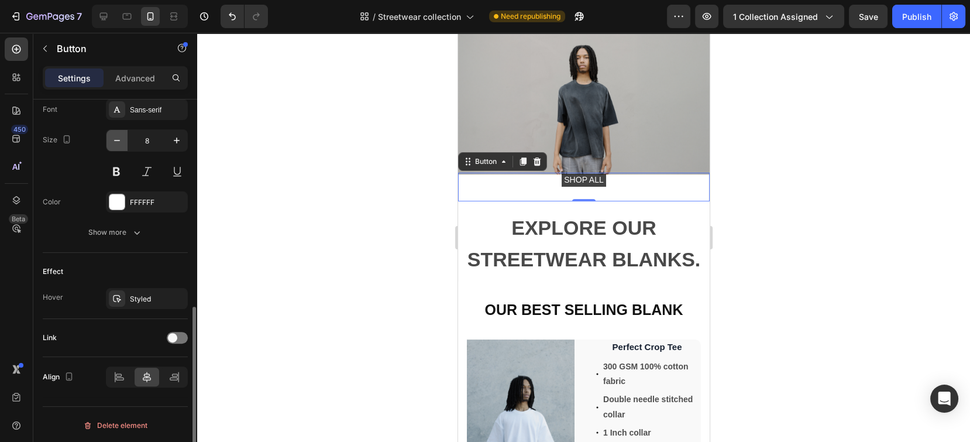
click at [119, 142] on icon "button" at bounding box center [117, 141] width 12 height 12
click at [180, 140] on icon "button" at bounding box center [177, 141] width 12 height 12
type input "9"
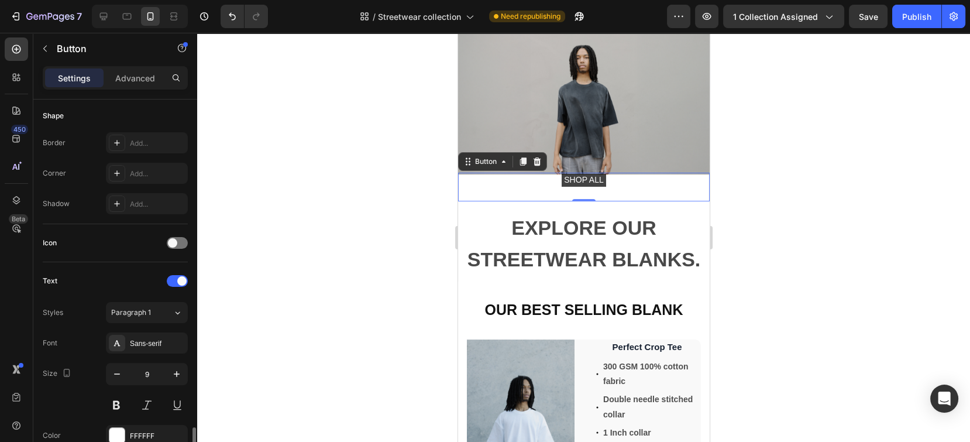
scroll to position [73, 0]
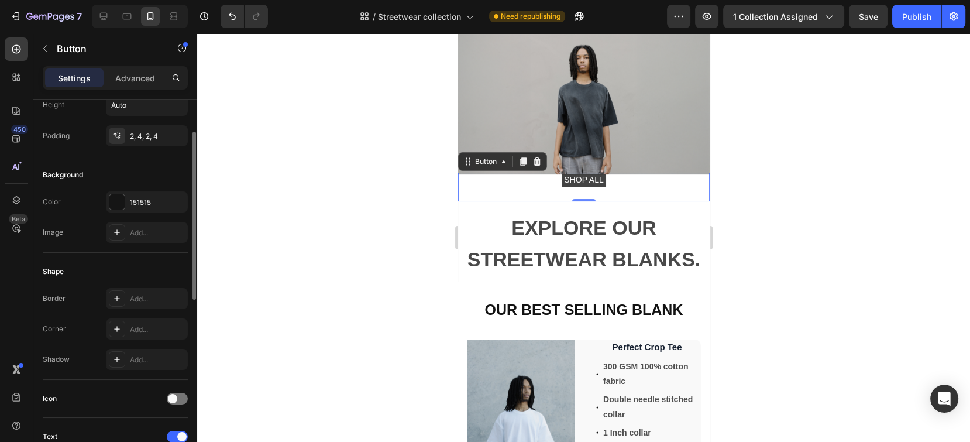
click at [137, 91] on div "Settings Advanced" at bounding box center [115, 82] width 164 height 33
click at [137, 82] on p "Advanced" at bounding box center [135, 78] width 40 height 12
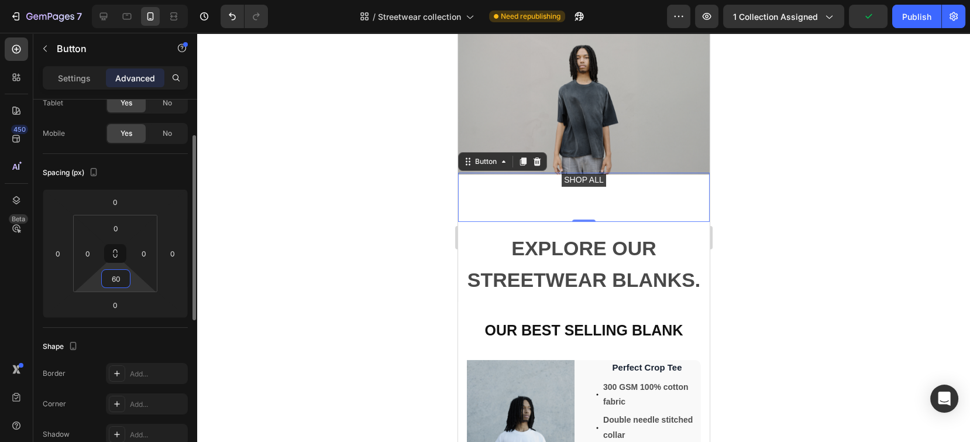
type input "6"
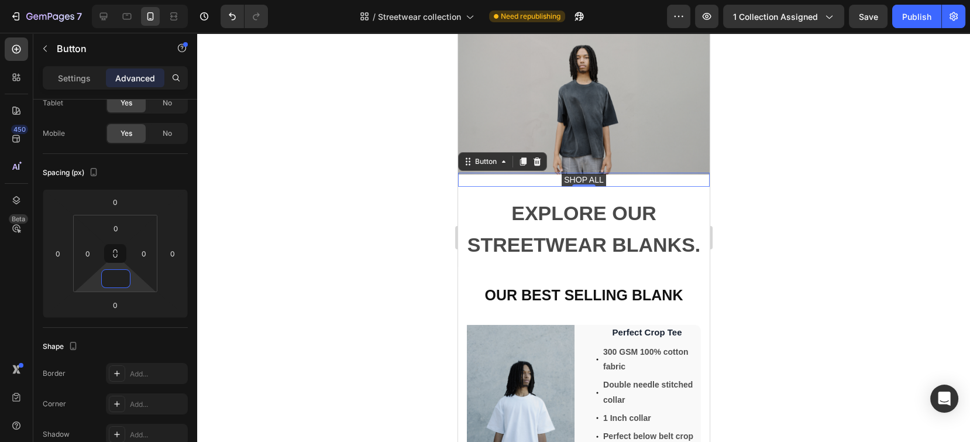
type input "0"
click at [634, 173] on div "SHOP ALL Button 0" at bounding box center [584, 180] width 252 height 14
click at [789, 163] on div at bounding box center [583, 237] width 773 height 409
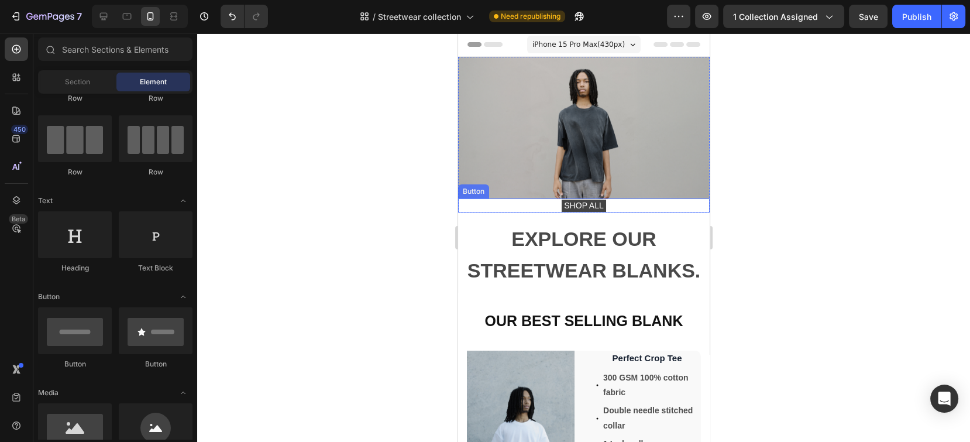
scroll to position [0, 0]
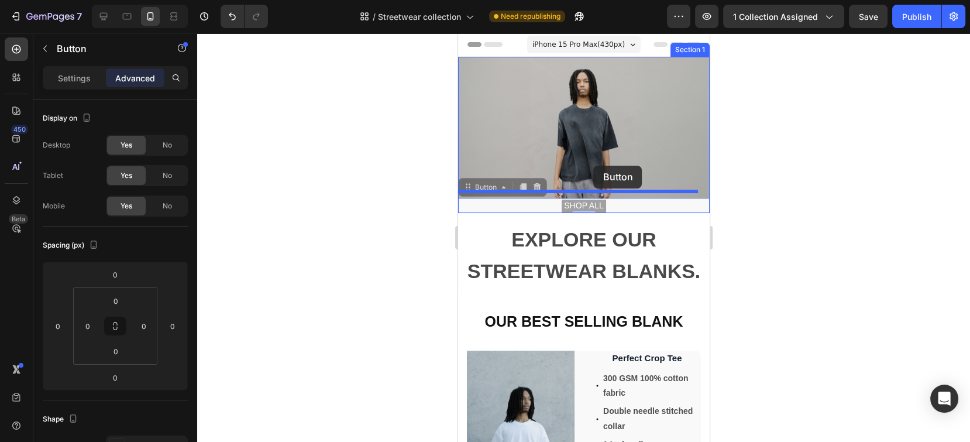
drag, startPoint x: 597, startPoint y: 201, endPoint x: 593, endPoint y: 166, distance: 35.3
drag, startPoint x: 604, startPoint y: 197, endPoint x: 609, endPoint y: 167, distance: 30.8
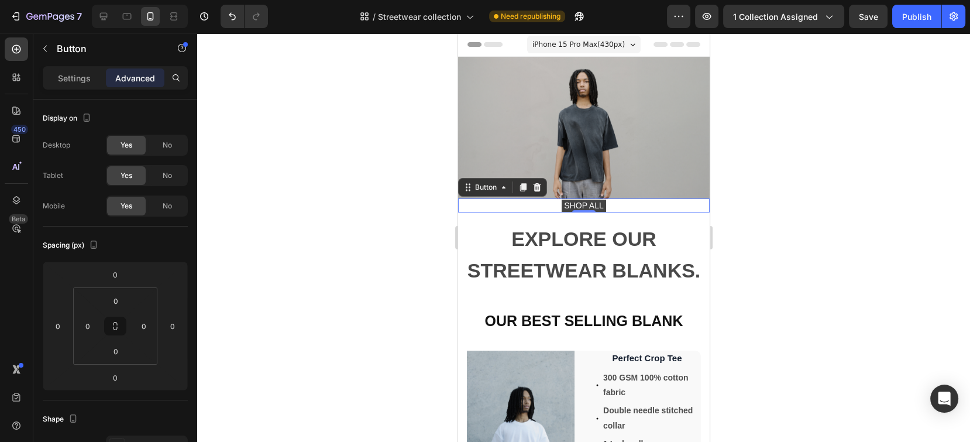
click at [851, 171] on div at bounding box center [583, 237] width 773 height 409
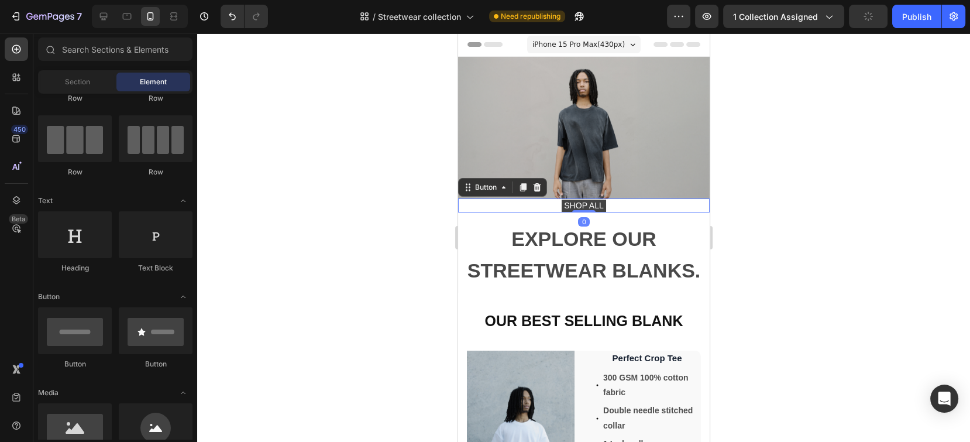
click at [610, 204] on div "SHOP ALL Button 0" at bounding box center [584, 205] width 252 height 14
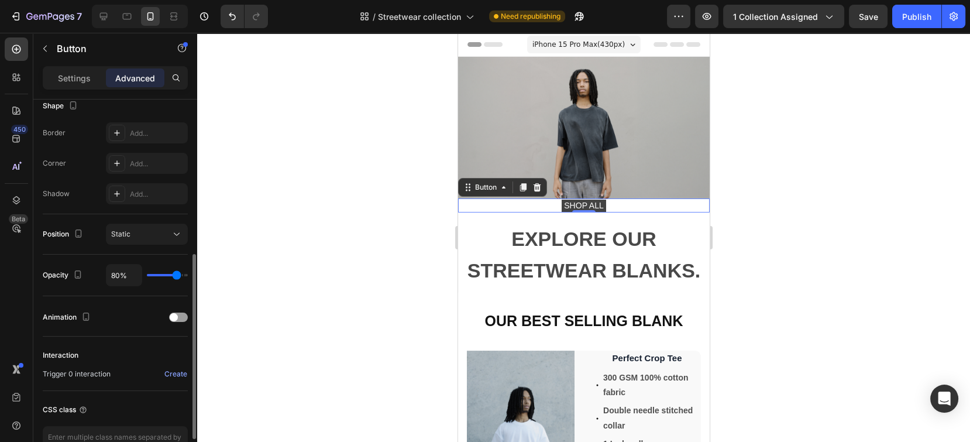
scroll to position [386, 0]
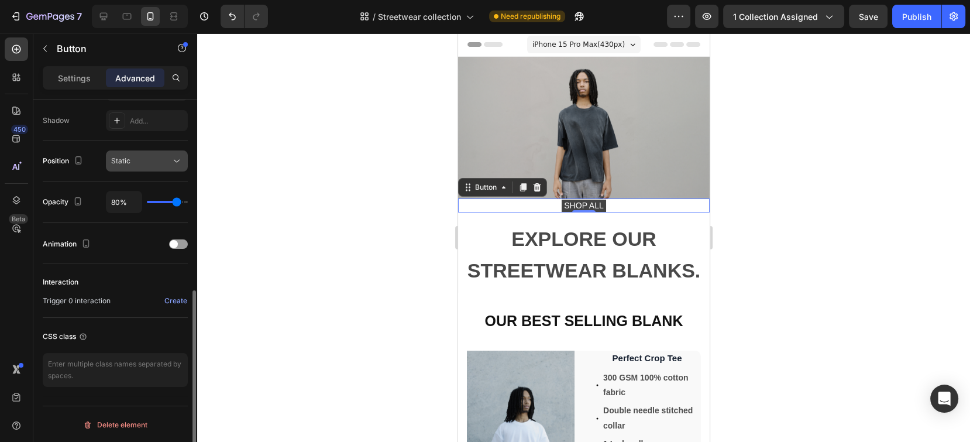
click at [177, 162] on icon at bounding box center [177, 161] width 12 height 12
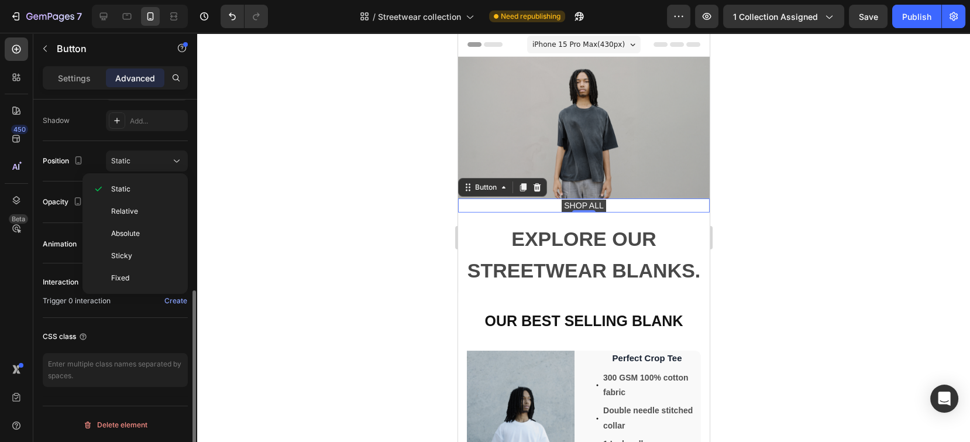
click at [121, 298] on div "Trigger 0 interaction Create" at bounding box center [115, 301] width 145 height 14
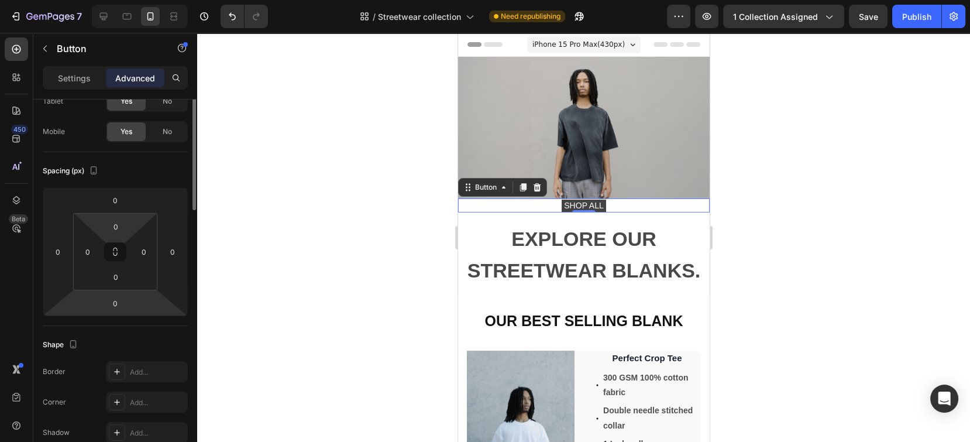
scroll to position [0, 0]
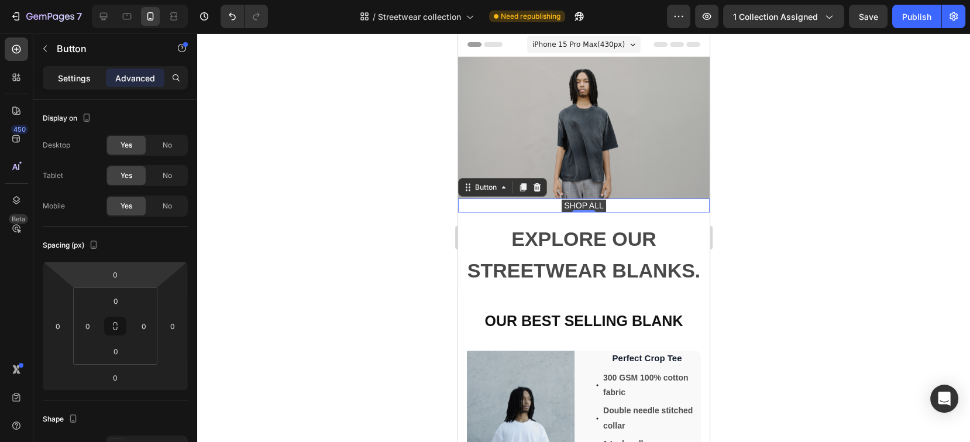
click at [70, 73] on p "Settings" at bounding box center [74, 78] width 33 height 12
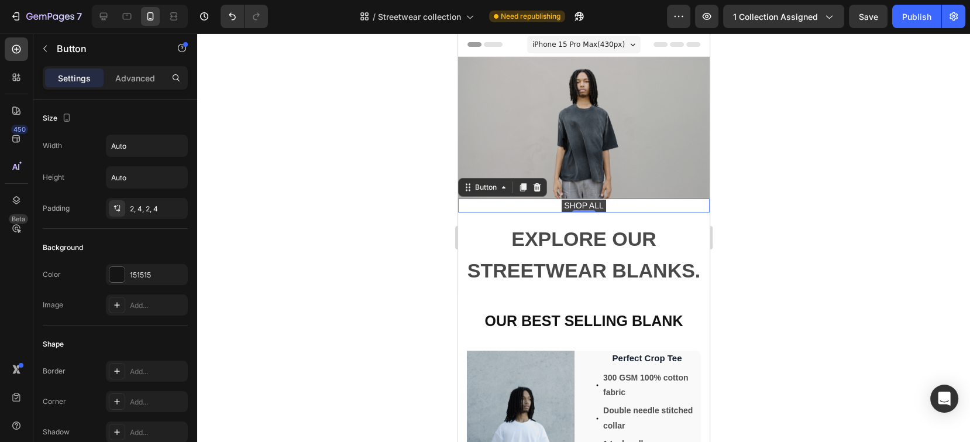
click at [643, 200] on div "SHOP ALL Button 0" at bounding box center [584, 205] width 252 height 14
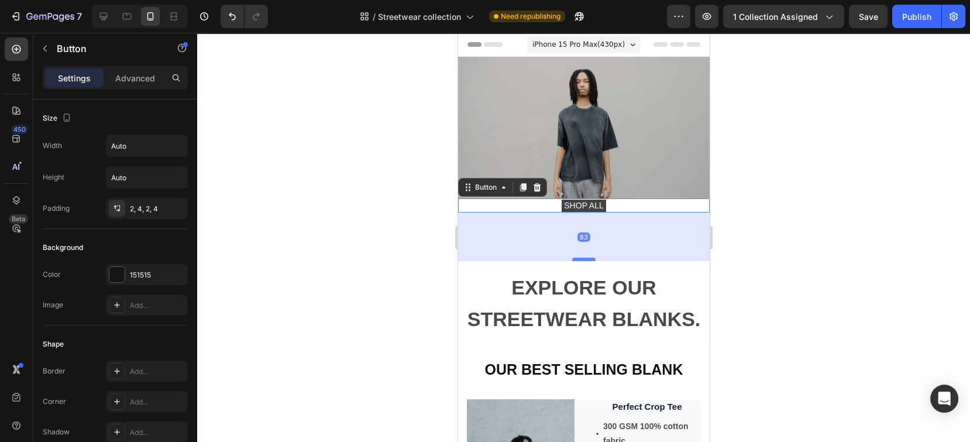
drag, startPoint x: 573, startPoint y: 204, endPoint x: 569, endPoint y: 253, distance: 48.7
click at [572, 257] on div at bounding box center [583, 259] width 23 height 4
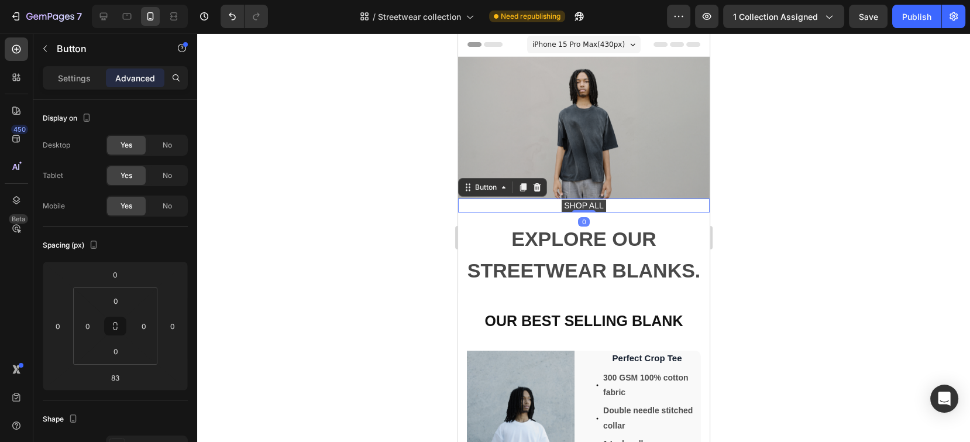
drag, startPoint x: 569, startPoint y: 253, endPoint x: 566, endPoint y: 155, distance: 97.8
click at [566, 155] on div "Image SHOP ALL Button 0" at bounding box center [584, 135] width 252 height 156
type input "0"
click at [611, 198] on div "SHOP ALL Button 0" at bounding box center [584, 205] width 252 height 14
click at [606, 199] on div "SHOP ALL Button 0" at bounding box center [584, 205] width 252 height 14
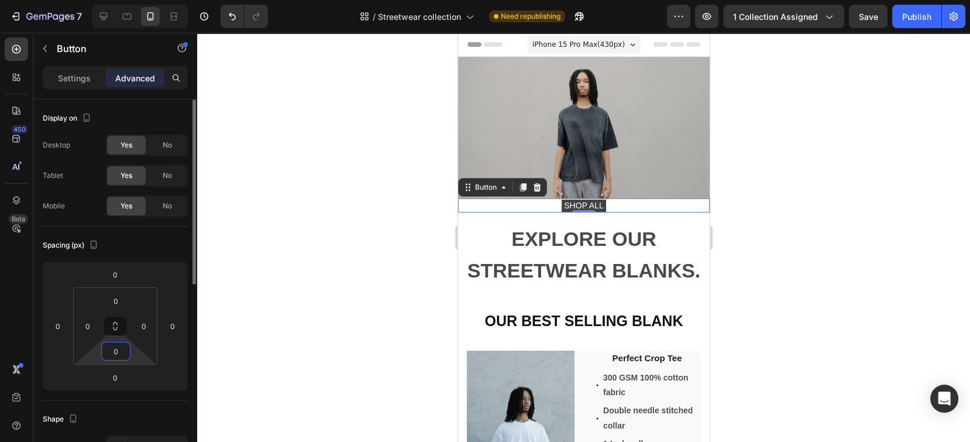
click at [115, 347] on input "0" at bounding box center [115, 351] width 23 height 18
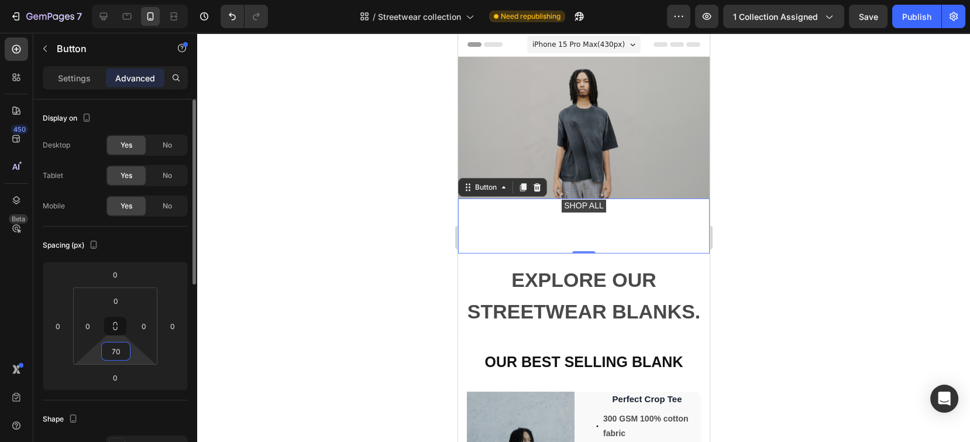
type input "7"
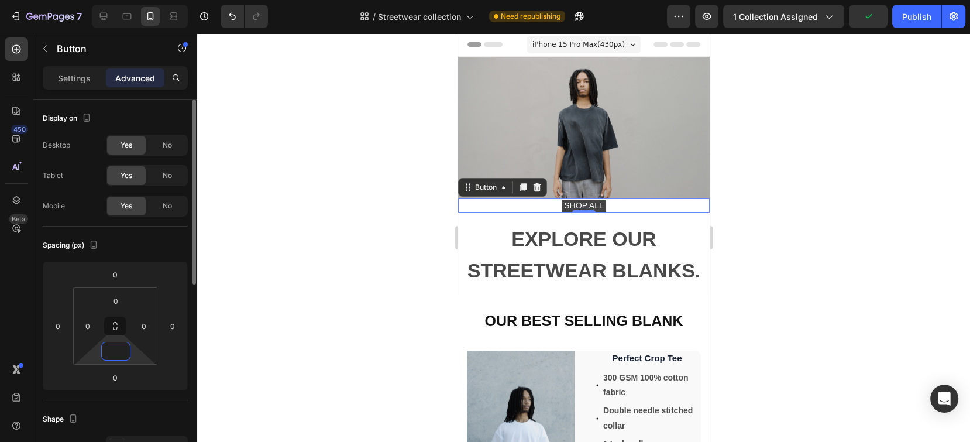
type input "0"
click at [0, 0] on div "Spacing (px) 0 0 0 0 0 0 0 0" at bounding box center [0, 0] width 0 height 0
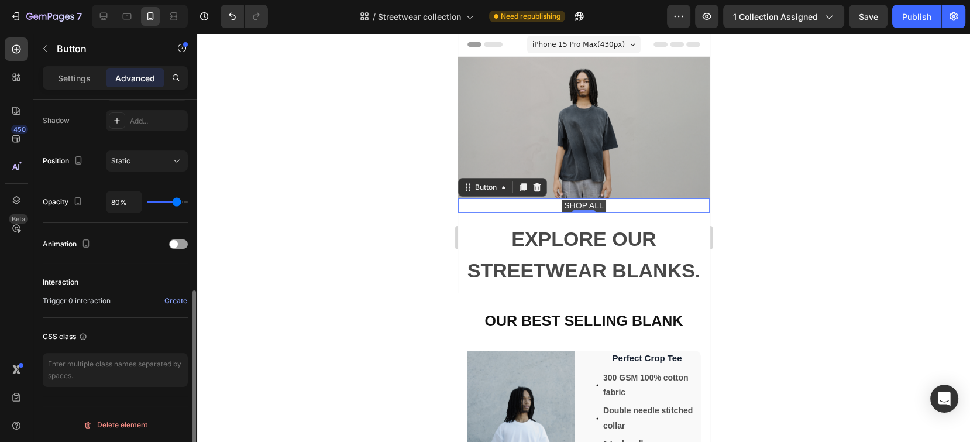
scroll to position [74, 0]
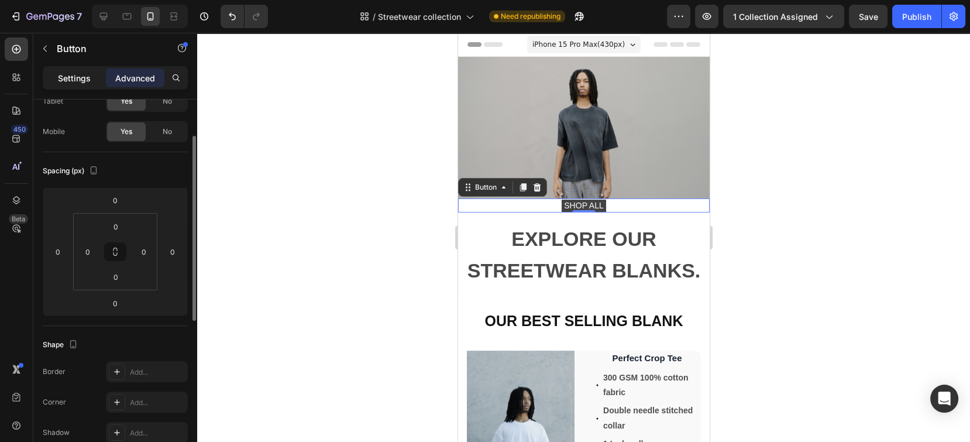
click at [65, 74] on p "Settings" at bounding box center [74, 78] width 33 height 12
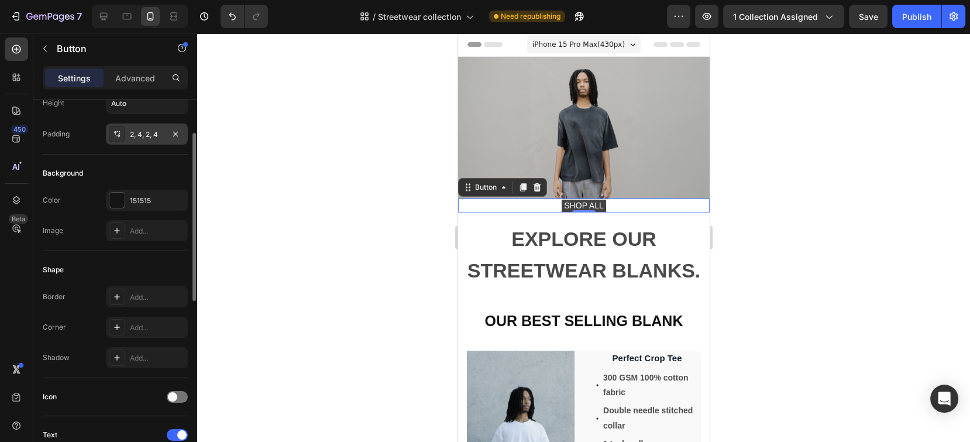
click at [156, 131] on div "2, 4, 2, 4" at bounding box center [147, 134] width 34 height 11
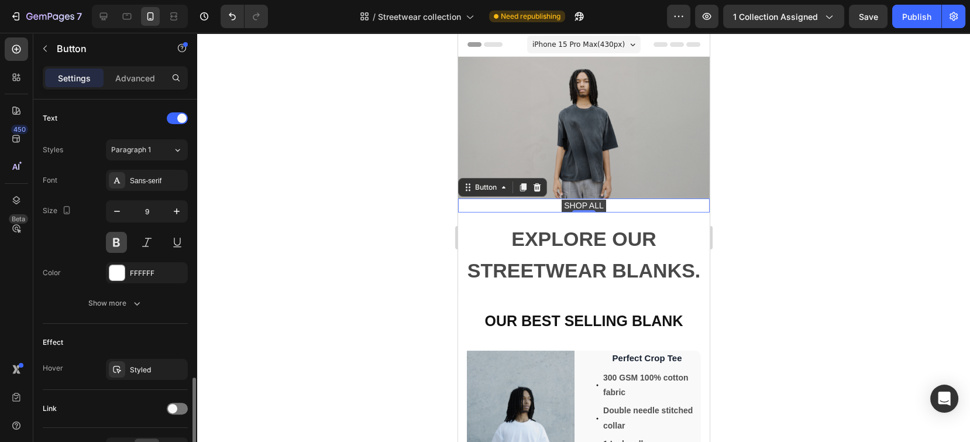
scroll to position [462, 0]
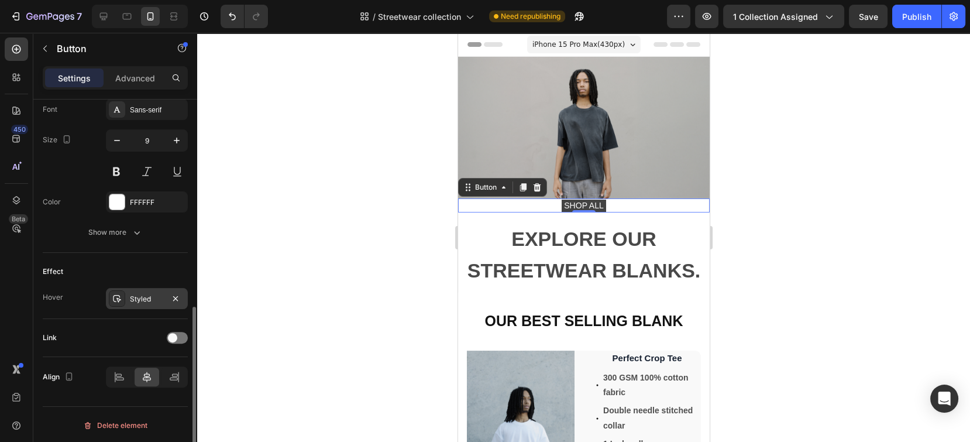
click at [143, 301] on div "Styled" at bounding box center [147, 299] width 34 height 11
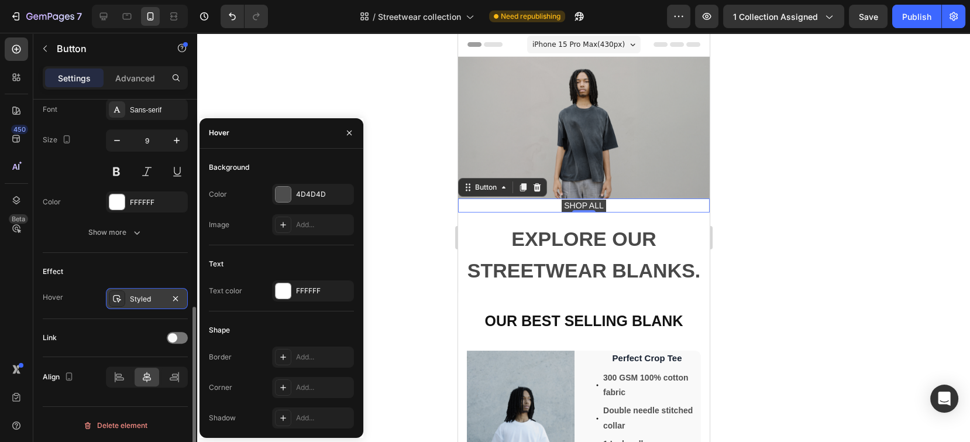
click at [143, 302] on div "Styled" at bounding box center [147, 299] width 34 height 11
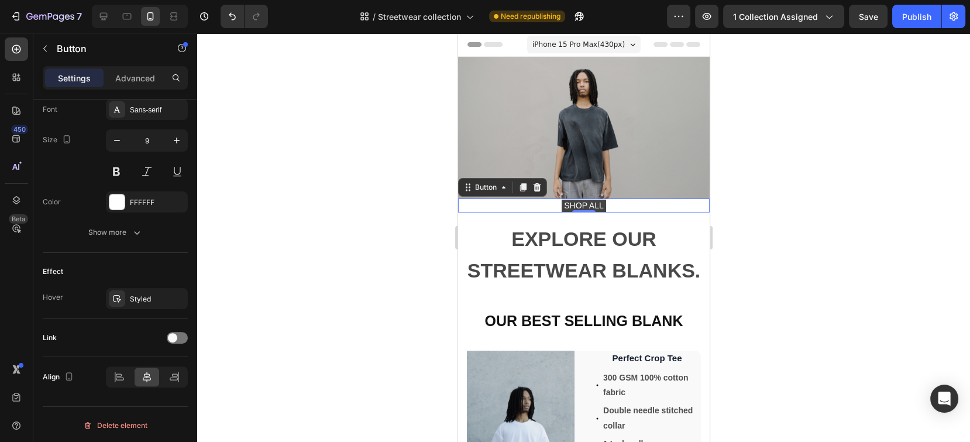
click at [335, 188] on div at bounding box center [583, 237] width 773 height 409
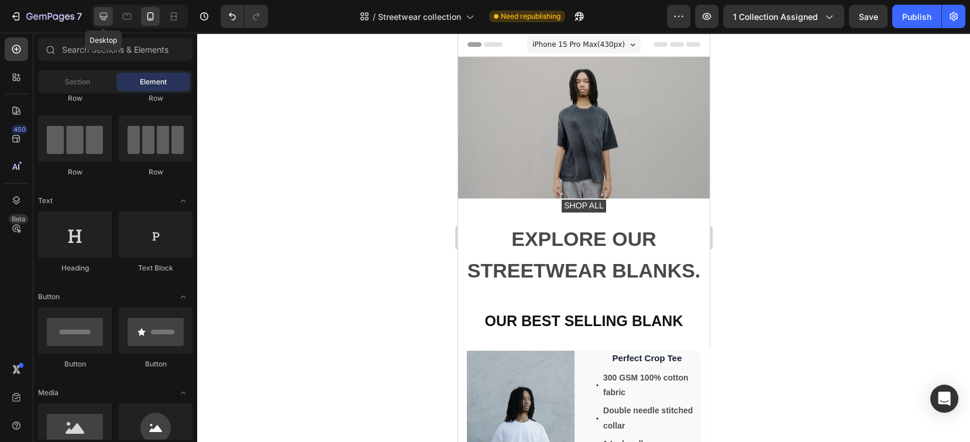
click at [99, 11] on icon at bounding box center [104, 17] width 12 height 12
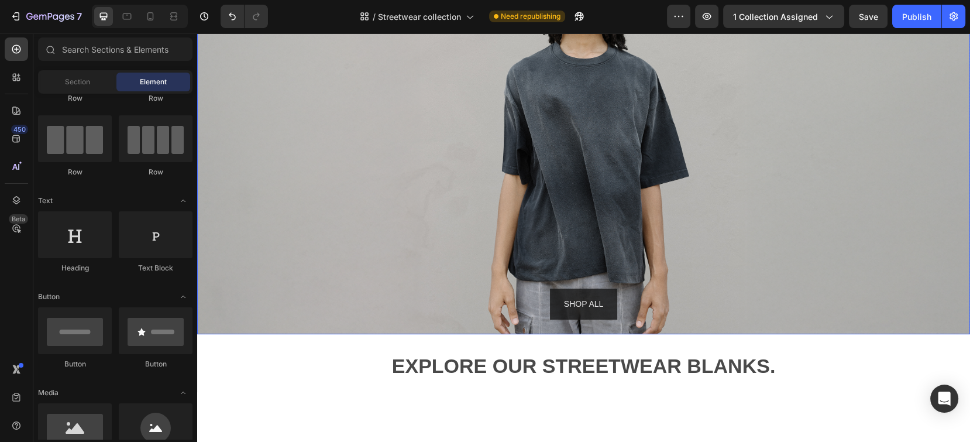
scroll to position [156, 0]
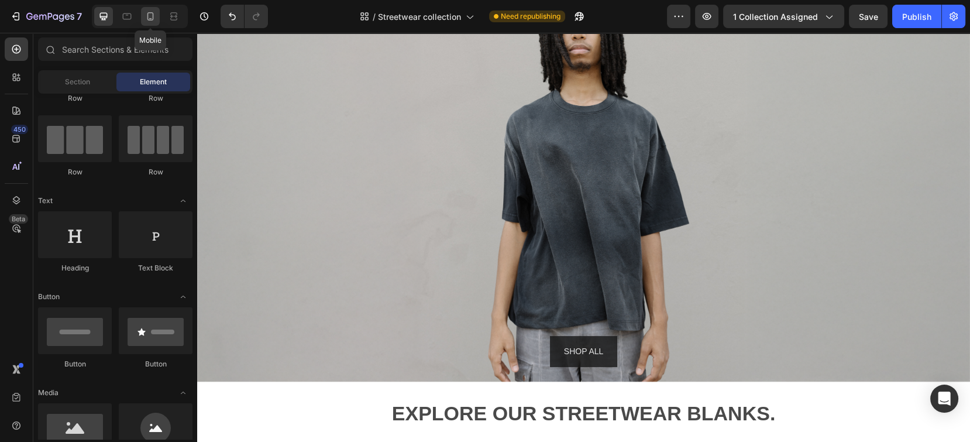
click at [151, 17] on icon at bounding box center [151, 17] width 12 height 12
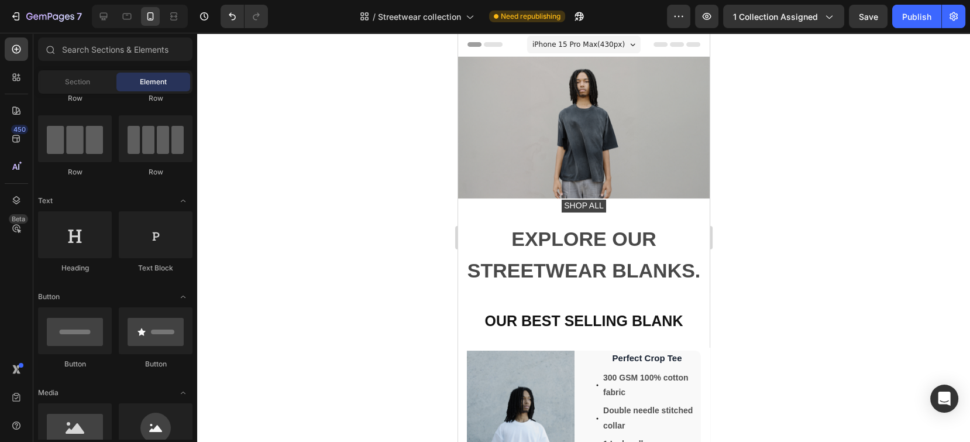
click at [766, 135] on div at bounding box center [583, 237] width 773 height 409
click at [590, 201] on span "SHOP ALL" at bounding box center [582, 205] width 39 height 9
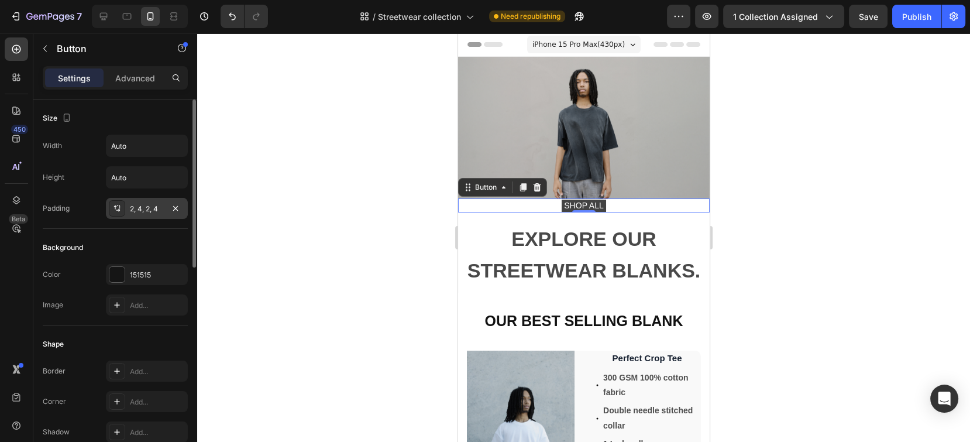
click at [151, 202] on div "2, 4, 2, 4" at bounding box center [147, 208] width 82 height 21
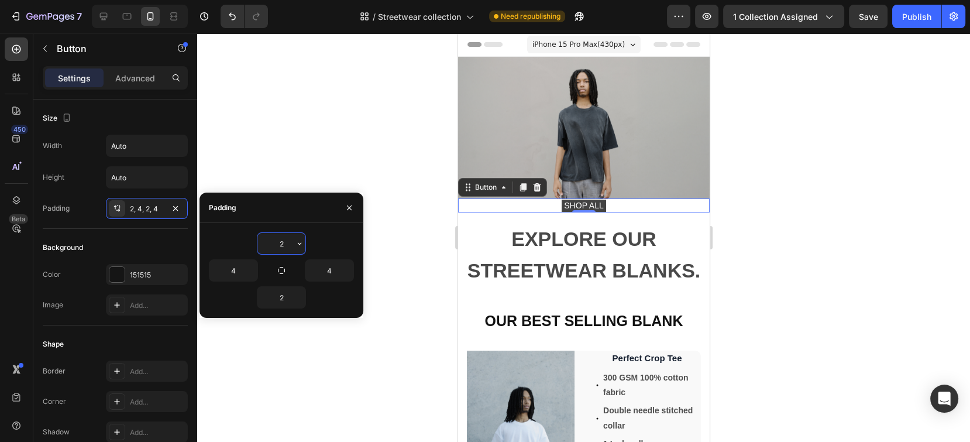
click at [288, 236] on input "2" at bounding box center [281, 243] width 48 height 21
type input "5"
click at [280, 308] on div "2" at bounding box center [281, 297] width 49 height 22
click at [281, 304] on input "2" at bounding box center [281, 297] width 48 height 21
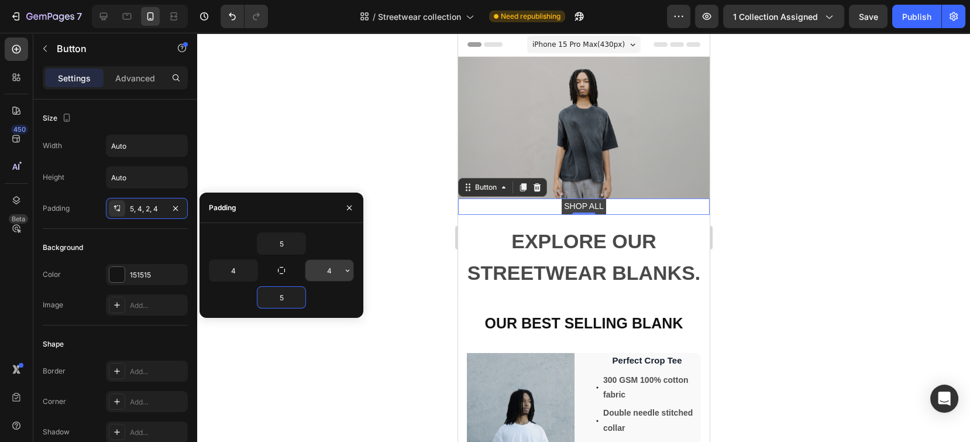
type input "5"
click at [335, 274] on input "4" at bounding box center [329, 270] width 48 height 21
type input "8"
click at [242, 267] on input "4" at bounding box center [233, 270] width 48 height 21
type input "8"
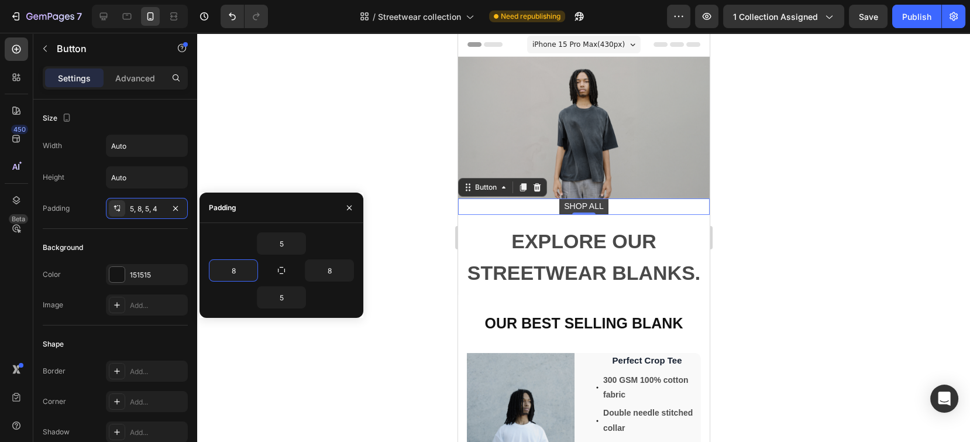
click at [302, 150] on div at bounding box center [583, 237] width 773 height 409
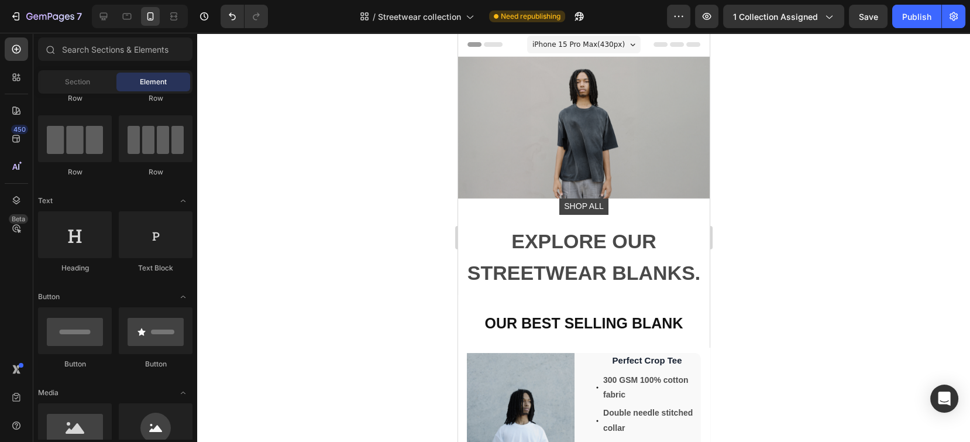
click at [874, 200] on div at bounding box center [583, 237] width 773 height 409
click at [610, 203] on div "SHOP ALL Button" at bounding box center [584, 206] width 252 height 16
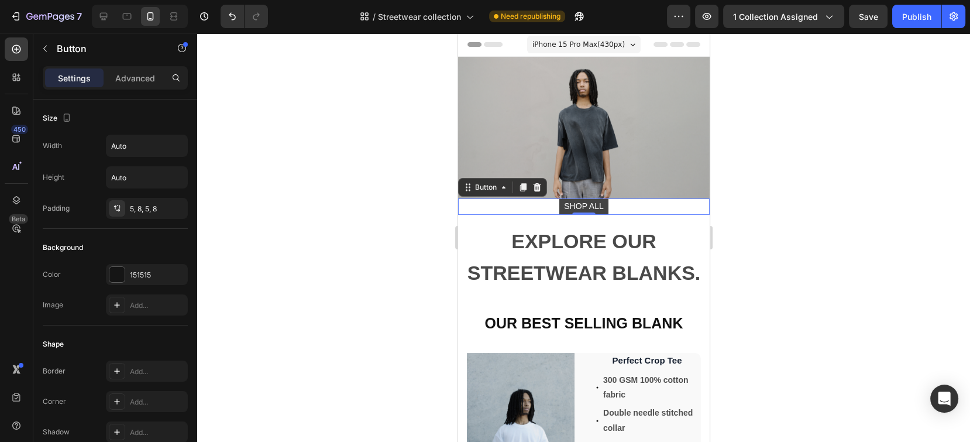
click at [855, 268] on div at bounding box center [583, 237] width 773 height 409
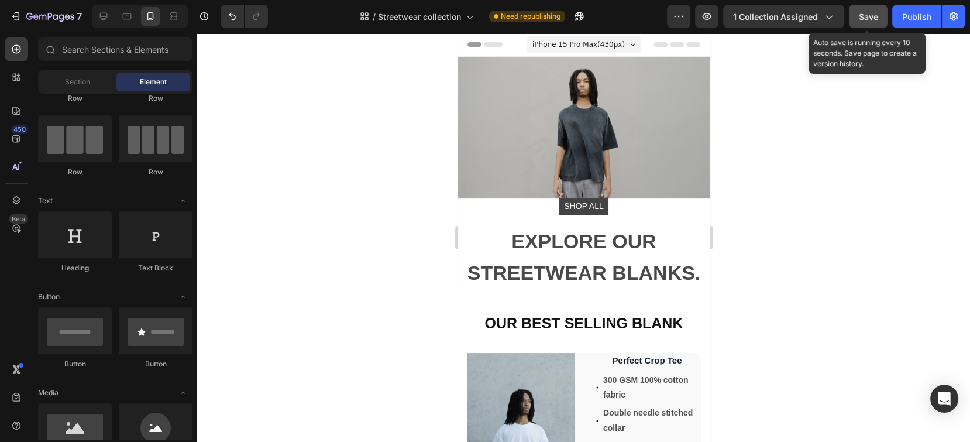
click at [881, 16] on button "Save" at bounding box center [868, 16] width 39 height 23
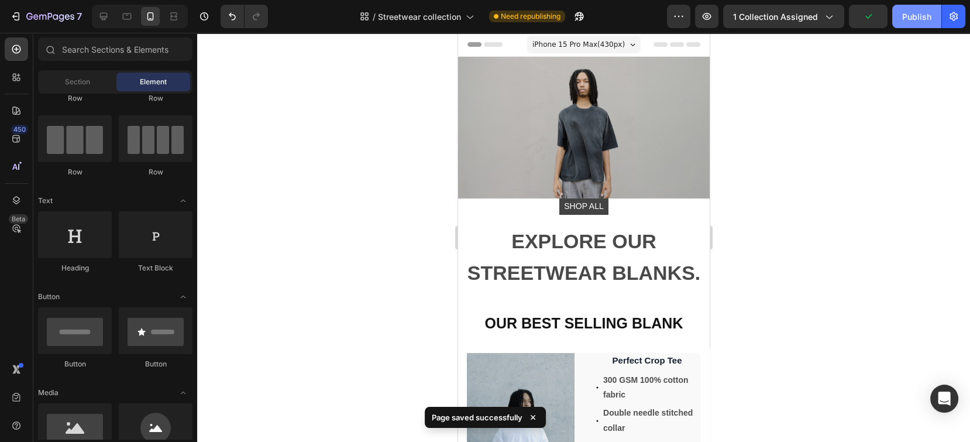
click at [919, 21] on div "Publish" at bounding box center [916, 17] width 29 height 12
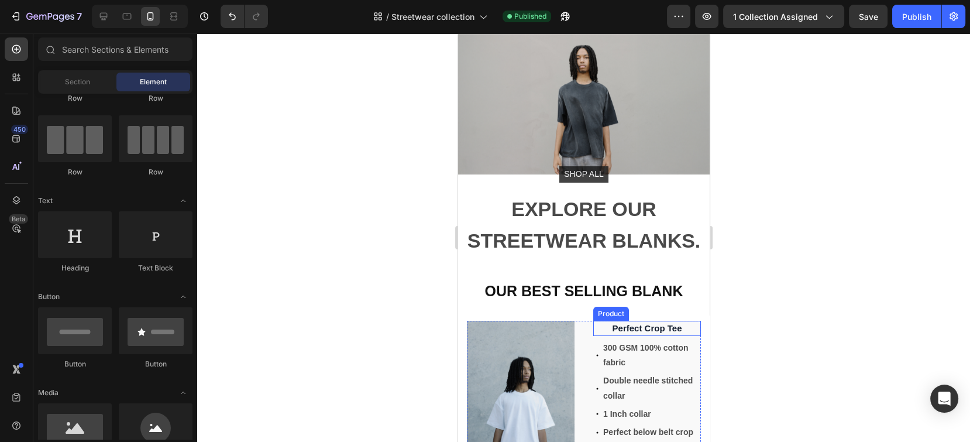
scroll to position [312, 0]
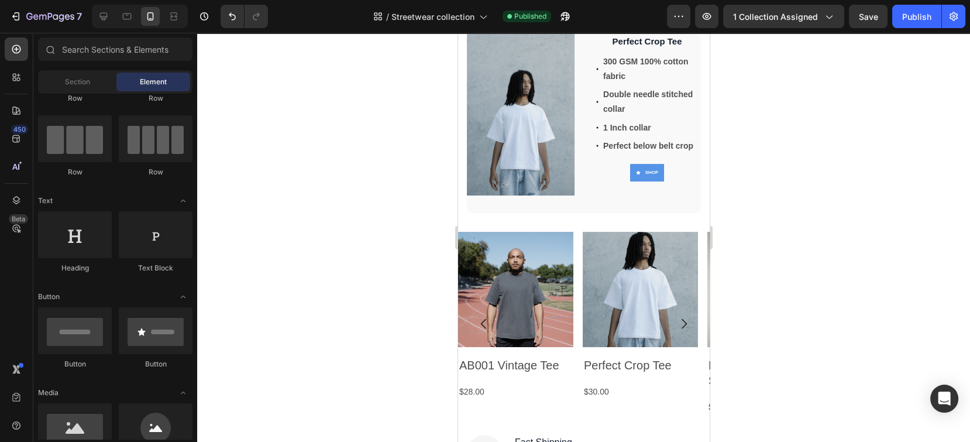
click at [762, 201] on div at bounding box center [583, 237] width 773 height 409
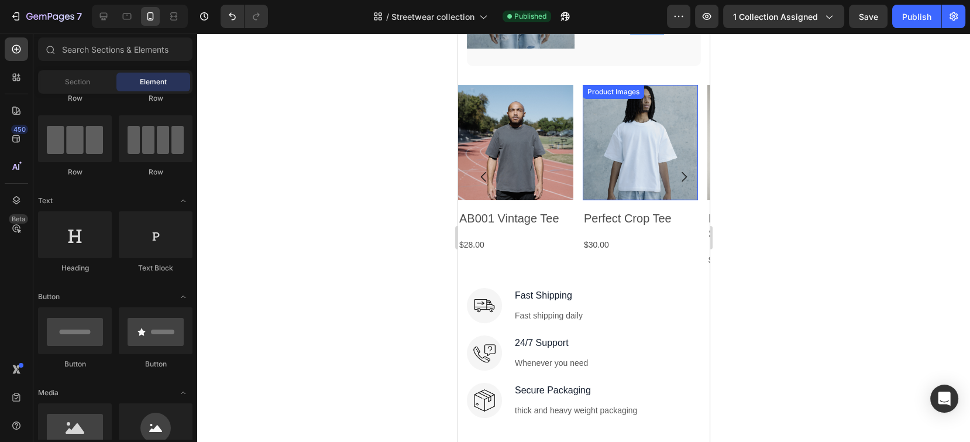
scroll to position [468, 0]
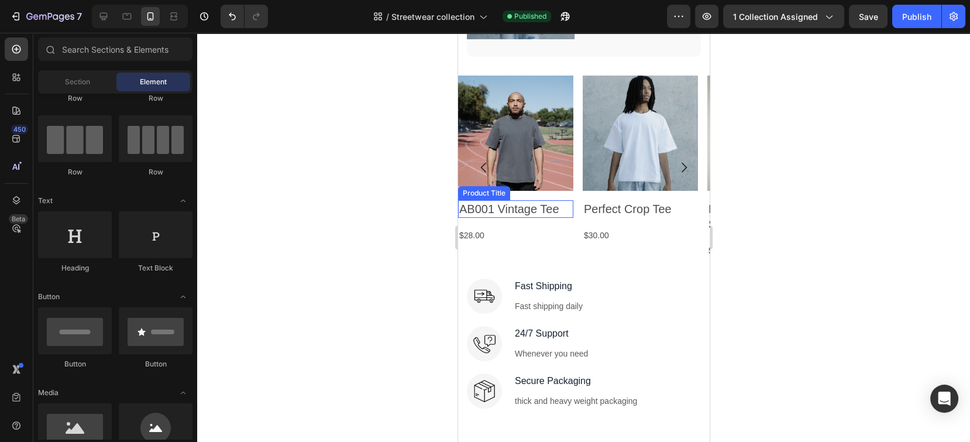
click at [544, 200] on h2 "AB001 Vintage Tee" at bounding box center [515, 209] width 115 height 18
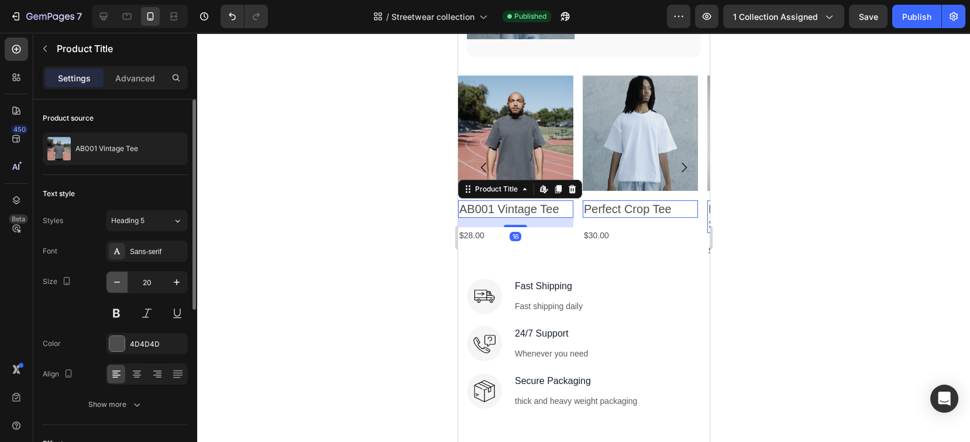
click at [115, 277] on icon "button" at bounding box center [117, 282] width 12 height 12
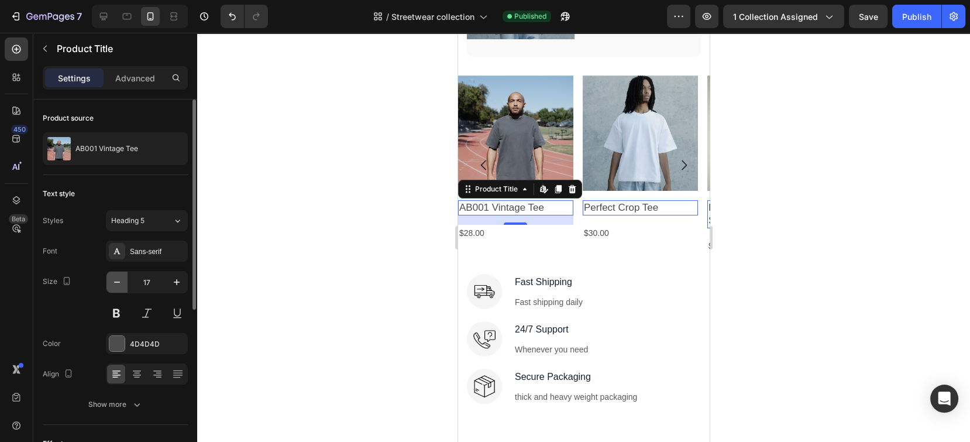
type input "16"
click at [400, 206] on div at bounding box center [583, 237] width 773 height 409
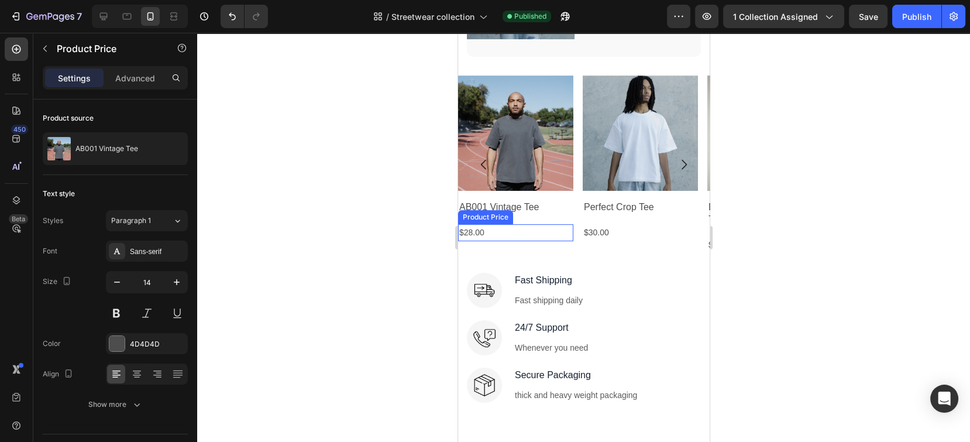
click at [507, 224] on div "$28.00" at bounding box center [515, 232] width 115 height 17
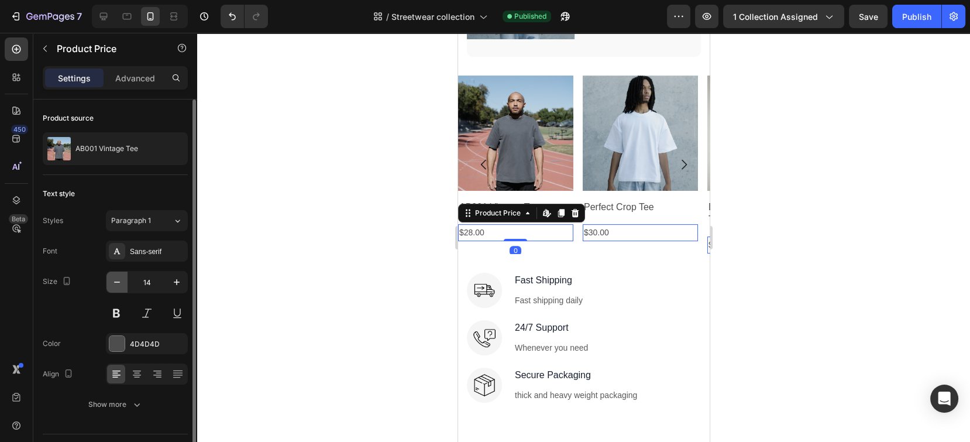
click at [115, 281] on icon "button" at bounding box center [117, 282] width 12 height 12
click at [114, 281] on icon "button" at bounding box center [117, 282] width 12 height 12
type input "12"
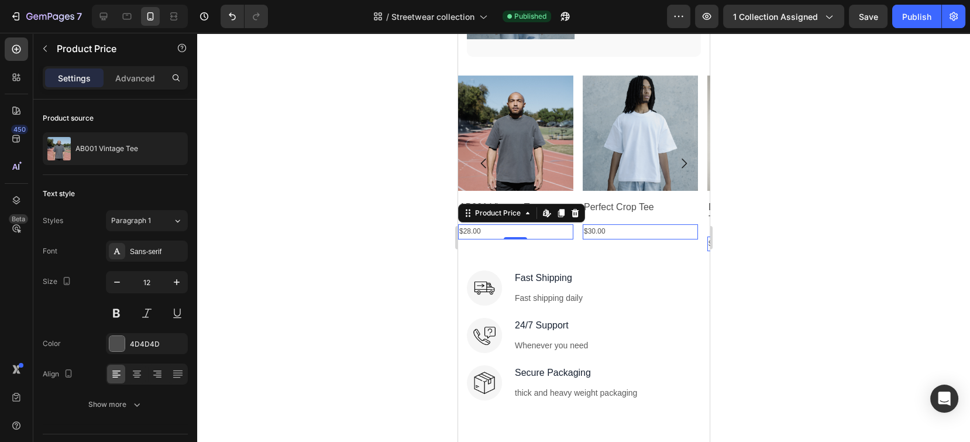
click at [264, 208] on div at bounding box center [583, 237] width 773 height 409
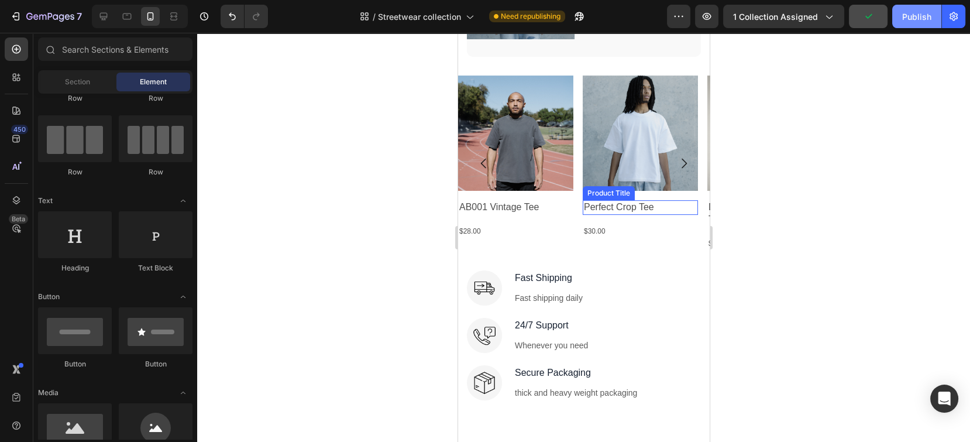
click at [924, 18] on div "Publish" at bounding box center [916, 17] width 29 height 12
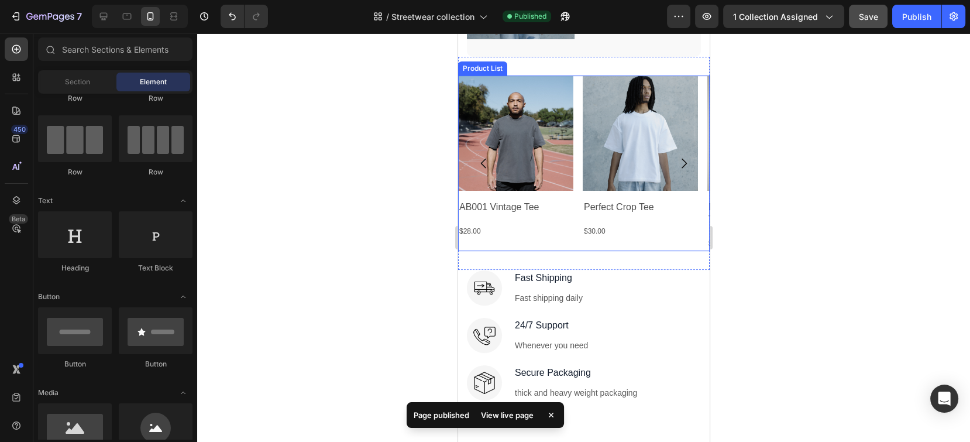
click at [676, 156] on icon "Carousel Next Arrow" at bounding box center [683, 163] width 14 height 14
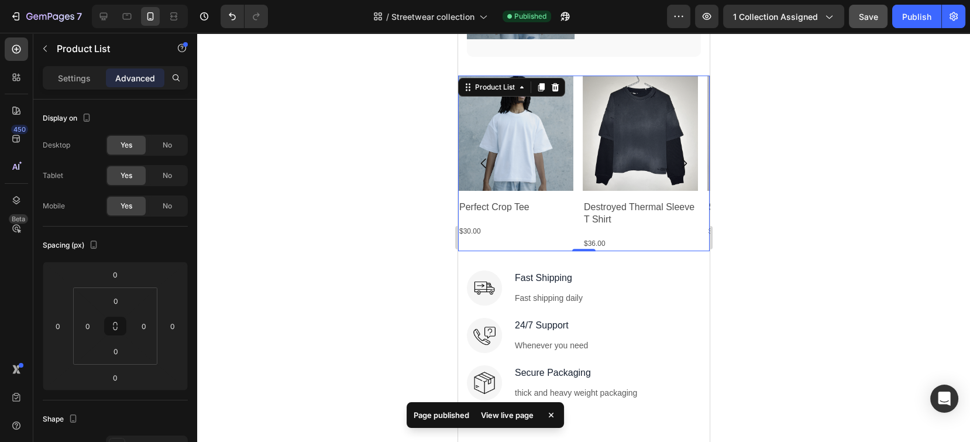
click at [681, 159] on icon "Carousel Next Arrow" at bounding box center [683, 164] width 5 height 10
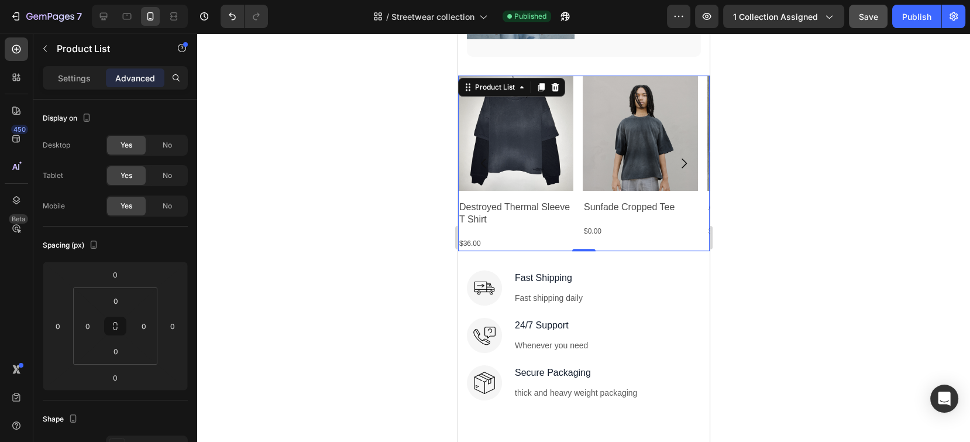
click at [676, 156] on icon "Carousel Next Arrow" at bounding box center [683, 163] width 14 height 14
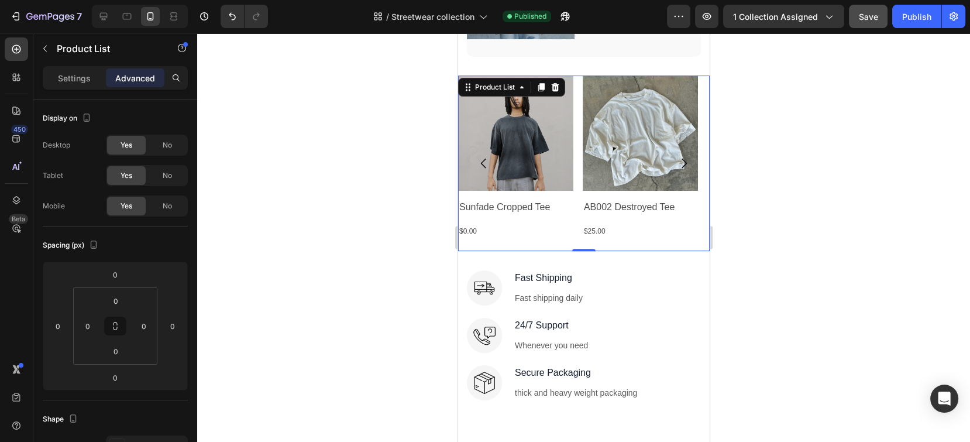
click at [676, 156] on icon "Carousel Next Arrow" at bounding box center [683, 163] width 14 height 14
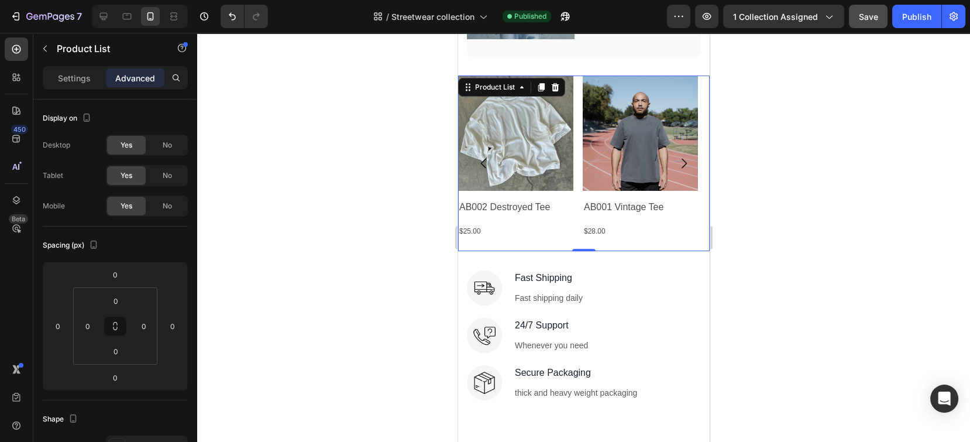
click at [676, 156] on icon "Carousel Next Arrow" at bounding box center [683, 163] width 14 height 14
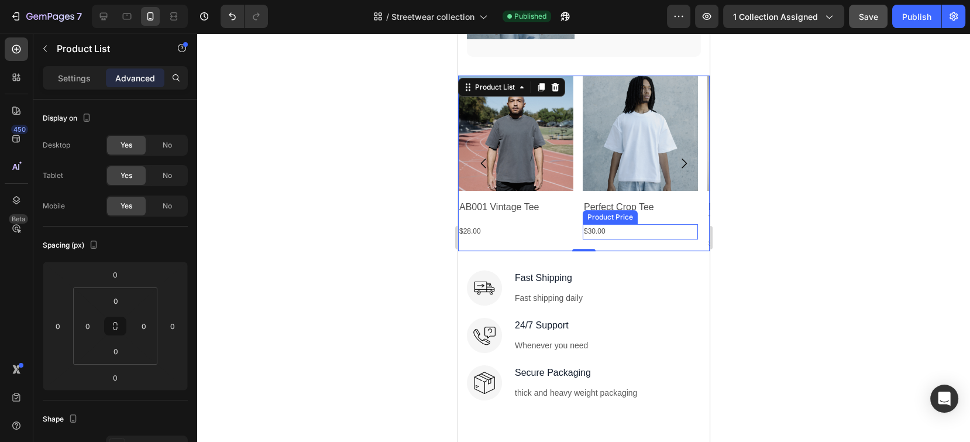
click at [573, 227] on div "$30.00" at bounding box center [515, 231] width 115 height 15
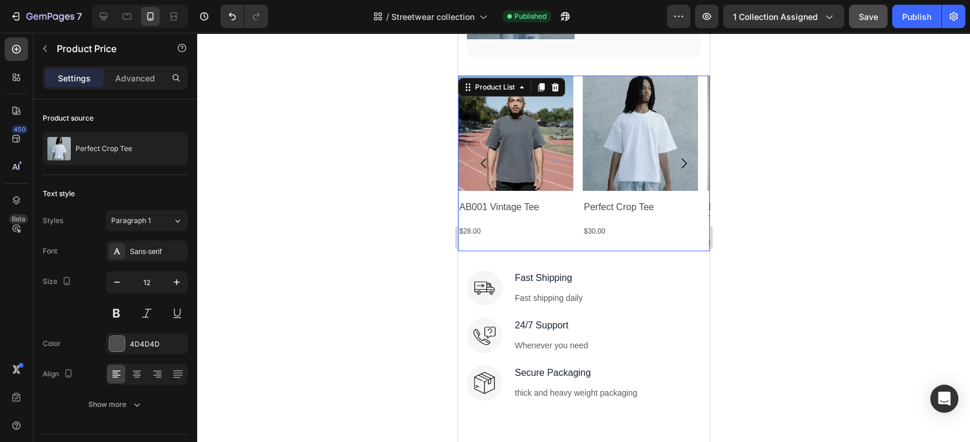
click at [576, 232] on div "Product Images AB001 Vintage Tee Product Title $28.00 Product Price Product Pri…" at bounding box center [584, 163] width 252 height 176
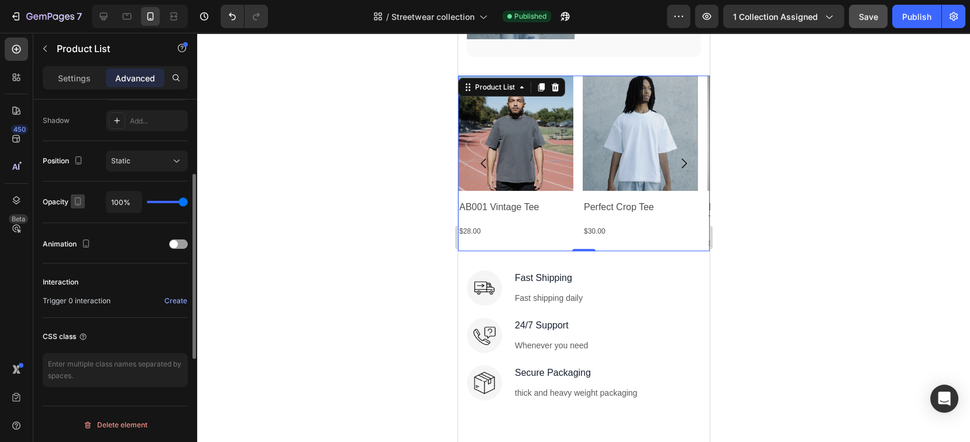
scroll to position [0, 0]
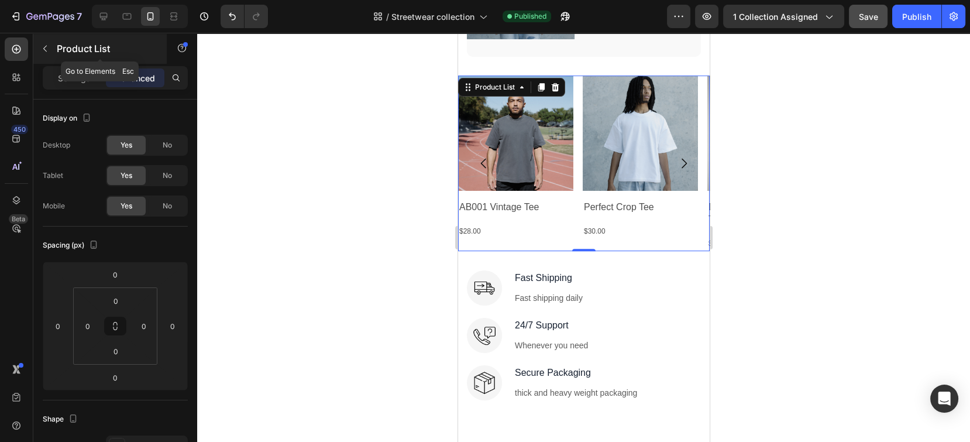
click at [44, 54] on button "button" at bounding box center [45, 48] width 19 height 19
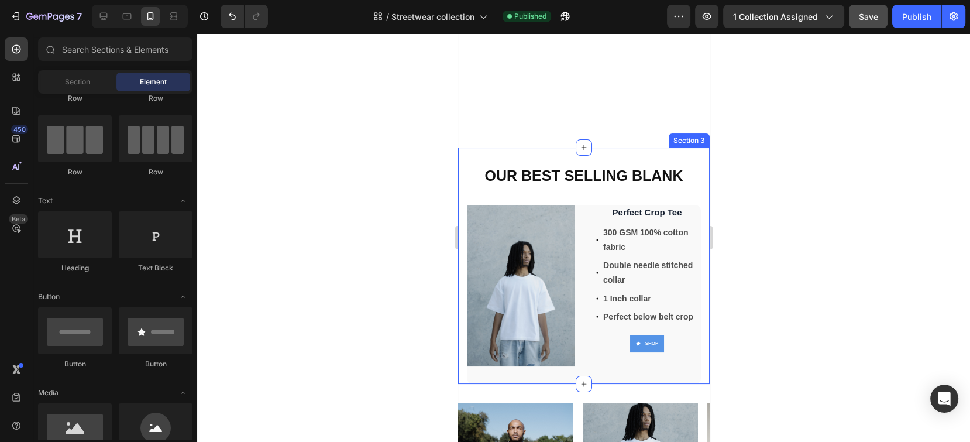
scroll to position [468, 0]
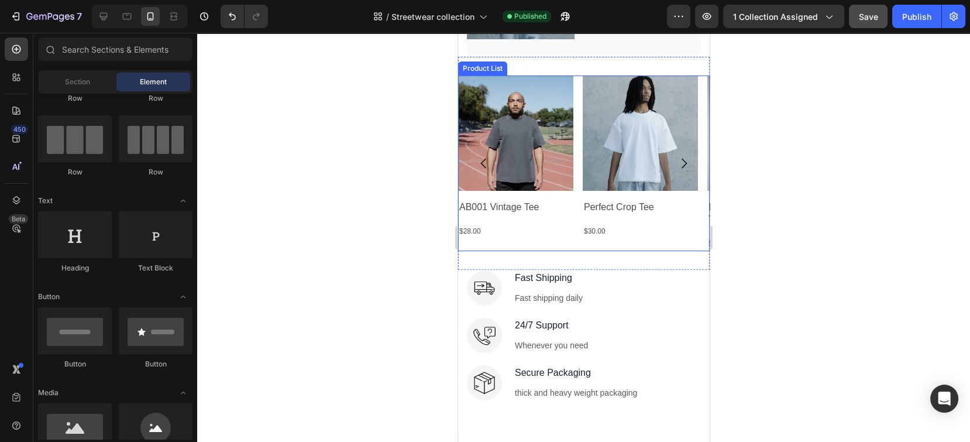
click at [579, 135] on div "Product Images AB001 Vintage Tee Product Title $28.00 Product Price Product Pri…" at bounding box center [584, 163] width 252 height 176
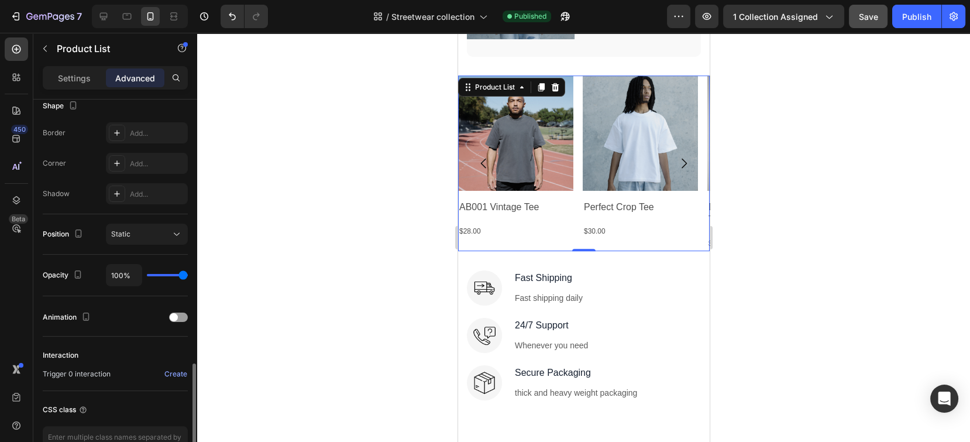
scroll to position [386, 0]
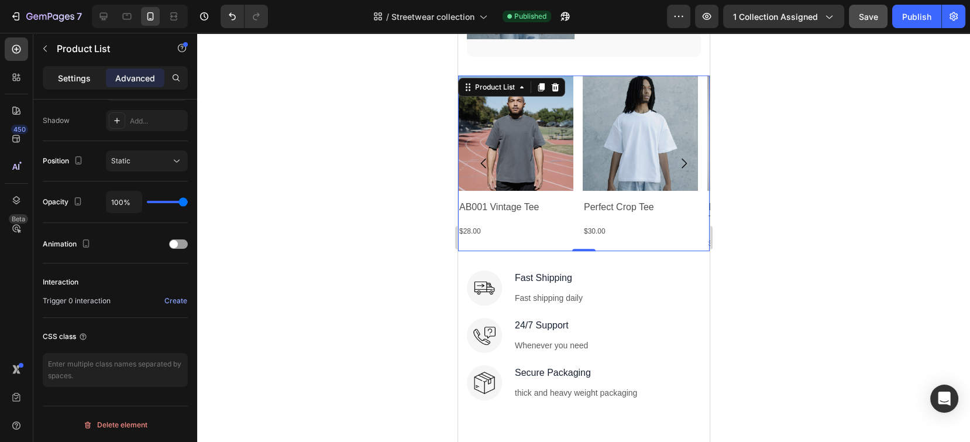
click at [78, 81] on p "Settings" at bounding box center [74, 78] width 33 height 12
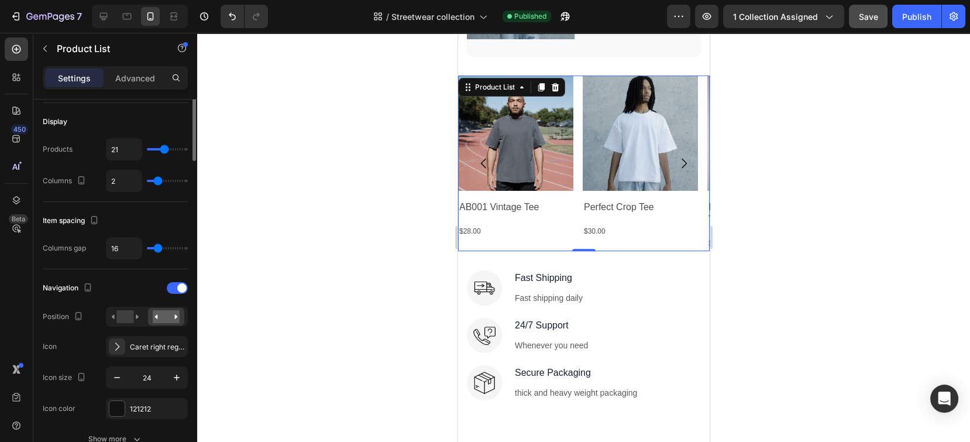
scroll to position [0, 0]
